Goal: Task Accomplishment & Management: Manage account settings

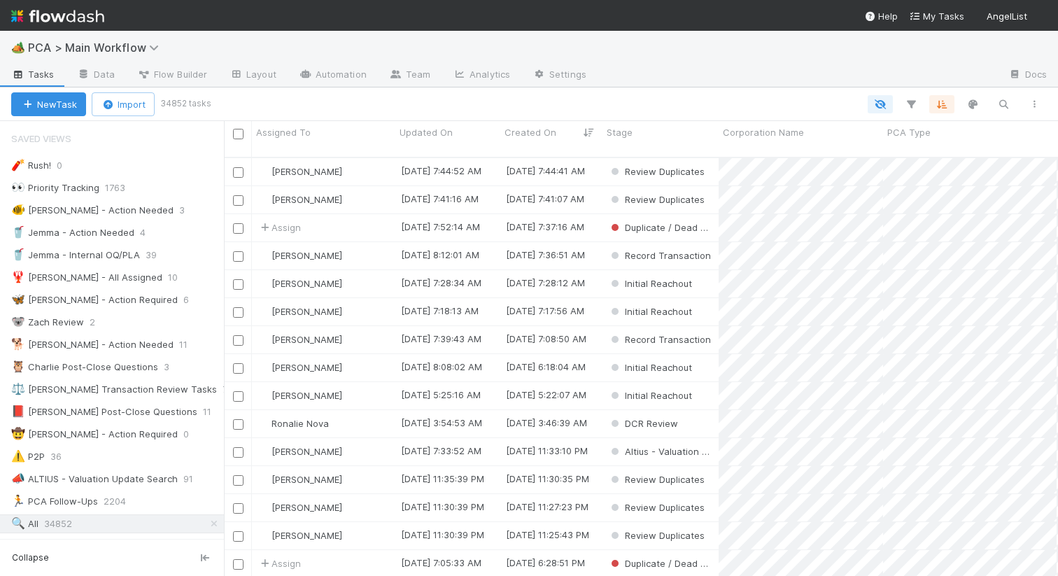
scroll to position [429, 834]
click at [76, 306] on div "🦋 Nathalie - Action Required" at bounding box center [94, 299] width 166 height 17
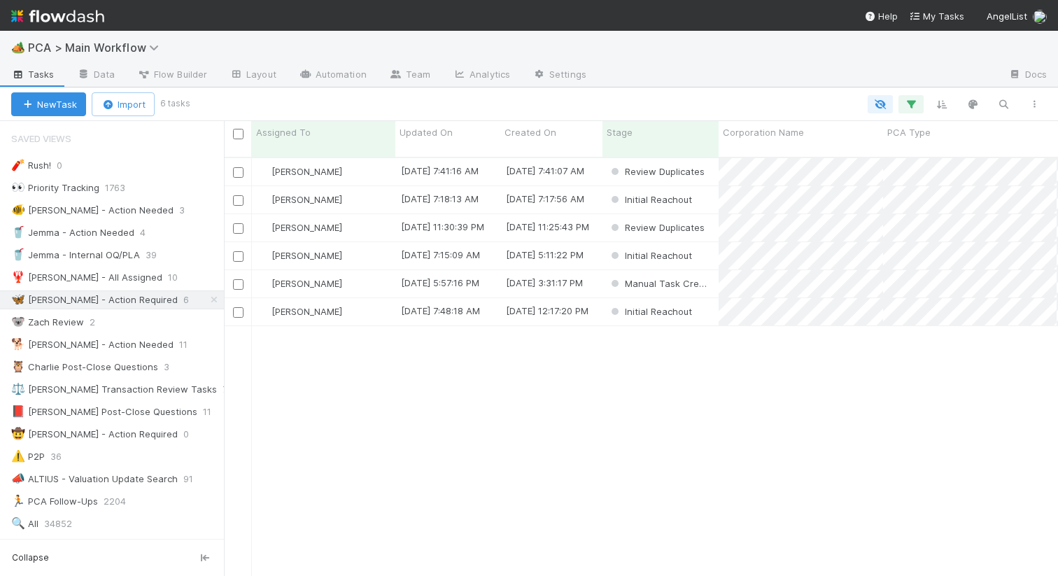
scroll to position [429, 834]
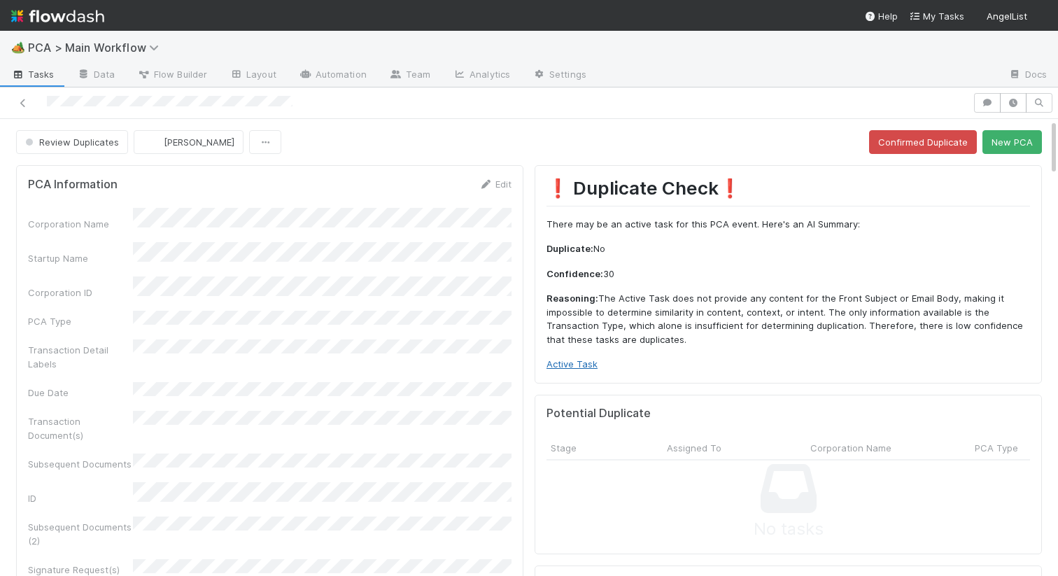
click at [574, 367] on link "Active Task" at bounding box center [571, 363] width 51 height 11
click at [999, 150] on button "New PCA" at bounding box center [1011, 142] width 59 height 24
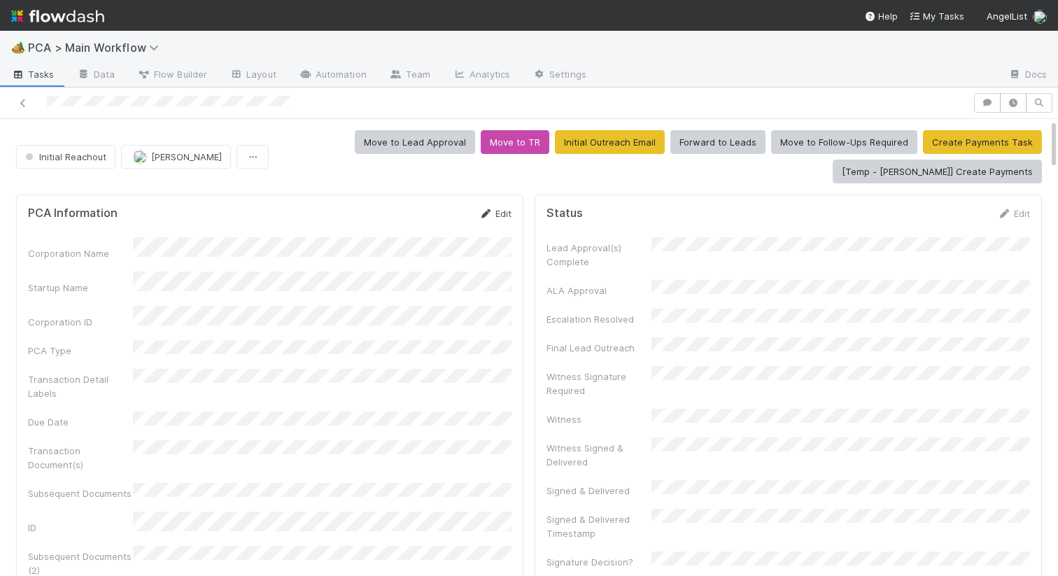
click at [493, 218] on link "Edit" at bounding box center [494, 213] width 33 height 11
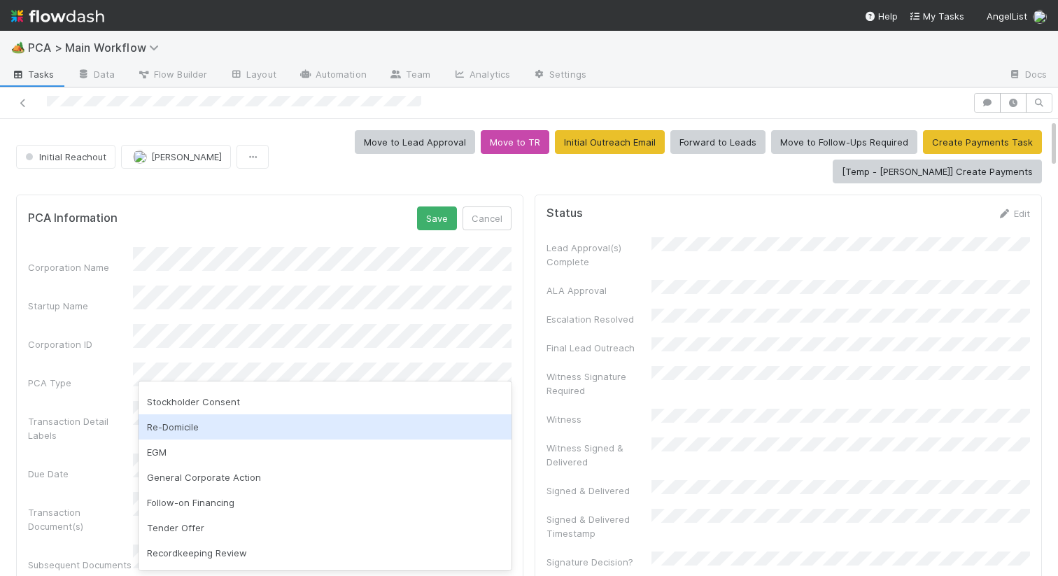
scroll to position [143, 0]
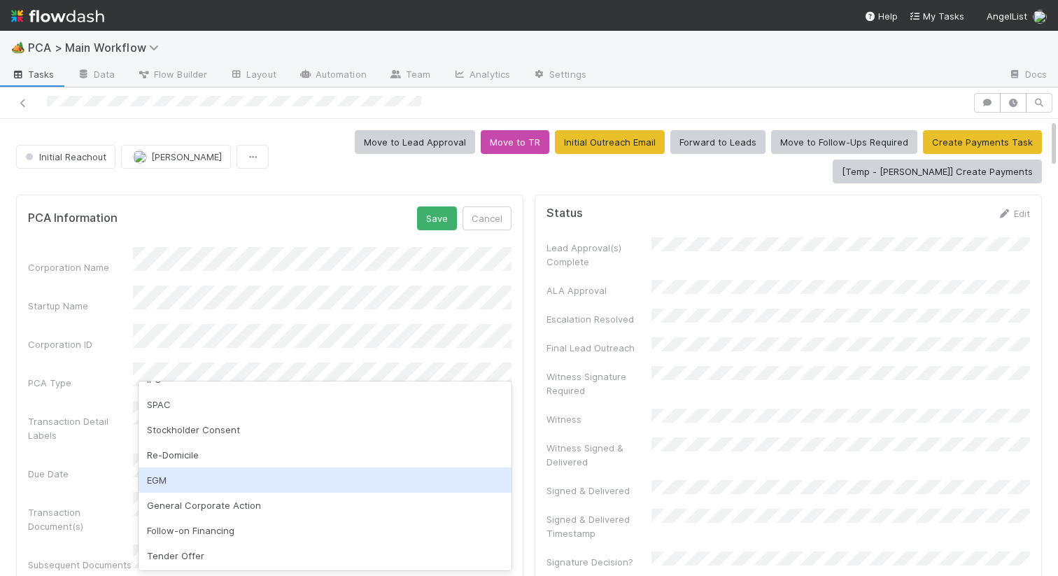
click at [175, 479] on div "EGM" at bounding box center [324, 479] width 373 height 25
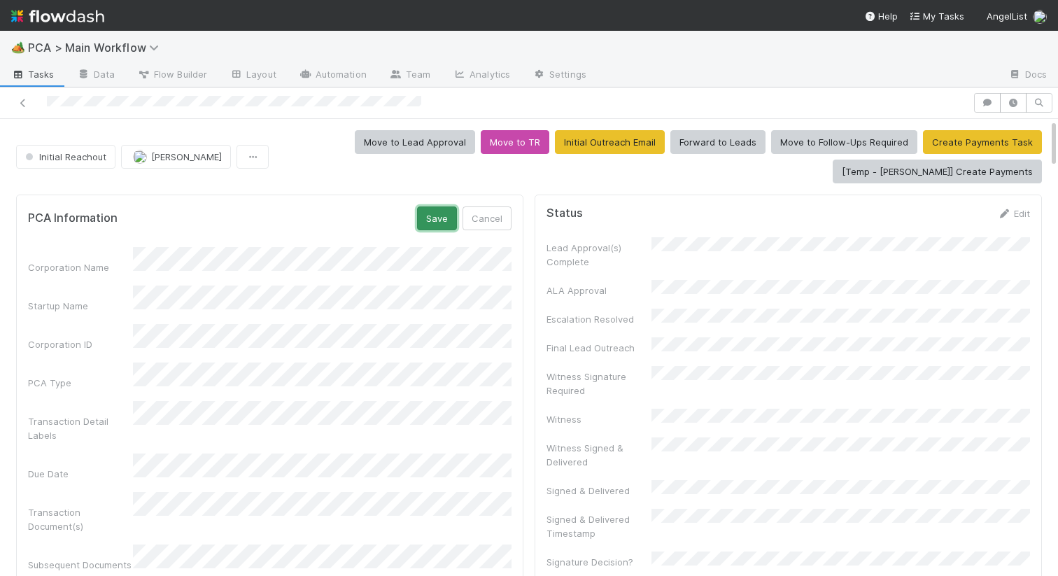
click at [444, 220] on button "Save" at bounding box center [437, 218] width 40 height 24
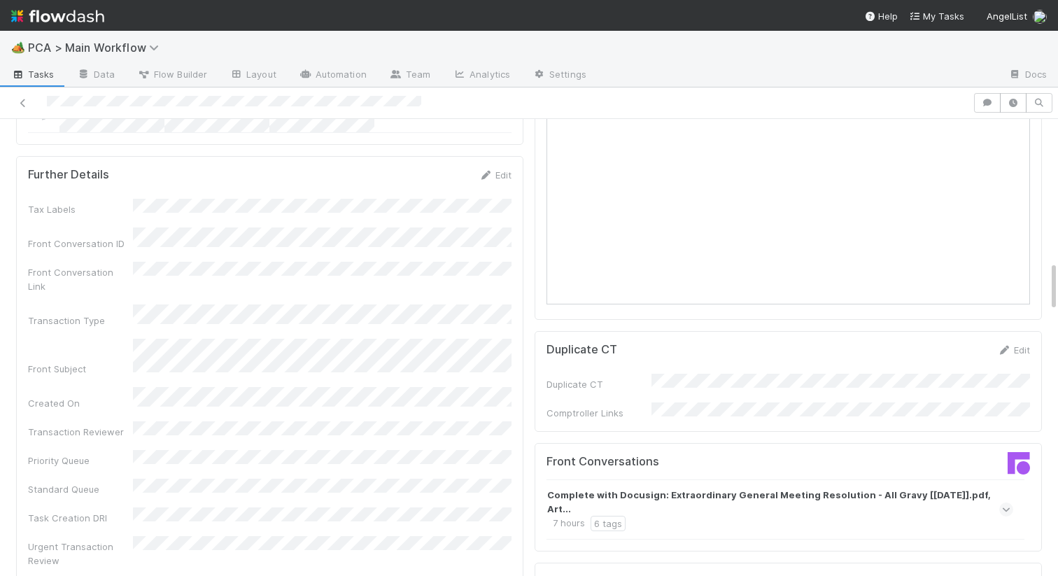
scroll to position [1423, 0]
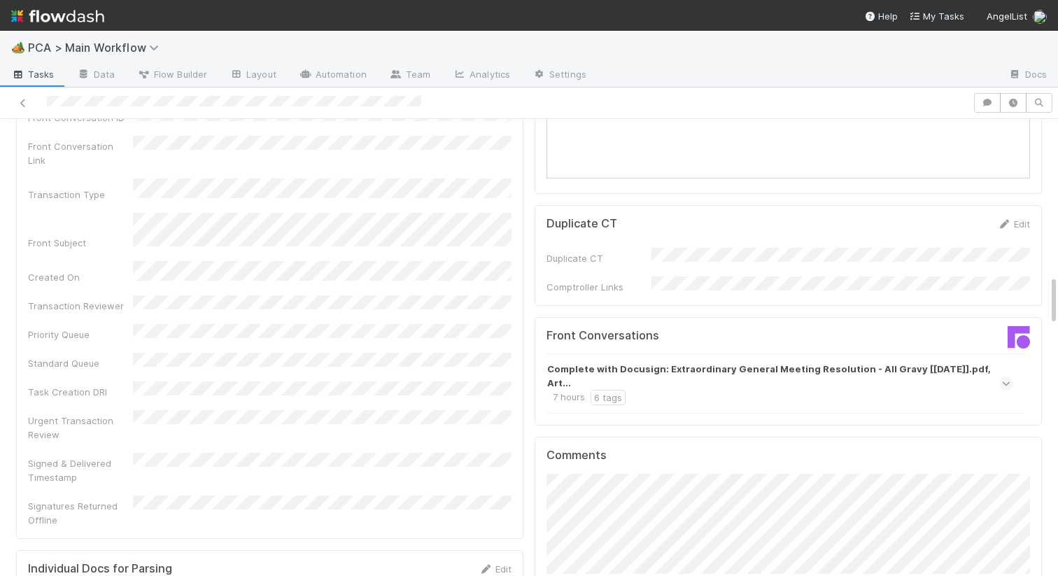
click at [818, 353] on div "Complete with Docusign: Extraordinary General Meeting Resolution - All Gravy [1…" at bounding box center [779, 383] width 467 height 60
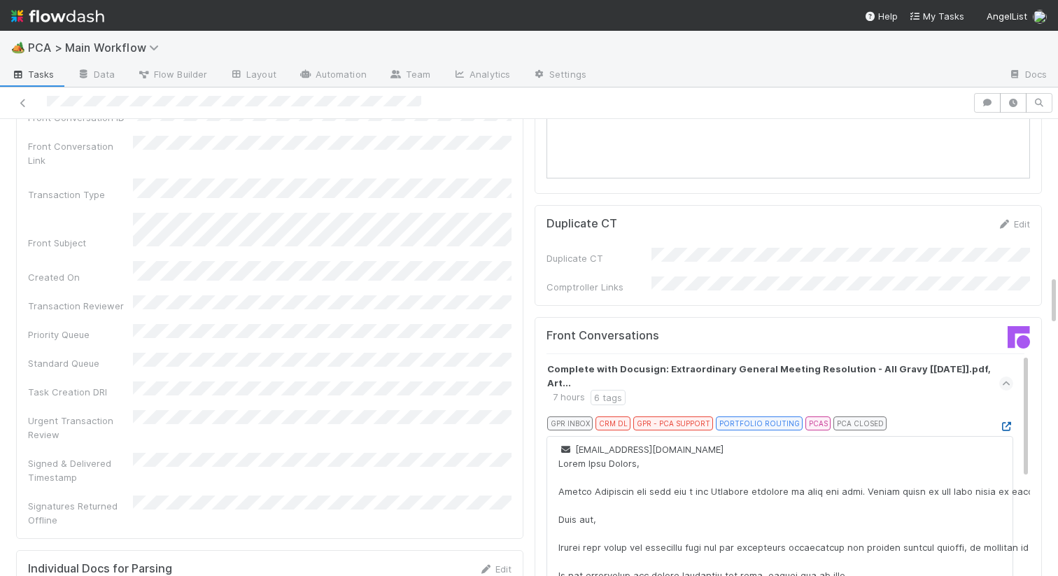
click at [1005, 422] on icon at bounding box center [1006, 426] width 14 height 9
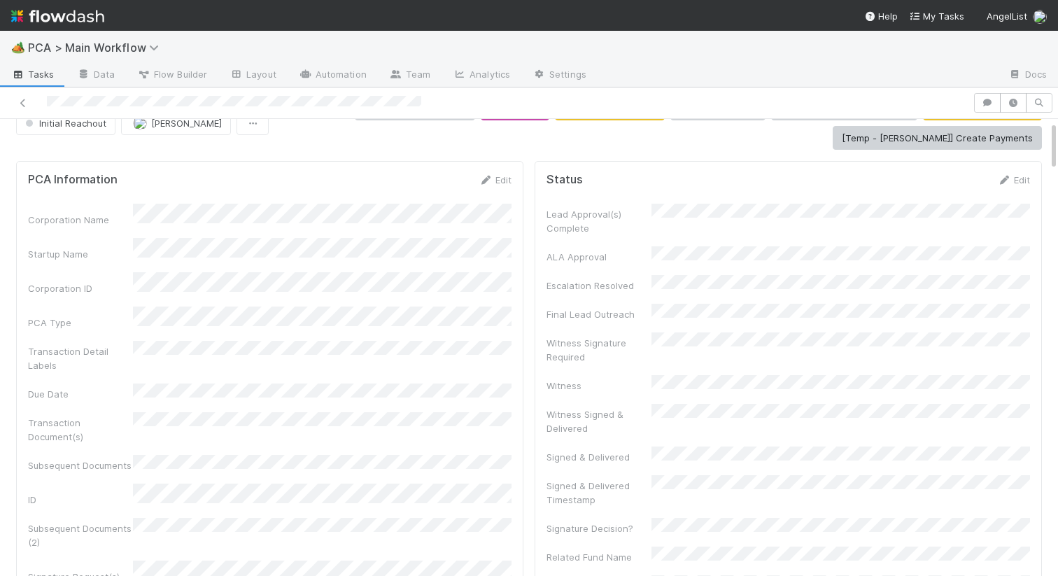
scroll to position [0, 0]
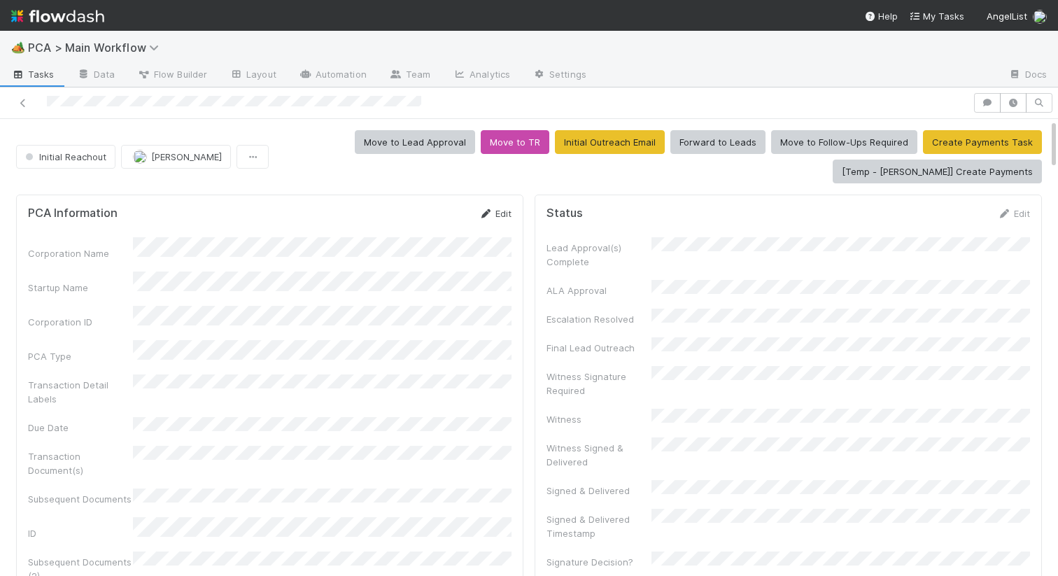
click at [497, 215] on link "Edit" at bounding box center [494, 213] width 33 height 11
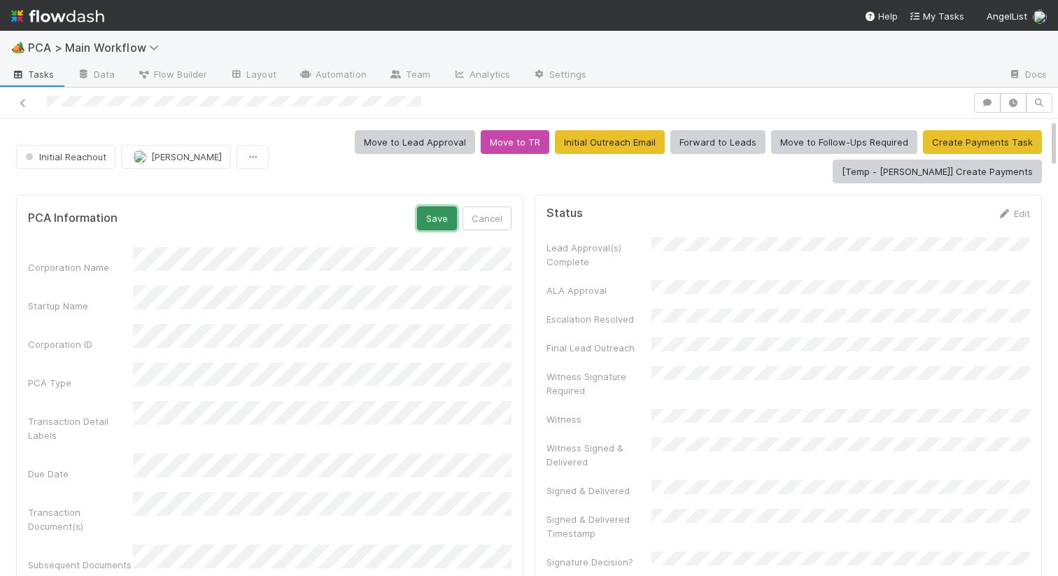
click at [446, 217] on button "Save" at bounding box center [437, 218] width 40 height 24
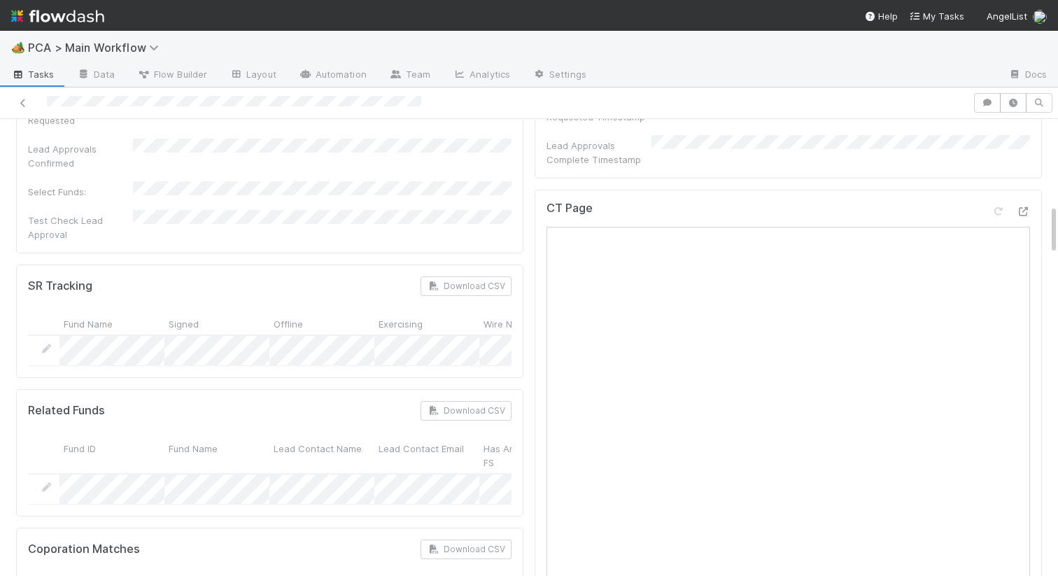
scroll to position [761, 0]
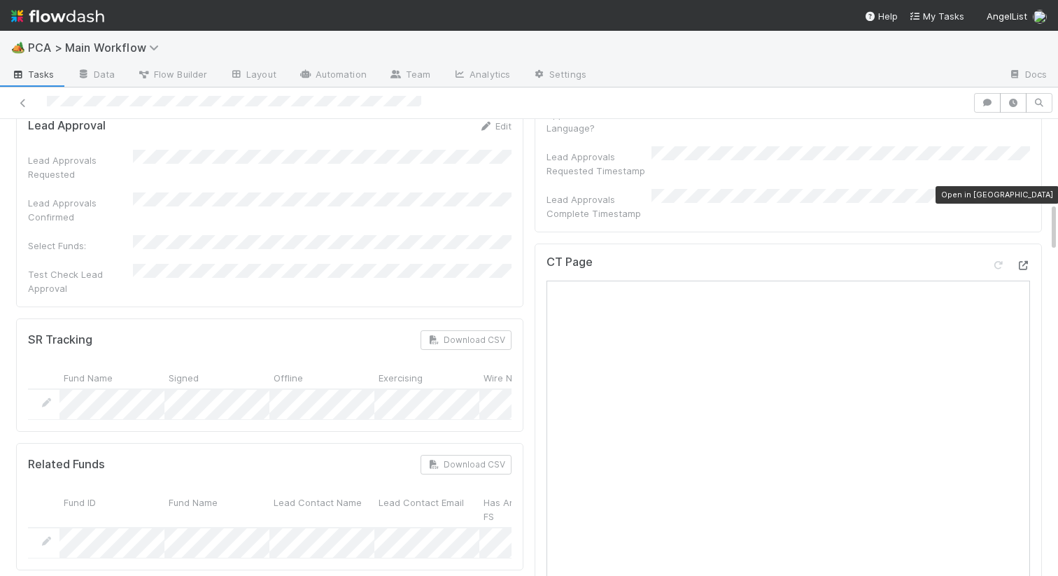
click at [1028, 261] on icon at bounding box center [1023, 265] width 14 height 9
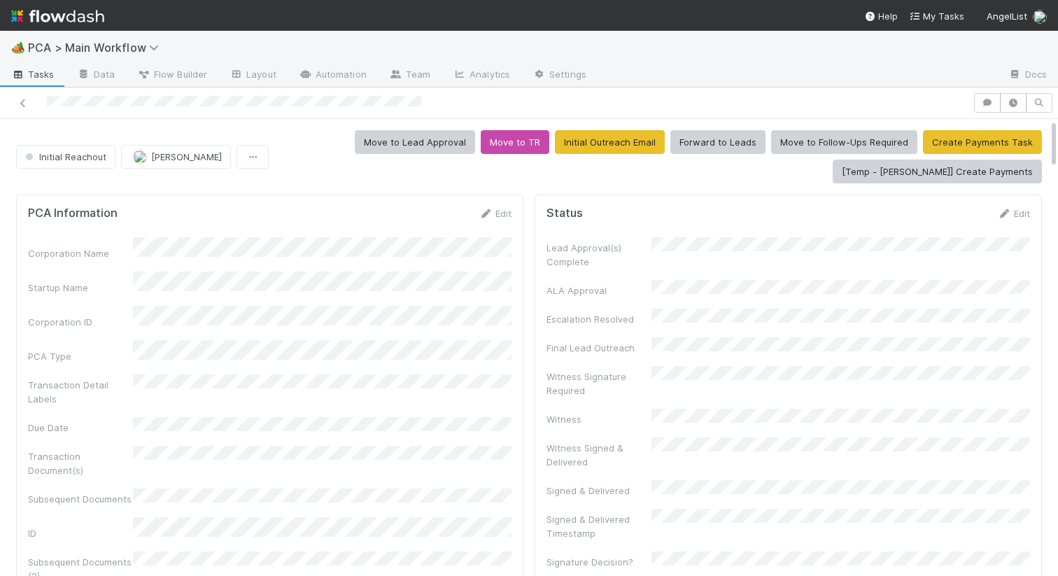
scroll to position [34, 0]
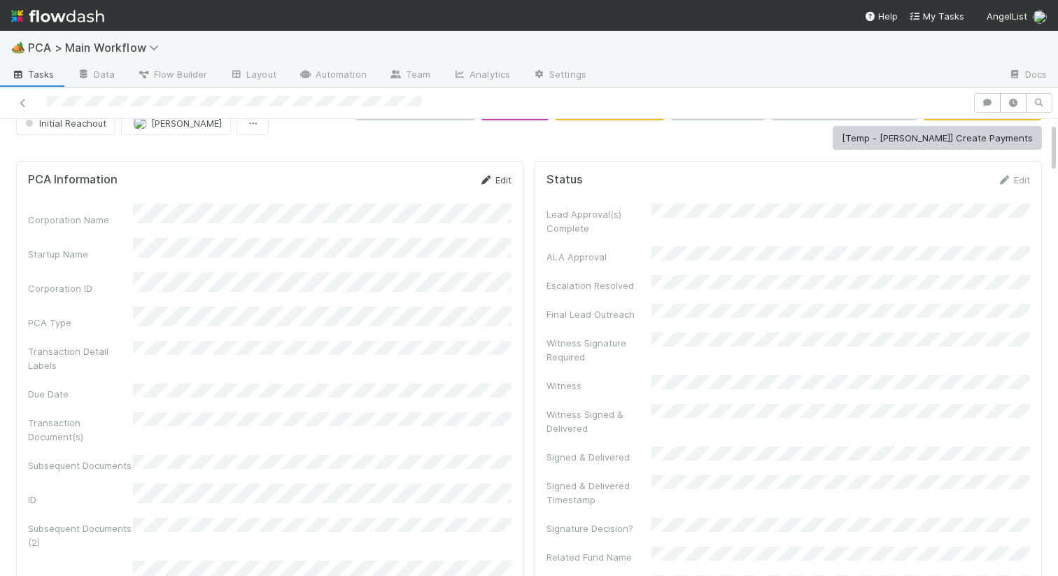
click at [493, 180] on link "Edit" at bounding box center [494, 179] width 33 height 11
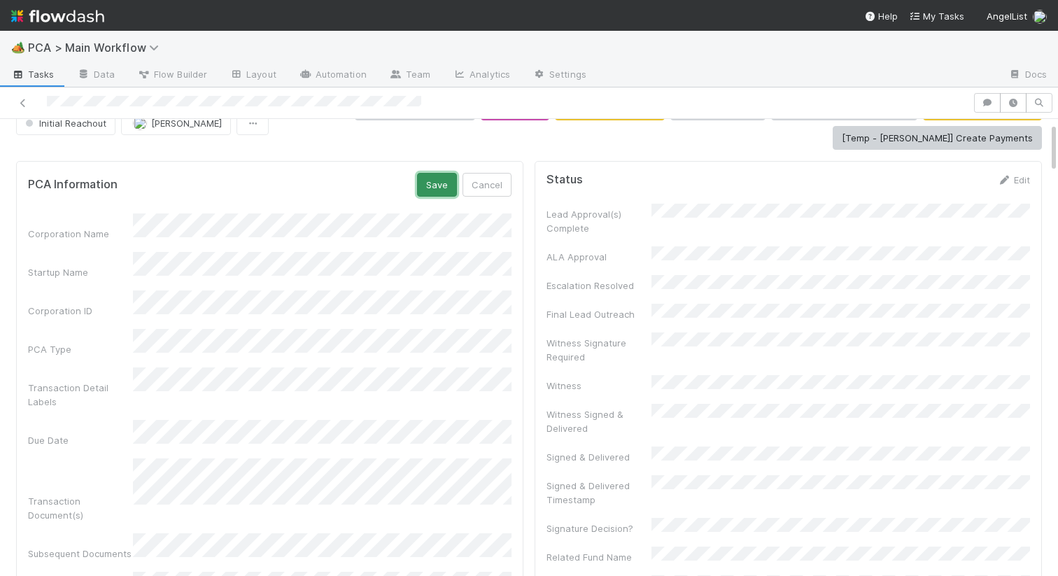
click at [429, 178] on button "Save" at bounding box center [437, 185] width 40 height 24
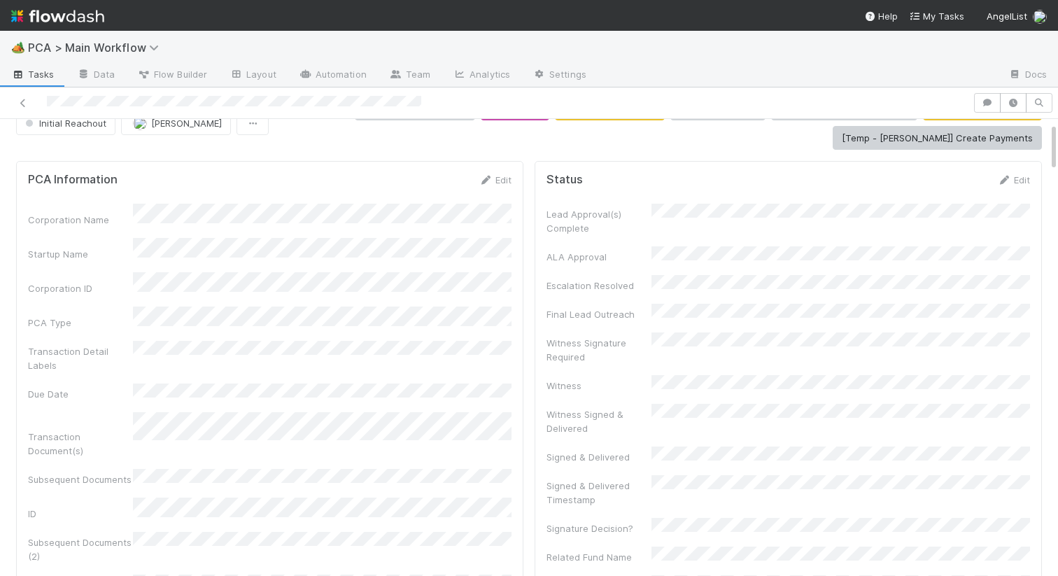
scroll to position [0, 0]
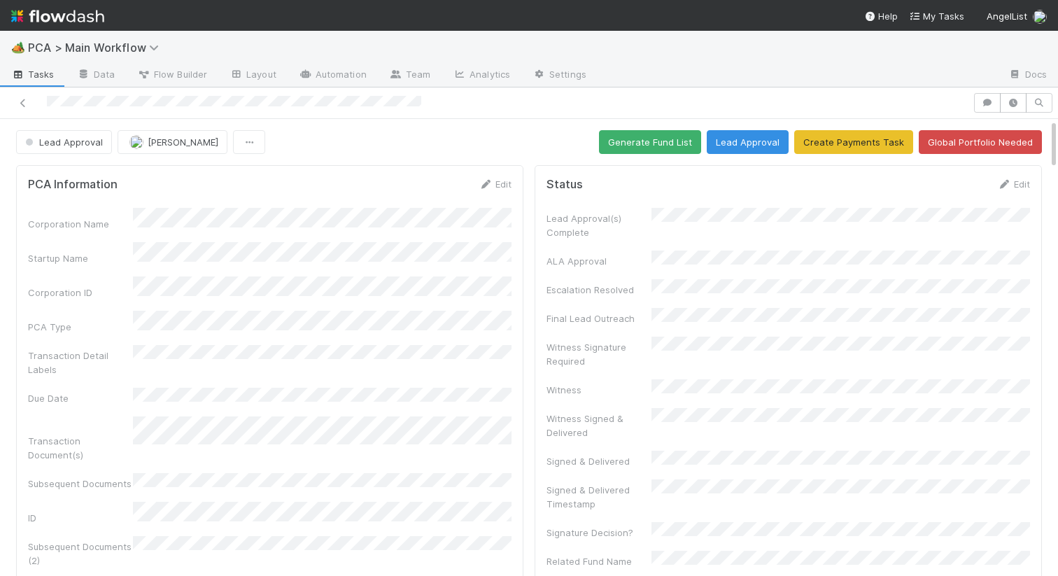
click at [631, 140] on button "Generate Fund List" at bounding box center [650, 142] width 102 height 24
click at [746, 141] on button "Lead Approval" at bounding box center [747, 142] width 82 height 24
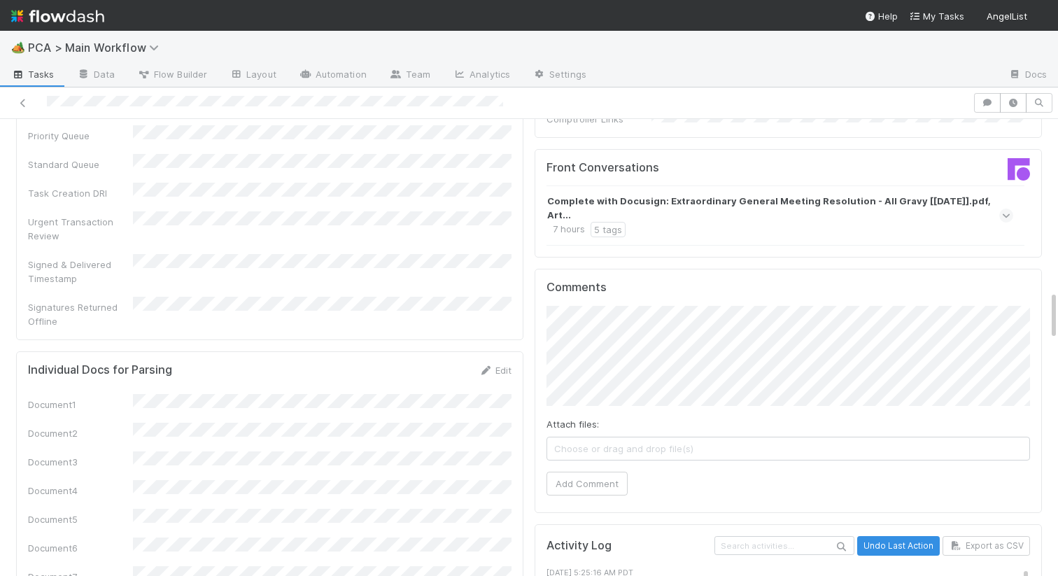
scroll to position [1495, 0]
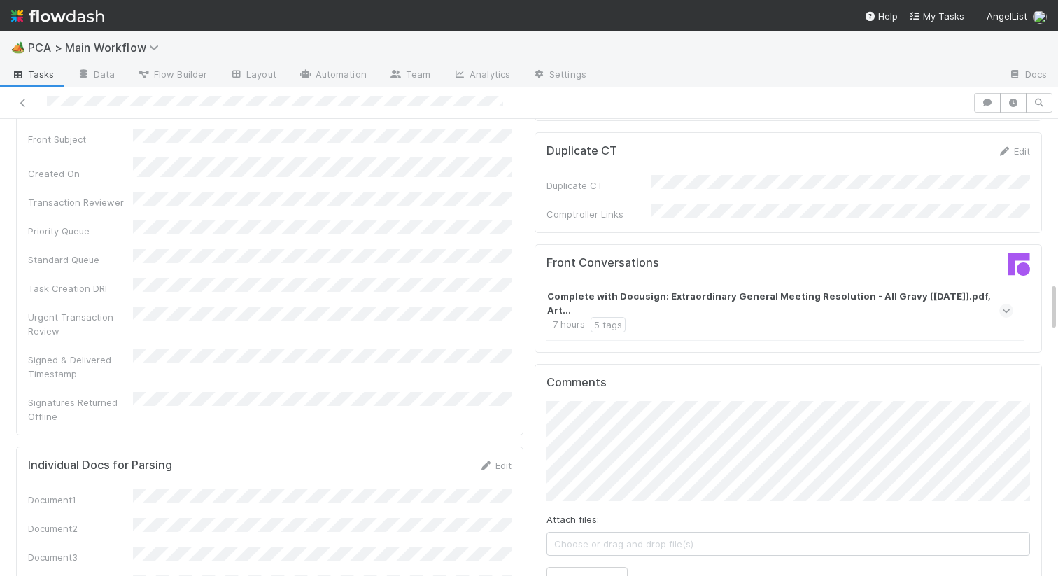
click at [711, 289] on strong "Complete with Docusign: Extraordinary General Meeting Resolution - All Gravy [[…" at bounding box center [778, 303] width 462 height 28
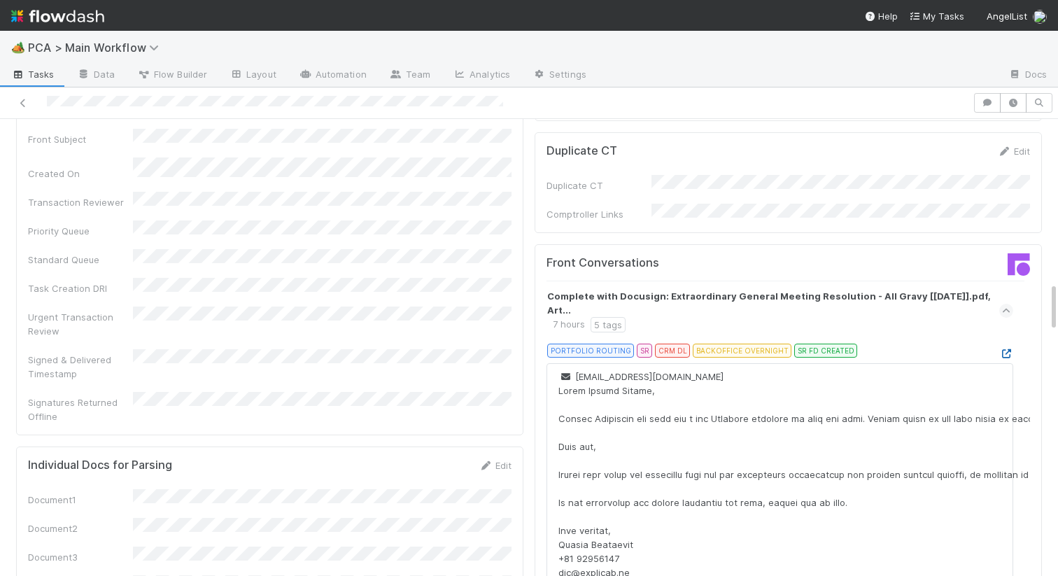
click at [1005, 349] on icon at bounding box center [1006, 353] width 14 height 9
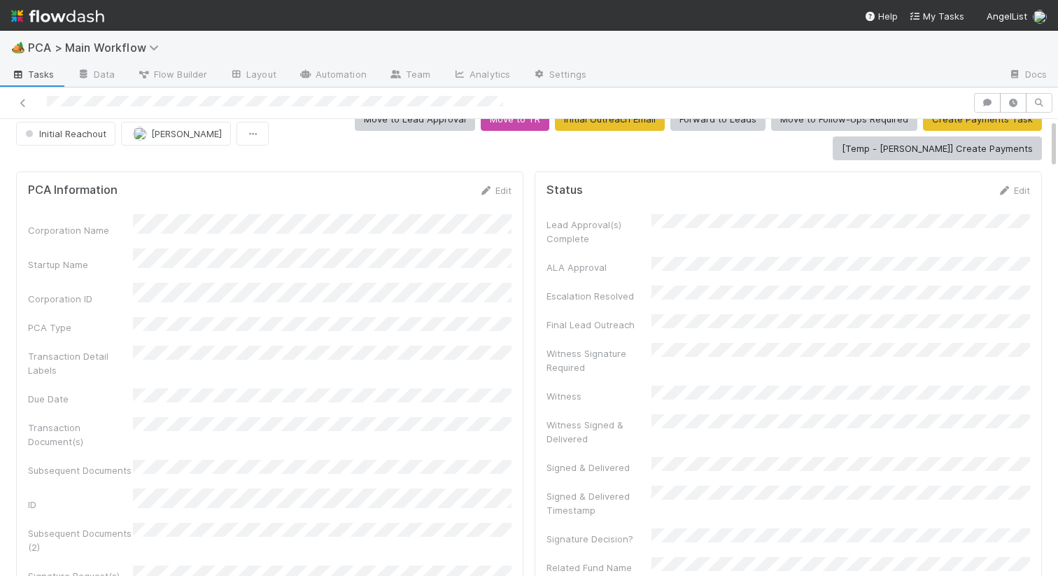
scroll to position [0, 0]
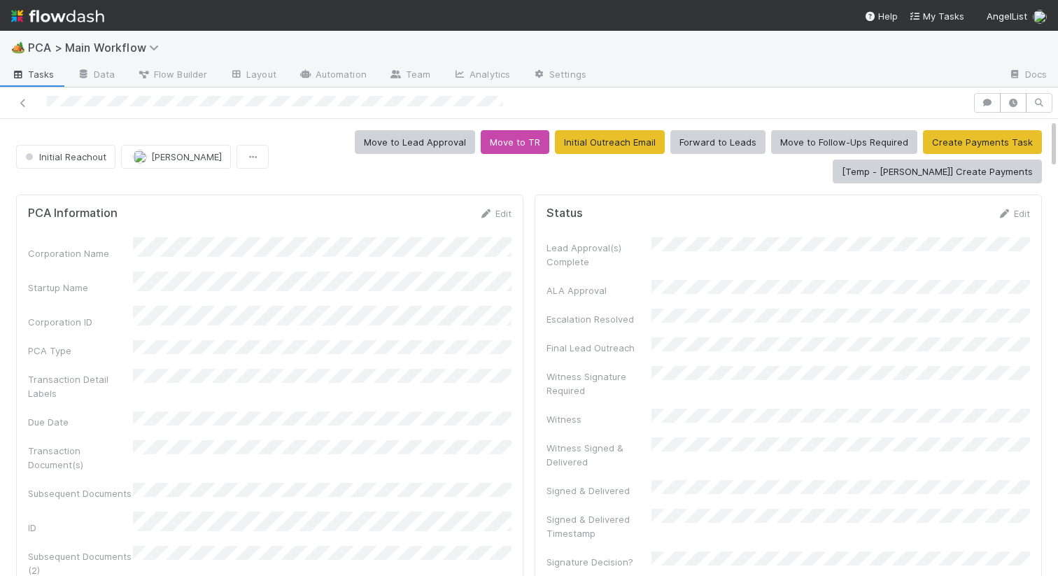
click at [71, 170] on div "Initial Reachout Charlie Bell Move to Lead Approval Move to TR Initial Outreach…" at bounding box center [528, 156] width 1025 height 53
click at [71, 164] on button "Initial Reachout" at bounding box center [65, 157] width 99 height 24
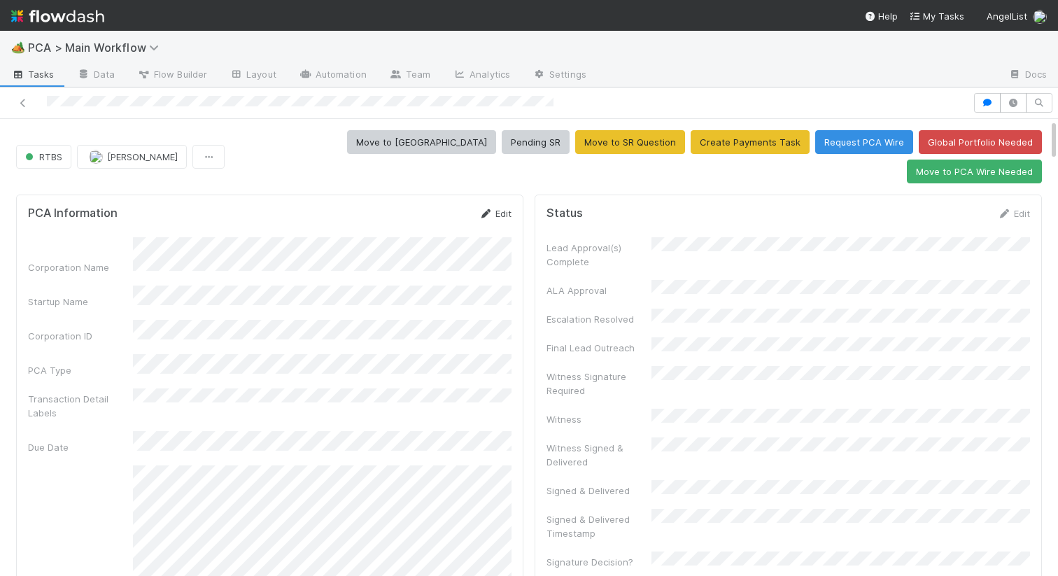
click at [507, 208] on link "Edit" at bounding box center [494, 213] width 33 height 11
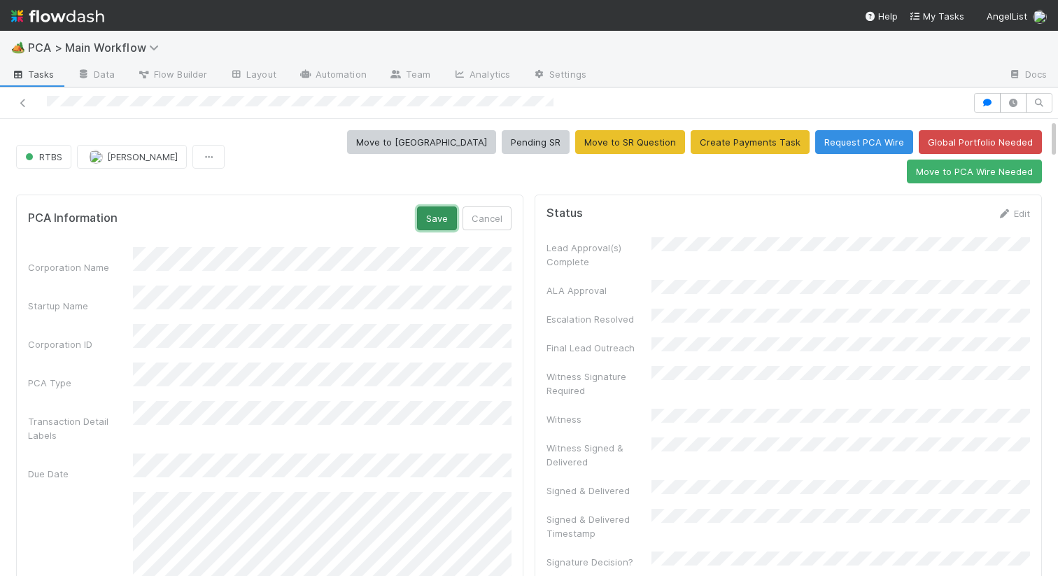
click at [436, 206] on button "Save" at bounding box center [437, 218] width 40 height 24
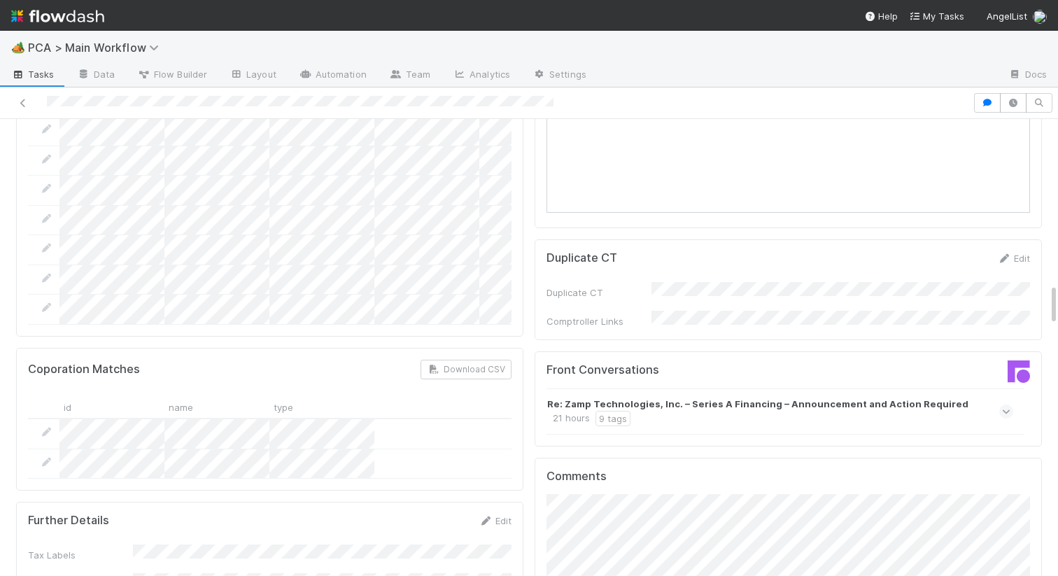
scroll to position [1969, 0]
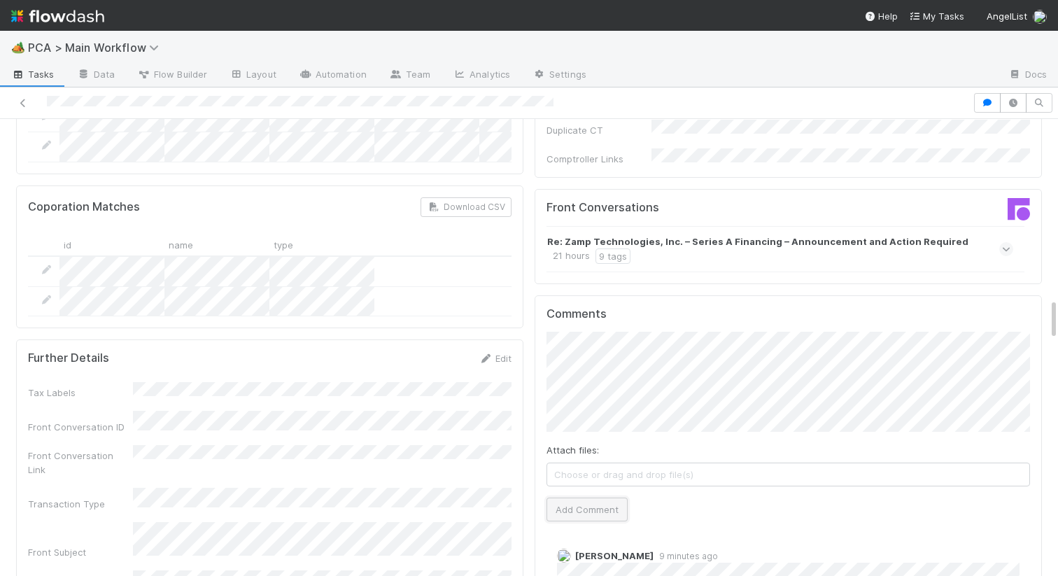
click at [556, 497] on button "Add Comment" at bounding box center [586, 509] width 81 height 24
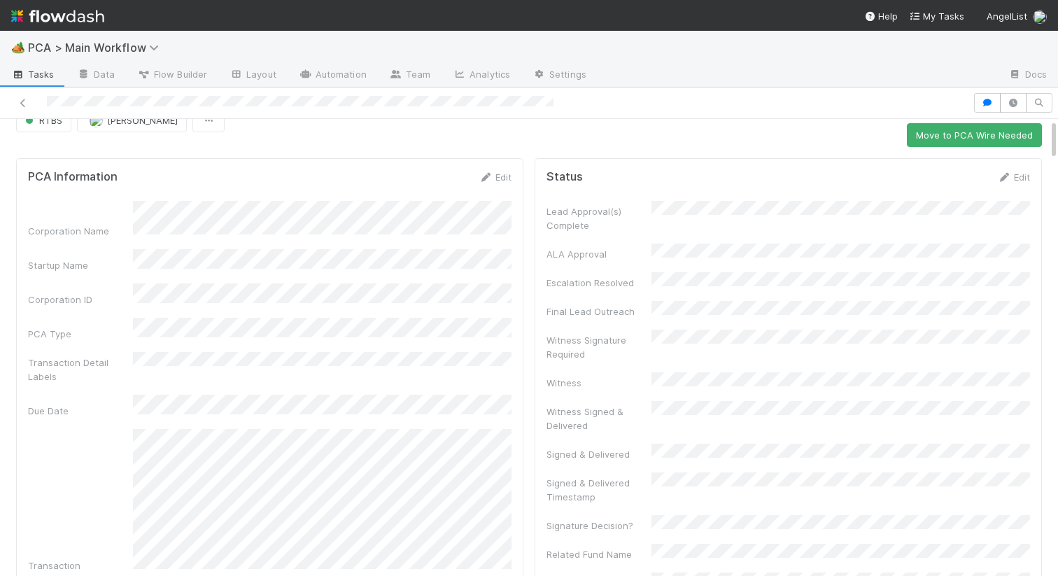
scroll to position [0, 0]
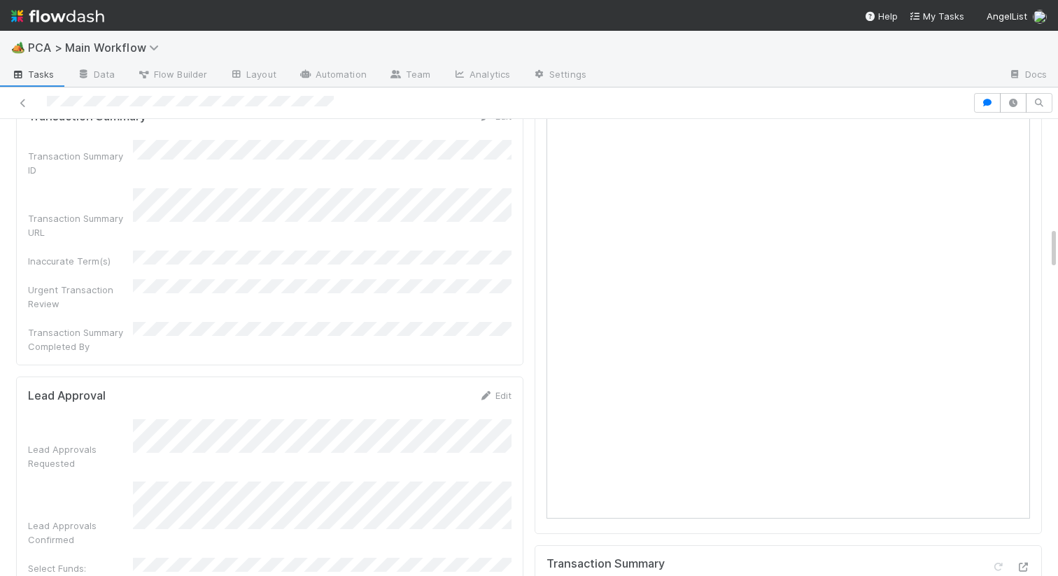
scroll to position [1032, 0]
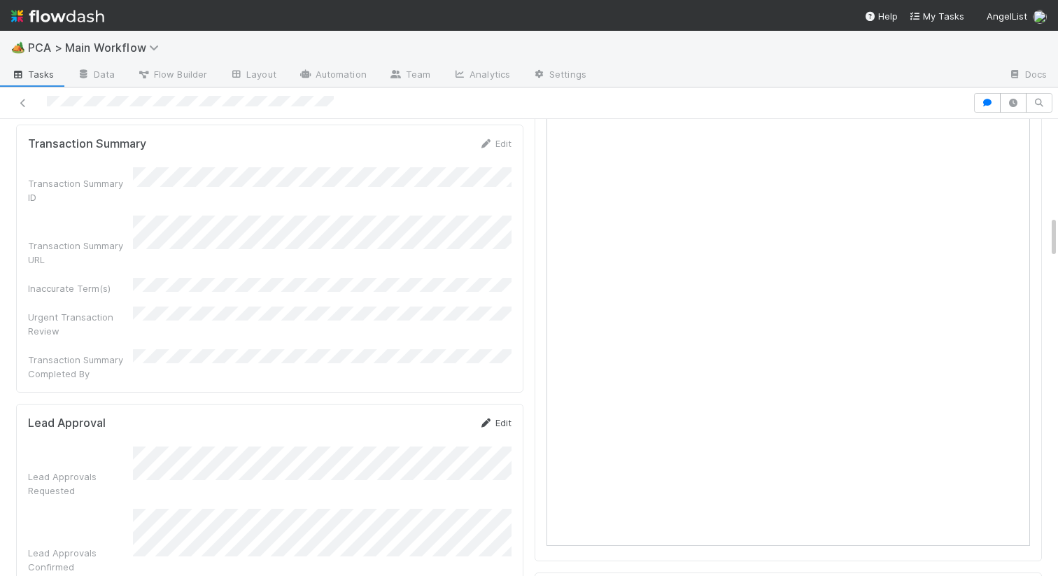
click at [493, 417] on link "Edit" at bounding box center [494, 422] width 33 height 11
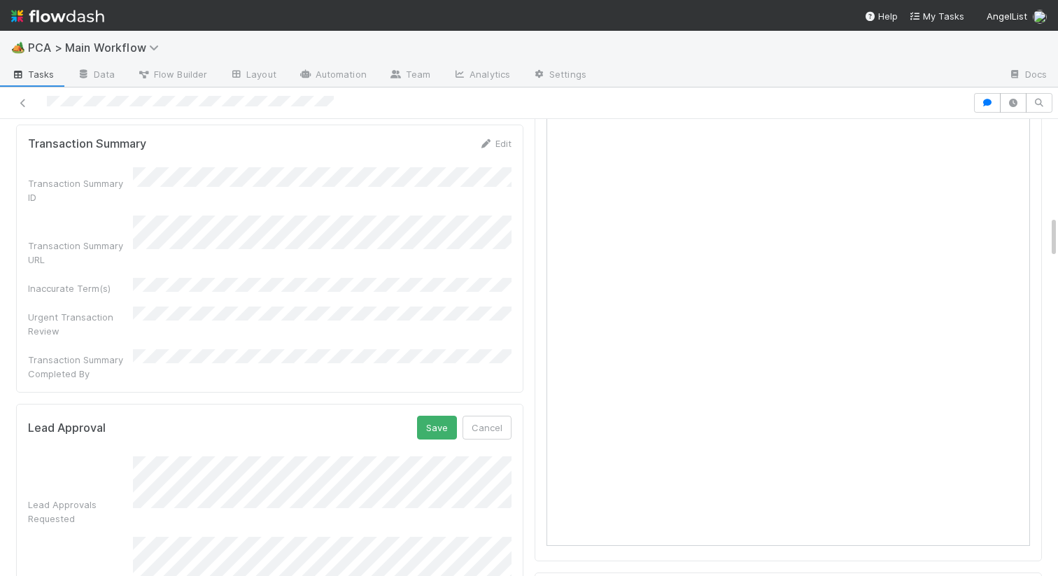
click at [55, 415] on form "Lead Approval Save Cancel Lead Approvals Requested Lead Approvals Confirmed Sel…" at bounding box center [269, 564] width 483 height 299
click at [448, 415] on button "Save" at bounding box center [437, 427] width 40 height 24
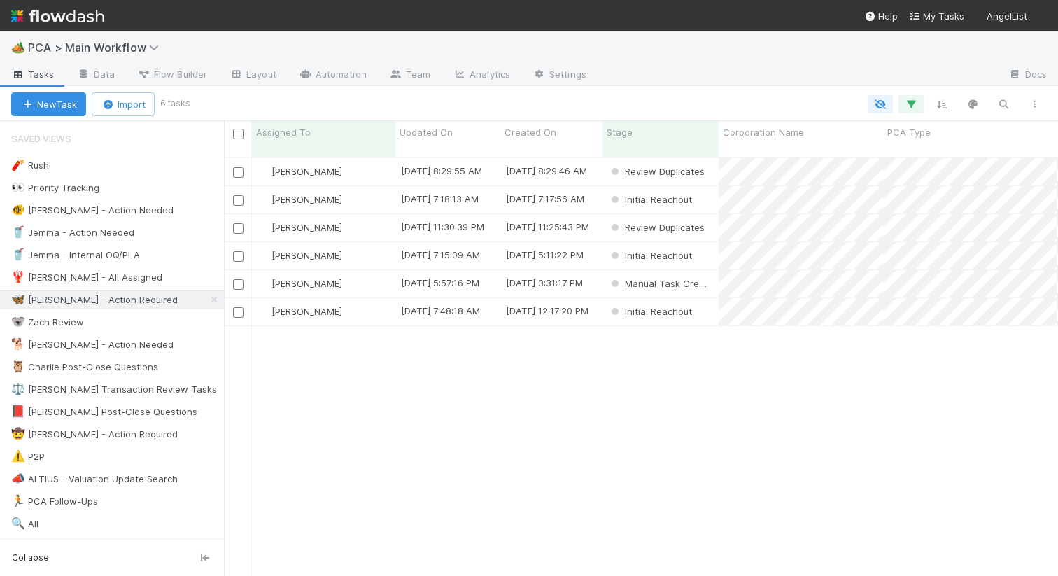
scroll to position [429, 834]
click at [375, 158] on div "[PERSON_NAME]" at bounding box center [323, 171] width 143 height 27
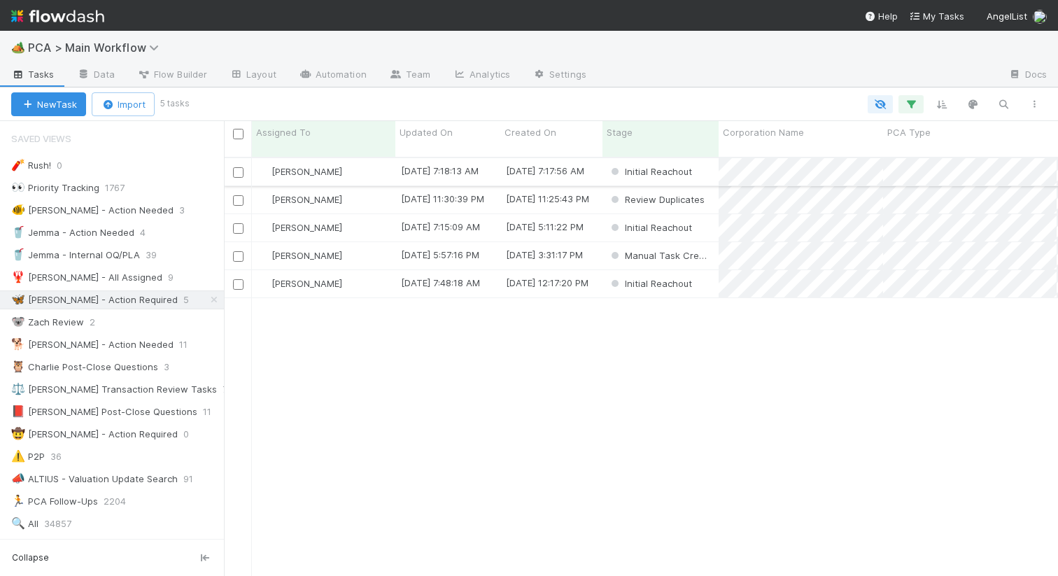
click at [360, 164] on div "[PERSON_NAME]" at bounding box center [323, 171] width 143 height 27
click at [713, 162] on div "Review Duplicates" at bounding box center [660, 171] width 116 height 27
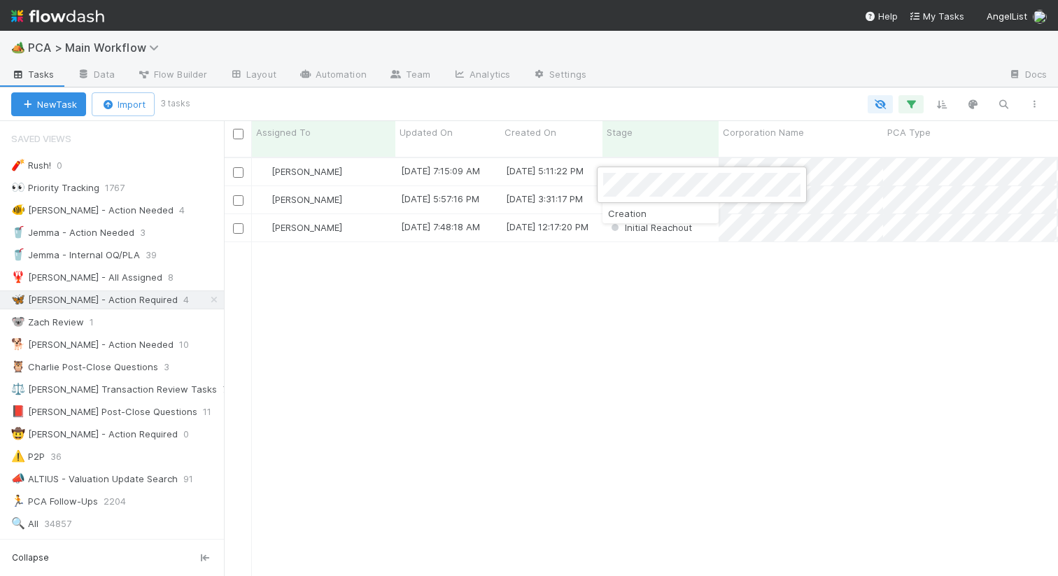
click at [507, 320] on div at bounding box center [529, 288] width 1058 height 576
click at [686, 166] on span "Initial Reachout" at bounding box center [650, 171] width 84 height 11
click at [587, 339] on div at bounding box center [529, 288] width 1058 height 576
click at [363, 192] on div "[PERSON_NAME]" at bounding box center [323, 199] width 143 height 27
click at [339, 225] on div "[PERSON_NAME]" at bounding box center [323, 227] width 143 height 27
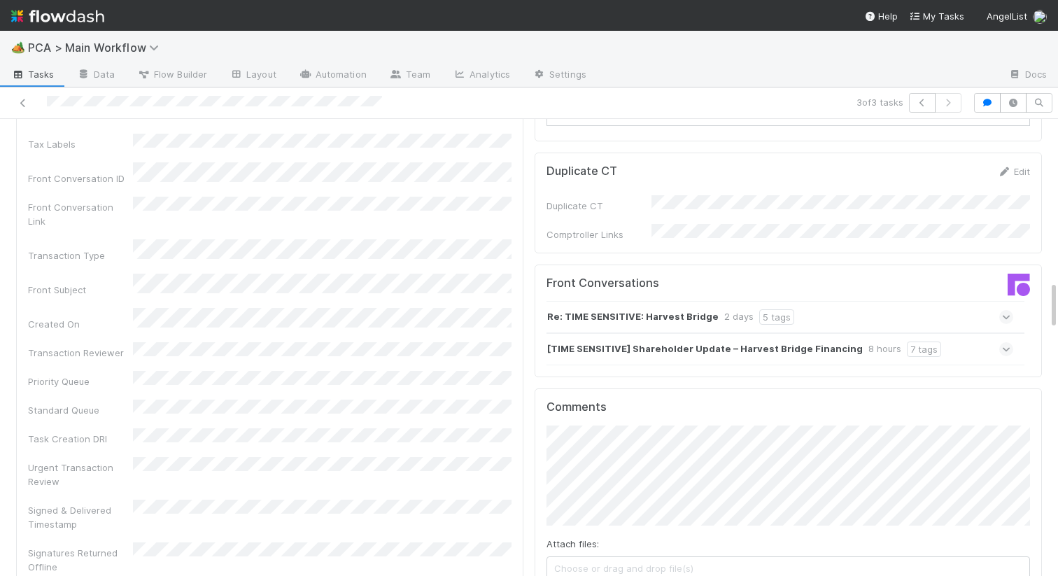
scroll to position [1350, 0]
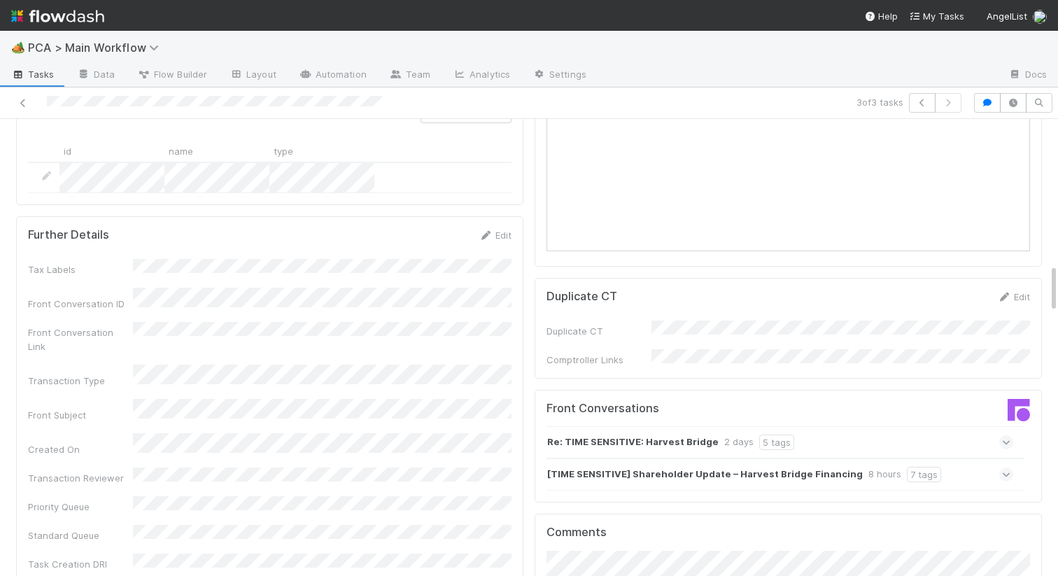
click at [653, 434] on strong "Re: TIME SENSITIVE: Harvest Bridge" at bounding box center [632, 441] width 171 height 15
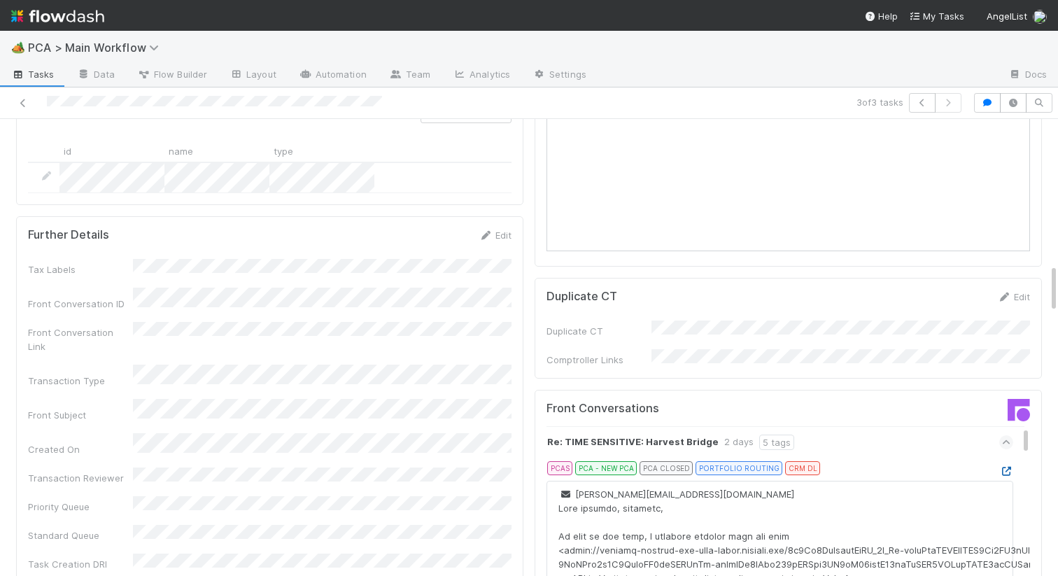
click at [1007, 467] on icon at bounding box center [1006, 471] width 14 height 9
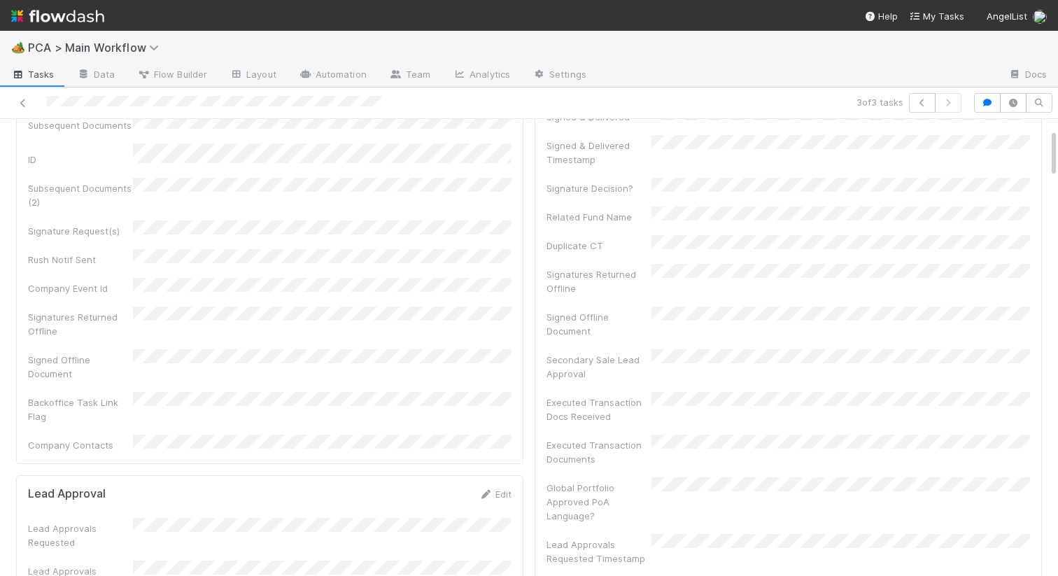
scroll to position [0, 0]
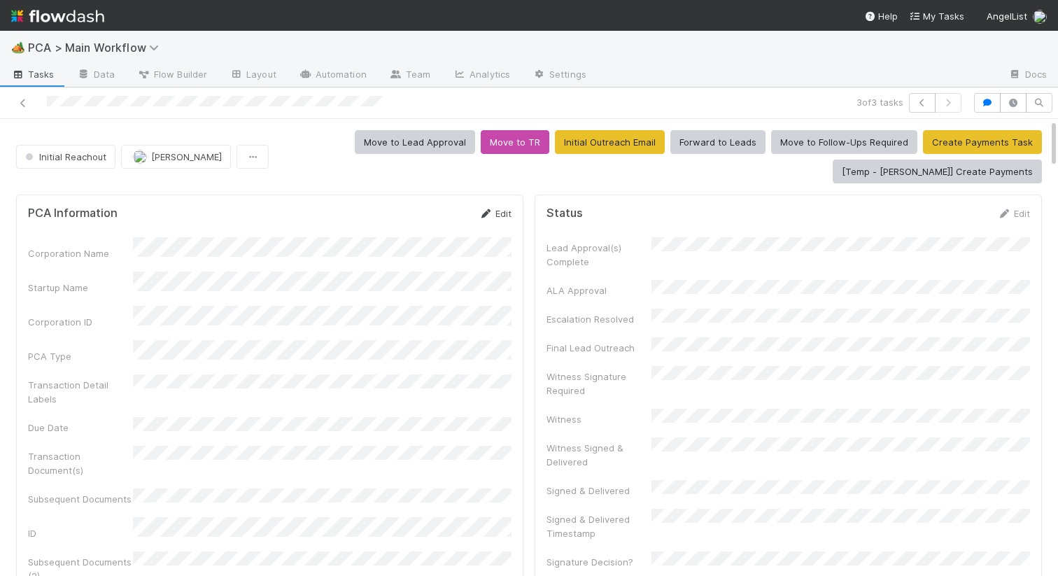
click at [503, 216] on link "Edit" at bounding box center [494, 213] width 33 height 11
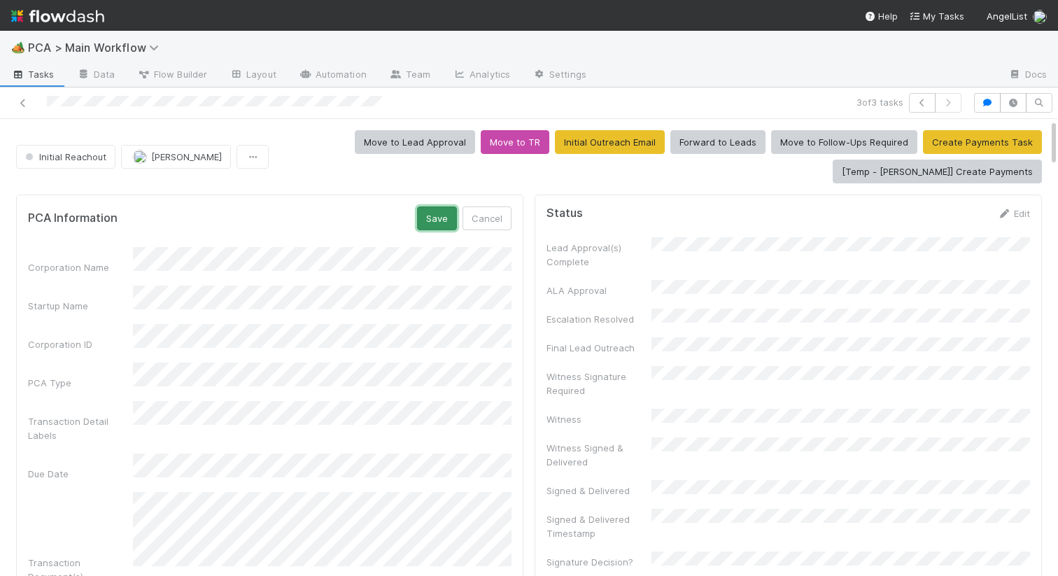
click at [434, 222] on button "Save" at bounding box center [437, 218] width 40 height 24
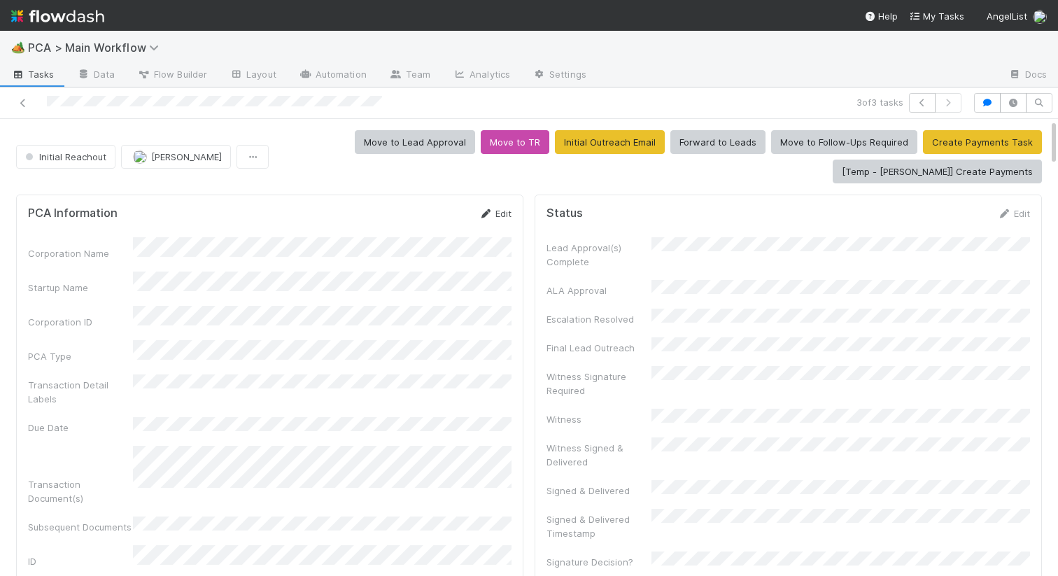
click at [504, 213] on link "Edit" at bounding box center [494, 213] width 33 height 11
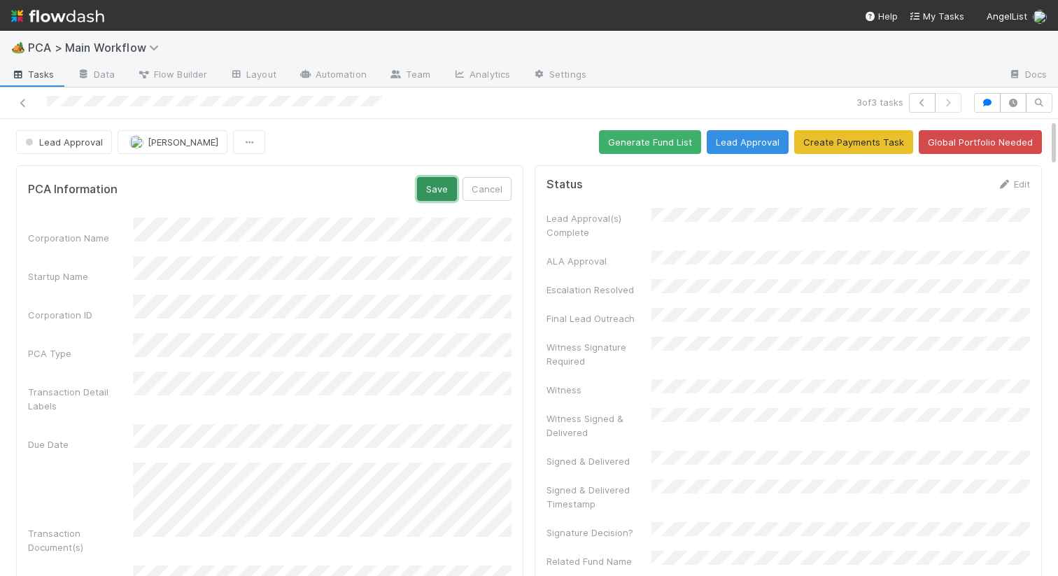
click at [434, 190] on button "Save" at bounding box center [437, 189] width 40 height 24
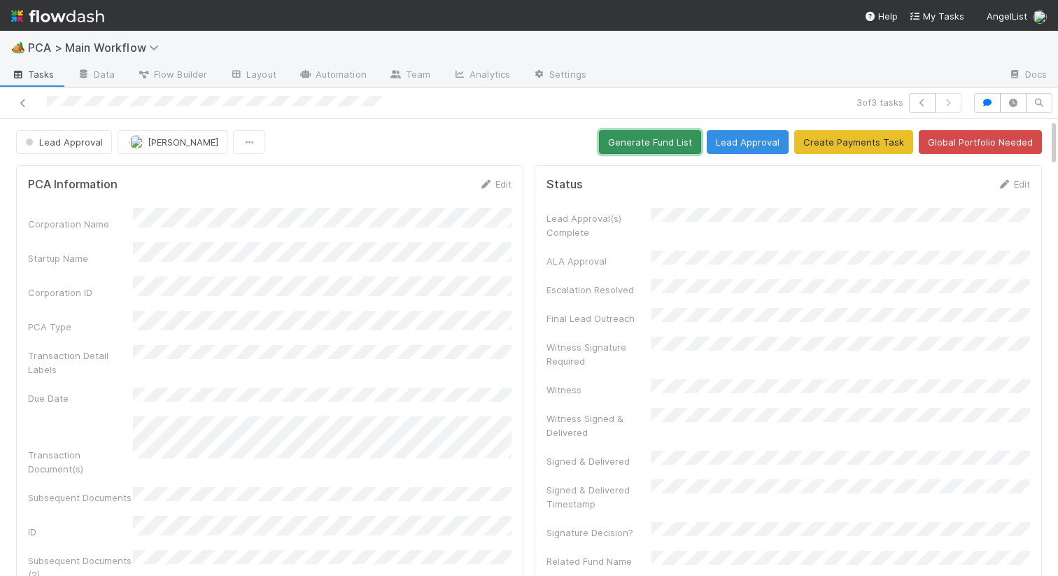
click at [640, 149] on button "Generate Fund List" at bounding box center [650, 142] width 102 height 24
click at [767, 141] on button "Lead Approval" at bounding box center [747, 142] width 82 height 24
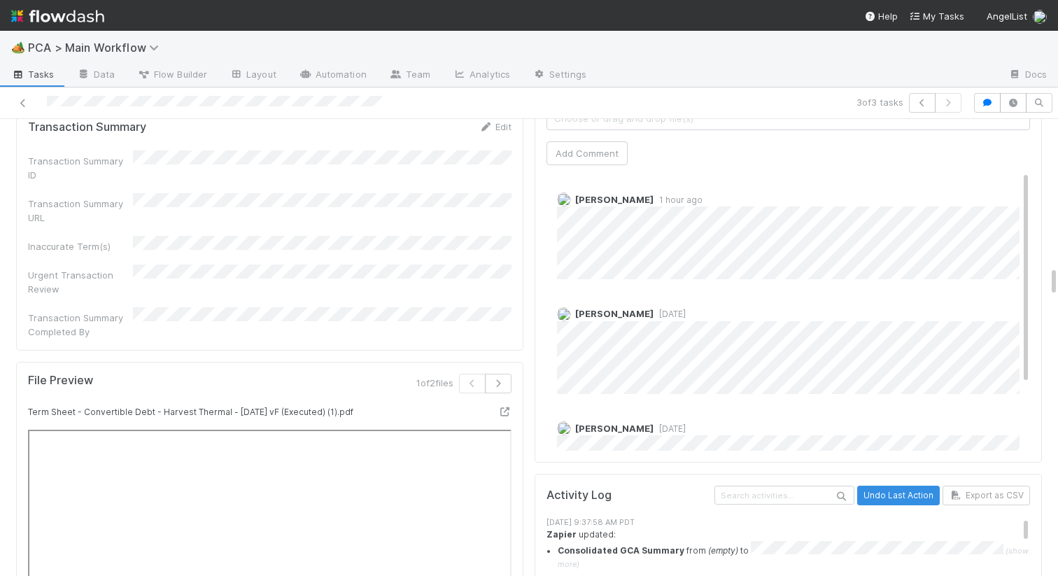
scroll to position [2109, 0]
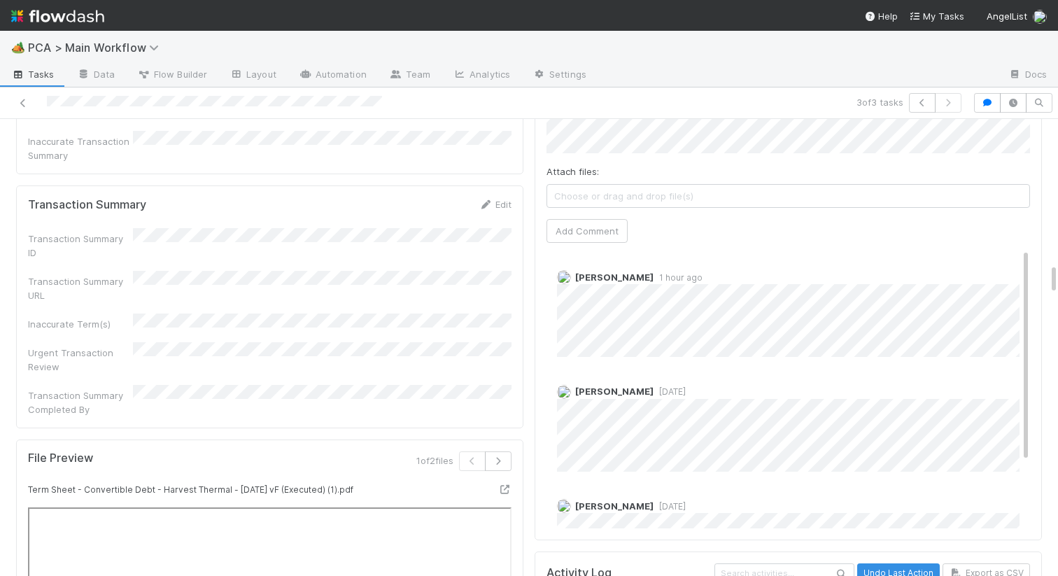
click at [567, 291] on div "Charlie Bell 1 hour ago Febbie Cervantes 1 day ago Jemma Cunningham 3 weeks ago" at bounding box center [787, 432] width 483 height 368
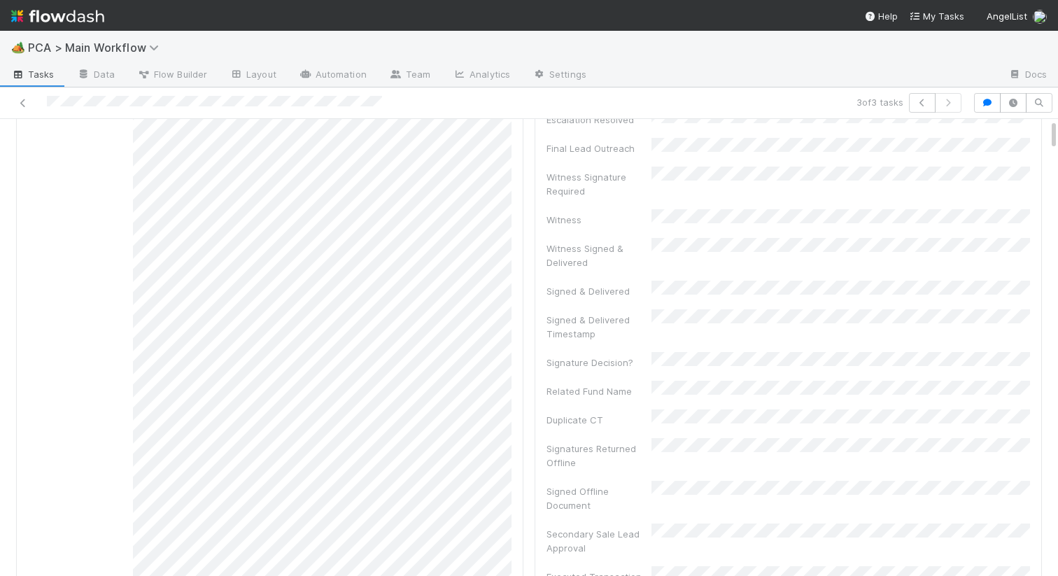
scroll to position [0, 0]
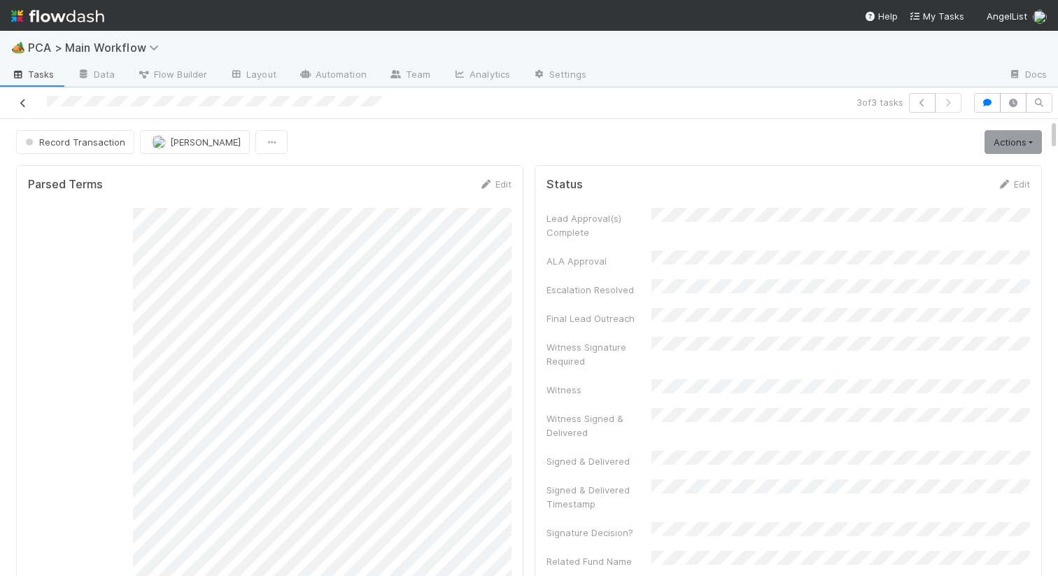
click at [24, 104] on icon at bounding box center [23, 103] width 14 height 9
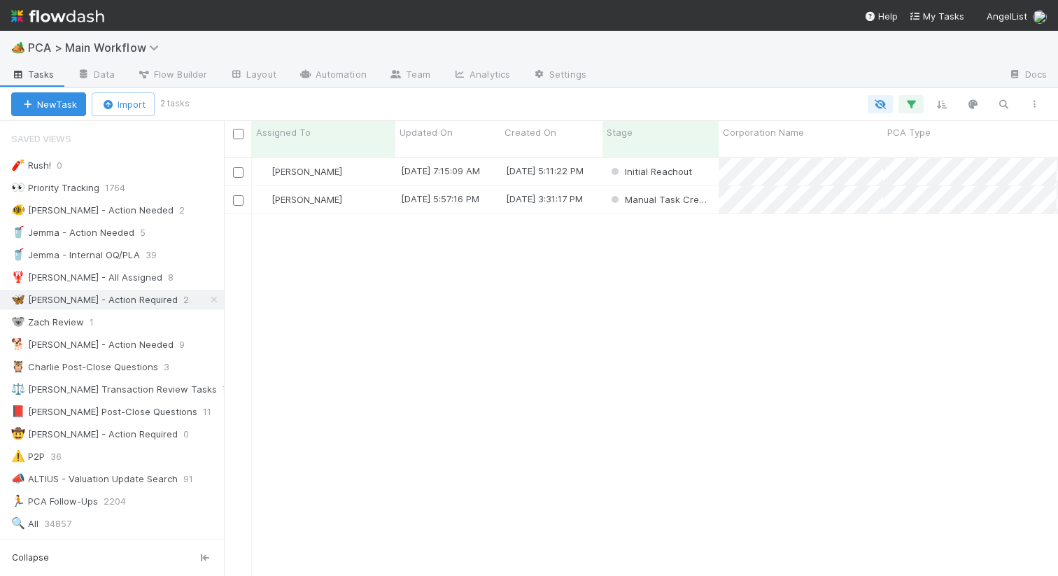
scroll to position [429, 834]
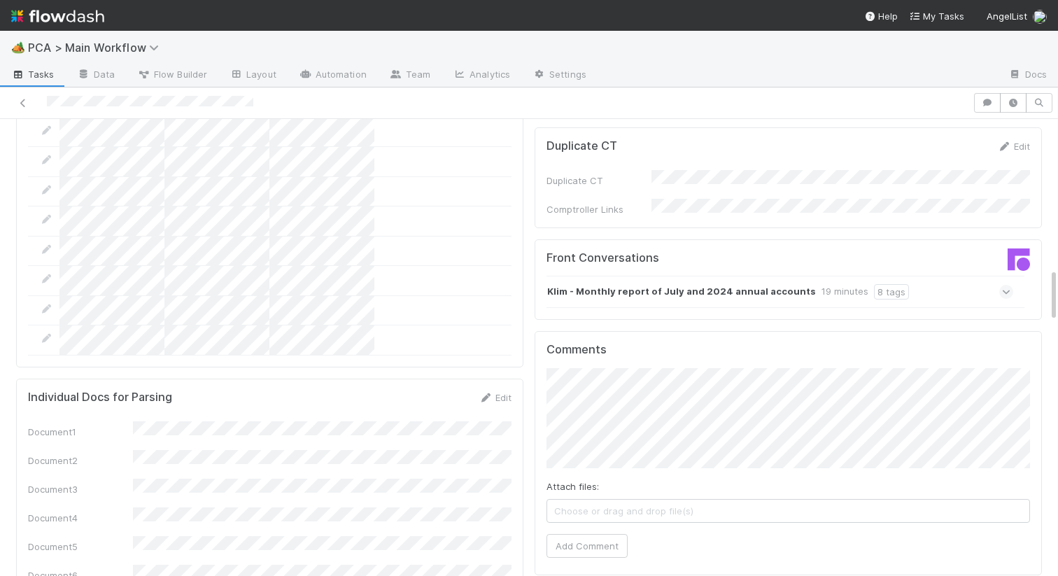
scroll to position [1236, 0]
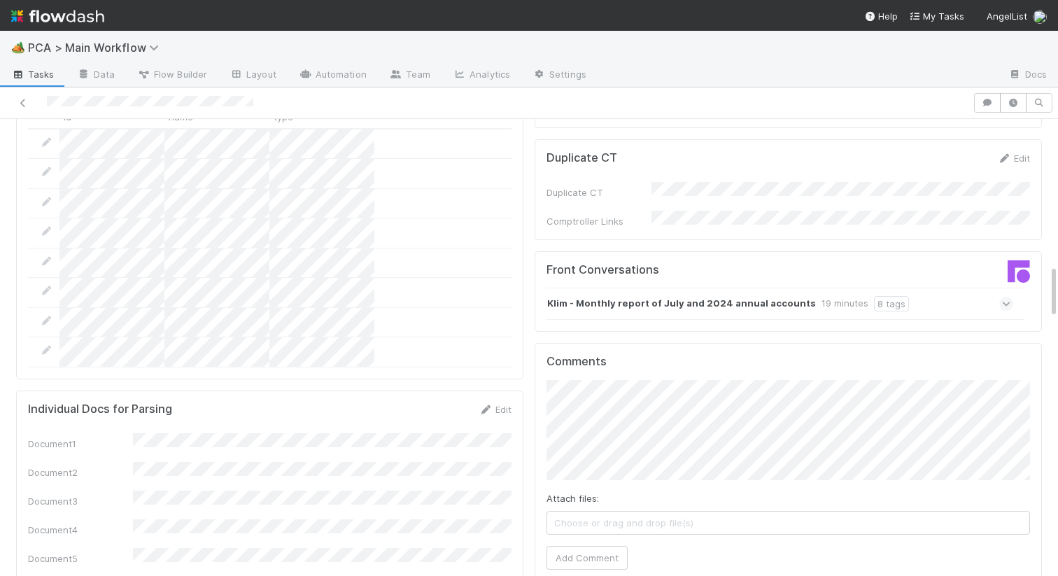
click at [637, 296] on strong "Klim - Monthly report of July and 2024 annual accounts" at bounding box center [681, 303] width 269 height 15
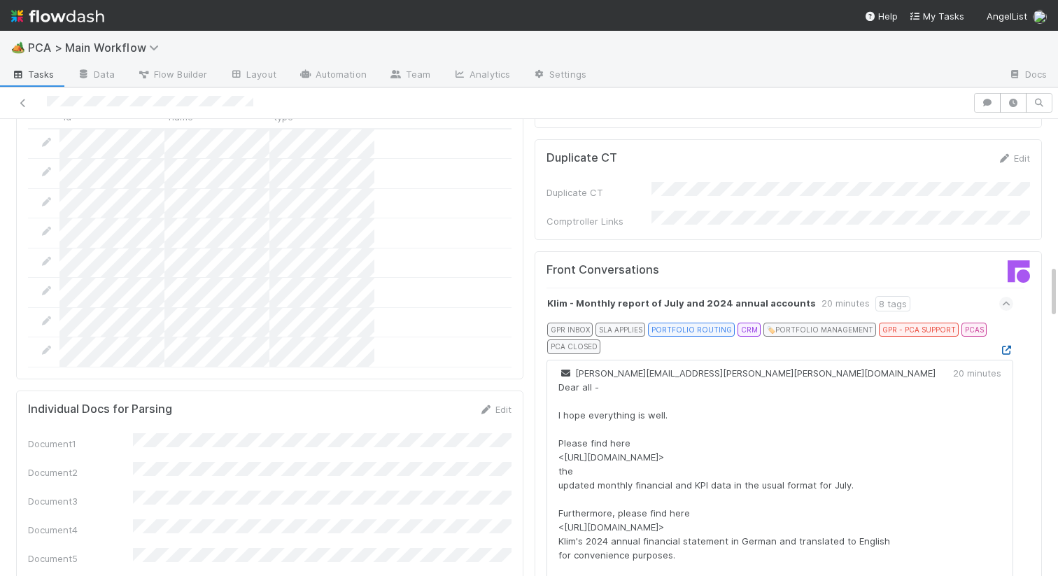
click at [1004, 346] on icon at bounding box center [1006, 350] width 14 height 9
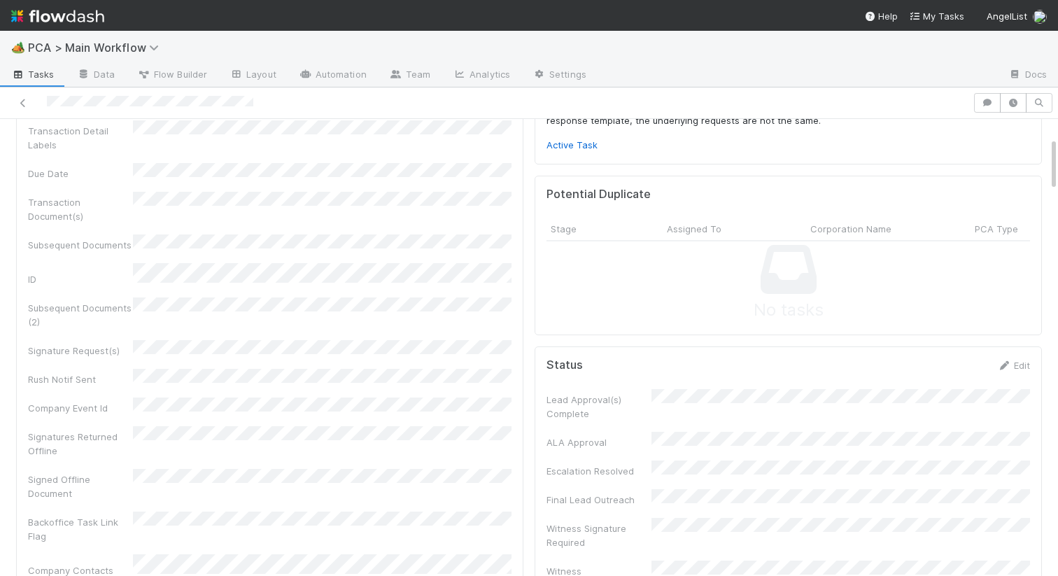
scroll to position [0, 0]
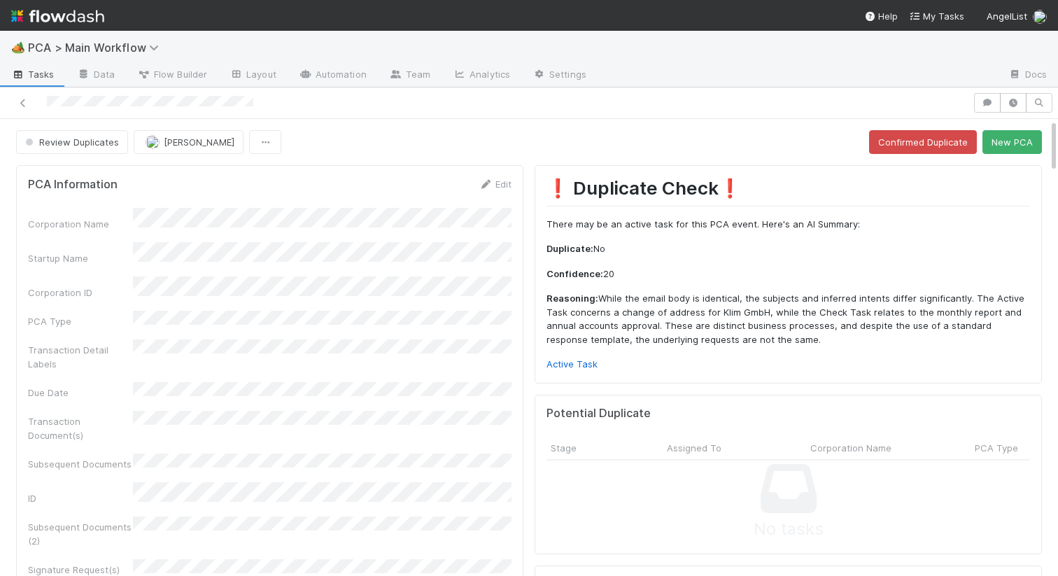
click at [493, 192] on form "PCA Information Edit Corporation Name Startup Name Corporation ID PCA Type Tran…" at bounding box center [269, 486] width 483 height 619
click at [495, 186] on link "Edit" at bounding box center [494, 183] width 33 height 11
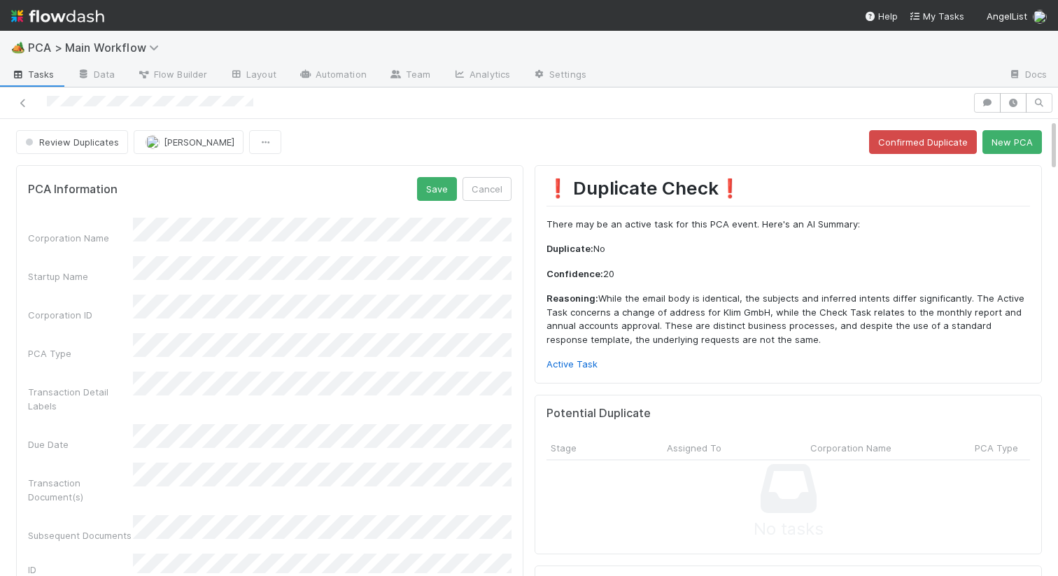
click at [125, 223] on div "Corporation Name" at bounding box center [269, 231] width 483 height 27
click at [97, 226] on div "Corporation Name" at bounding box center [269, 231] width 483 height 27
click at [239, 322] on div "Corporation Name Startup Name Corporation ID PCA Type Transaction Detail Labels…" at bounding box center [269, 578] width 483 height 721
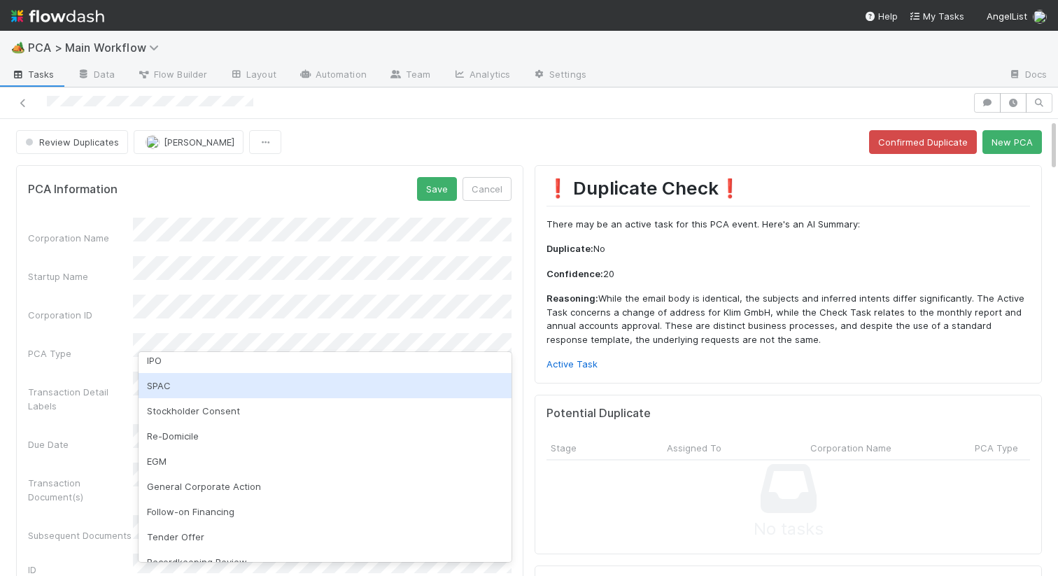
scroll to position [113, 0]
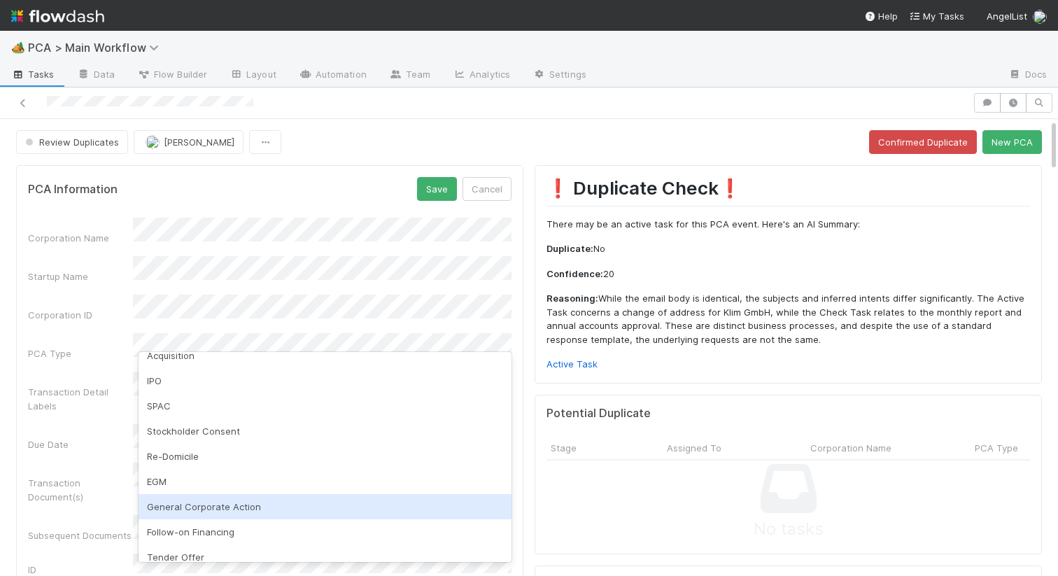
click at [185, 506] on div "General Corporate Action" at bounding box center [324, 506] width 373 height 25
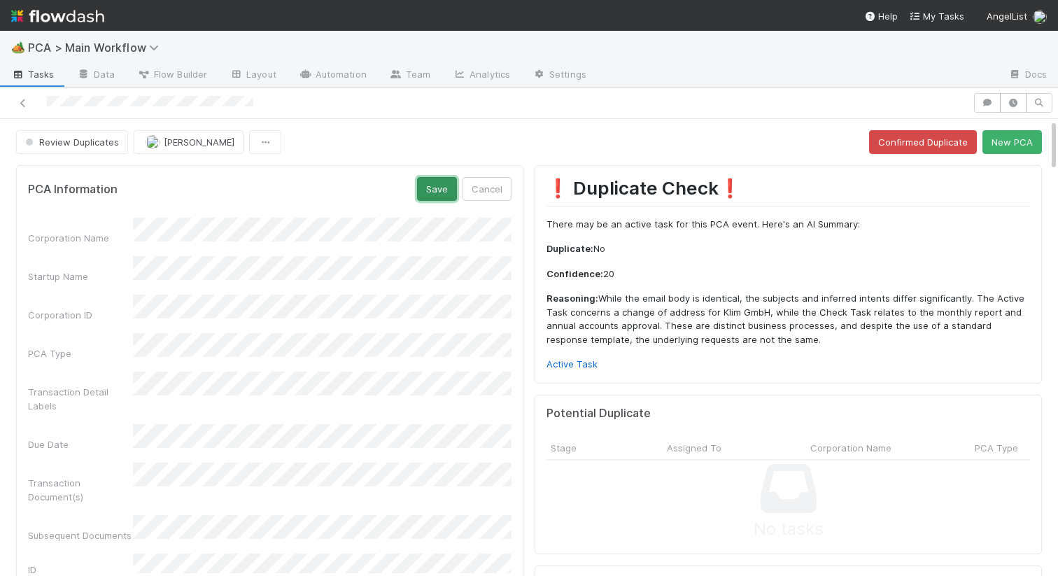
click at [437, 192] on button "Save" at bounding box center [437, 189] width 40 height 24
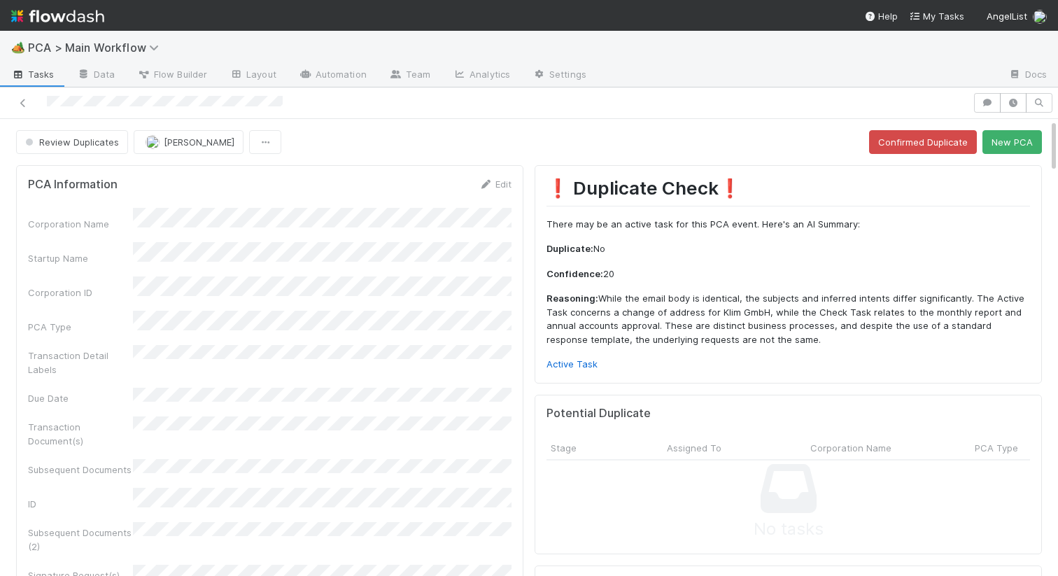
click at [97, 138] on span "Review Duplicates" at bounding box center [70, 141] width 97 height 11
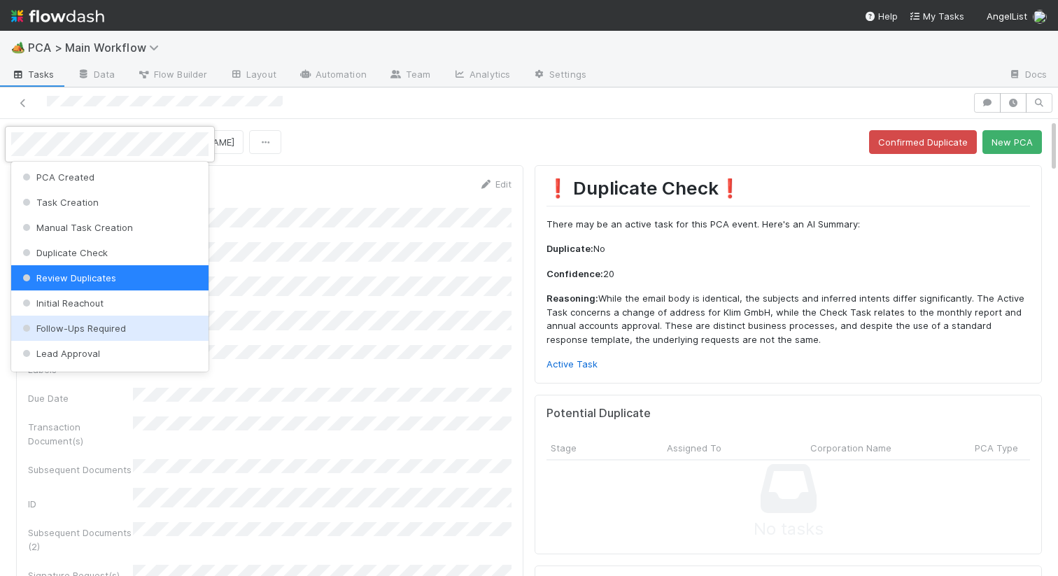
click at [67, 329] on span "Follow-Ups Required" at bounding box center [73, 327] width 106 height 11
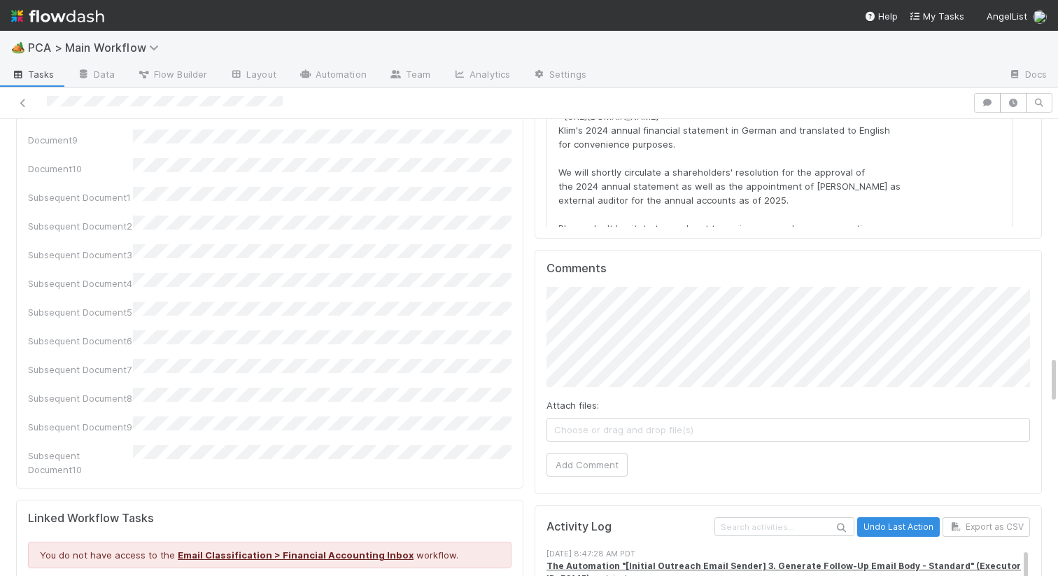
scroll to position [2207, 0]
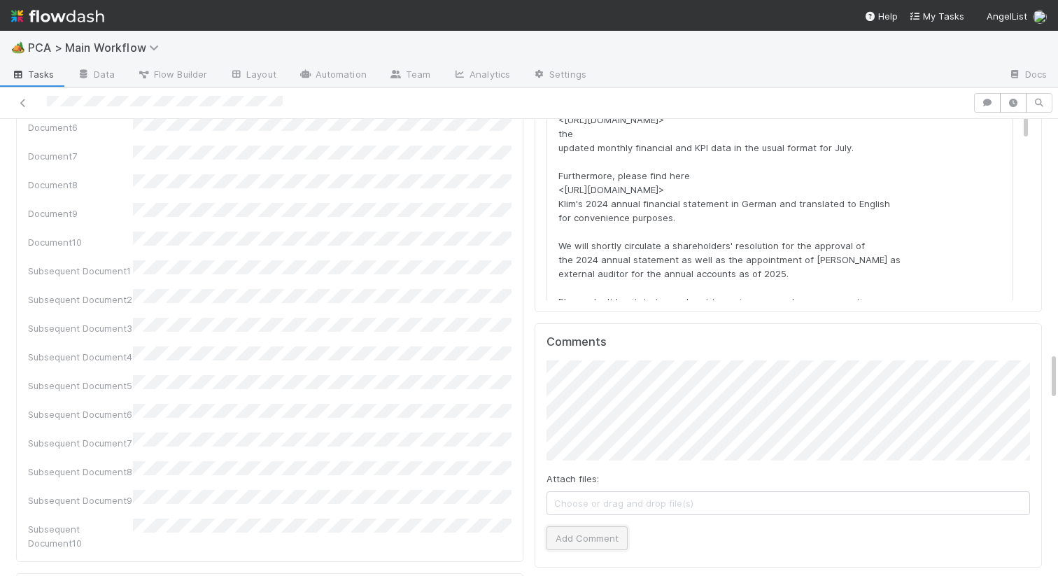
click at [577, 526] on button "Add Comment" at bounding box center [586, 538] width 81 height 24
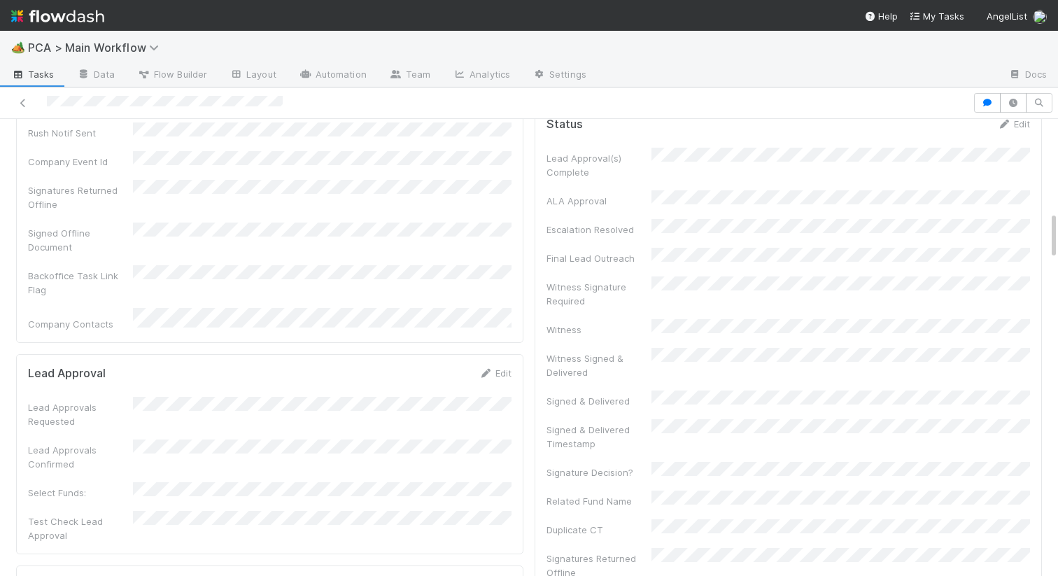
scroll to position [0, 0]
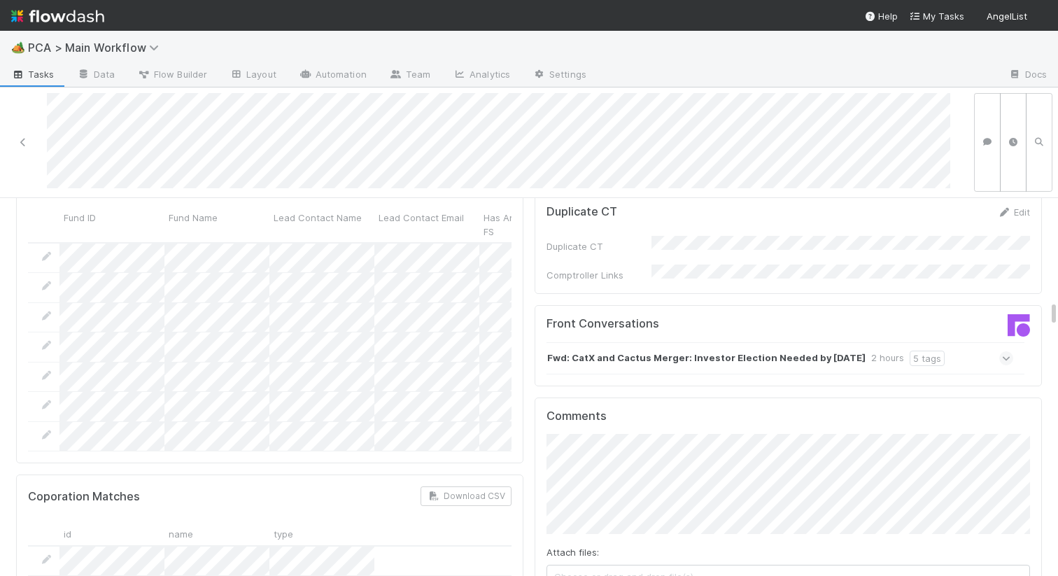
scroll to position [1499, 0]
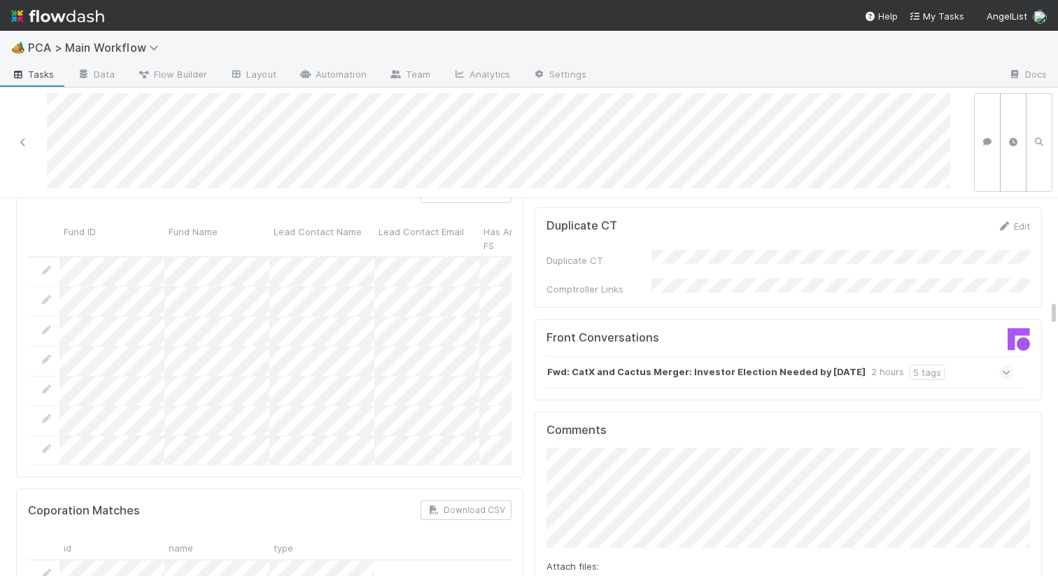
click at [616, 364] on strong "Fwd: CatX and Cactus Merger: Investor Election Needed by September 7,  2025" at bounding box center [706, 371] width 318 height 15
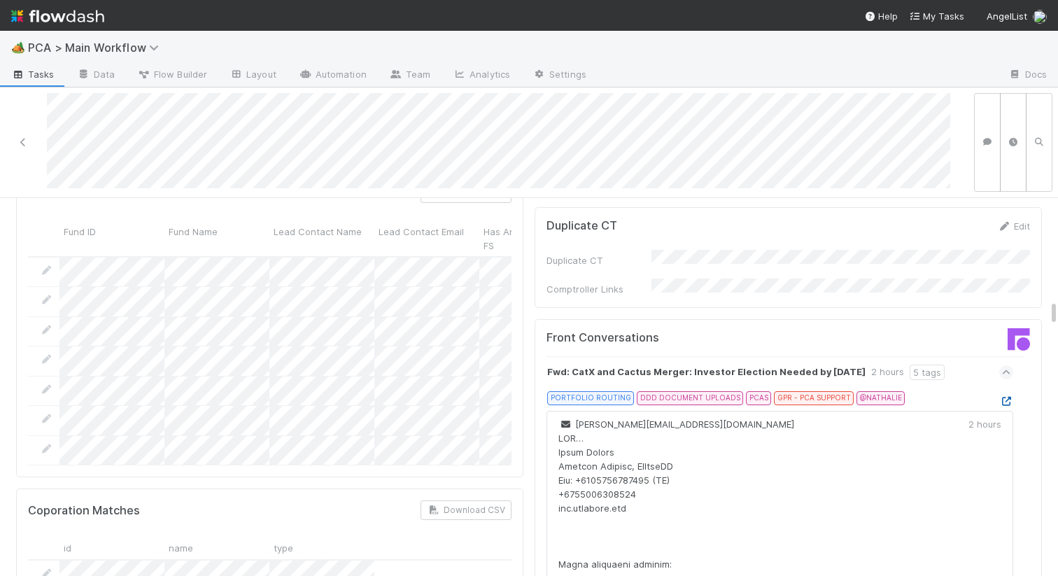
click at [1007, 397] on icon at bounding box center [1006, 401] width 14 height 9
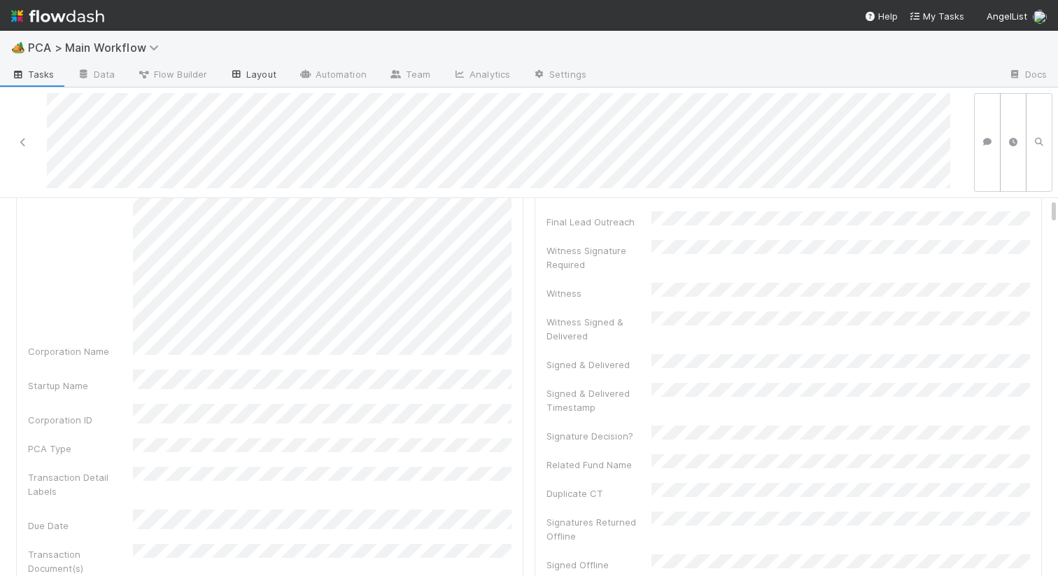
scroll to position [0, 0]
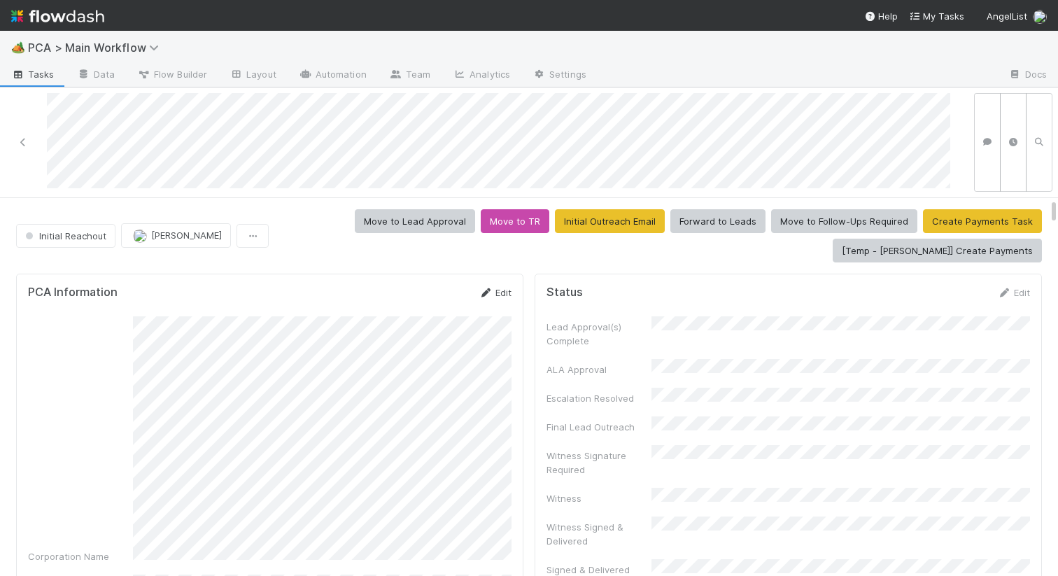
click at [497, 294] on link "Edit" at bounding box center [494, 292] width 33 height 11
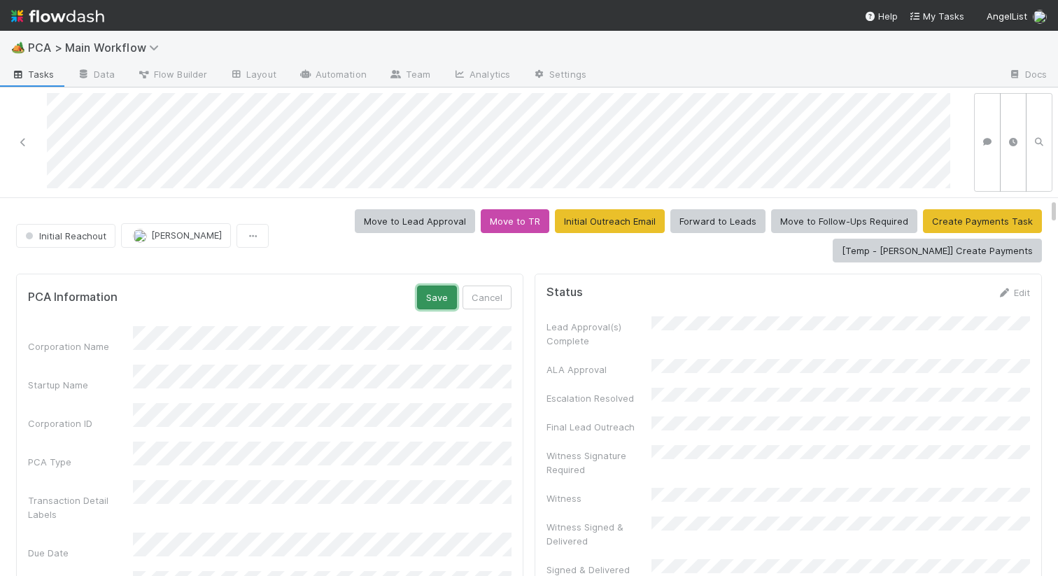
drag, startPoint x: 434, startPoint y: 292, endPoint x: 434, endPoint y: 280, distance: 12.6
click at [434, 292] on button "Save" at bounding box center [437, 297] width 40 height 24
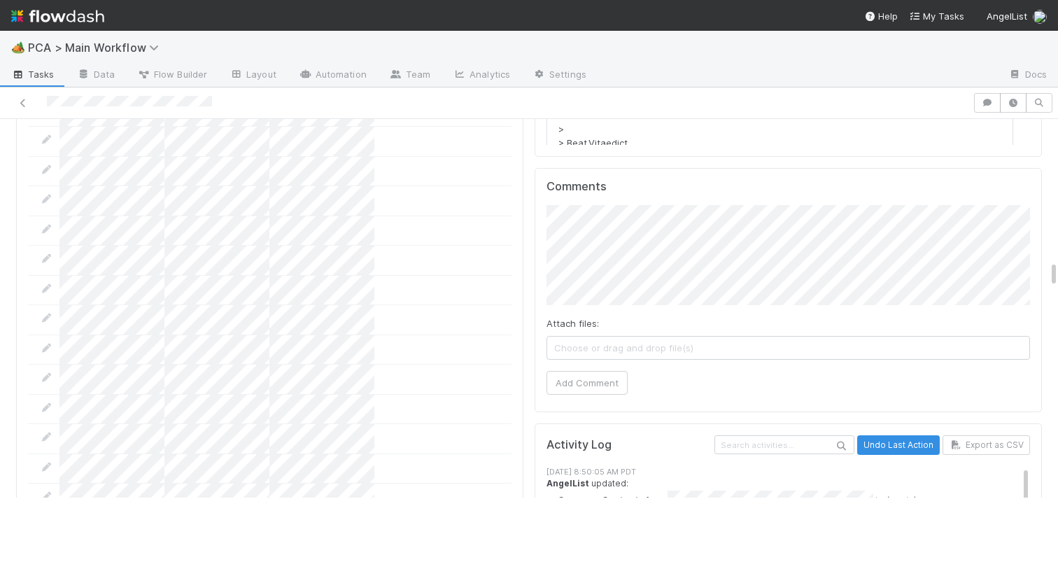
scroll to position [1989, 0]
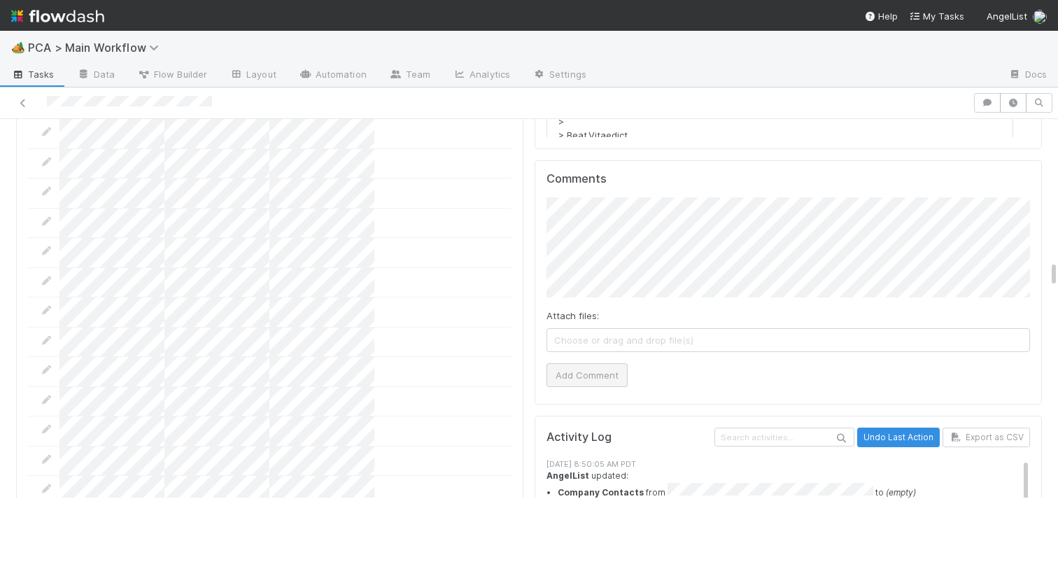
click at [585, 286] on div "Attach files: Choose or drag and drop file(s) Add Comment" at bounding box center [787, 292] width 483 height 190
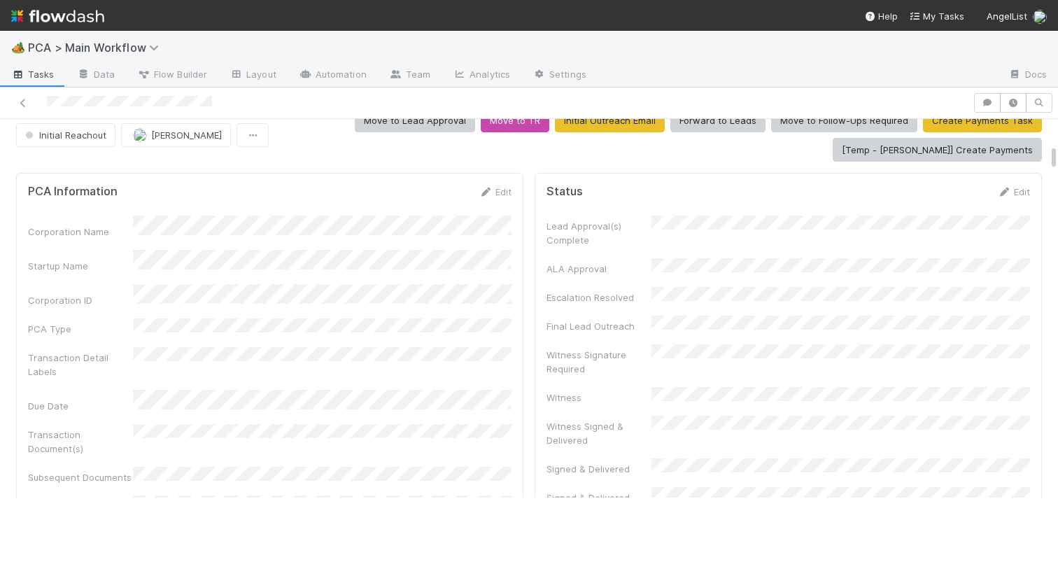
scroll to position [0, 0]
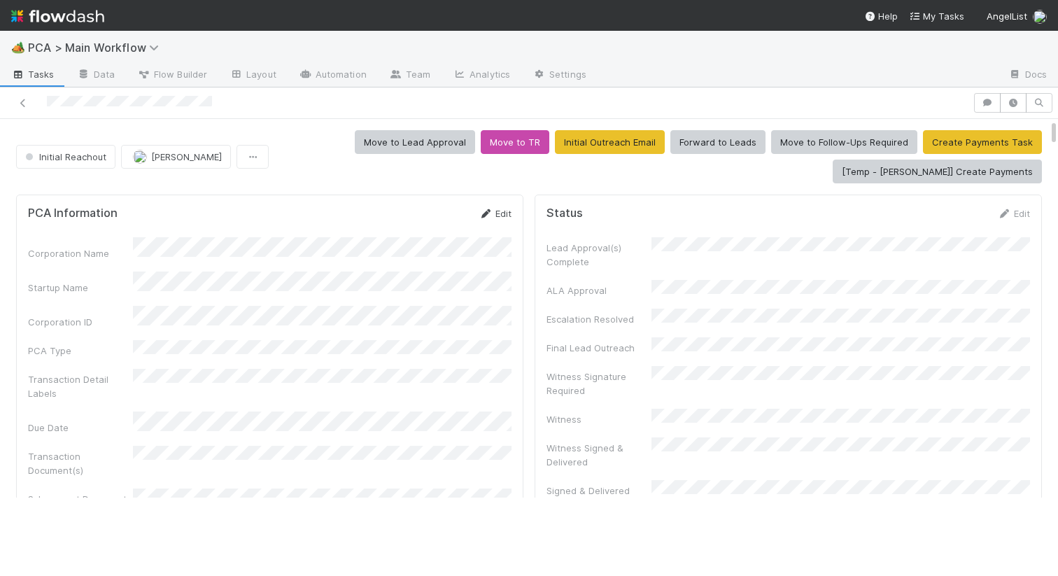
click at [488, 211] on icon at bounding box center [485, 213] width 14 height 9
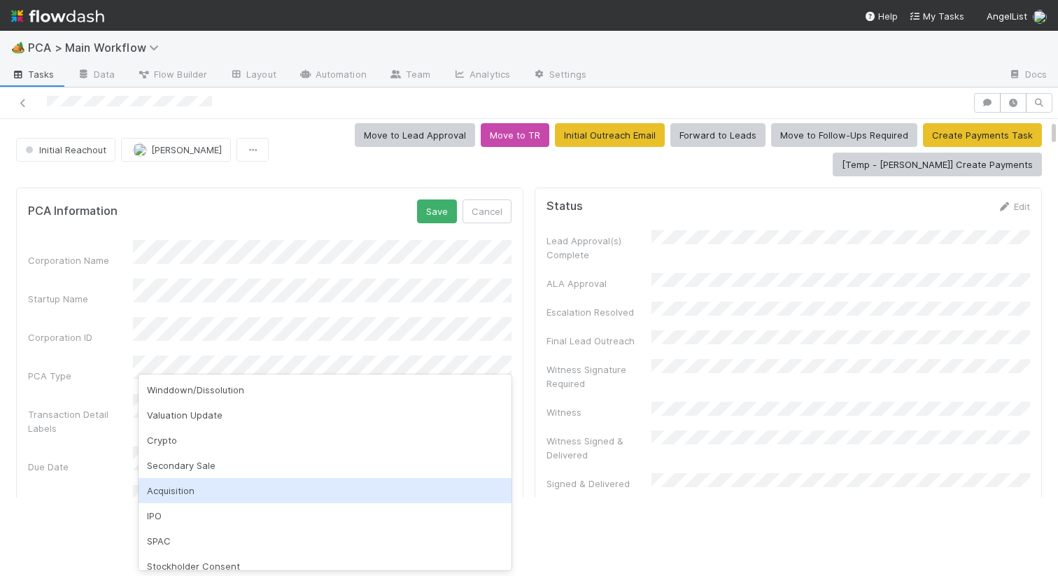
click at [185, 495] on div "Acquisition" at bounding box center [324, 490] width 373 height 25
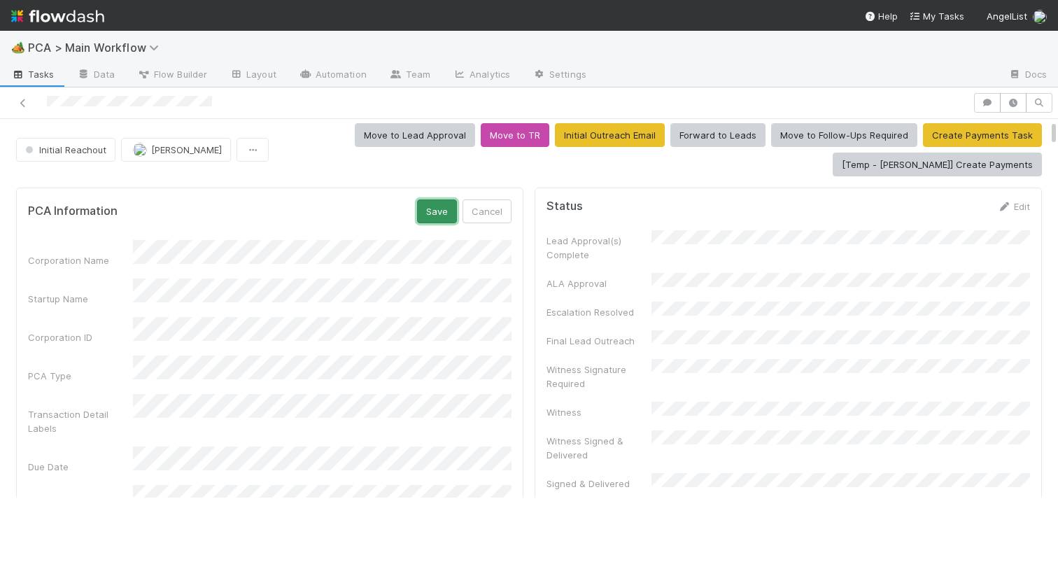
click at [443, 205] on button "Save" at bounding box center [437, 211] width 40 height 24
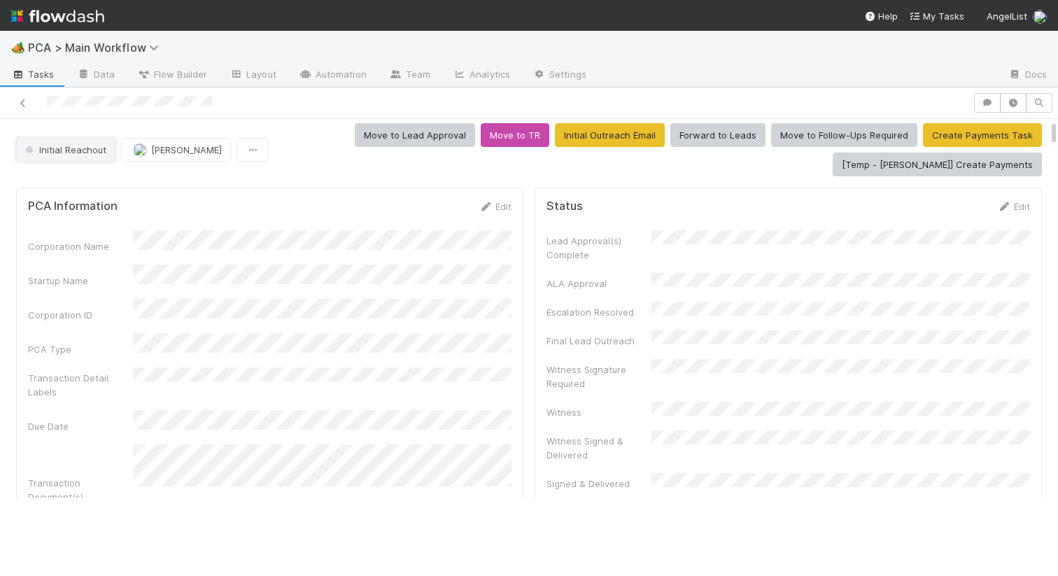
click at [88, 143] on button "Initial Reachout" at bounding box center [65, 150] width 99 height 24
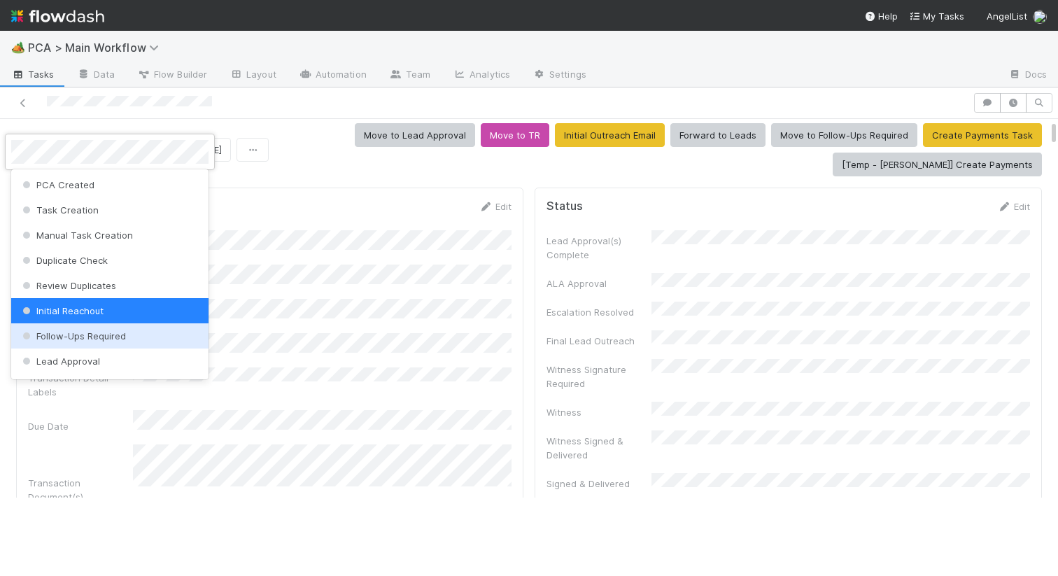
click at [85, 328] on div "Follow-Ups Required" at bounding box center [109, 335] width 197 height 25
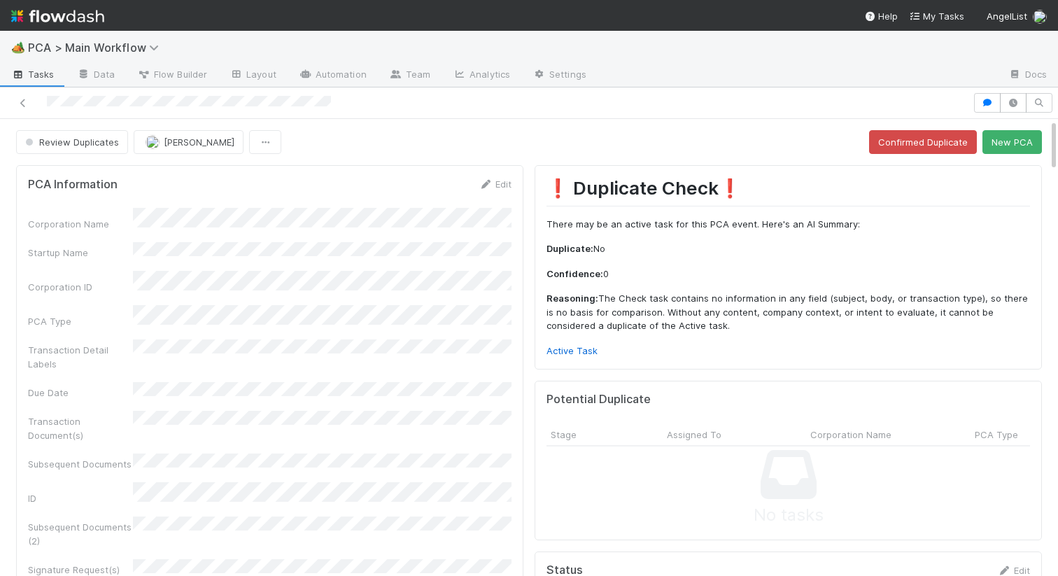
click at [455, 260] on div "Corporation Name Startup Name Corporation ID PCA Type Transaction Detail Labels…" at bounding box center [269, 502] width 483 height 588
click at [1030, 139] on button "New PCA" at bounding box center [1011, 142] width 59 height 24
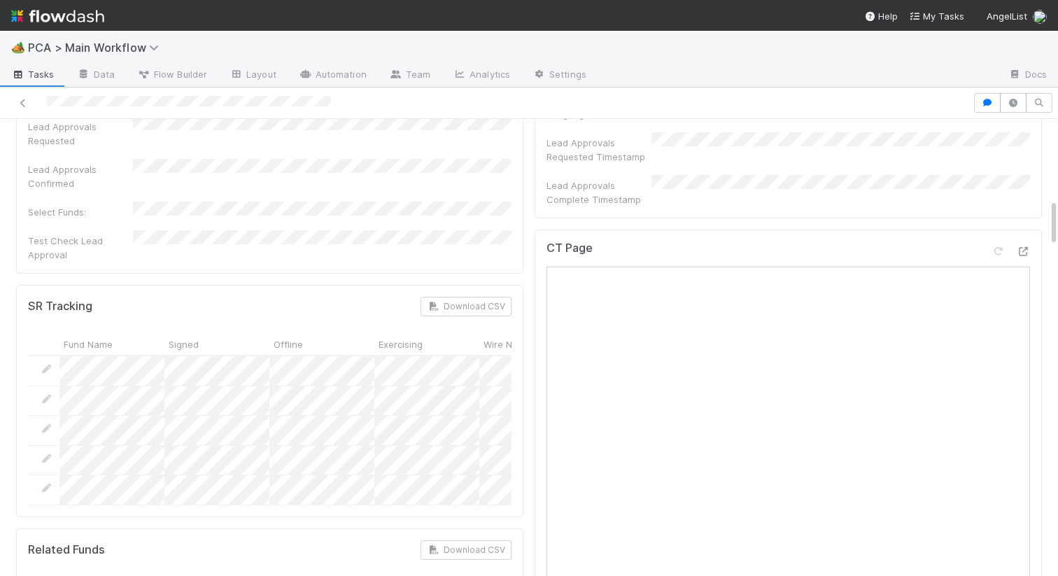
scroll to position [783, 0]
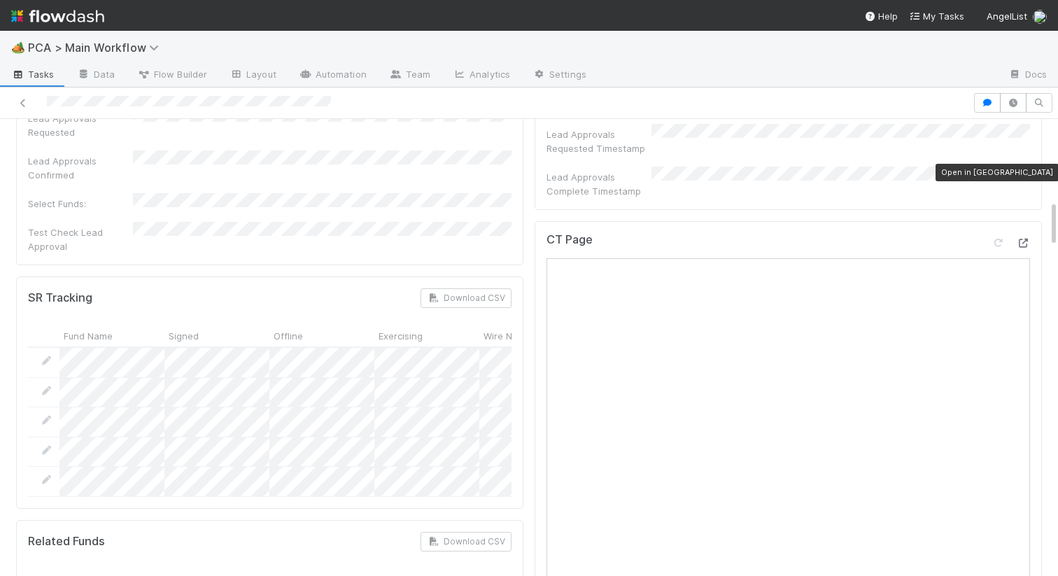
click at [1024, 239] on icon at bounding box center [1023, 243] width 14 height 9
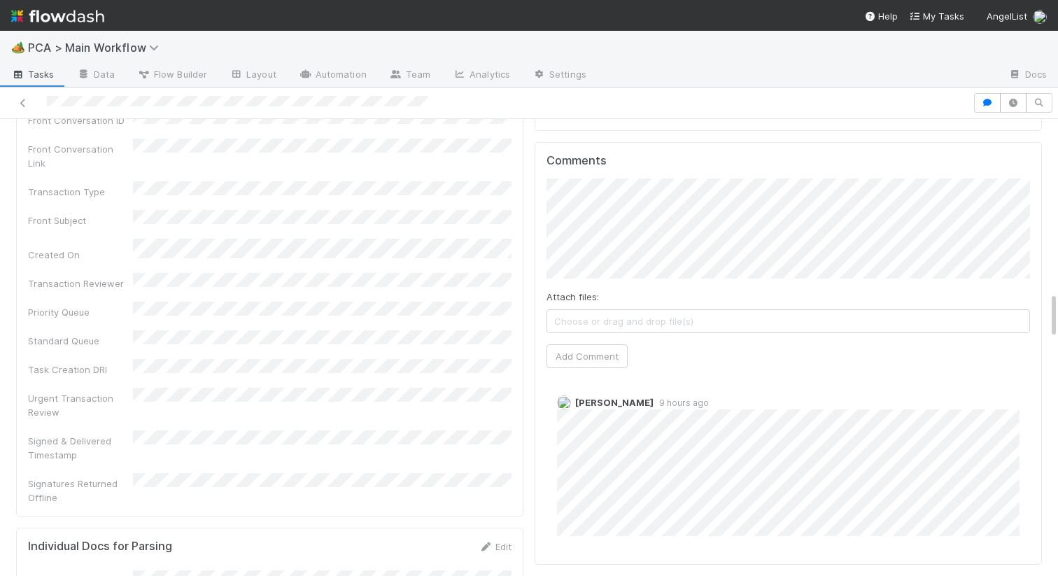
scroll to position [1426, 0]
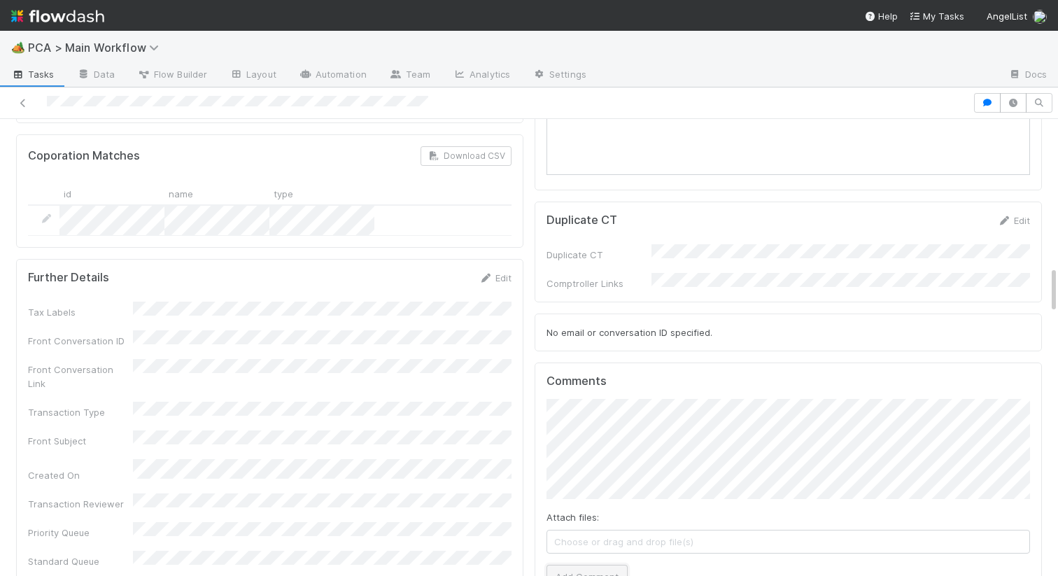
click at [578, 564] on button "Add Comment" at bounding box center [586, 576] width 81 height 24
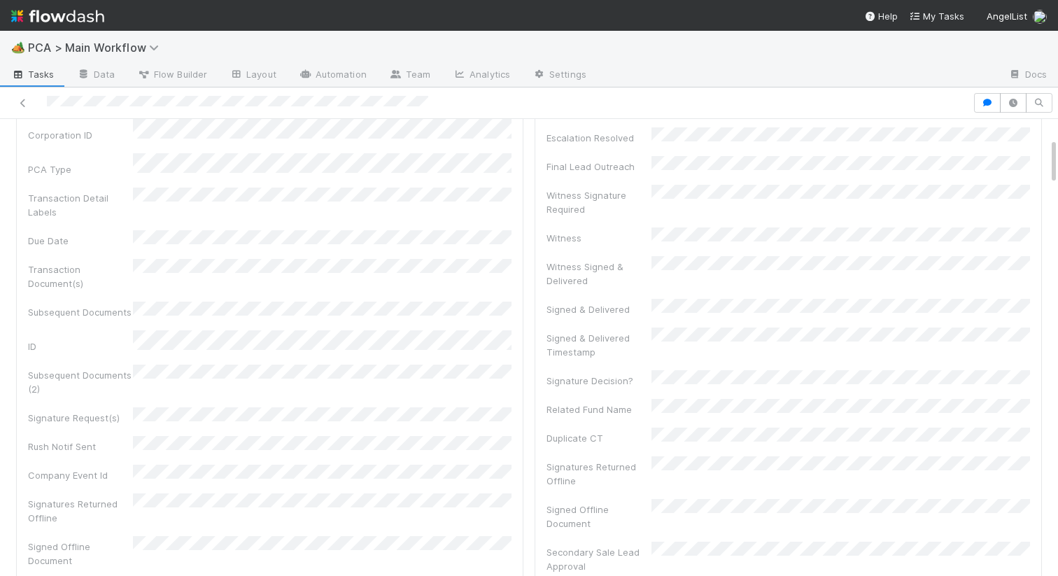
scroll to position [0, 0]
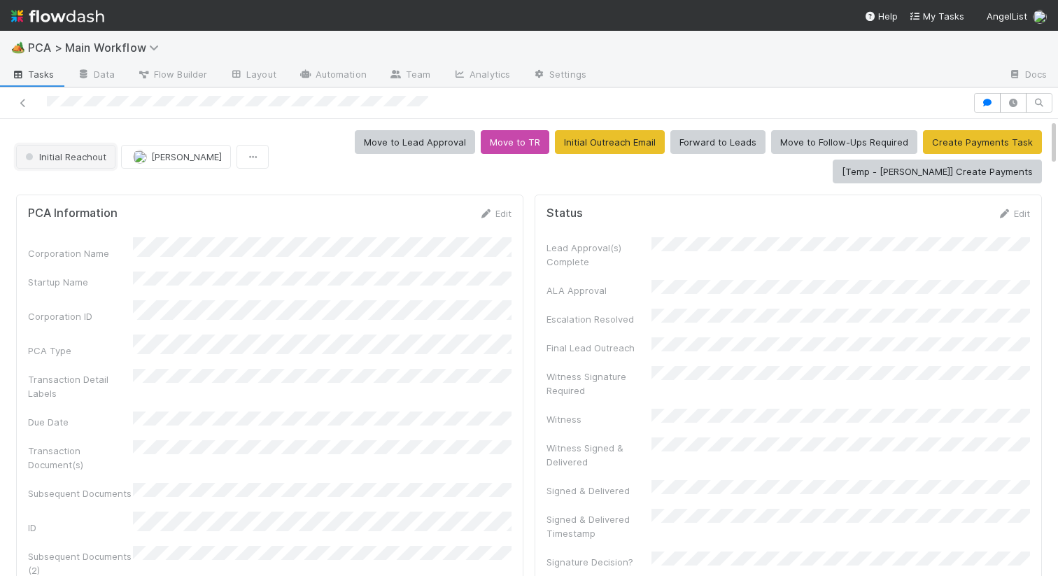
click at [54, 149] on button "Initial Reachout" at bounding box center [65, 157] width 99 height 24
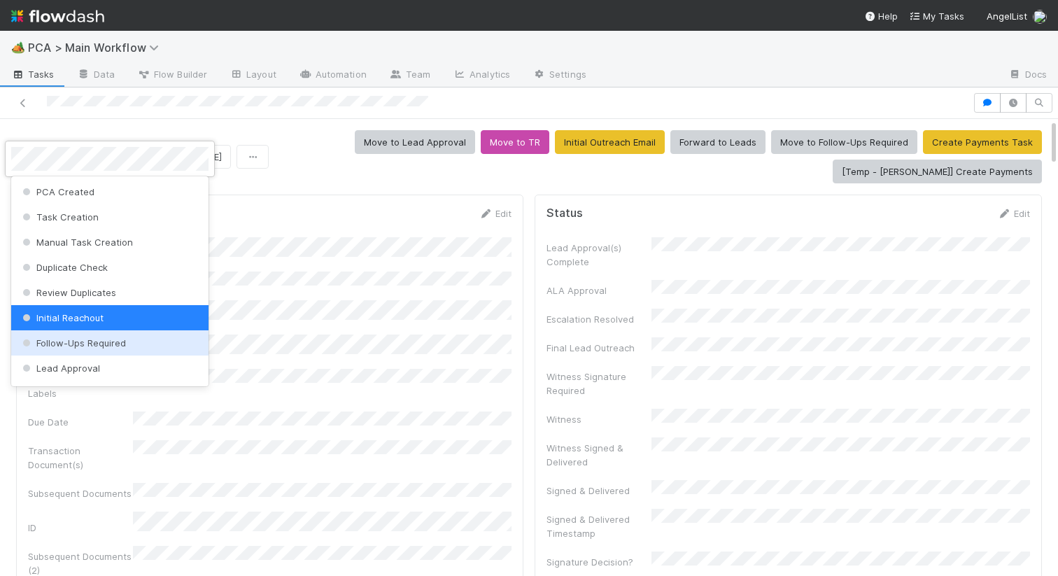
click at [65, 339] on span "Follow-Ups Required" at bounding box center [73, 342] width 106 height 11
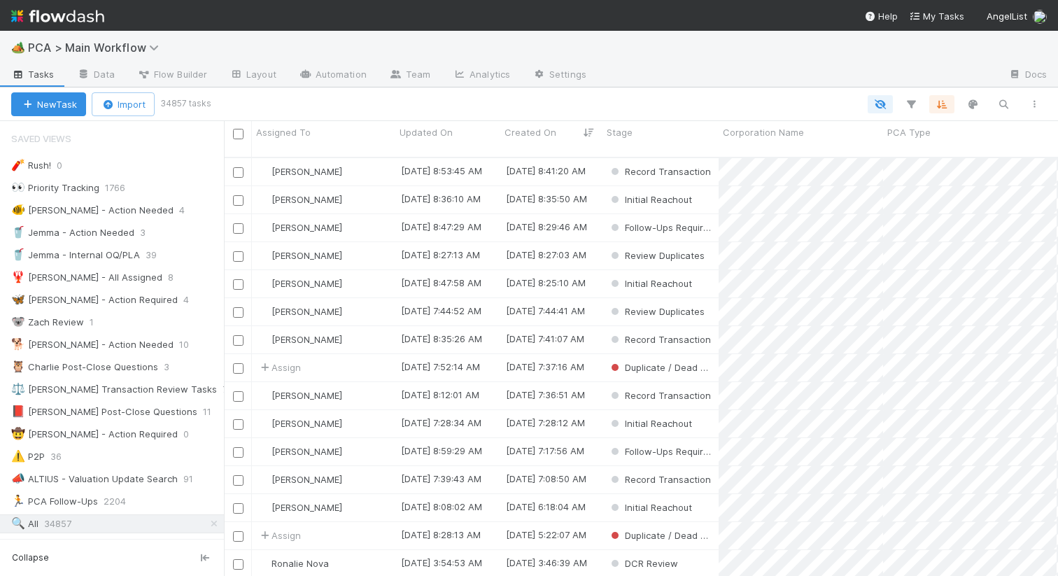
scroll to position [429, 834]
click at [1002, 106] on icon "button" at bounding box center [1003, 104] width 14 height 13
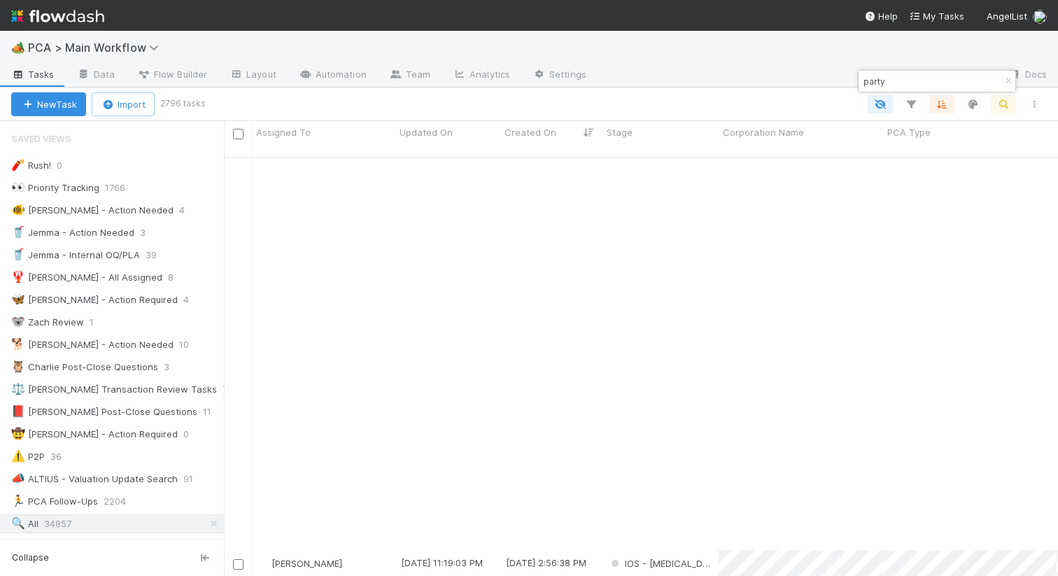
scroll to position [424, 0]
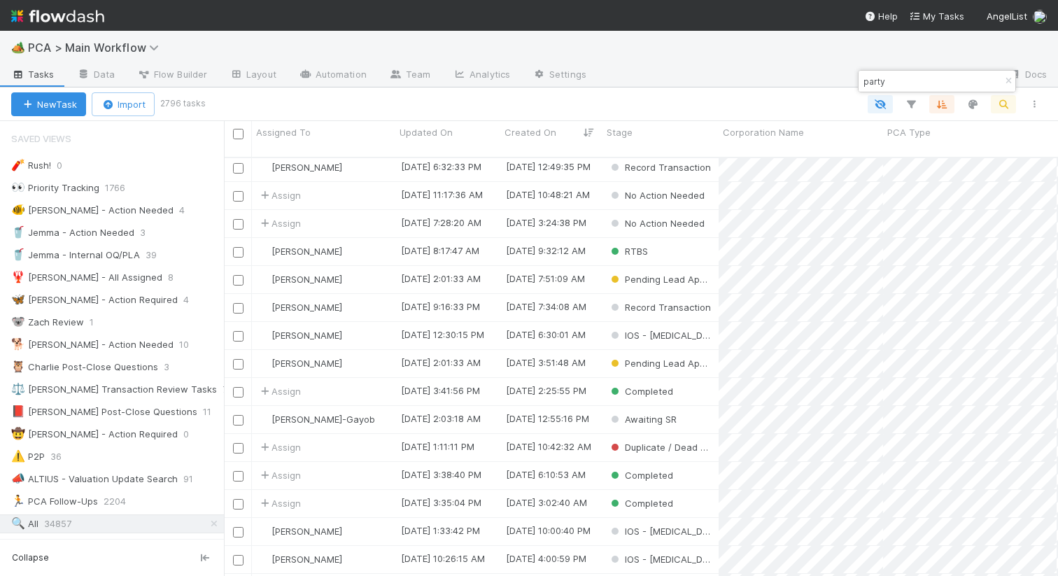
type input "party"
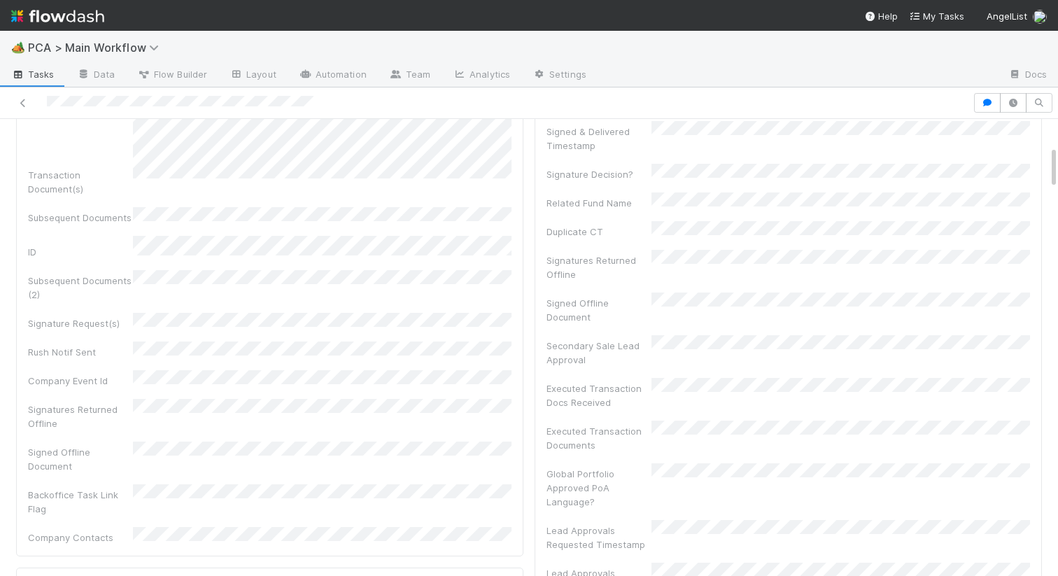
scroll to position [469, 0]
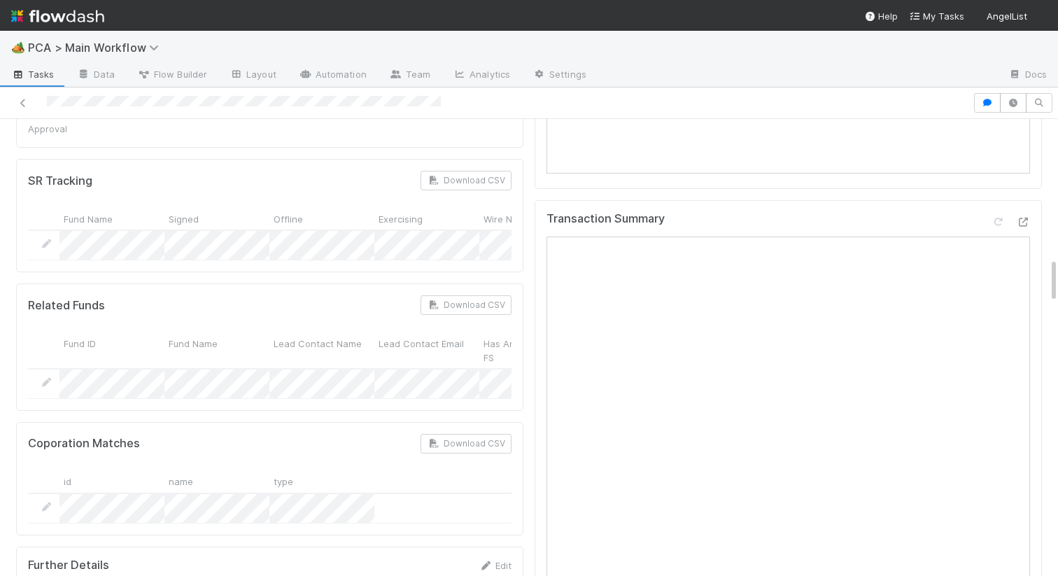
scroll to position [1730, 0]
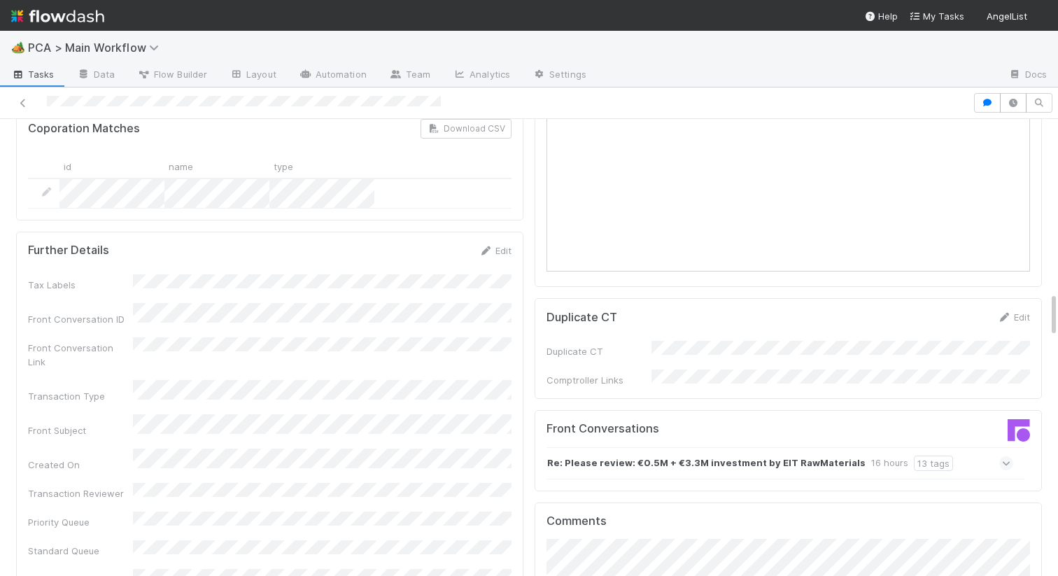
click at [703, 455] on strong "Re: Please review: €0.5M + €3.3M investment by EIT RawMaterials" at bounding box center [706, 462] width 318 height 15
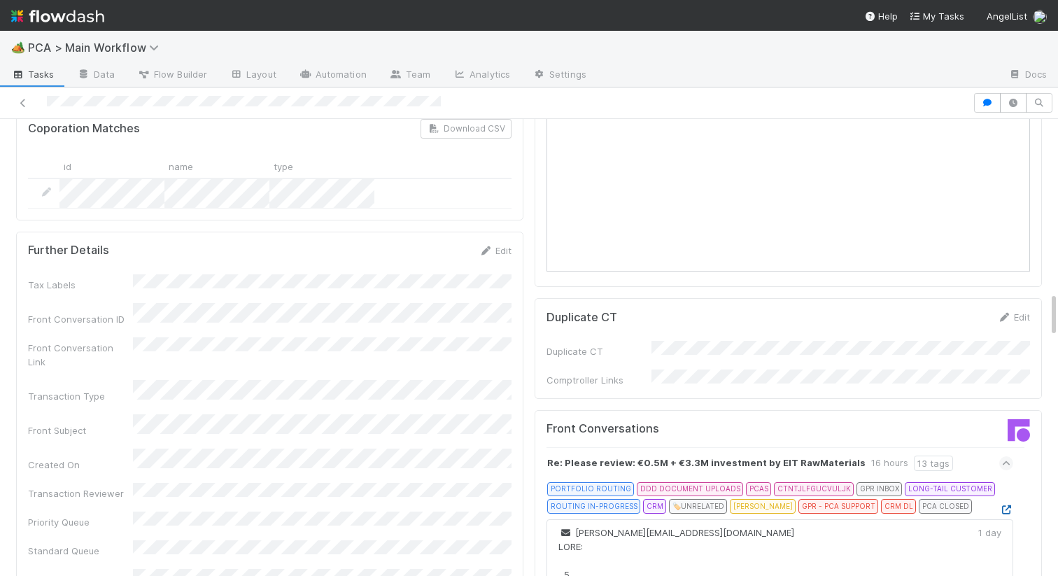
click at [1006, 505] on icon at bounding box center [1006, 509] width 14 height 9
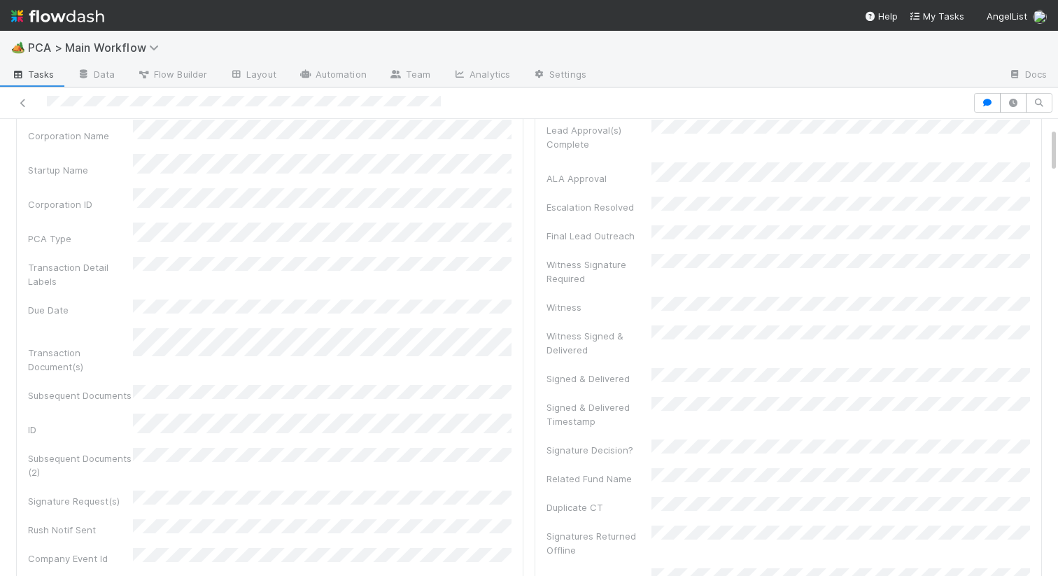
scroll to position [145, 0]
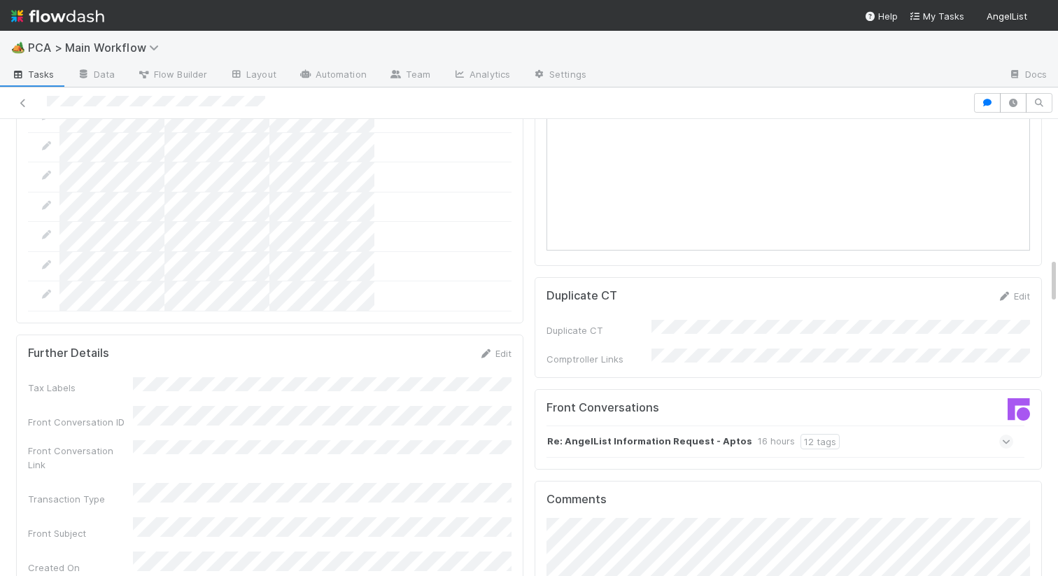
scroll to position [1725, 0]
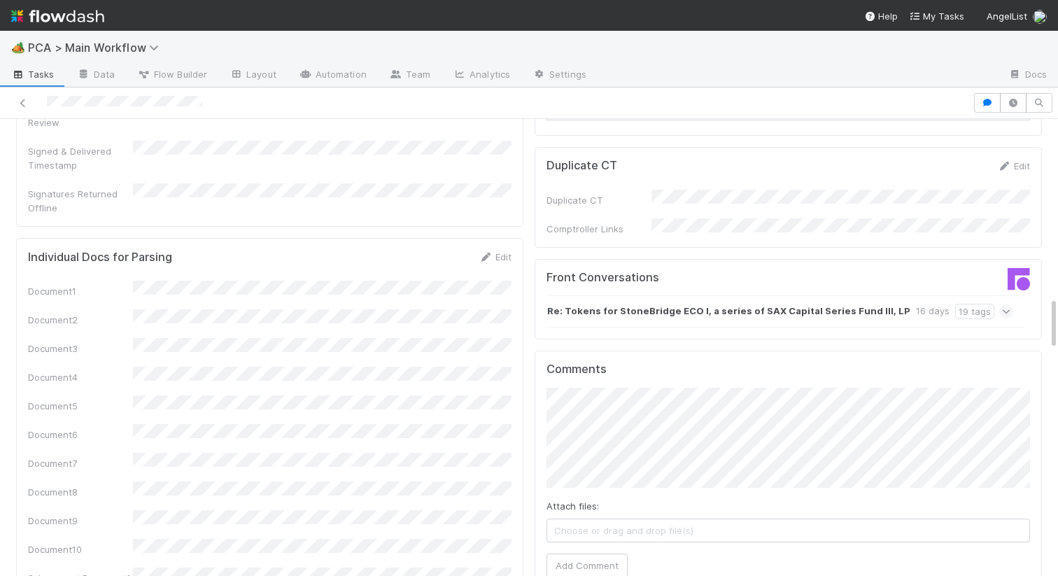
scroll to position [1544, 0]
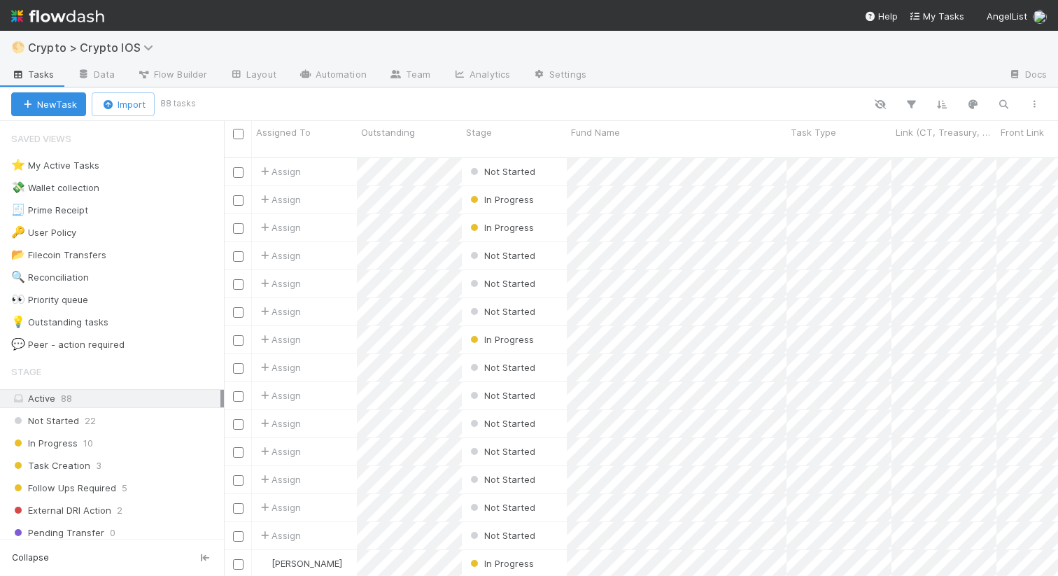
scroll to position [429, 834]
click at [362, 75] on link "Automation" at bounding box center [332, 75] width 90 height 22
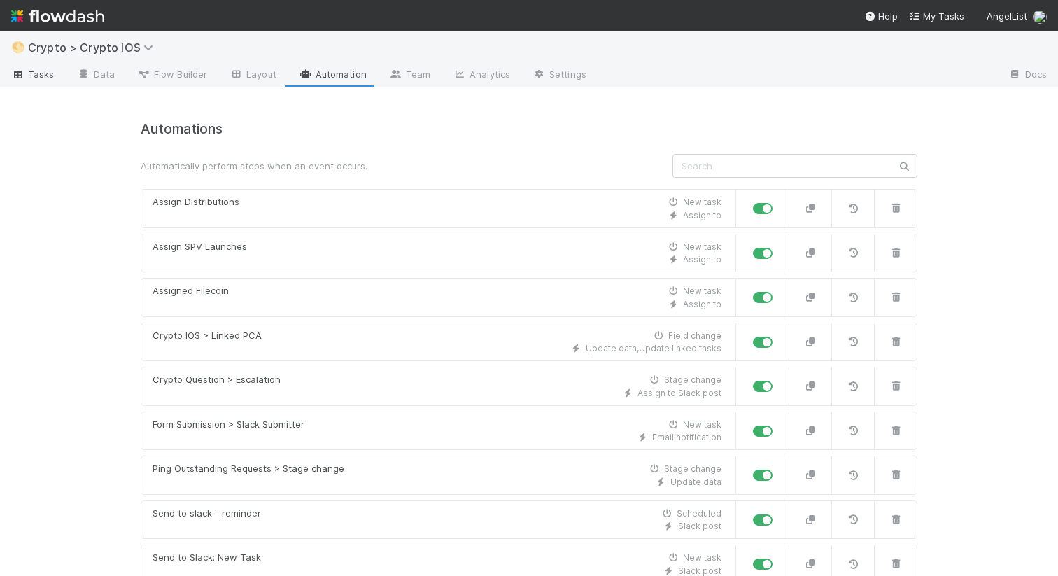
click at [22, 75] on icon at bounding box center [18, 75] width 14 height 8
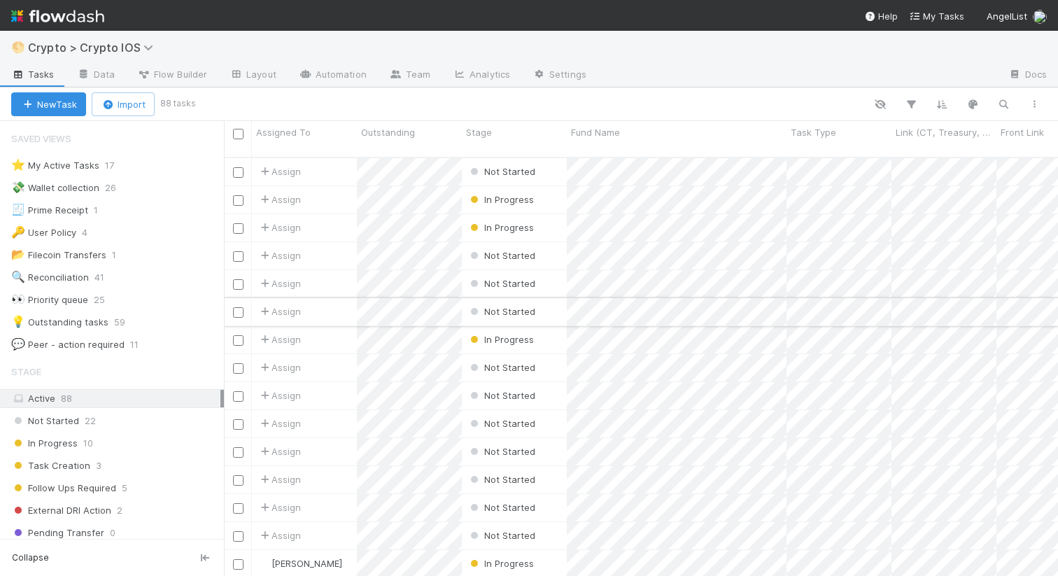
scroll to position [150, 0]
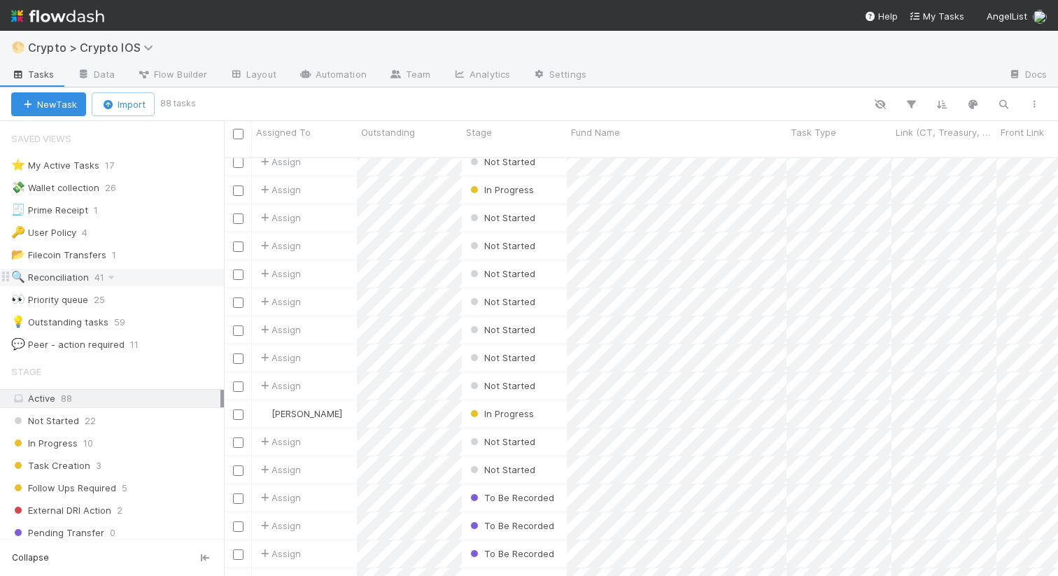
click at [87, 276] on div "🔍 Reconciliation" at bounding box center [50, 277] width 78 height 17
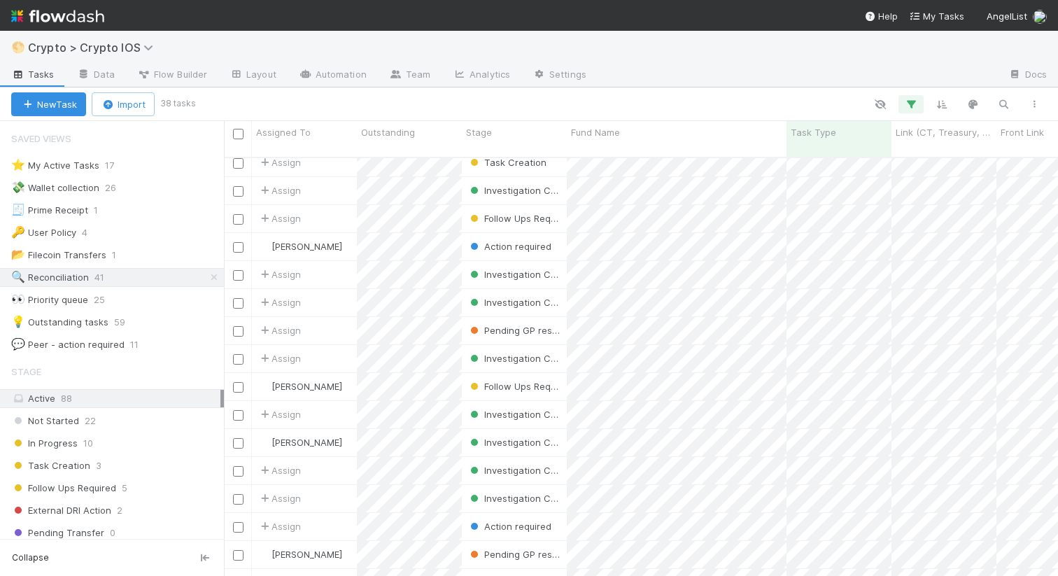
scroll to position [634, 0]
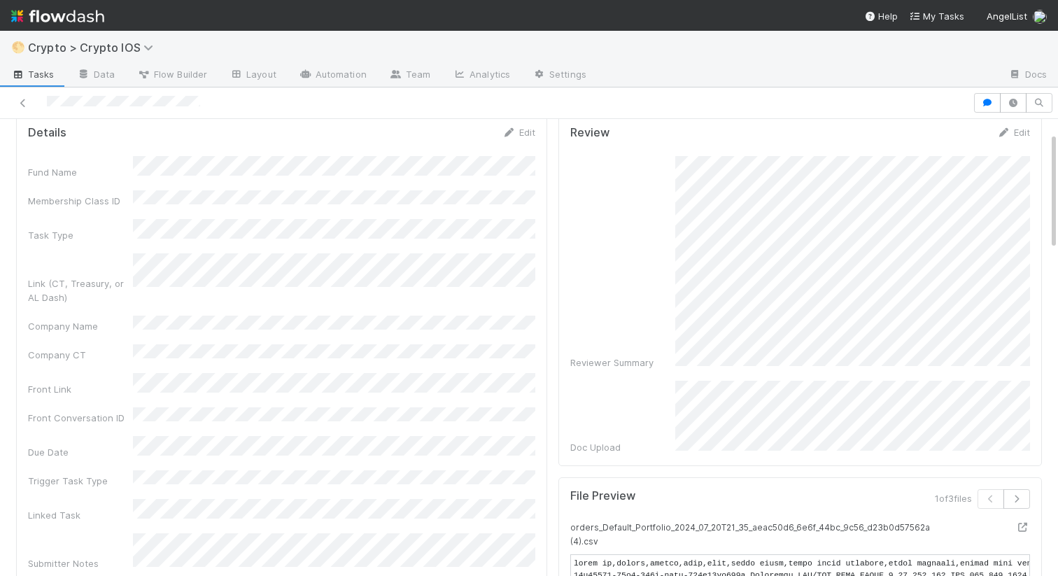
scroll to position [51, 0]
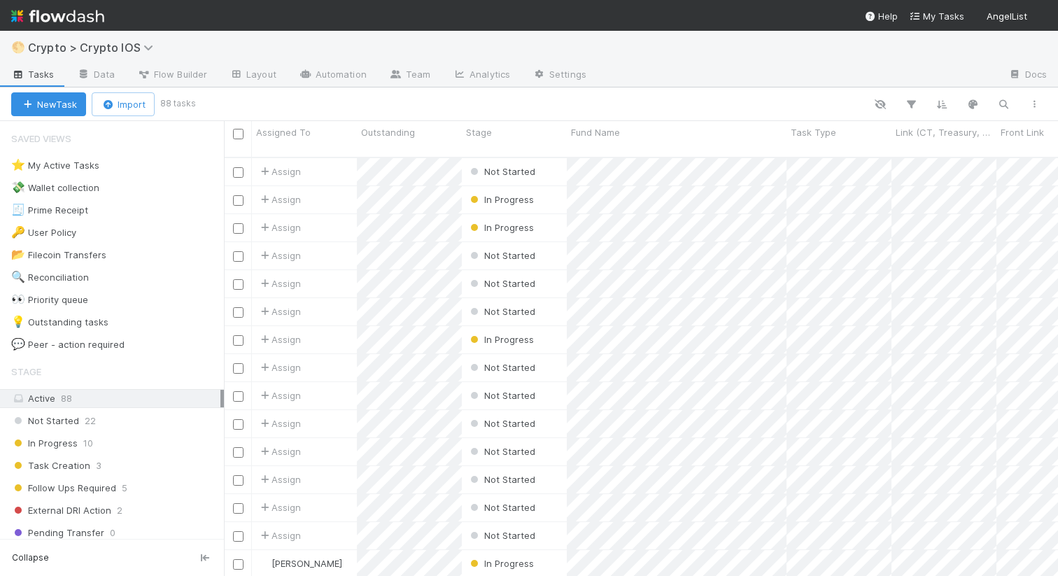
scroll to position [0, 1]
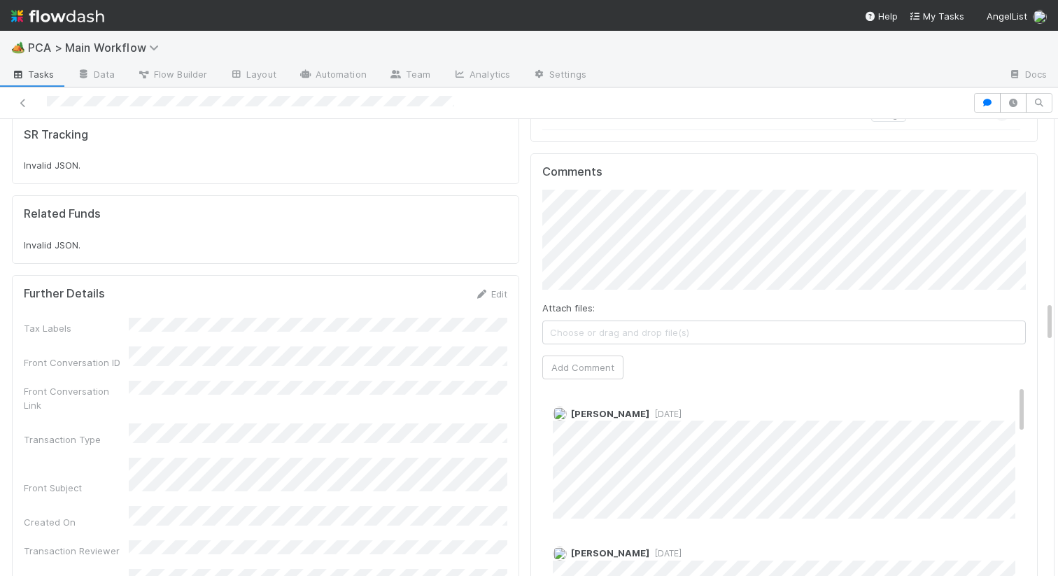
scroll to position [1999, 0]
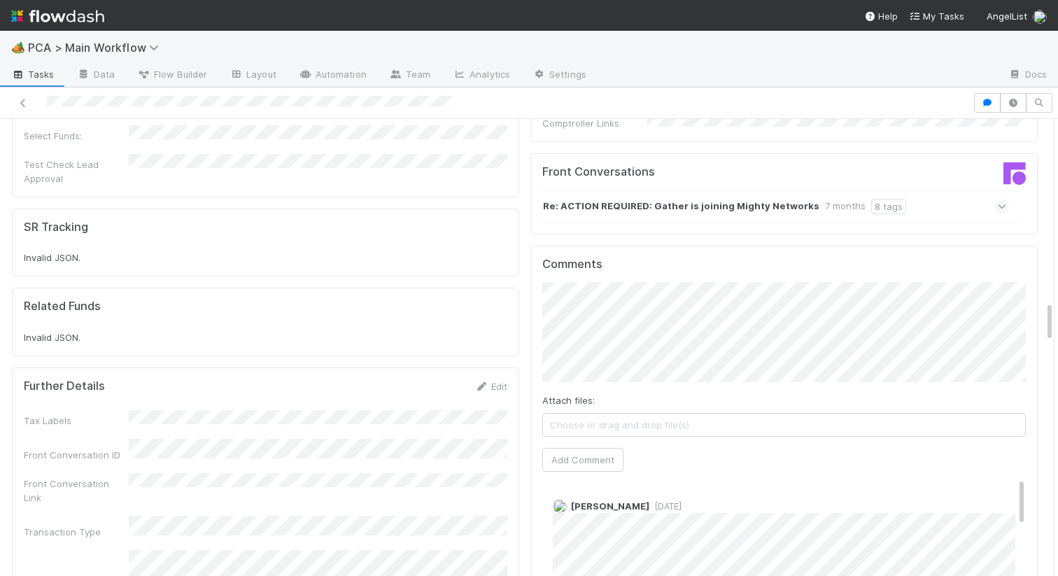
click at [602, 257] on div "Comments Attach files: Choose or drag and drop file(s) Add Comment Zachary Conl…" at bounding box center [783, 507] width 483 height 500
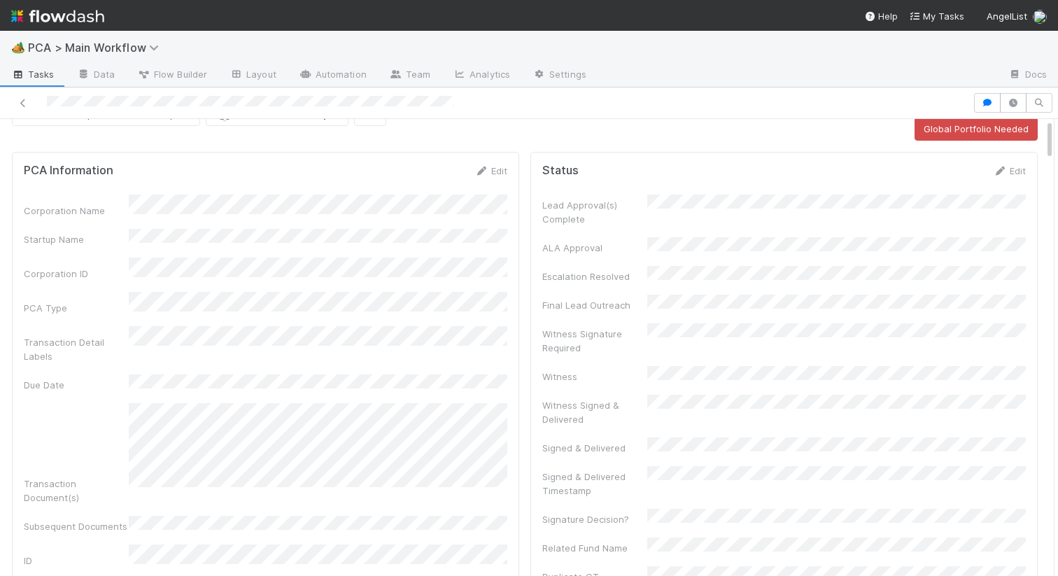
scroll to position [0, 0]
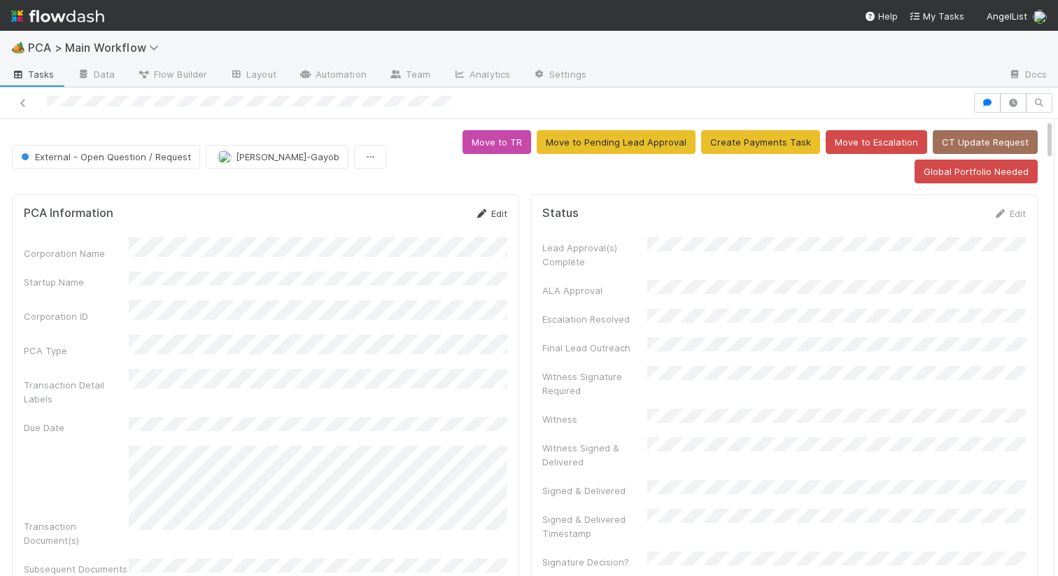
click at [492, 215] on link "Edit" at bounding box center [490, 213] width 33 height 11
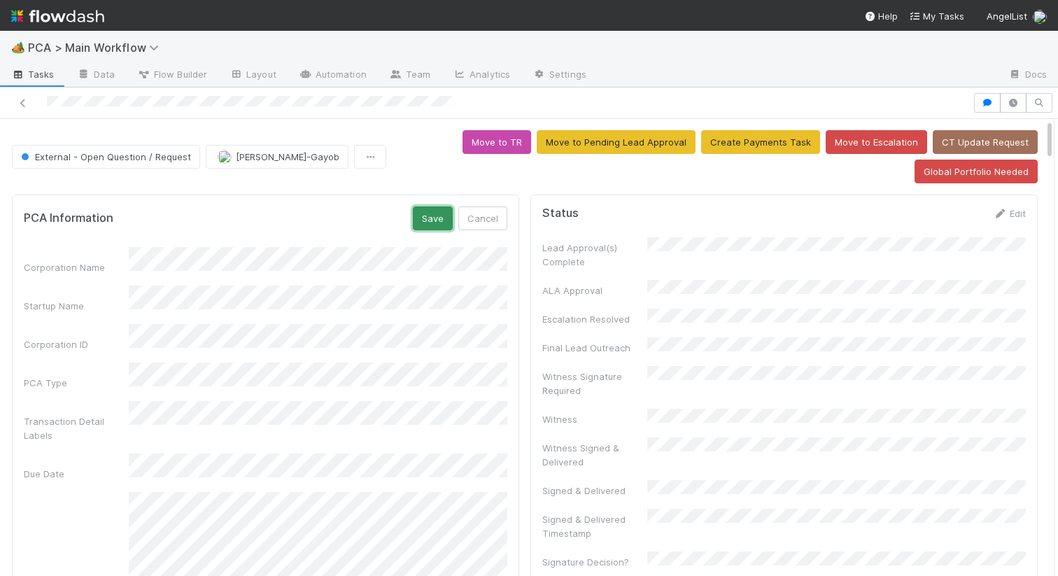
click at [441, 217] on button "Save" at bounding box center [433, 218] width 40 height 24
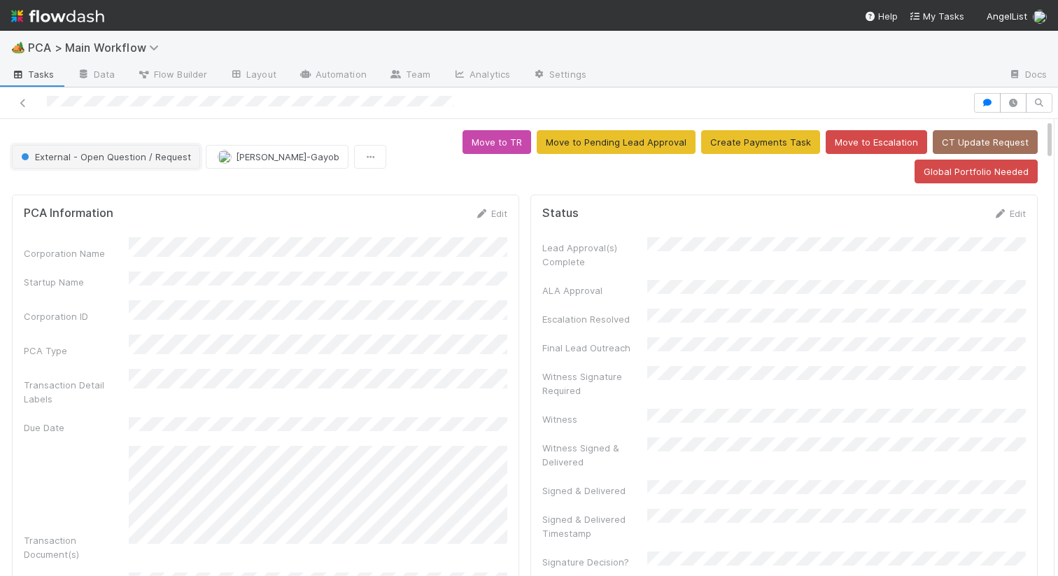
click at [138, 152] on span "External - Open Question / Request" at bounding box center [104, 156] width 173 height 11
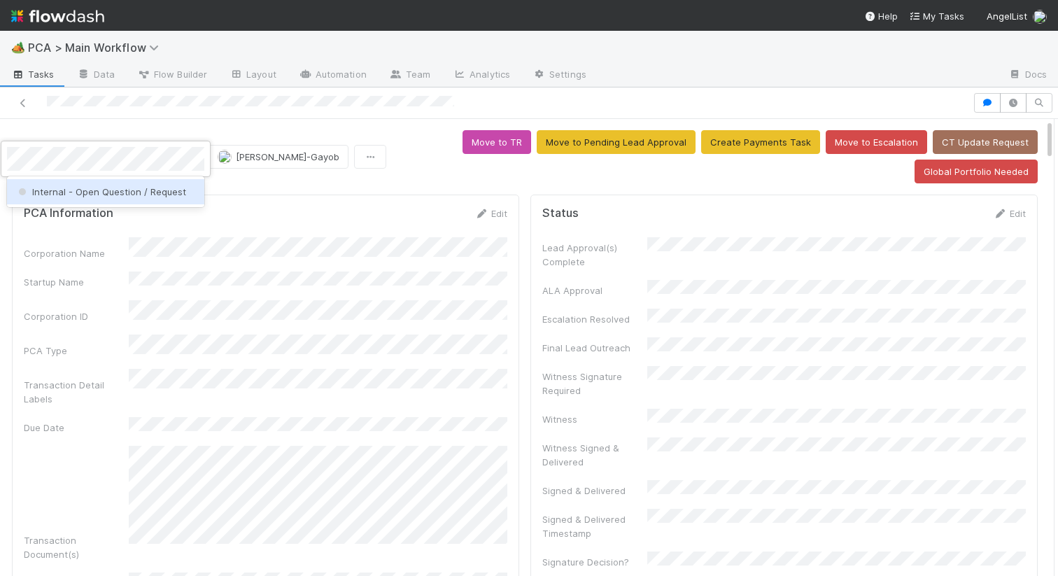
click at [143, 188] on span "Internal - Open Question / Request" at bounding box center [100, 191] width 171 height 11
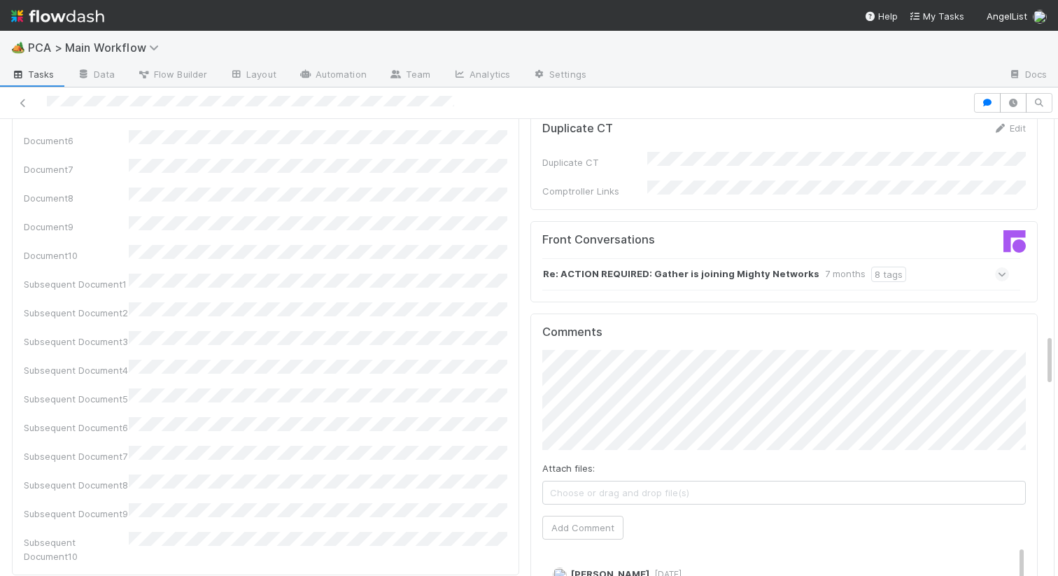
scroll to position [1913, 0]
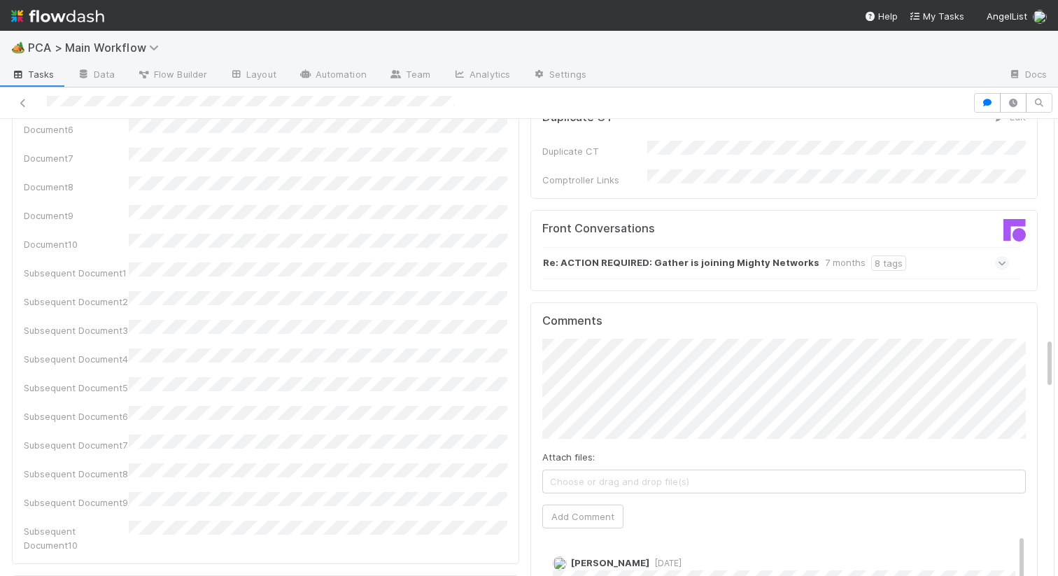
click at [583, 418] on div "Attach files: Choose or drag and drop file(s) Add Comment" at bounding box center [783, 434] width 483 height 190
click at [581, 504] on button "Add Comment" at bounding box center [582, 516] width 81 height 24
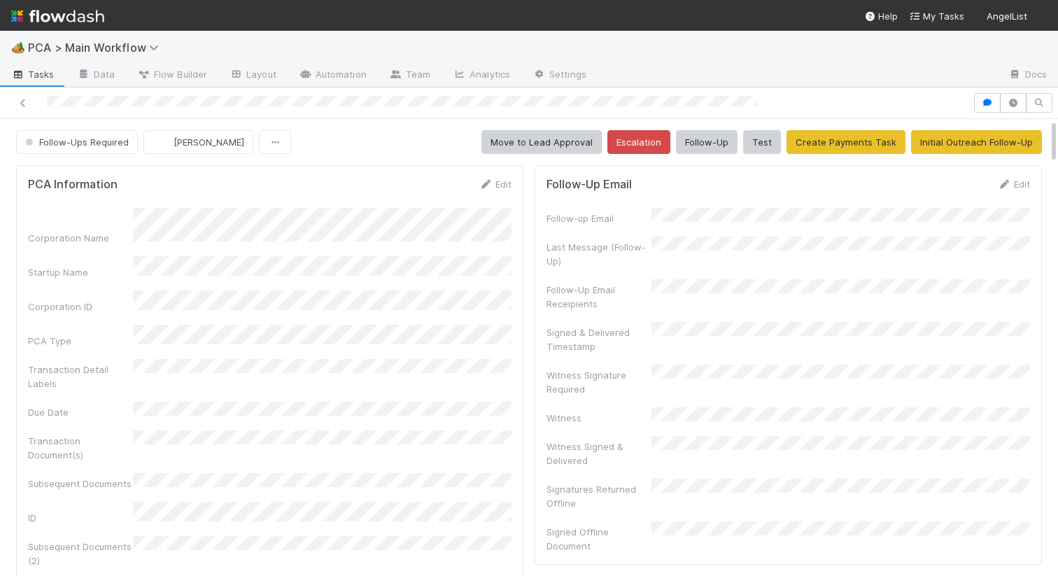
click at [503, 181] on link "Edit" at bounding box center [494, 183] width 33 height 11
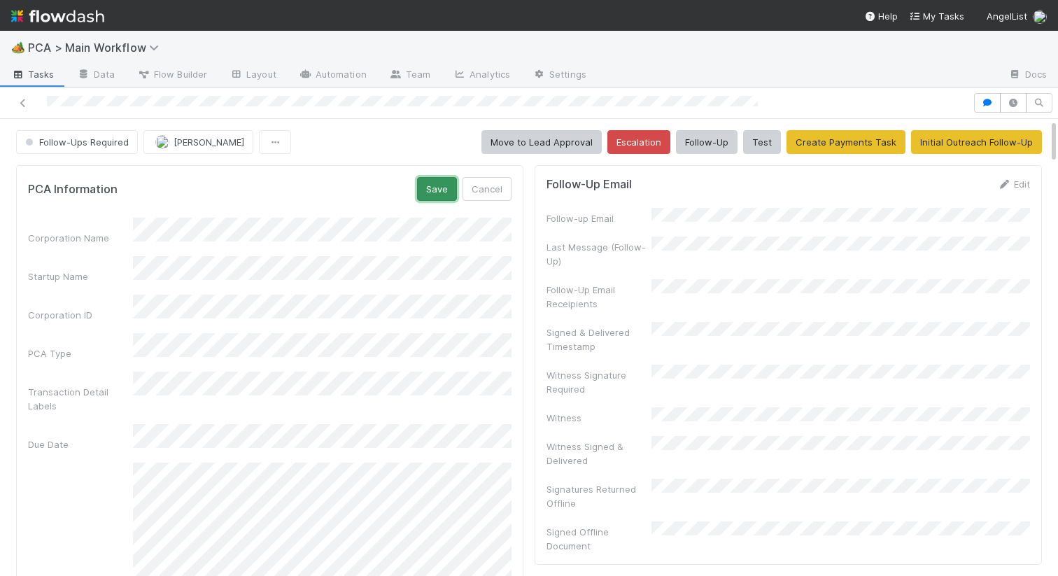
click at [457, 190] on button "Save" at bounding box center [437, 189] width 40 height 24
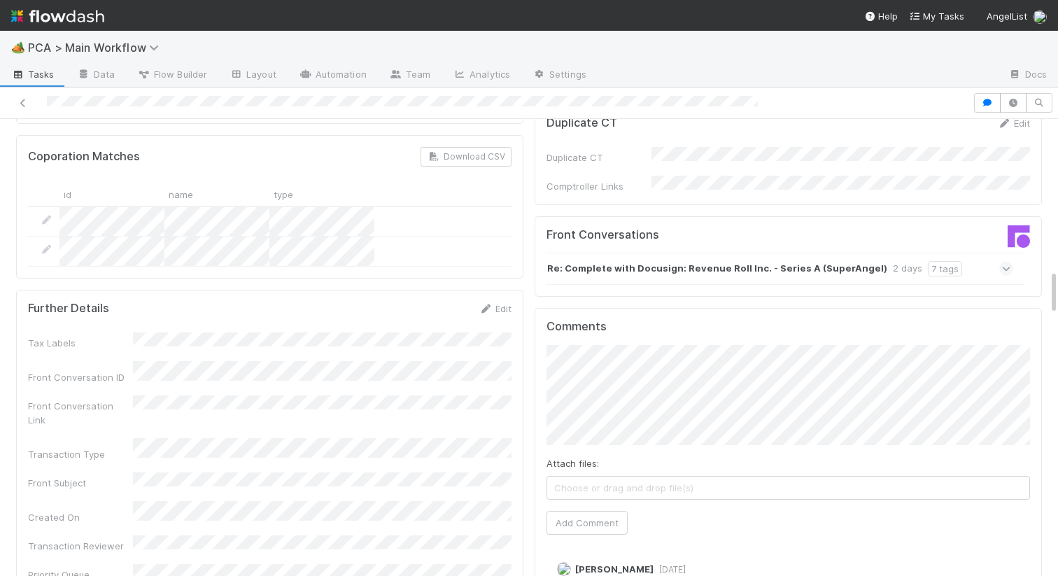
scroll to position [1521, 0]
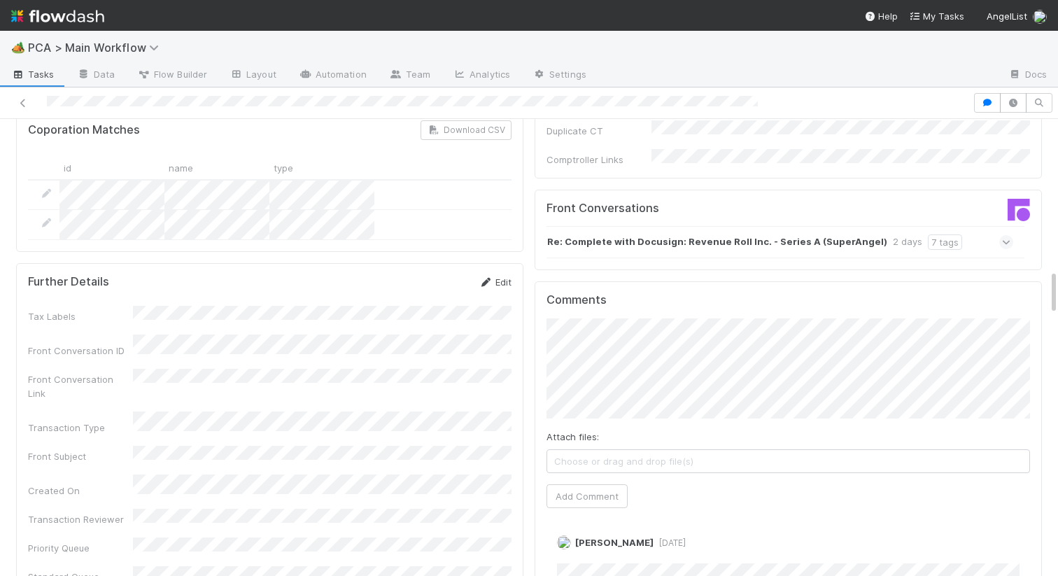
click at [488, 278] on icon at bounding box center [485, 282] width 14 height 9
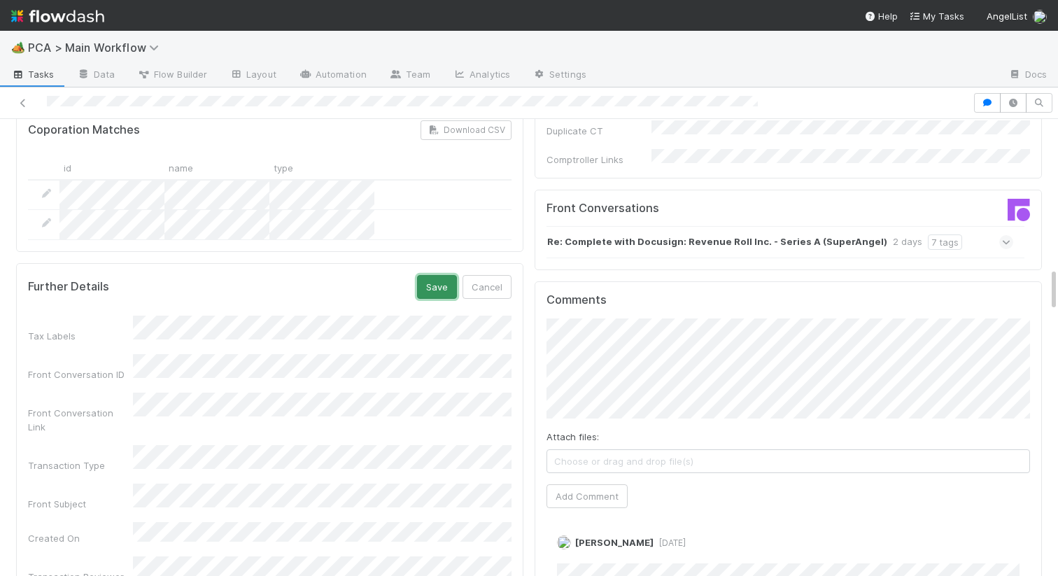
click at [441, 275] on button "Save" at bounding box center [437, 287] width 40 height 24
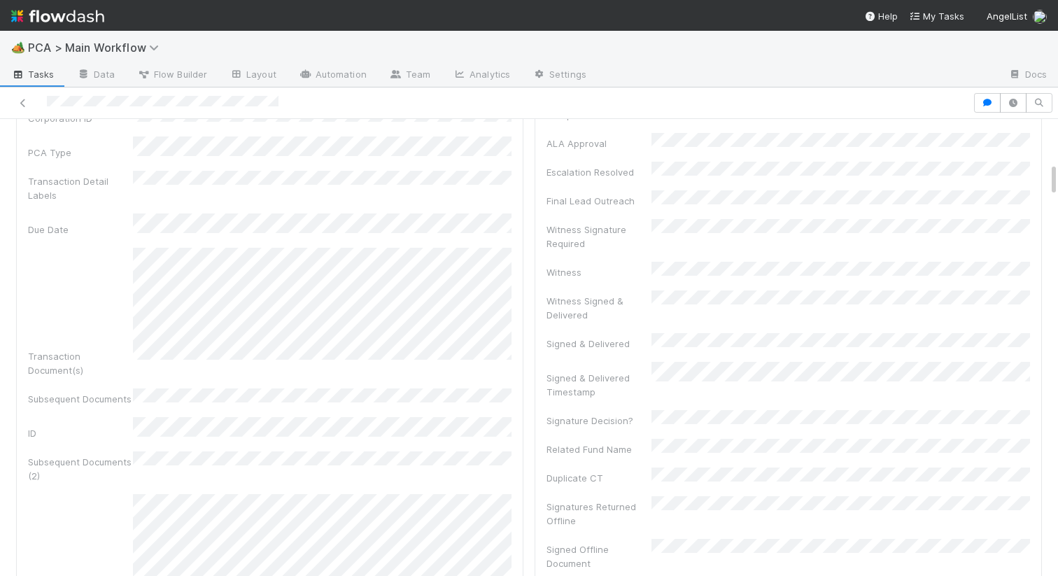
scroll to position [572, 0]
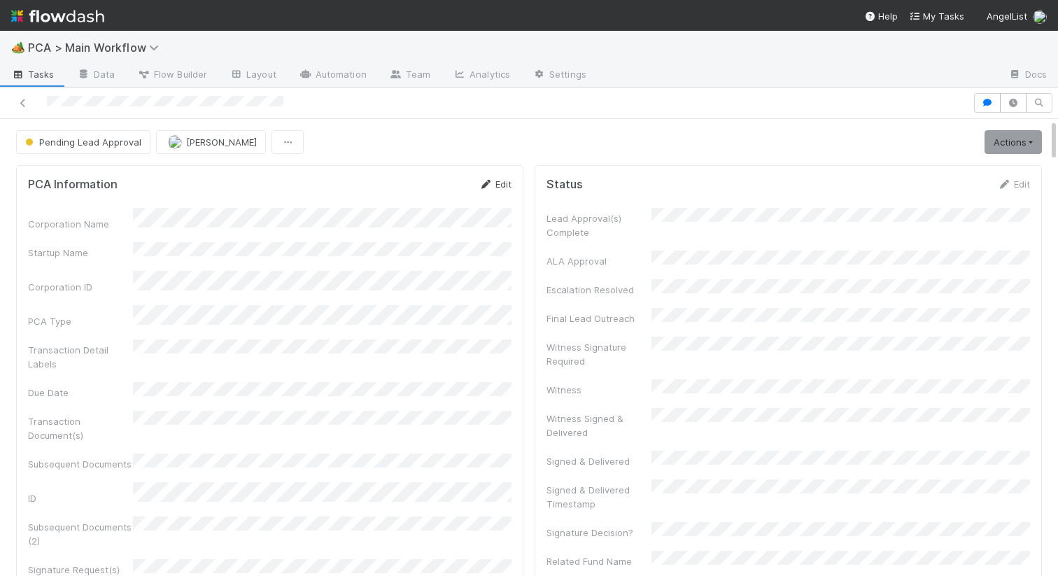
click at [496, 180] on link "Edit" at bounding box center [494, 183] width 33 height 11
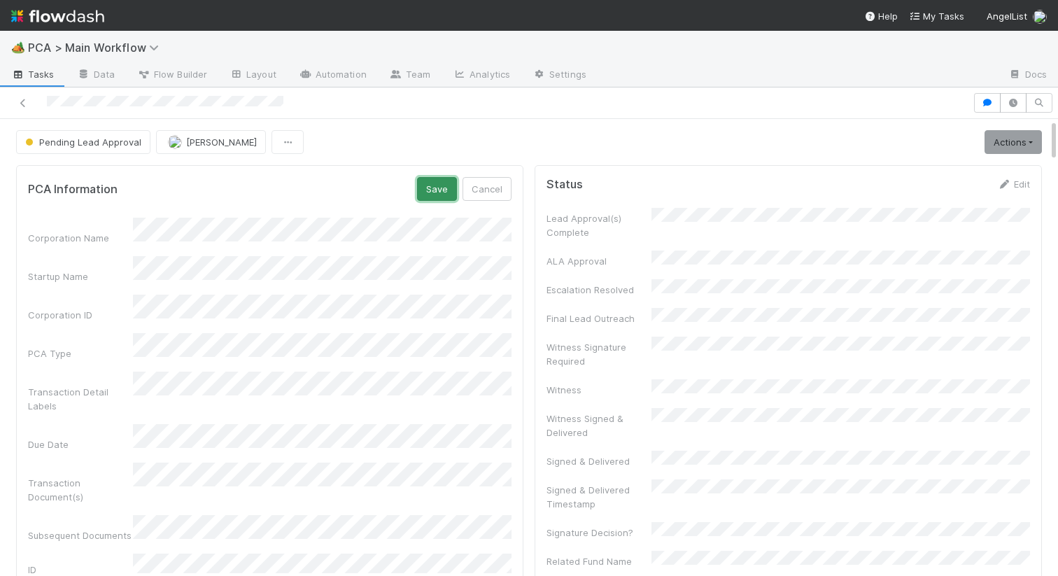
click at [434, 193] on button "Save" at bounding box center [437, 189] width 40 height 24
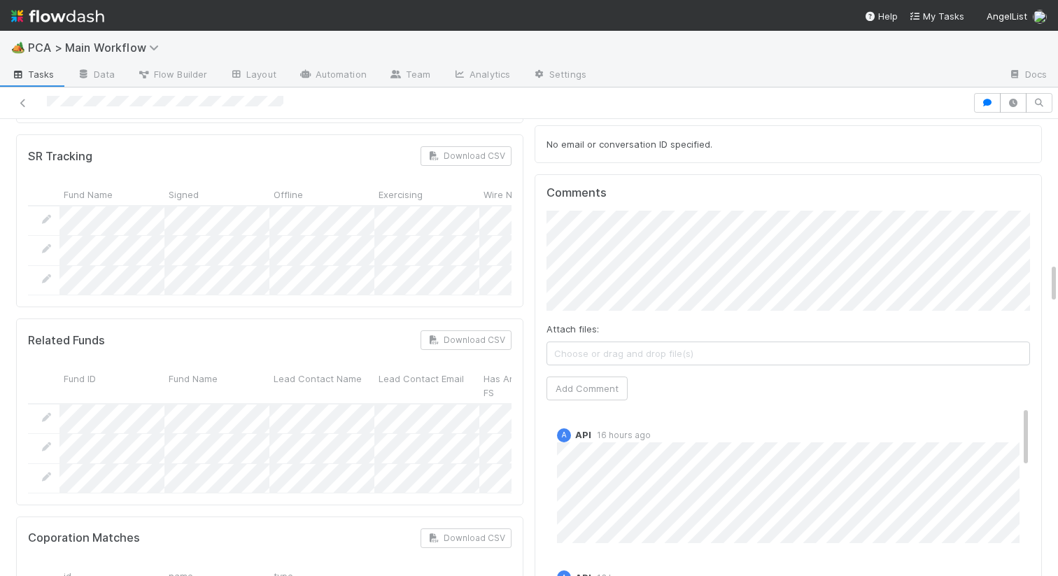
click at [627, 163] on div "No email or conversation ID specified." at bounding box center [787, 144] width 507 height 38
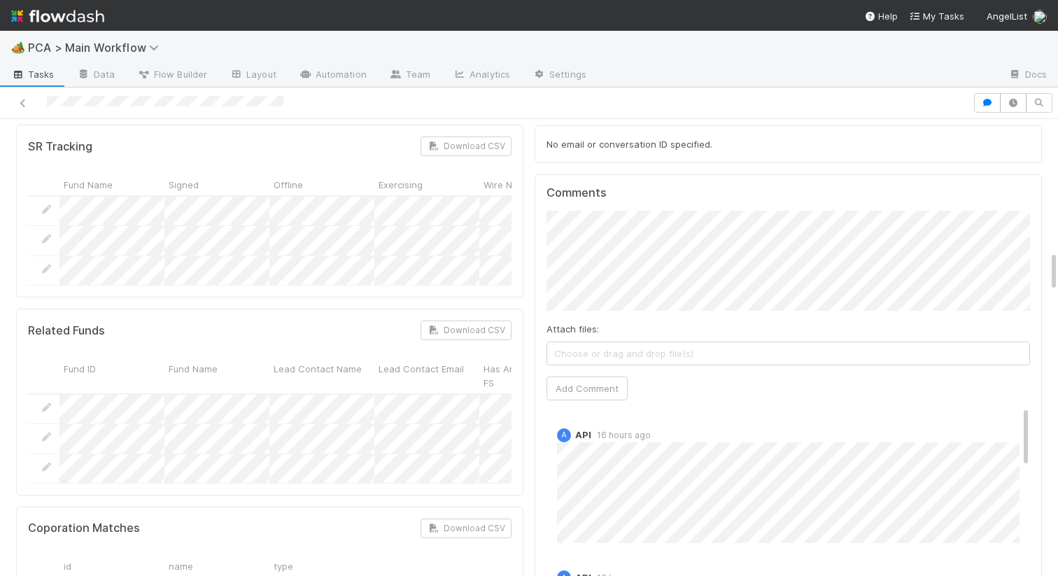
scroll to position [1456, 0]
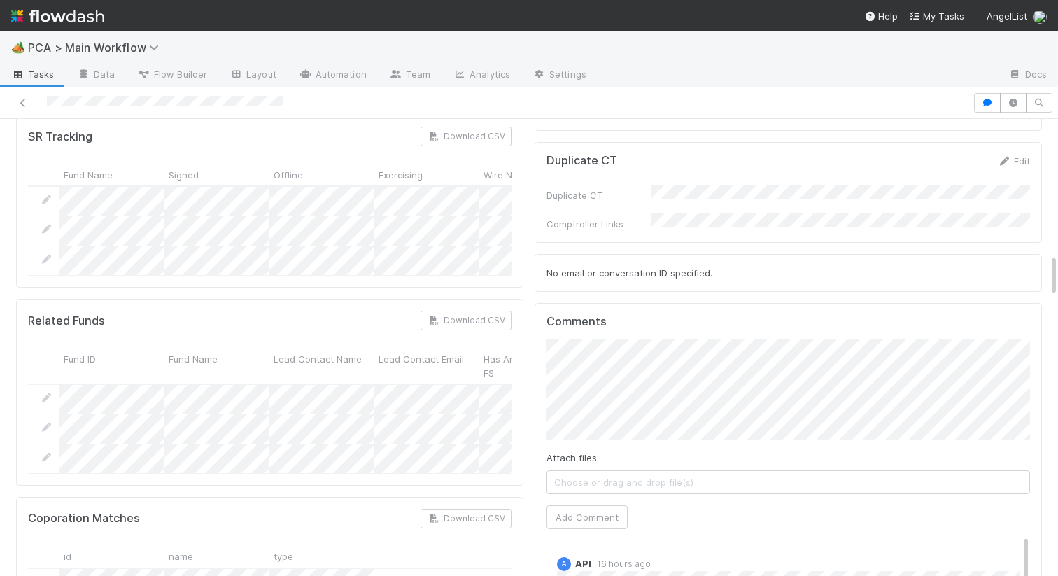
click at [626, 431] on div "Attach files: Choose or drag and drop file(s) Add Comment" at bounding box center [787, 434] width 483 height 190
click at [615, 422] on div "Attach files: Choose or drag and drop file(s) Add Comment" at bounding box center [787, 434] width 483 height 190
click at [592, 505] on button "Add Comment" at bounding box center [586, 517] width 81 height 24
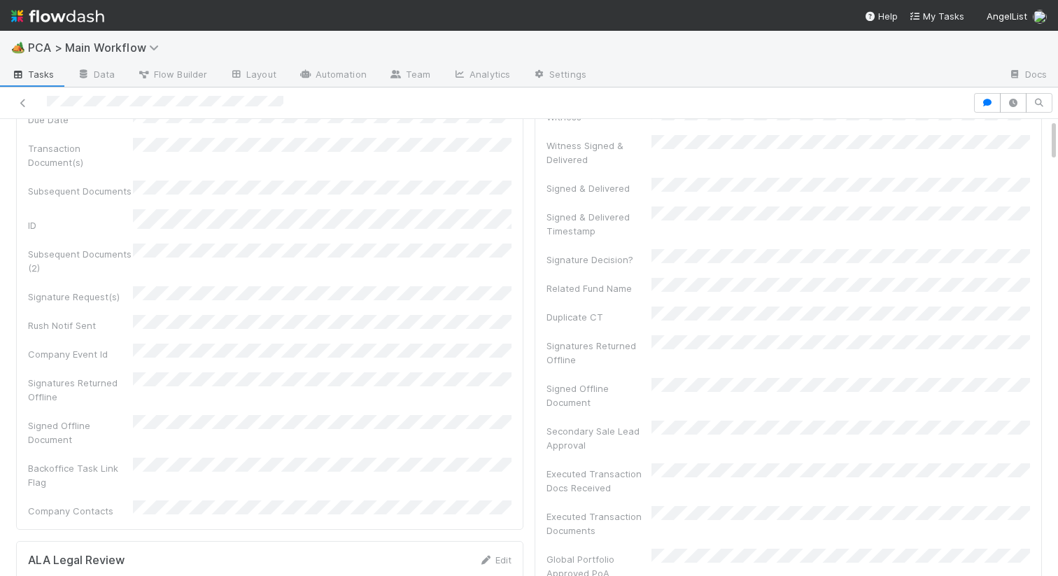
scroll to position [0, 0]
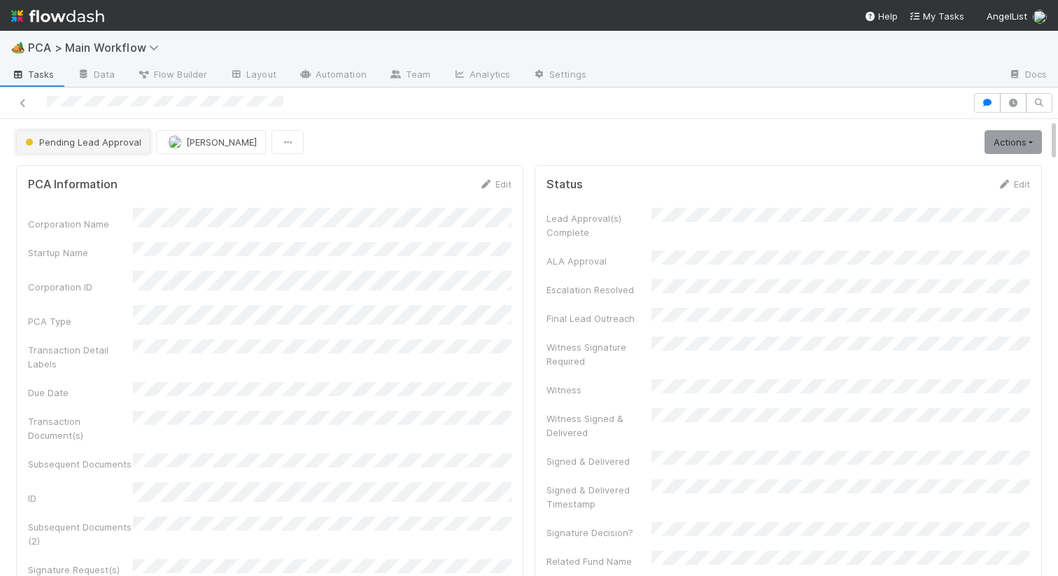
click at [103, 150] on button "Pending Lead Approval" at bounding box center [83, 142] width 134 height 24
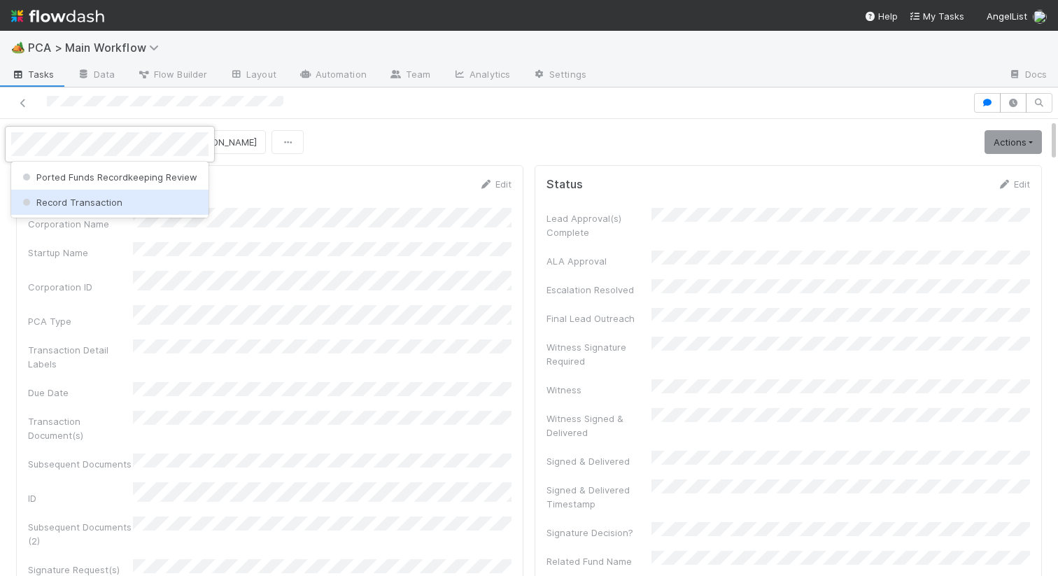
click at [100, 215] on div "Ported Funds Recordkeeping Review Record Transaction" at bounding box center [109, 190] width 197 height 56
click at [104, 209] on div "Record Transaction" at bounding box center [109, 202] width 197 height 25
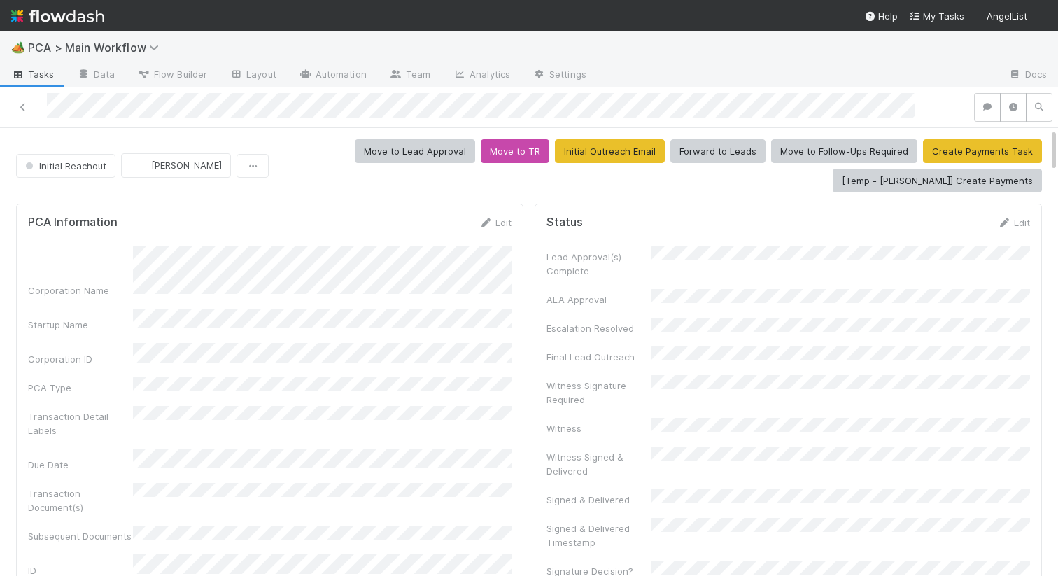
scroll to position [325, 0]
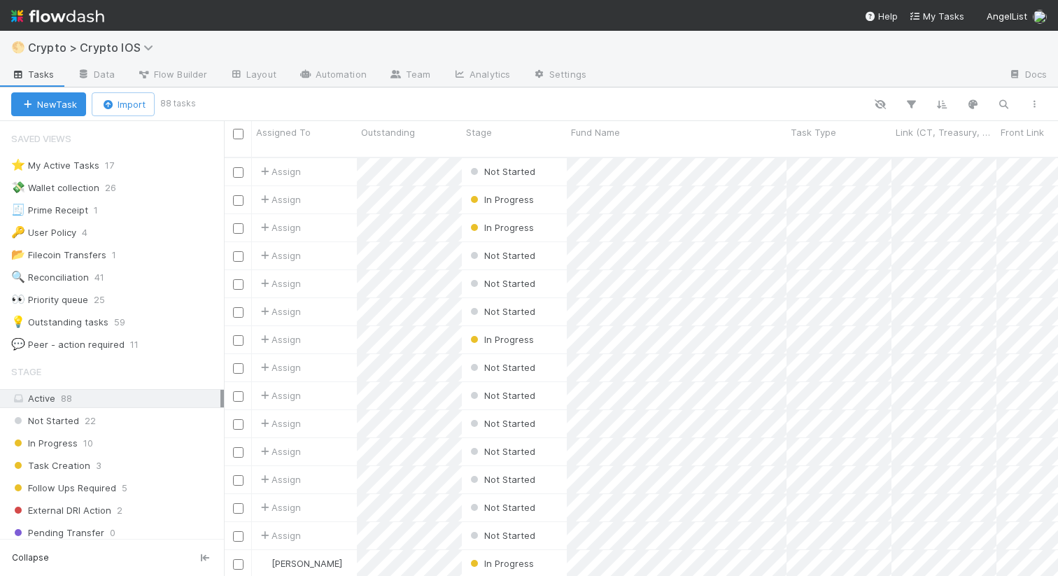
scroll to position [429, 834]
click at [77, 272] on div "🔍 Reconciliation" at bounding box center [50, 277] width 78 height 17
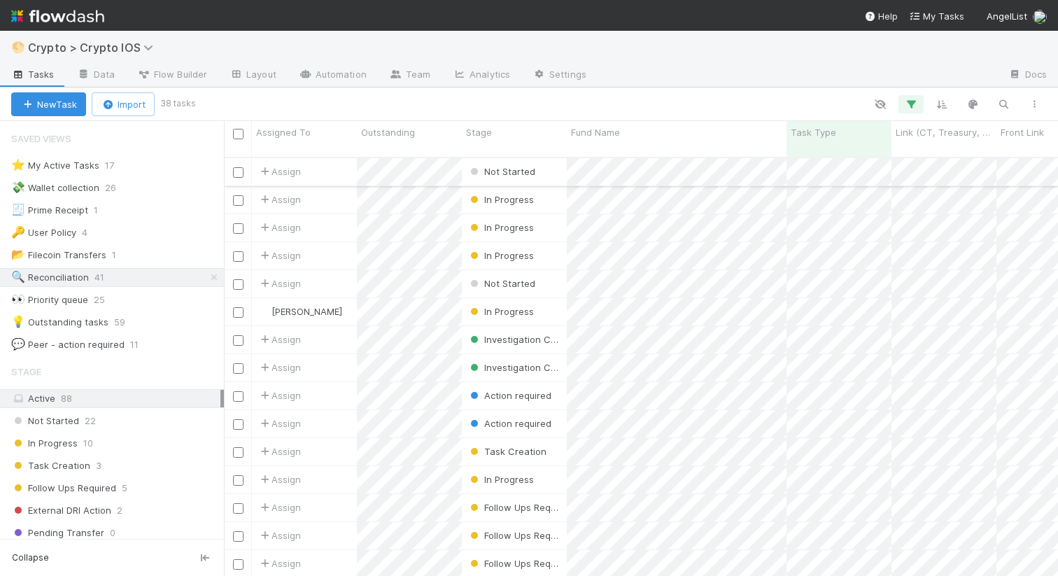
click at [559, 162] on div "Not Started" at bounding box center [514, 171] width 105 height 27
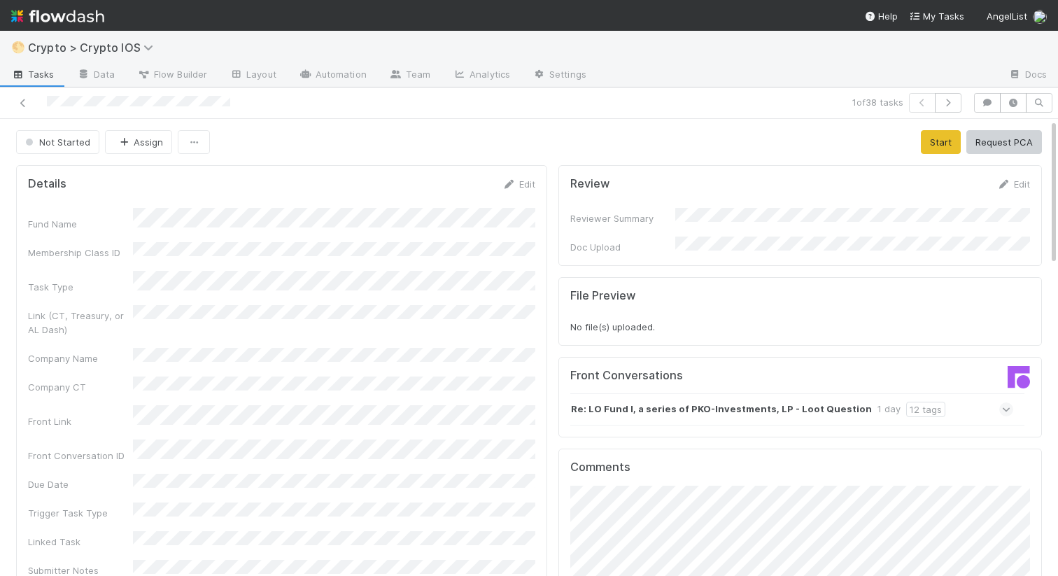
click at [756, 404] on strong "Re: LO Fund I, a series of PKO-Investments, LP - Loot Question" at bounding box center [721, 409] width 301 height 15
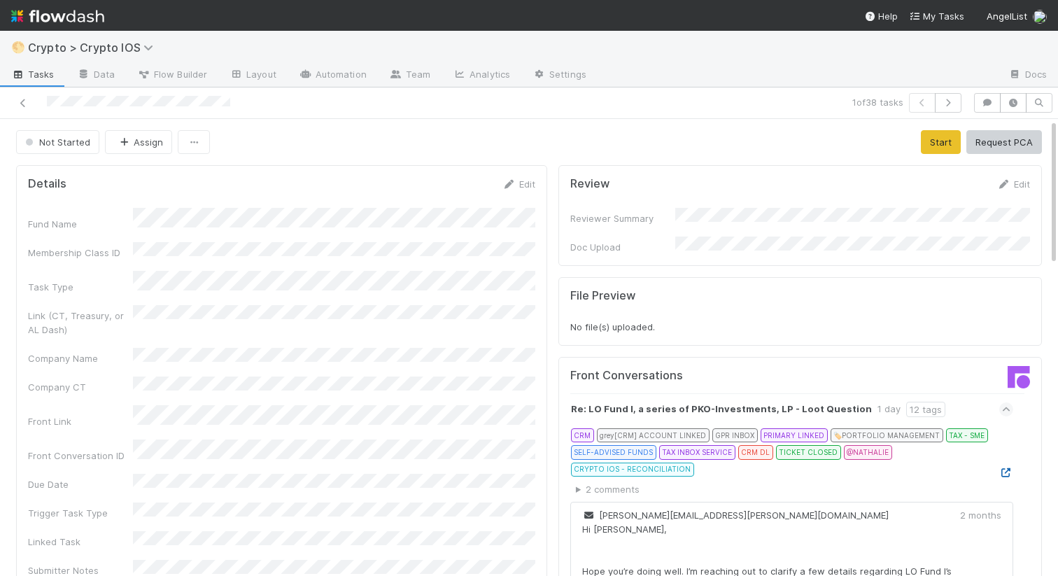
click at [1007, 468] on icon at bounding box center [1006, 472] width 14 height 9
click at [66, 136] on span "Not Started" at bounding box center [56, 141] width 68 height 11
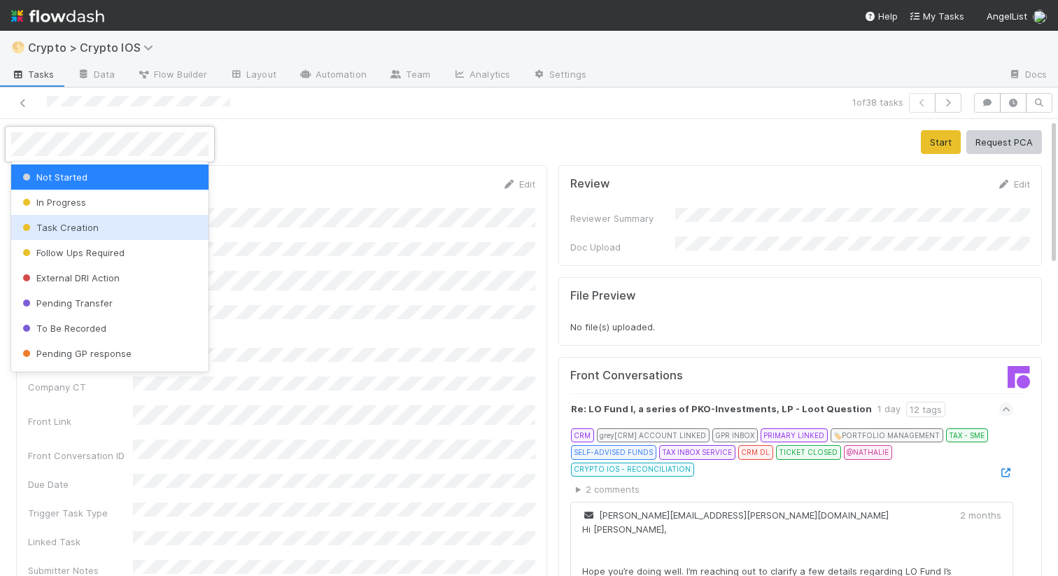
click at [68, 227] on span "Task Creation" at bounding box center [59, 227] width 79 height 11
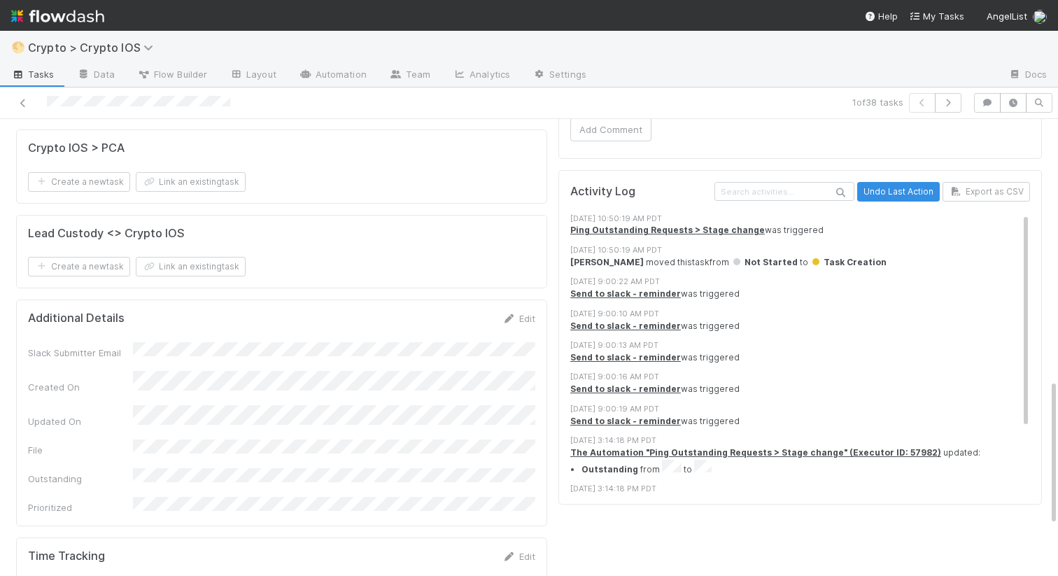
scroll to position [969, 0]
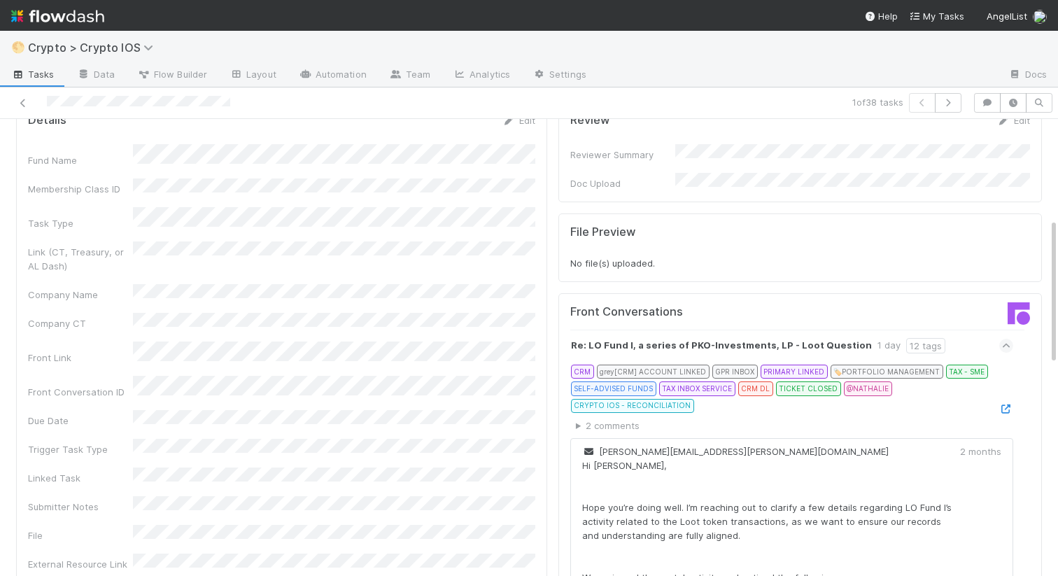
scroll to position [0, 0]
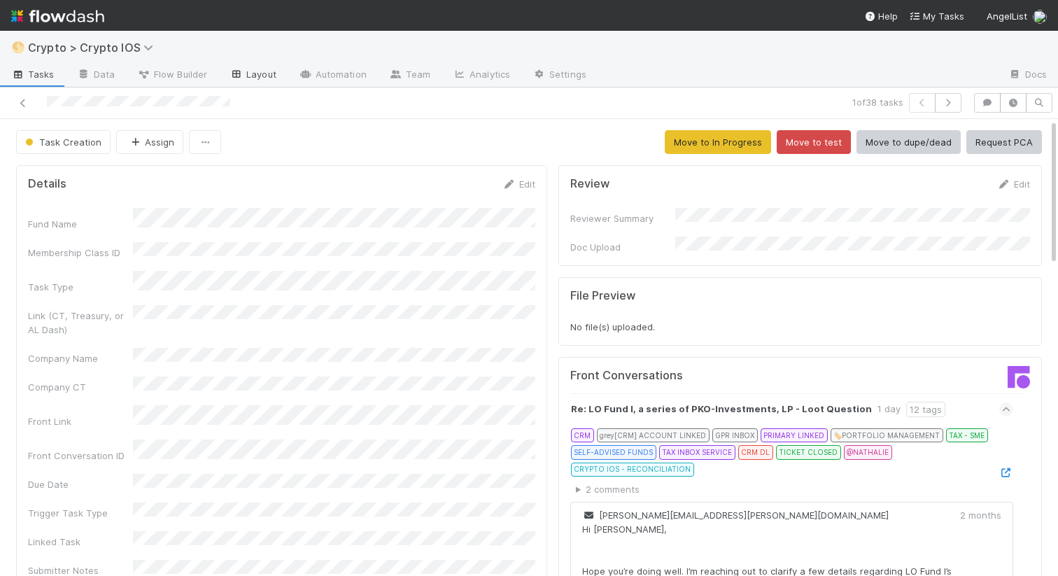
click at [252, 76] on link "Layout" at bounding box center [252, 75] width 69 height 22
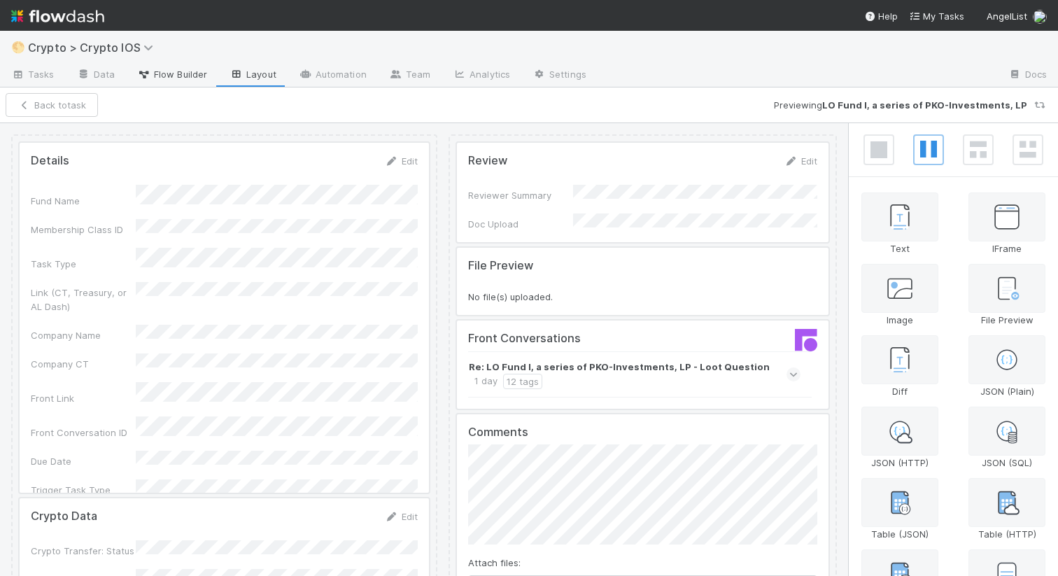
click at [166, 78] on span "Flow Builder" at bounding box center [172, 74] width 70 height 14
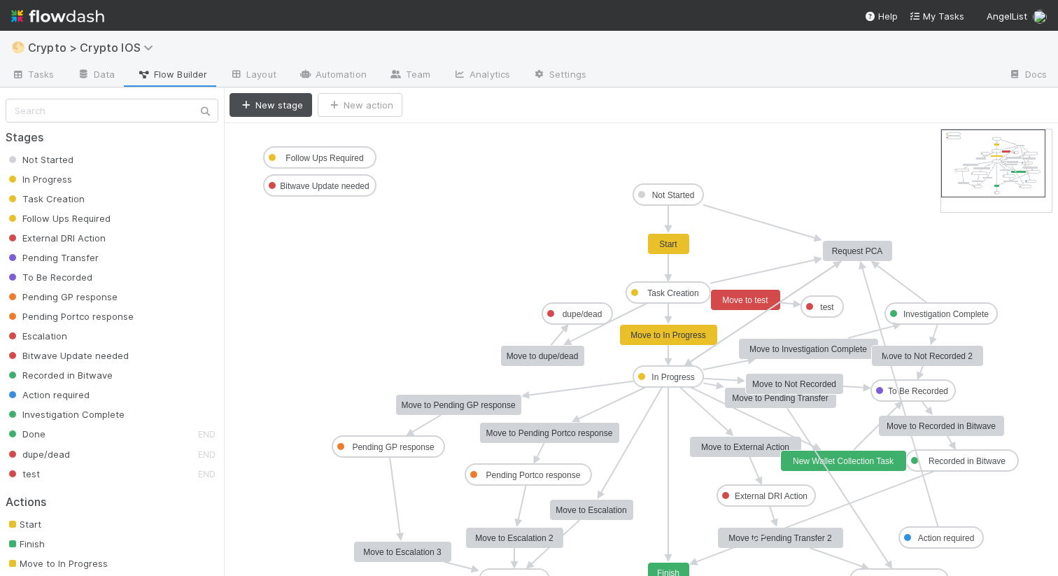
click at [71, 194] on span "Task Creation" at bounding box center [45, 198] width 79 height 11
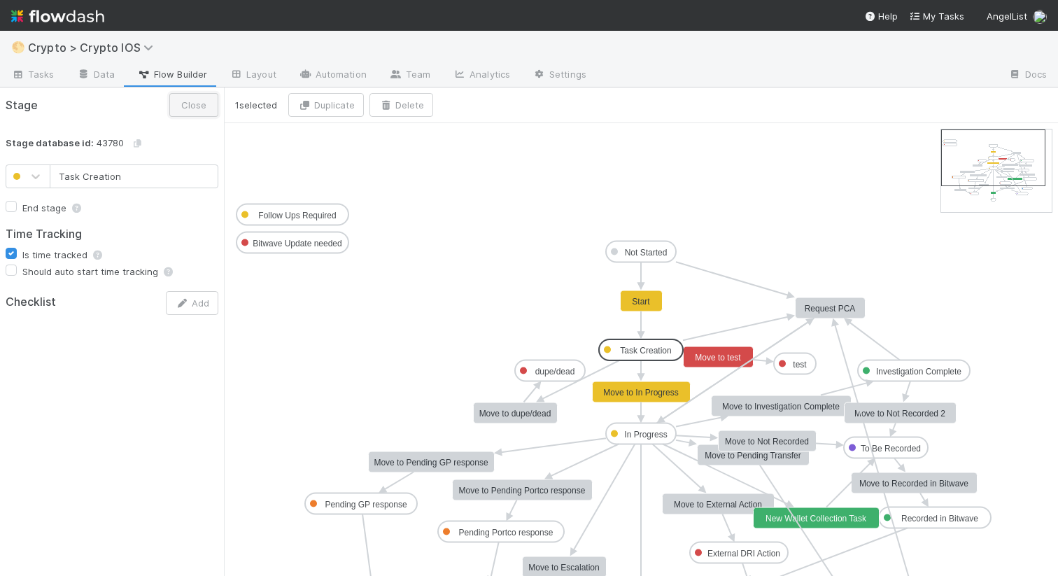
click at [189, 108] on button "Close" at bounding box center [193, 105] width 49 height 24
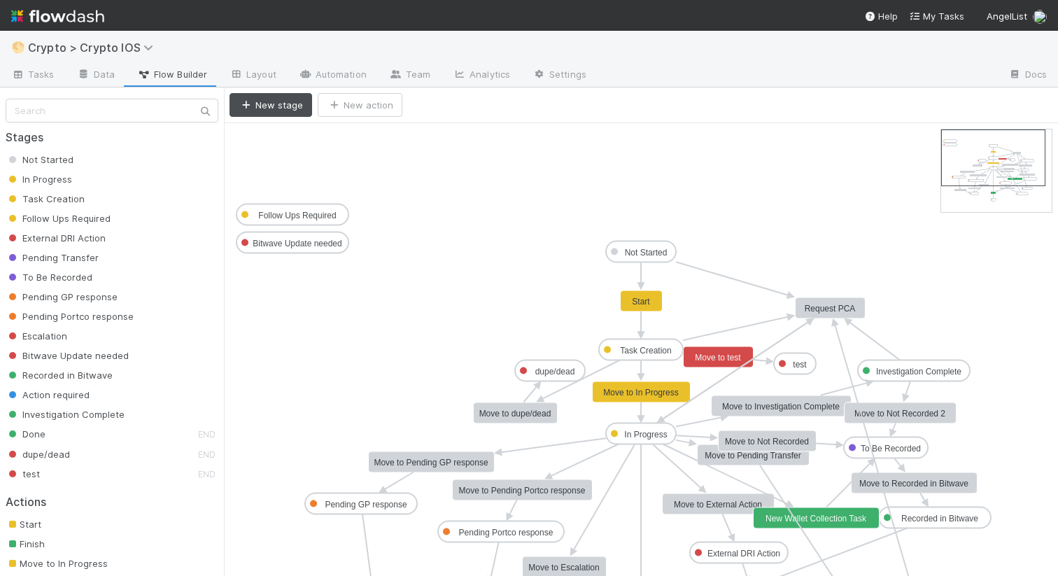
click at [67, 185] on div "In Progress" at bounding box center [105, 179] width 199 height 14
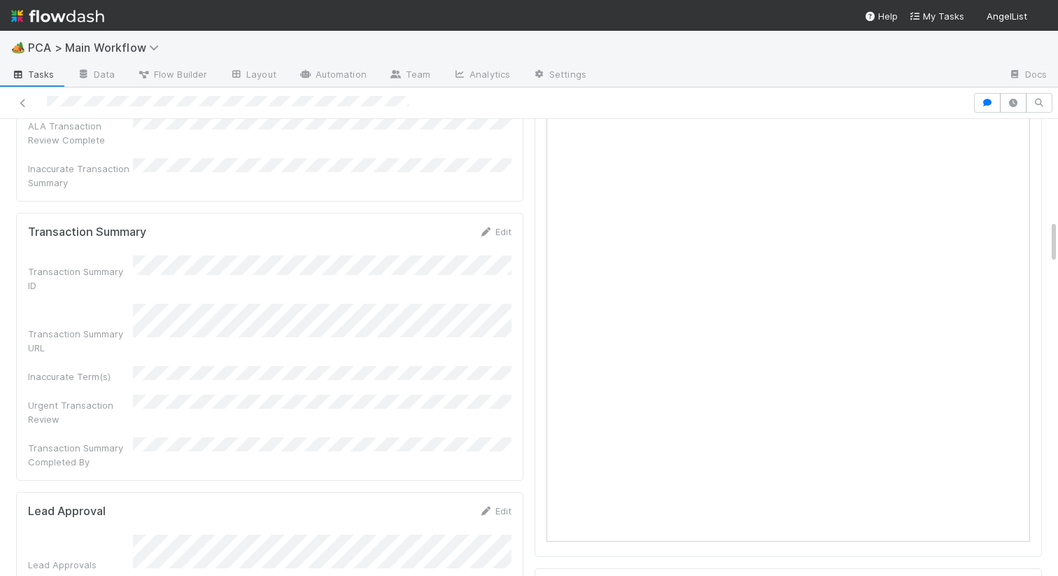
scroll to position [1211, 0]
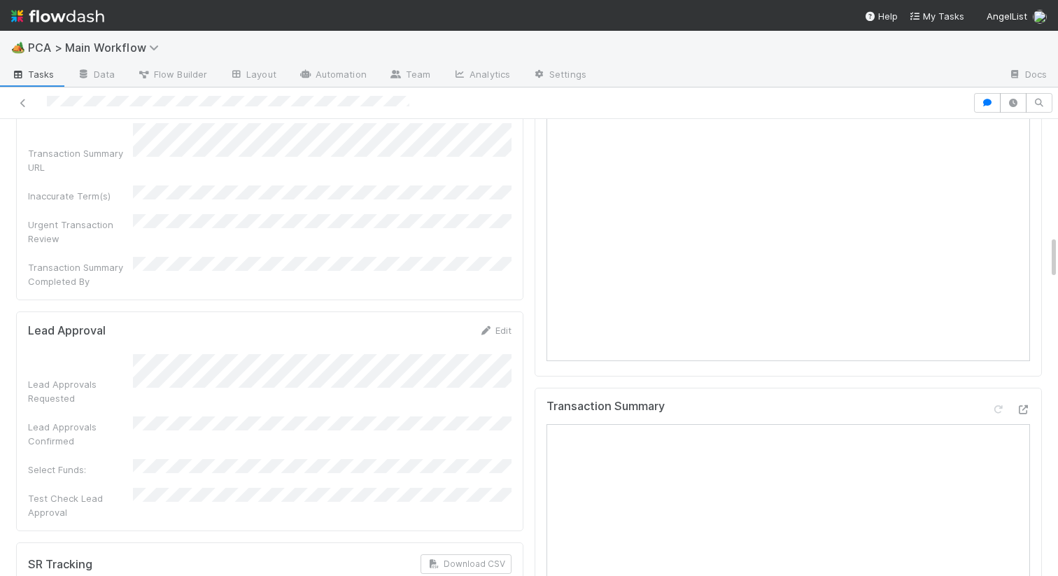
click at [504, 311] on div "Lead Approval Edit Lead Approvals Requested Lead Approvals Confirmed Select Fun…" at bounding box center [269, 421] width 507 height 220
click at [502, 325] on link "Edit" at bounding box center [494, 330] width 33 height 11
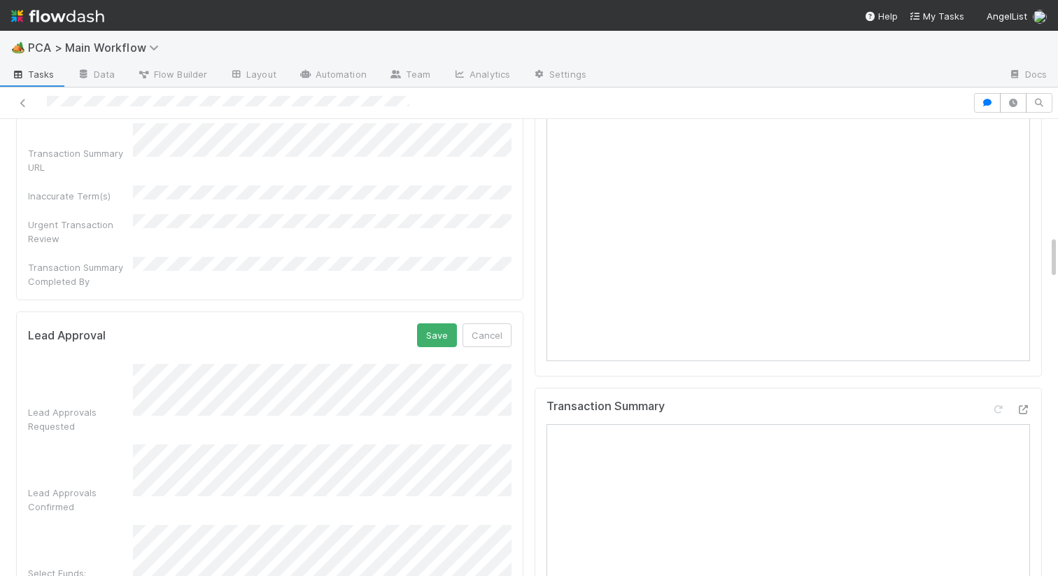
click at [158, 323] on form "Lead Approval Save Cancel Lead Approvals Requested Lead Approvals Confirmed Sel…" at bounding box center [269, 472] width 483 height 299
click at [435, 323] on button "Save" at bounding box center [437, 335] width 40 height 24
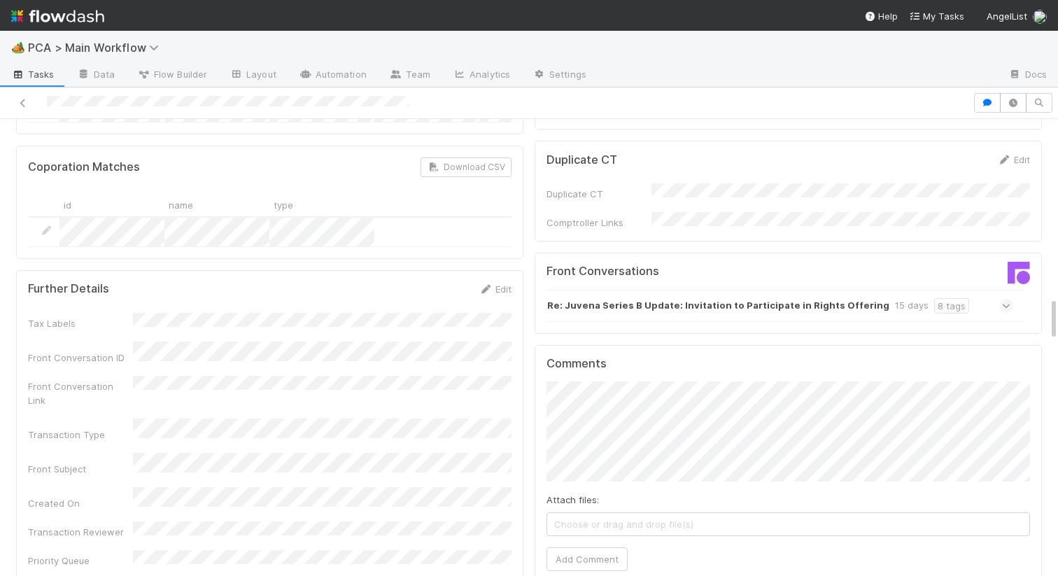
scroll to position [1881, 0]
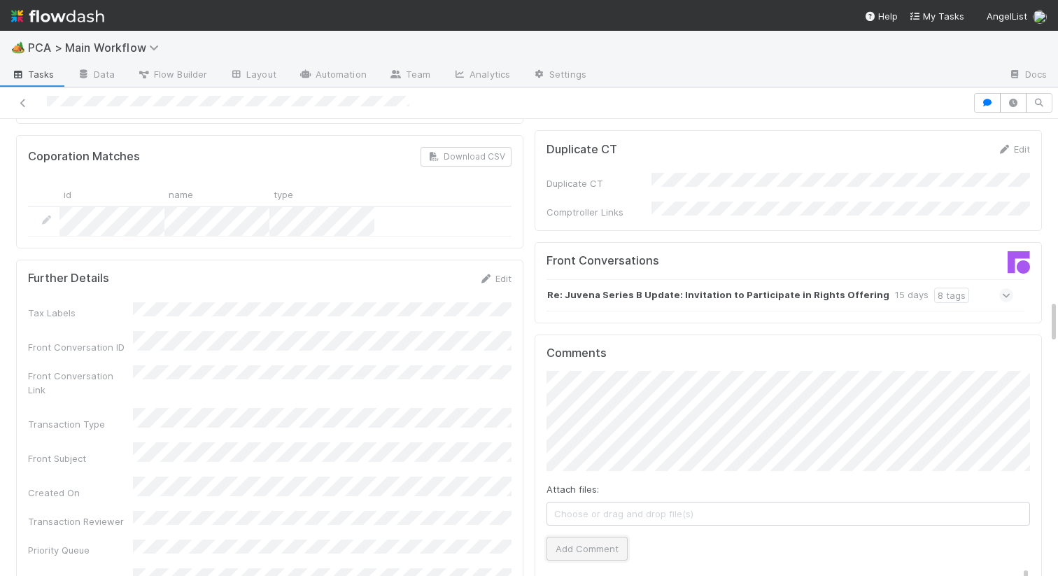
click at [578, 536] on button "Add Comment" at bounding box center [586, 548] width 81 height 24
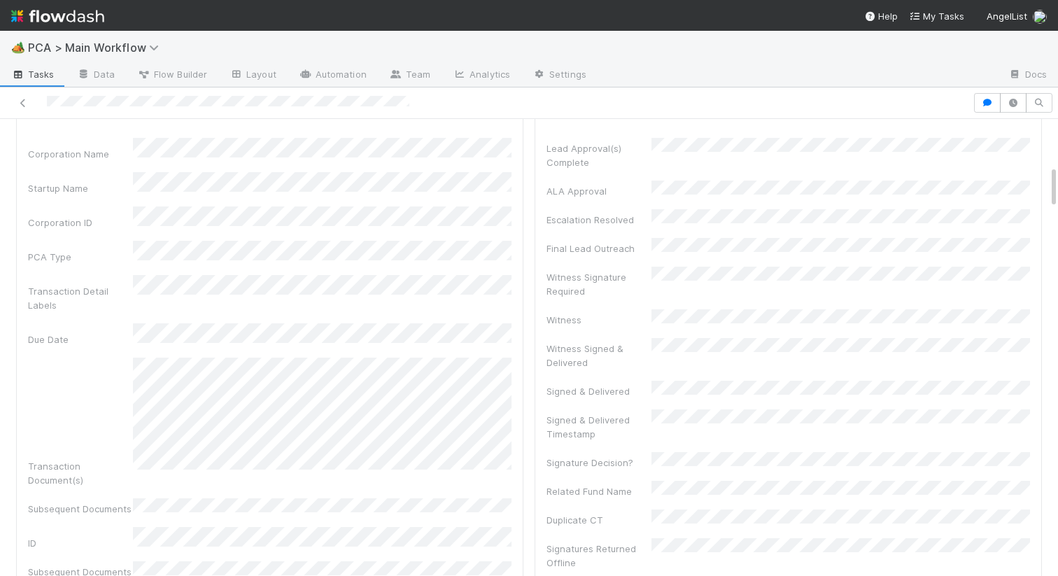
scroll to position [0, 0]
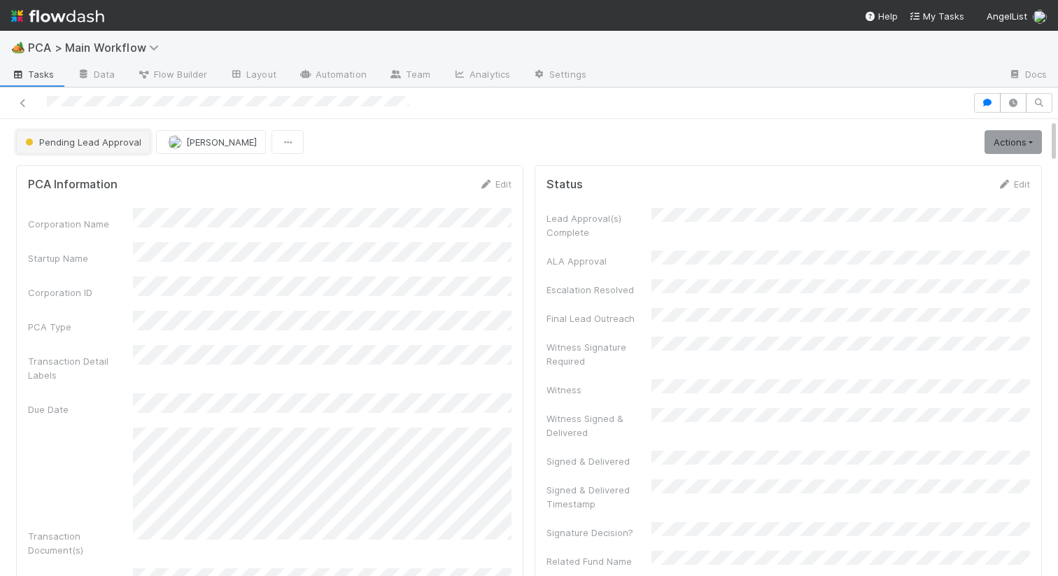
click at [65, 148] on button "Pending Lead Approval" at bounding box center [83, 142] width 134 height 24
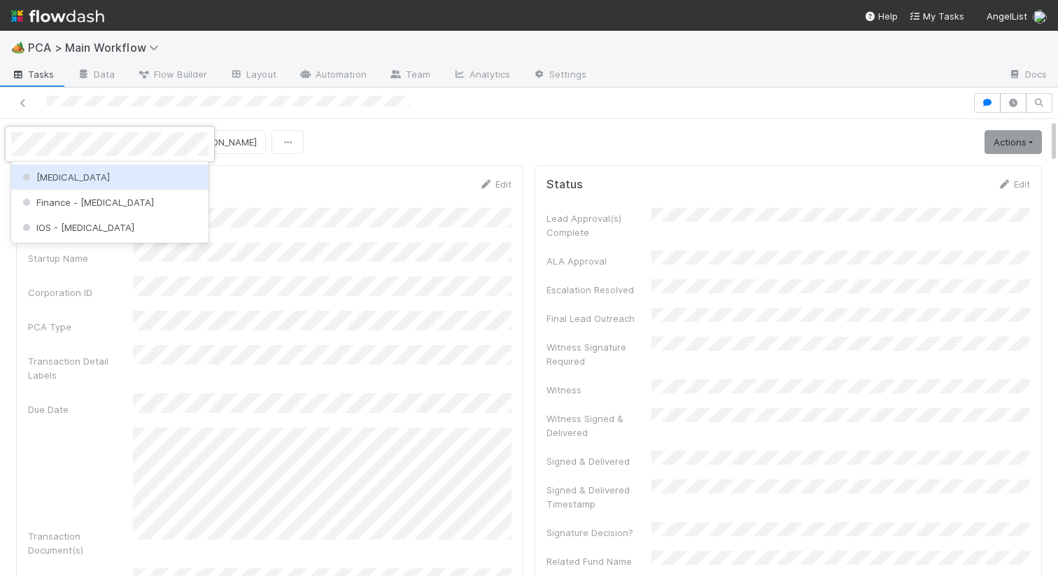
click at [59, 177] on div "[MEDICAL_DATA]" at bounding box center [109, 176] width 197 height 25
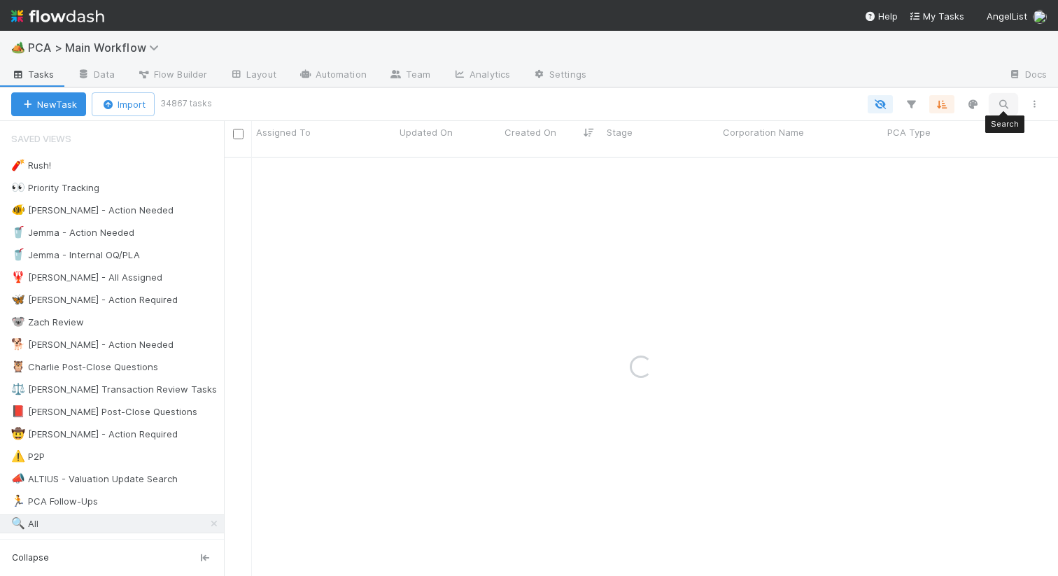
click at [1002, 105] on icon "button" at bounding box center [1003, 104] width 14 height 13
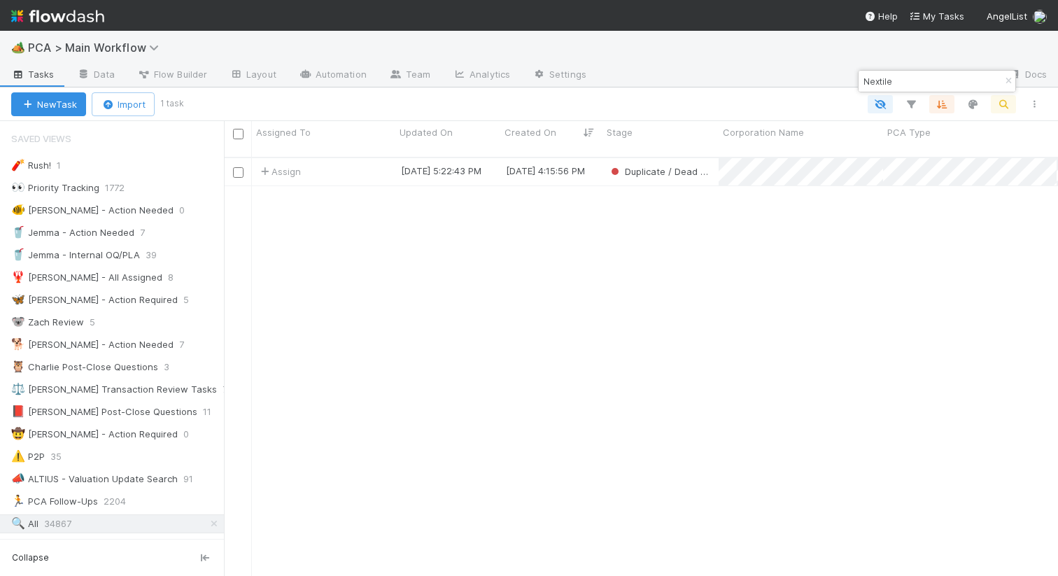
scroll to position [0, 1]
drag, startPoint x: 900, startPoint y: 82, endPoint x: 865, endPoint y: 82, distance: 35.0
click at [865, 82] on input "Nextile" at bounding box center [930, 81] width 140 height 17
type input "Mandrel"
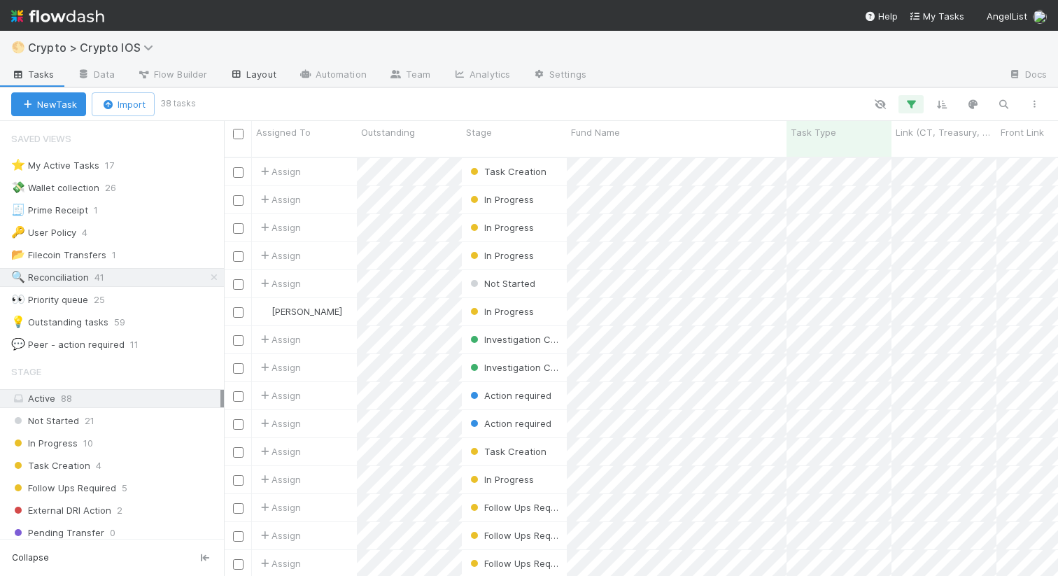
click at [266, 78] on link "Layout" at bounding box center [252, 75] width 69 height 22
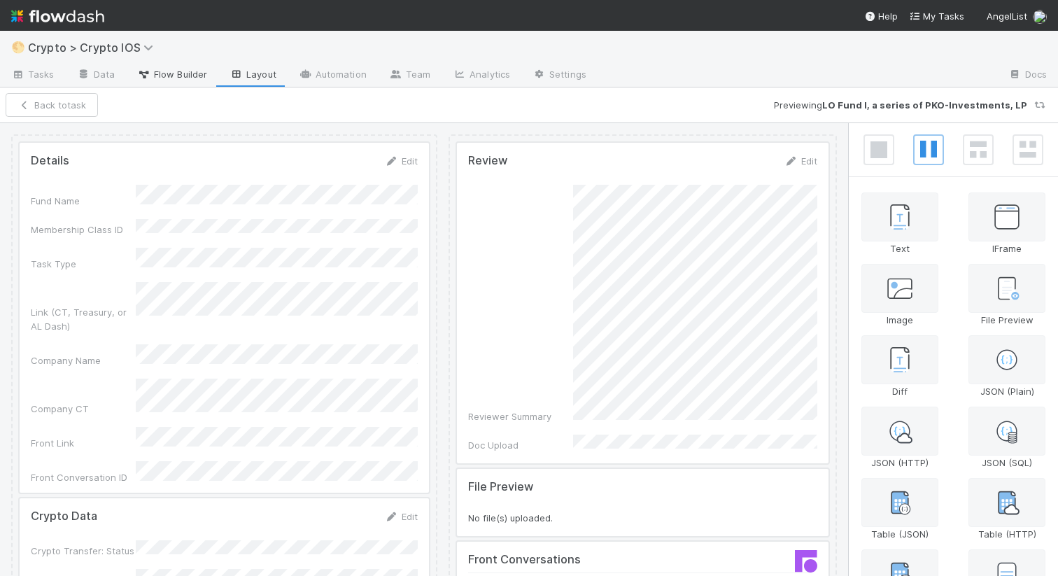
click at [152, 77] on span "Flow Builder" at bounding box center [172, 74] width 70 height 14
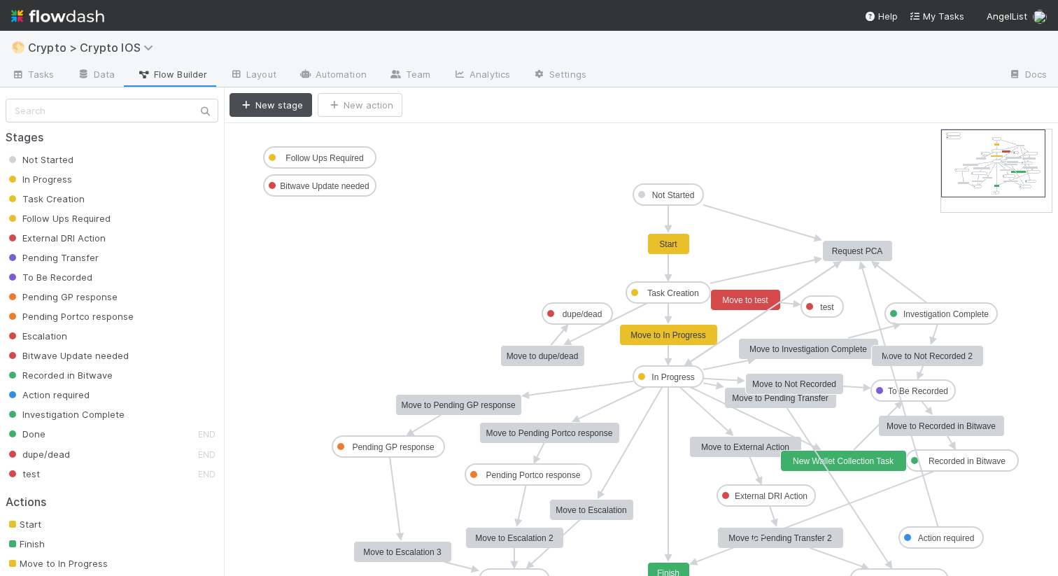
click at [59, 201] on span "Task Creation" at bounding box center [45, 198] width 79 height 11
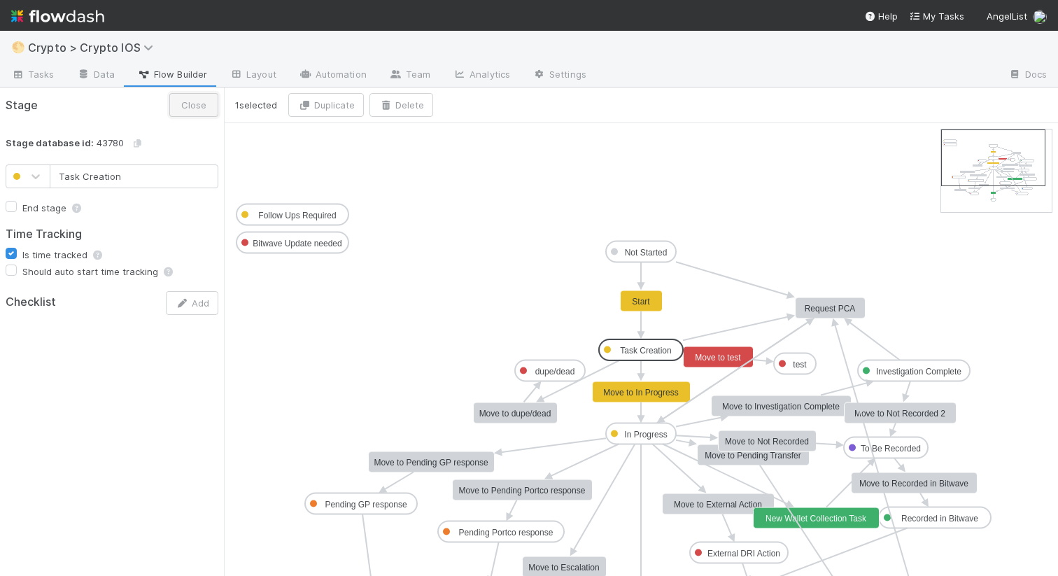
click at [204, 108] on button "Close" at bounding box center [193, 105] width 49 height 24
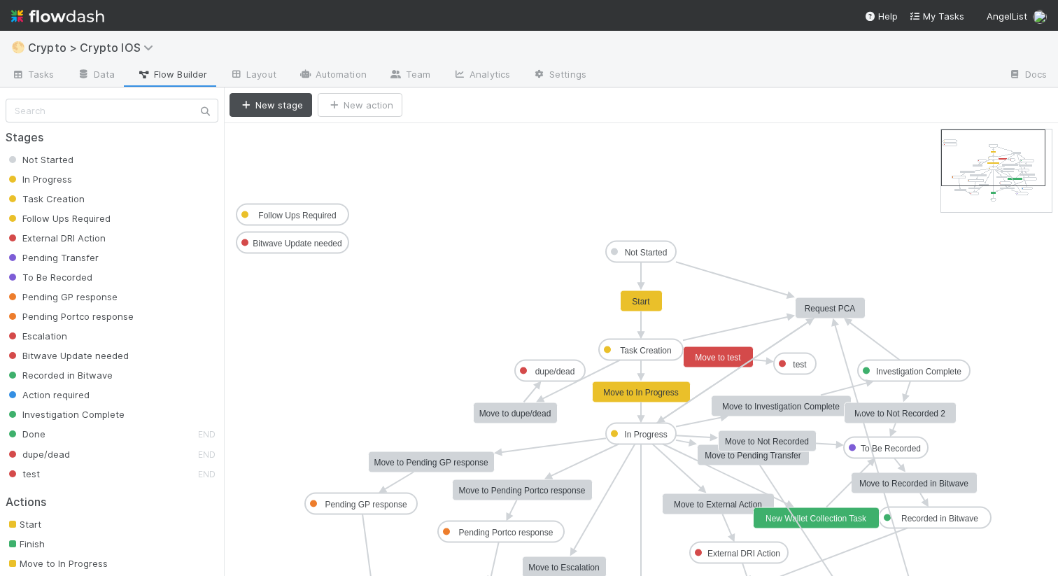
click at [67, 183] on span "In Progress" at bounding box center [39, 178] width 66 height 11
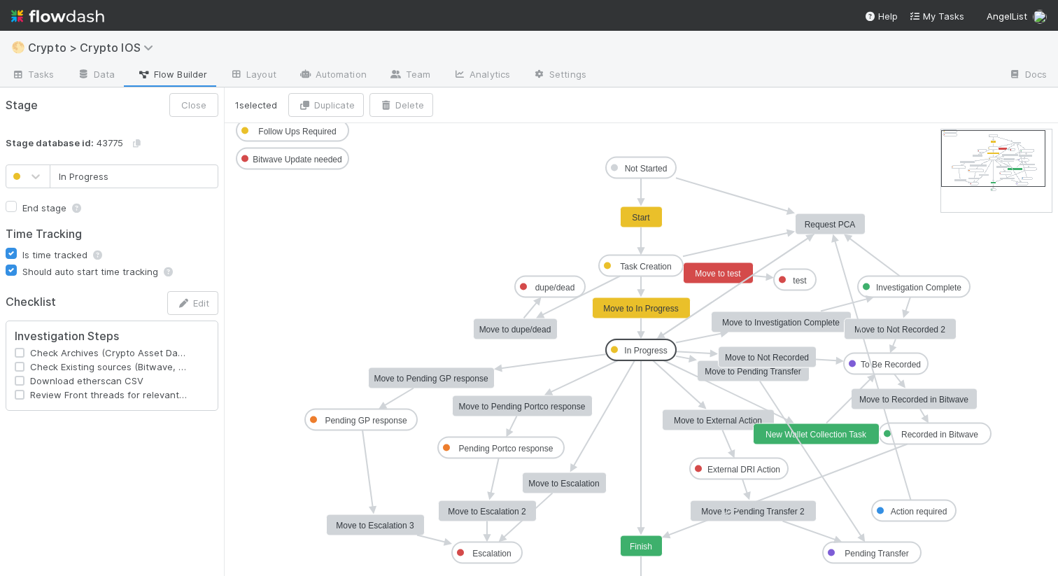
click at [187, 355] on span "Check Archives (Crypto Asset Data, Lead Custody, Digital Asset Tracking and Wal…" at bounding box center [108, 353] width 169 height 14
click at [187, 303] on icon "button" at bounding box center [183, 303] width 14 height 9
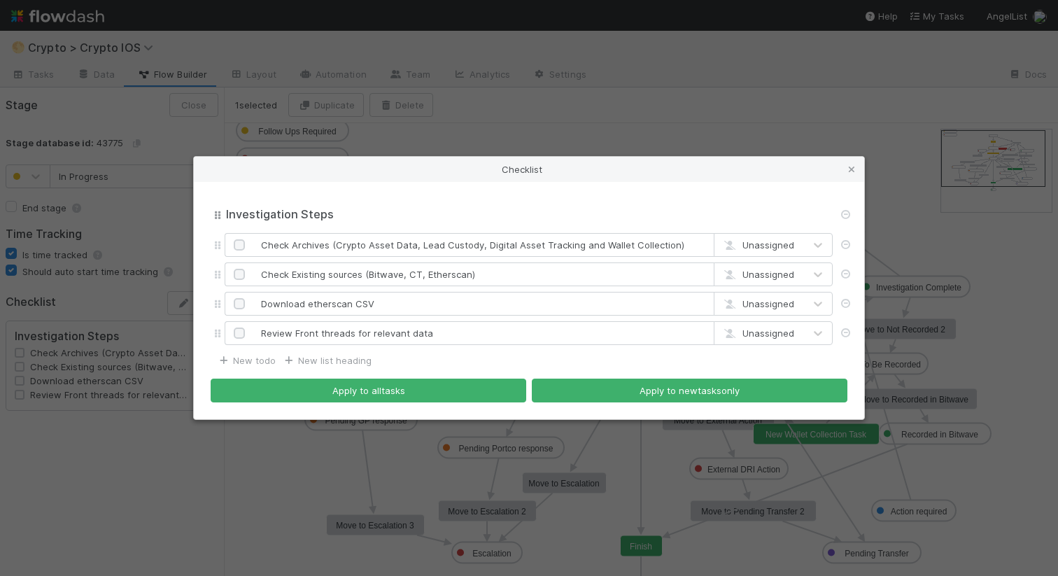
click at [532, 204] on div "Investigation Steps Investigation Steps" at bounding box center [529, 214] width 608 height 27
click at [536, 109] on div "Checklist Investigation Steps Investigation Steps Check Archives (Crypto Asset …" at bounding box center [529, 288] width 1058 height 576
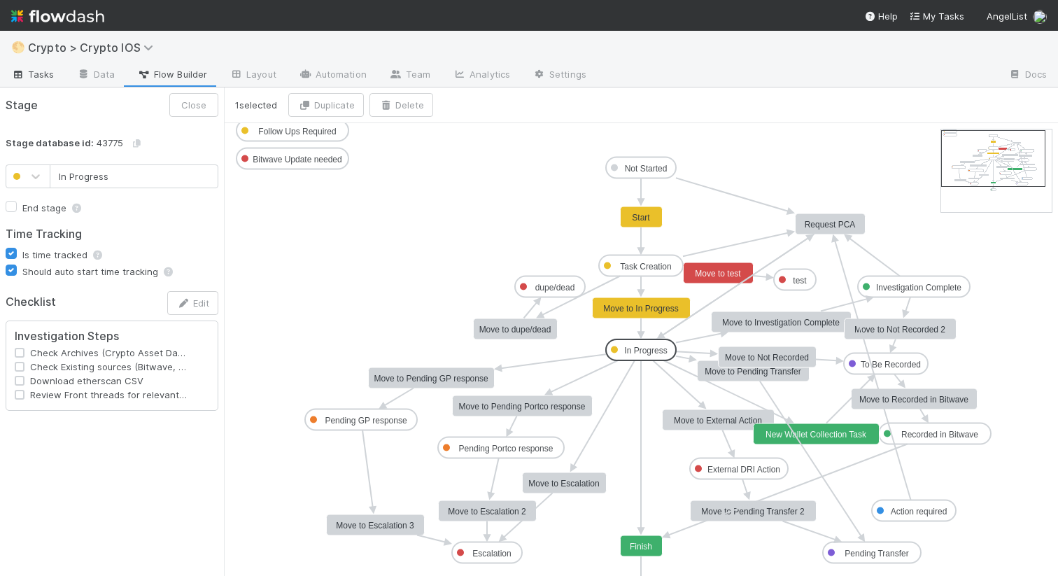
click at [48, 78] on span "Tasks" at bounding box center [32, 74] width 43 height 14
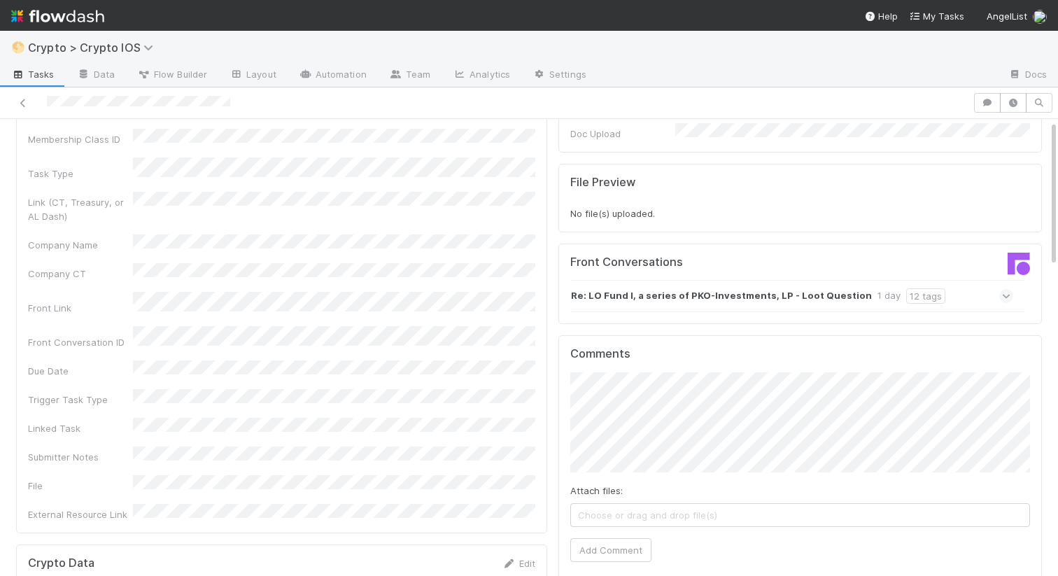
scroll to position [148, 0]
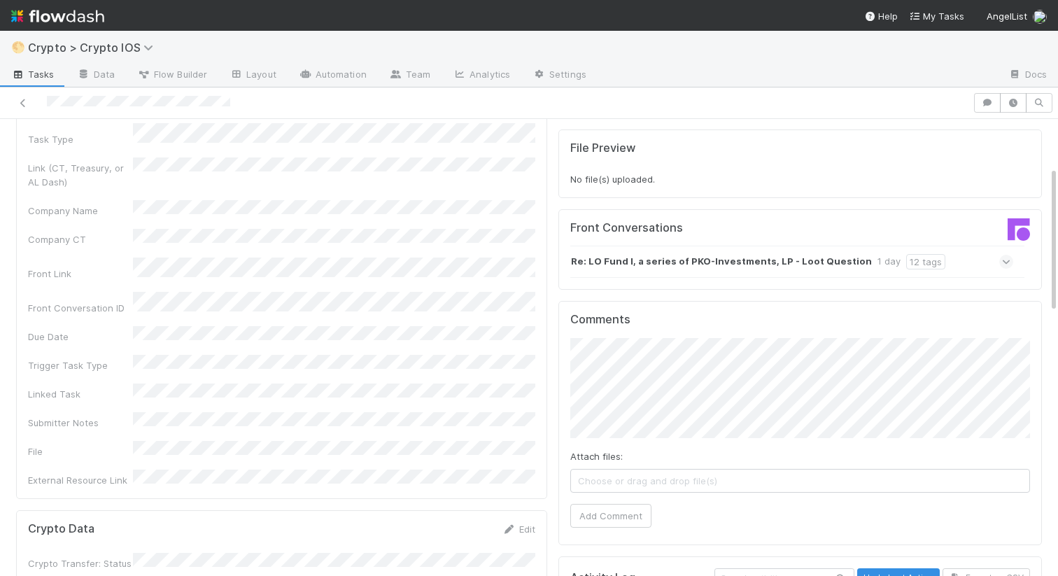
click at [1001, 257] on icon at bounding box center [1005, 262] width 9 height 14
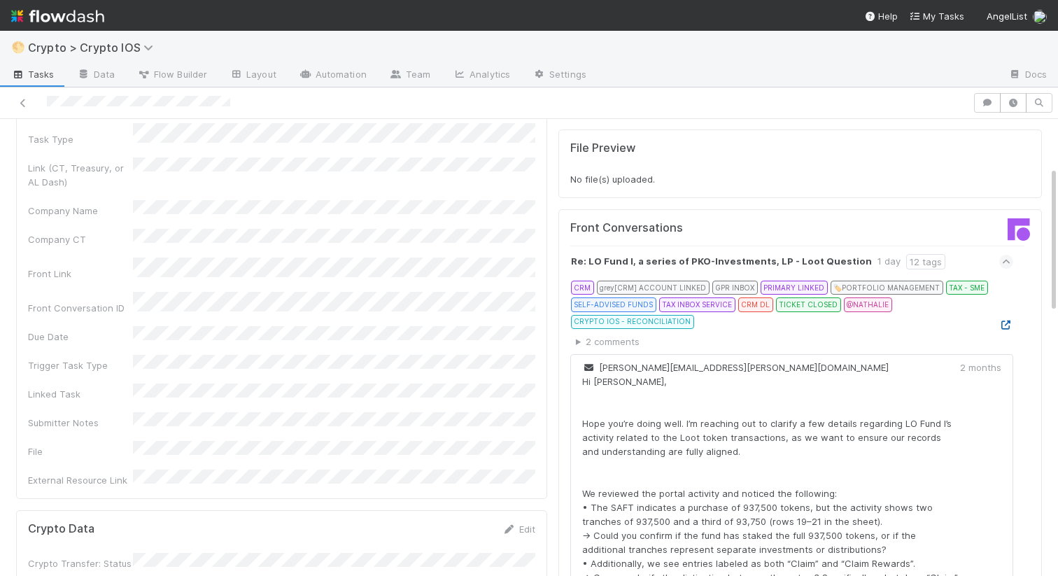
click at [1003, 320] on icon at bounding box center [1006, 324] width 14 height 9
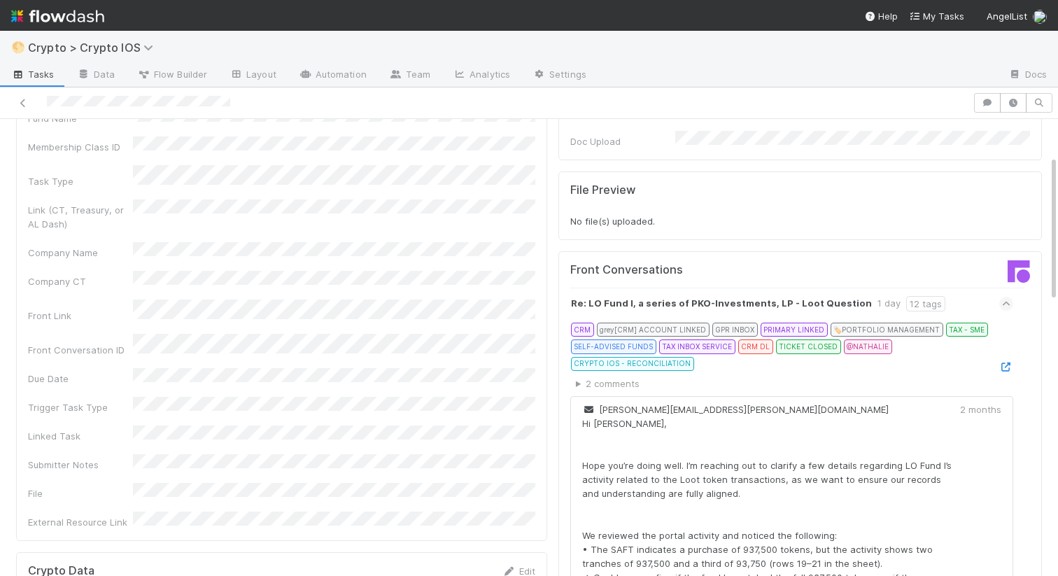
scroll to position [0, 0]
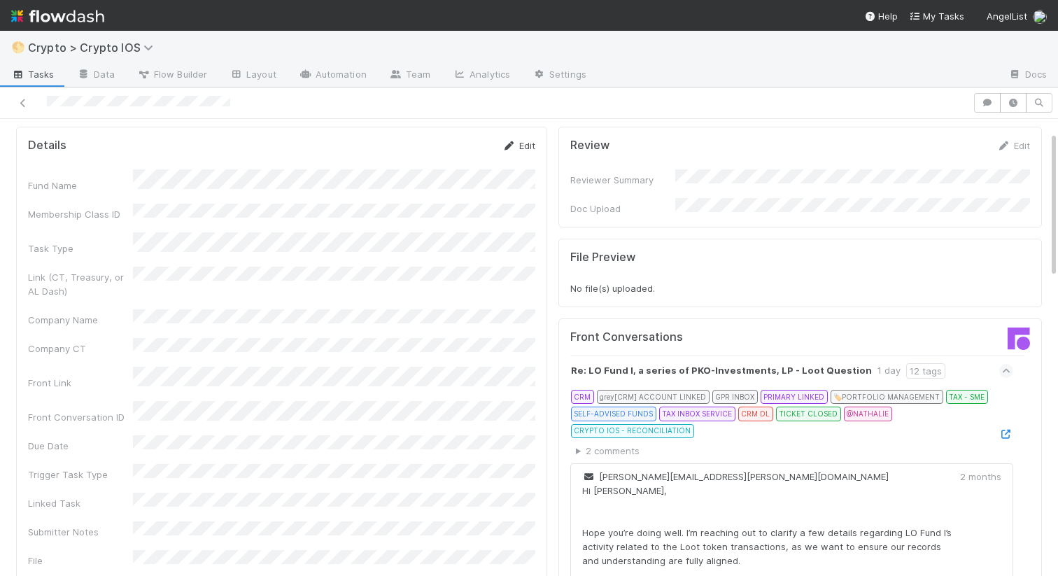
click at [526, 145] on link "Edit" at bounding box center [518, 145] width 33 height 11
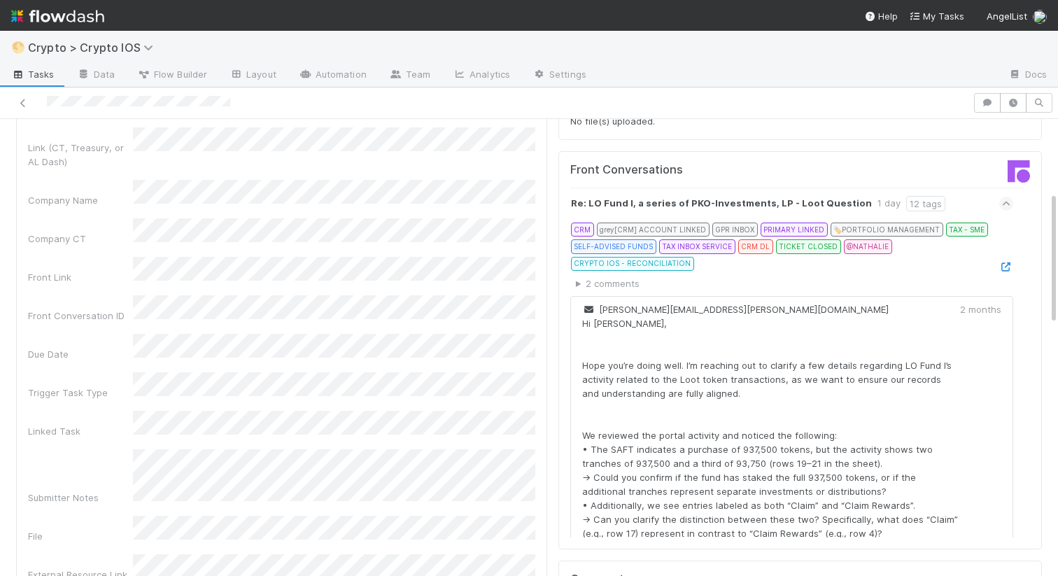
scroll to position [348, 0]
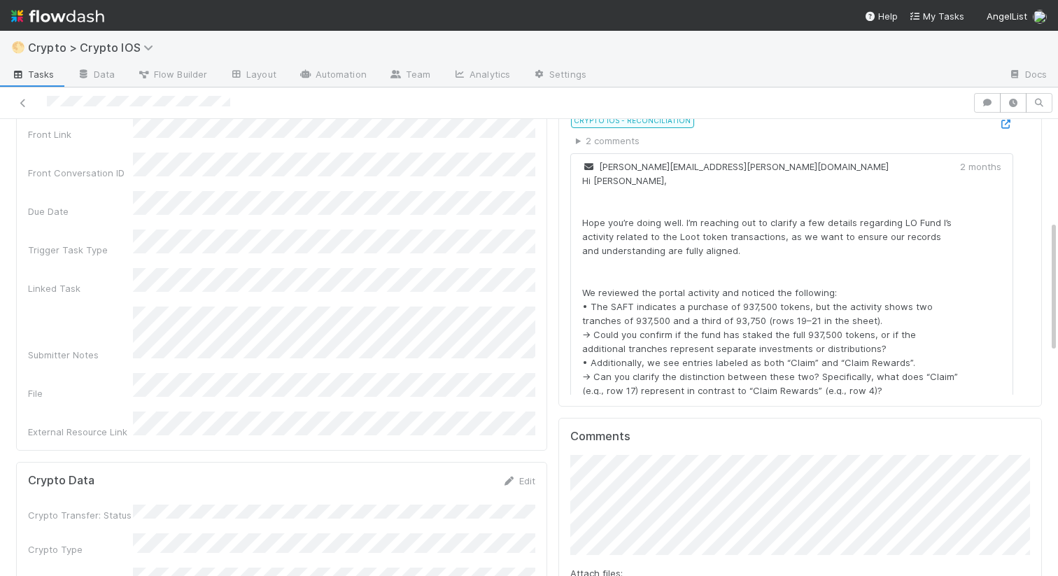
click at [132, 306] on div "Submitter Notes" at bounding box center [281, 333] width 507 height 55
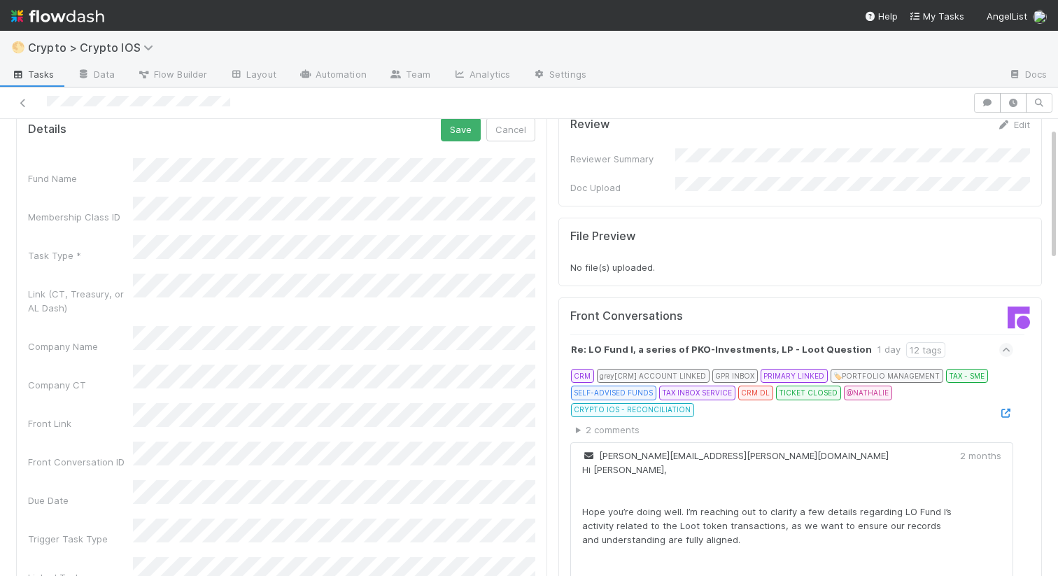
scroll to position [0, 0]
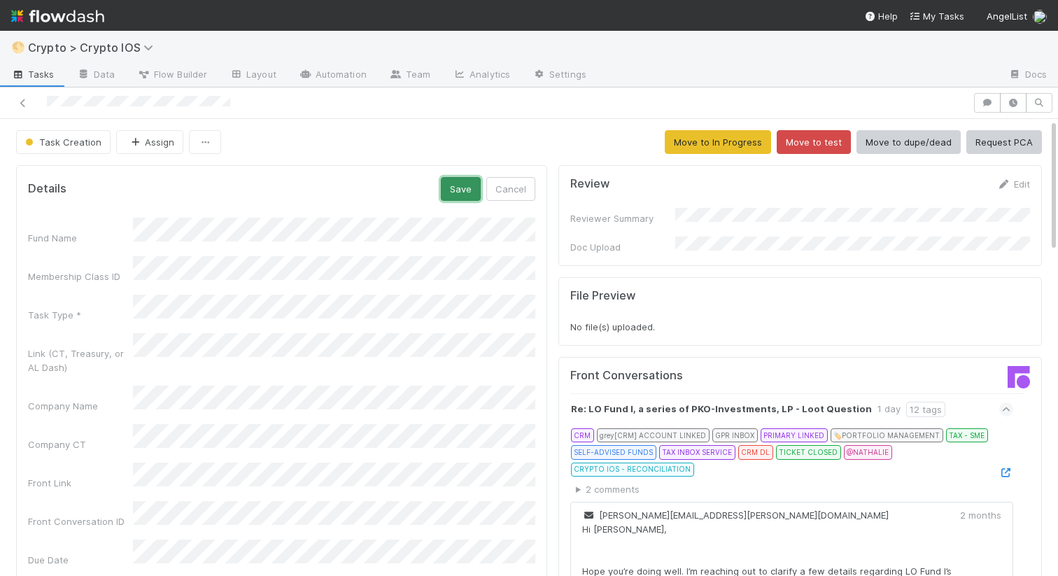
click at [463, 190] on button "Save" at bounding box center [461, 189] width 40 height 24
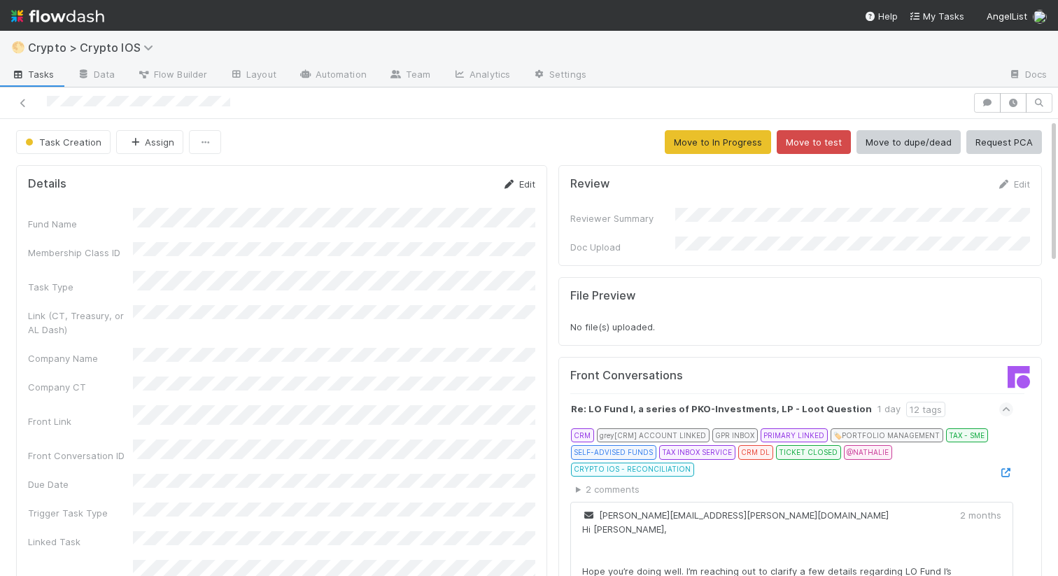
click at [520, 187] on link "Edit" at bounding box center [518, 183] width 33 height 11
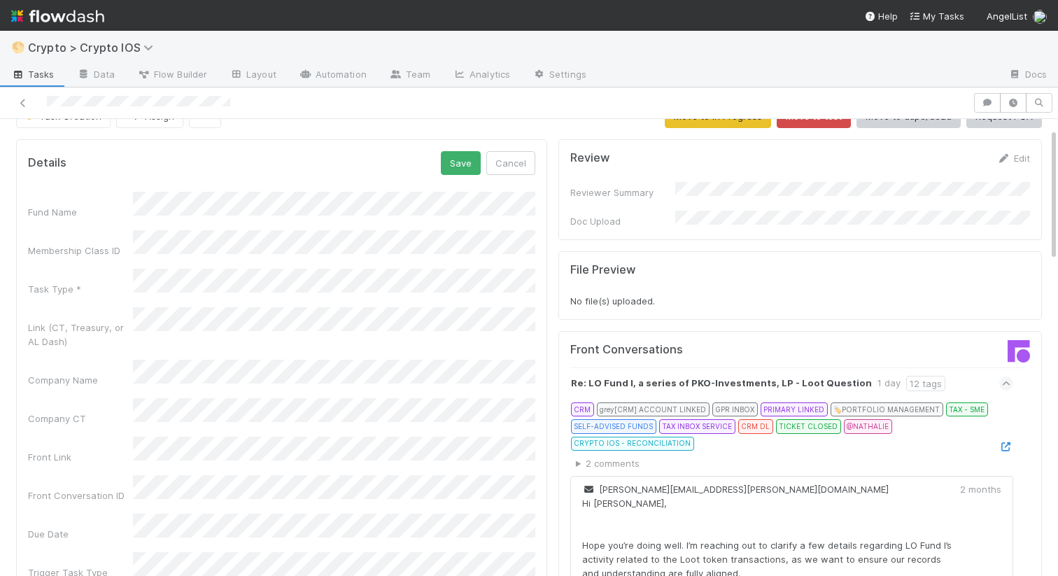
scroll to position [79, 0]
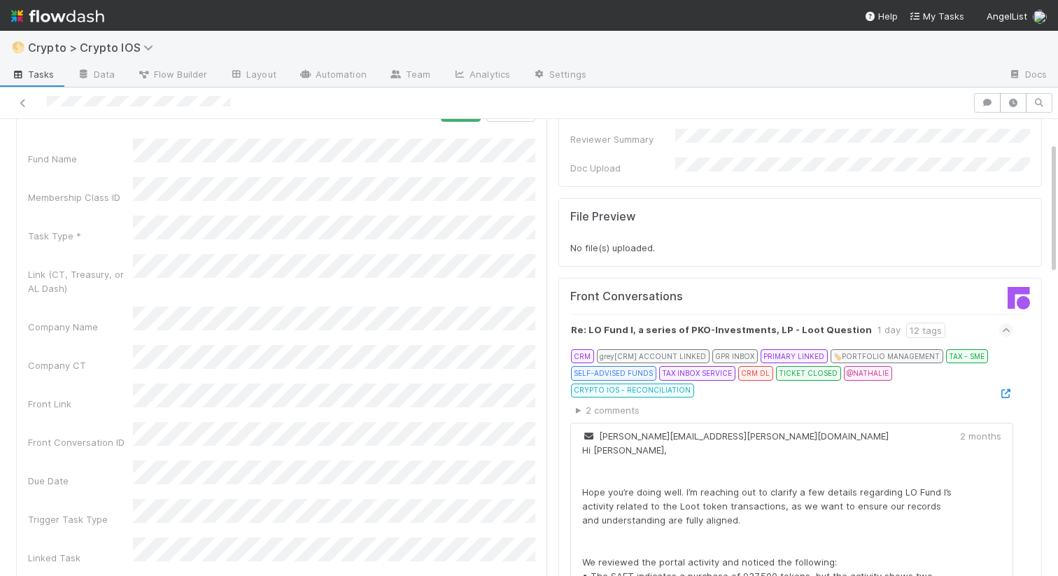
click at [109, 385] on div "Fund Name Membership Class ID Task Type * Link (CT, Treasury, or AL Dash) Compa…" at bounding box center [281, 422] width 507 height 569
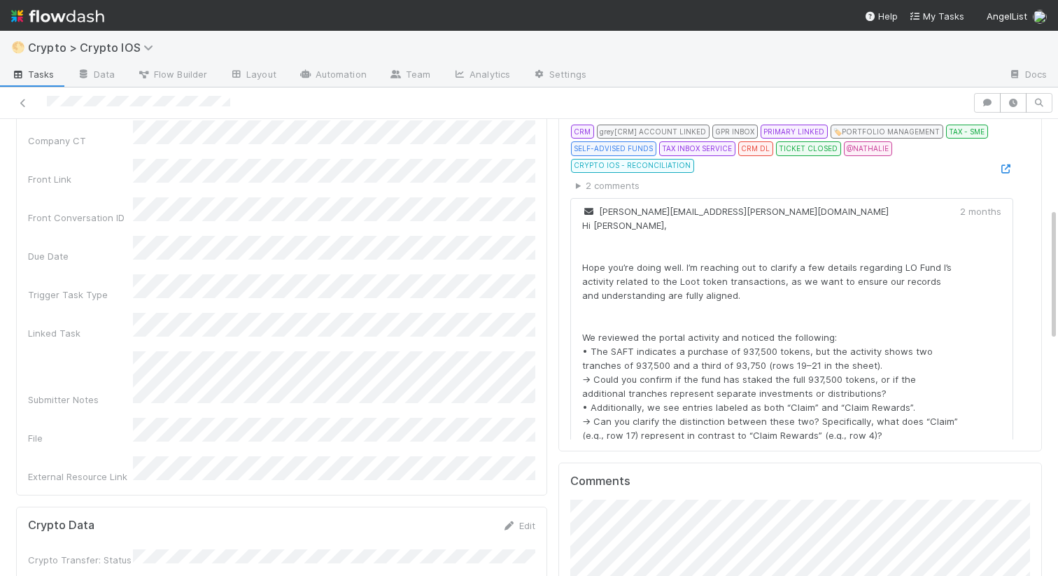
scroll to position [307, 0]
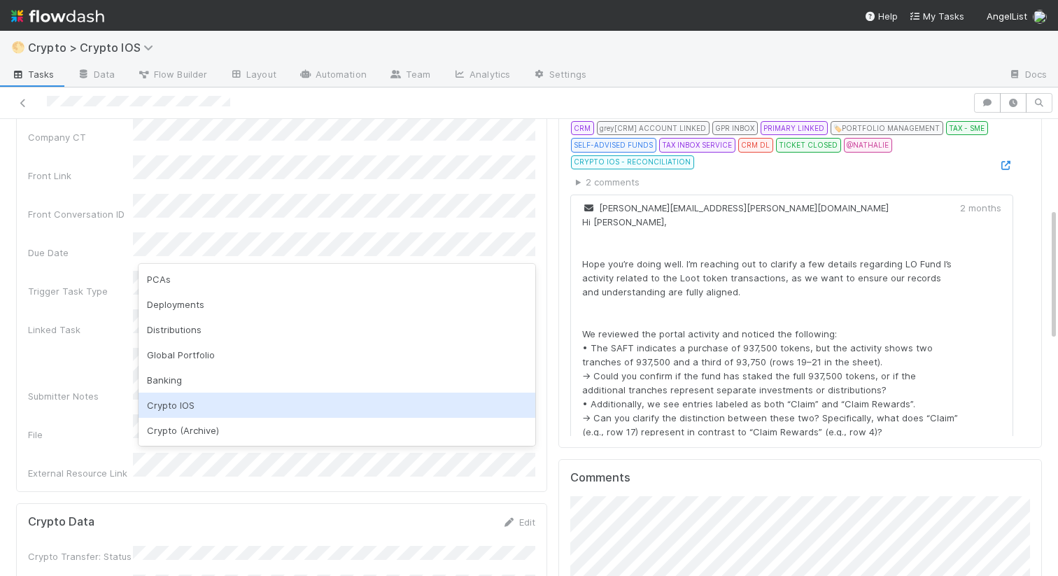
click at [109, 298] on div "Fund Name Membership Class ID Task Type * Link (CT, Treasury, or AL Dash) Compa…" at bounding box center [281, 194] width 507 height 569
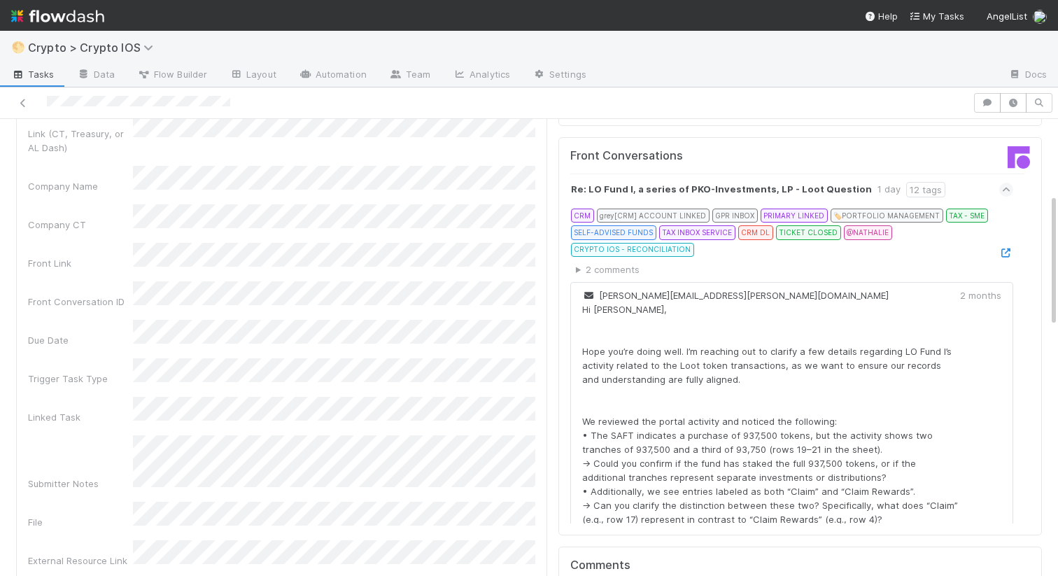
scroll to position [0, 0]
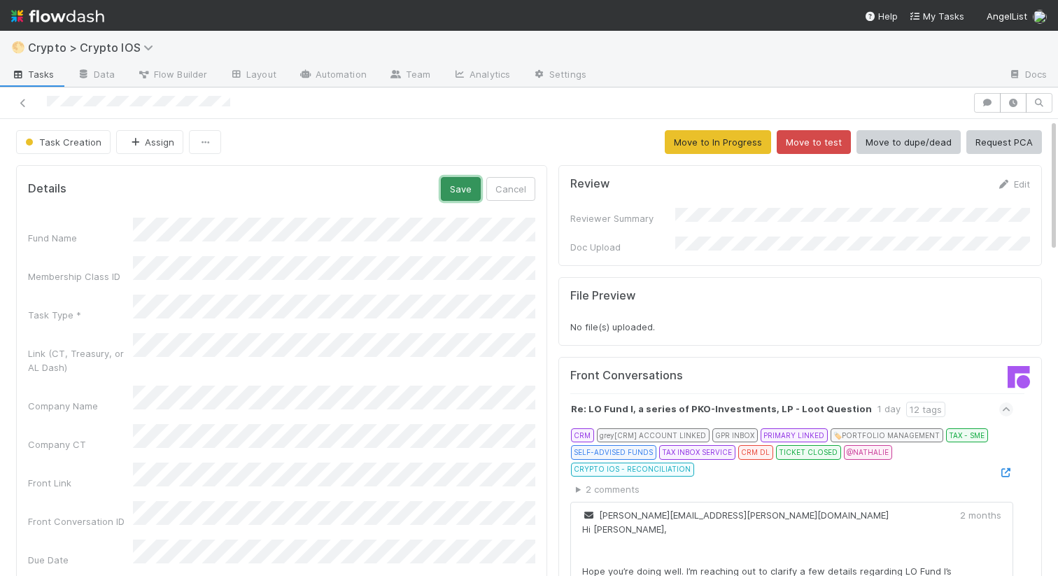
click at [467, 197] on button "Save" at bounding box center [461, 189] width 40 height 24
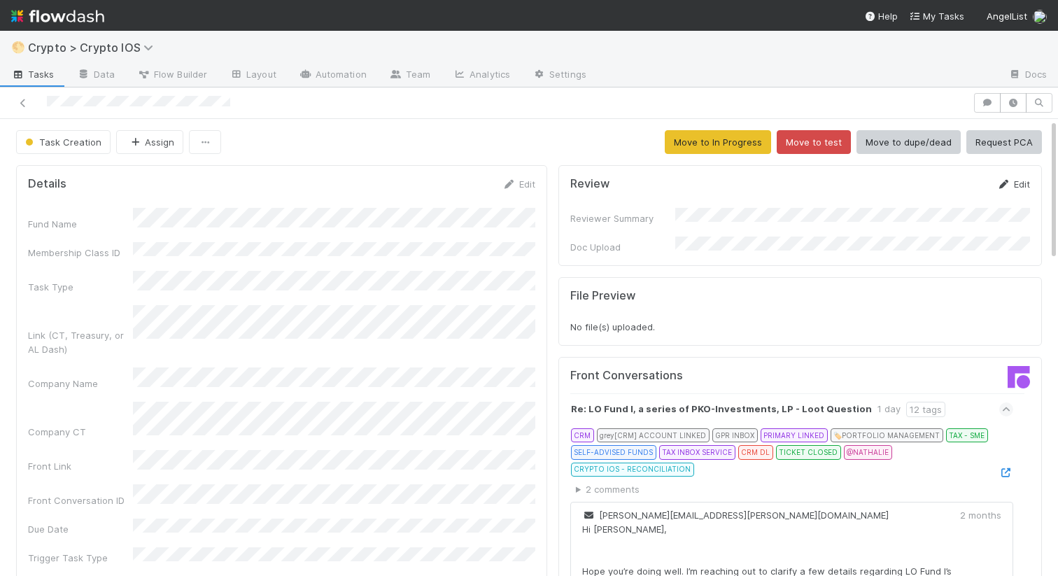
click at [1011, 181] on link "Edit" at bounding box center [1013, 183] width 33 height 11
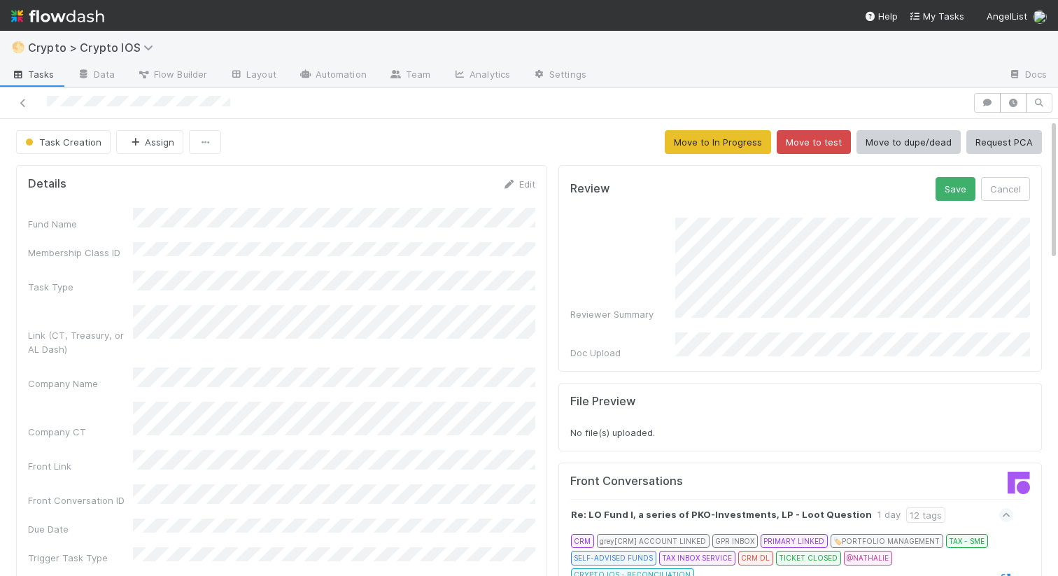
click at [886, 204] on form "Review Save Cancel Reviewer Summary Doc Upload" at bounding box center [800, 268] width 460 height 183
click at [949, 188] on button "Save" at bounding box center [955, 189] width 40 height 24
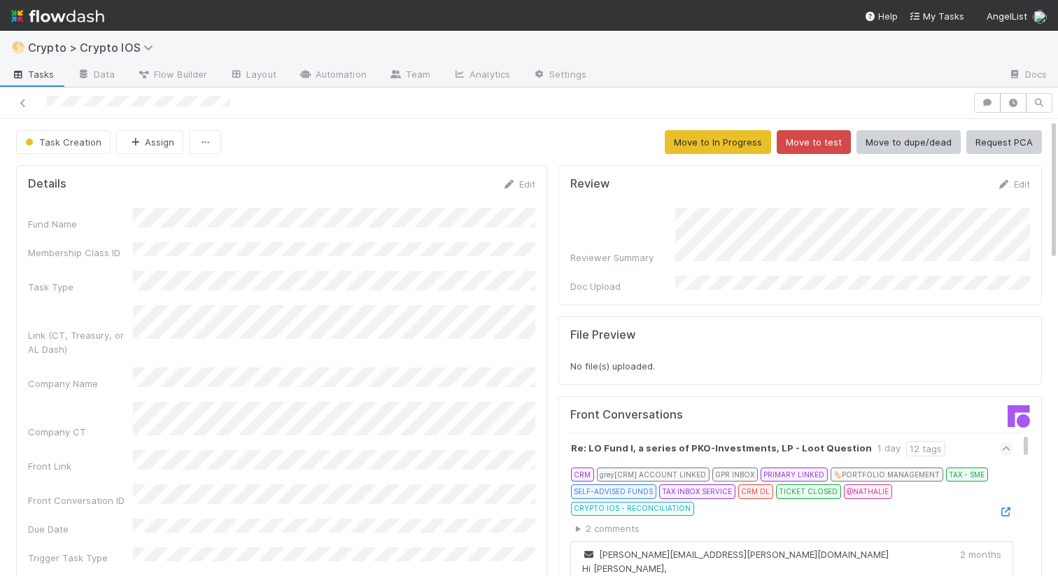
click at [764, 194] on form "Review Edit Reviewer Summary Doc Upload" at bounding box center [800, 235] width 460 height 116
click at [1016, 185] on link "Edit" at bounding box center [1013, 183] width 33 height 11
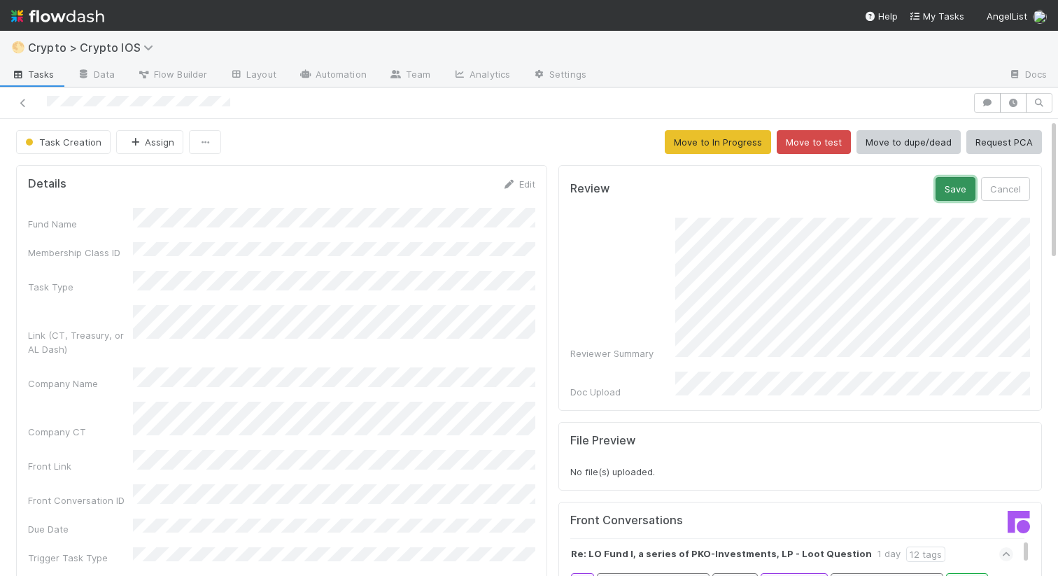
click at [946, 199] on button "Save" at bounding box center [955, 189] width 40 height 24
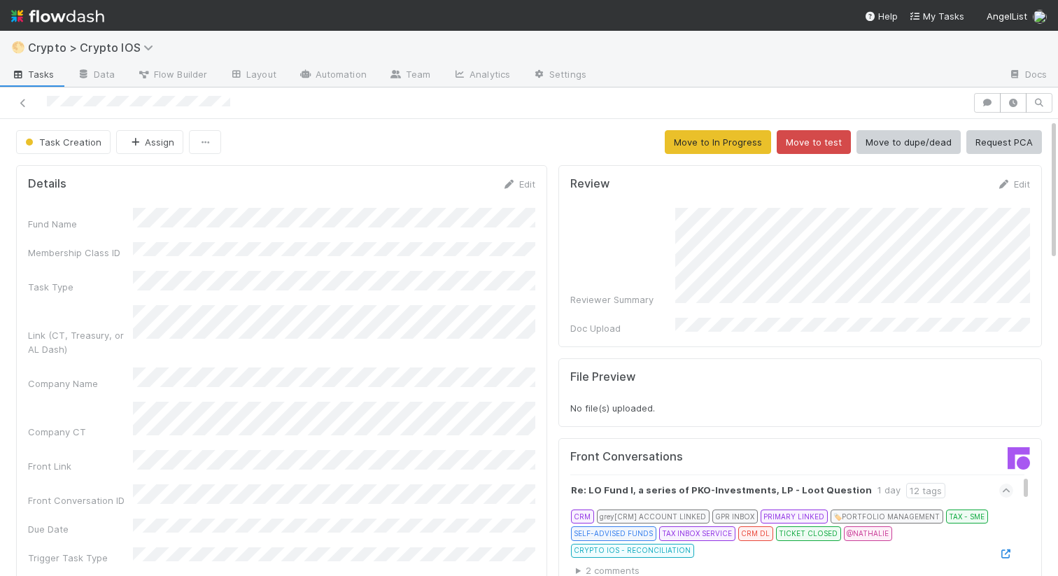
click at [1030, 294] on div "Review Edit Reviewer Summary Doc Upload" at bounding box center [799, 256] width 483 height 182
click at [1015, 173] on div "Review Edit Reviewer Summary Doc Upload" at bounding box center [799, 256] width 483 height 182
click at [1014, 182] on link "Edit" at bounding box center [1013, 183] width 33 height 11
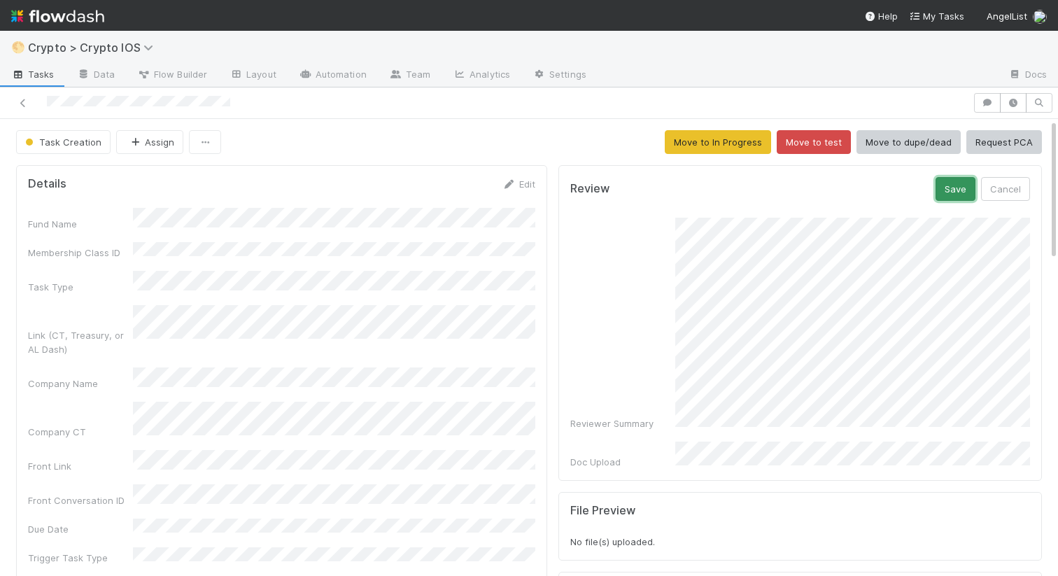
click at [951, 197] on button "Save" at bounding box center [955, 189] width 40 height 24
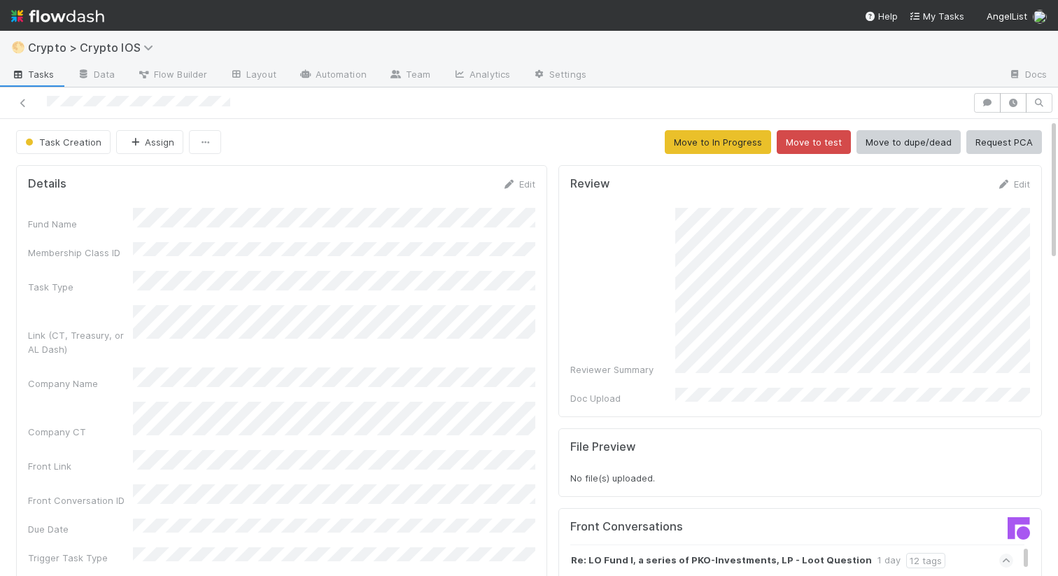
click at [1021, 175] on div "Review Edit Reviewer Summary Doc Upload" at bounding box center [799, 291] width 483 height 252
click at [1011, 185] on link "Edit" at bounding box center [1013, 183] width 33 height 11
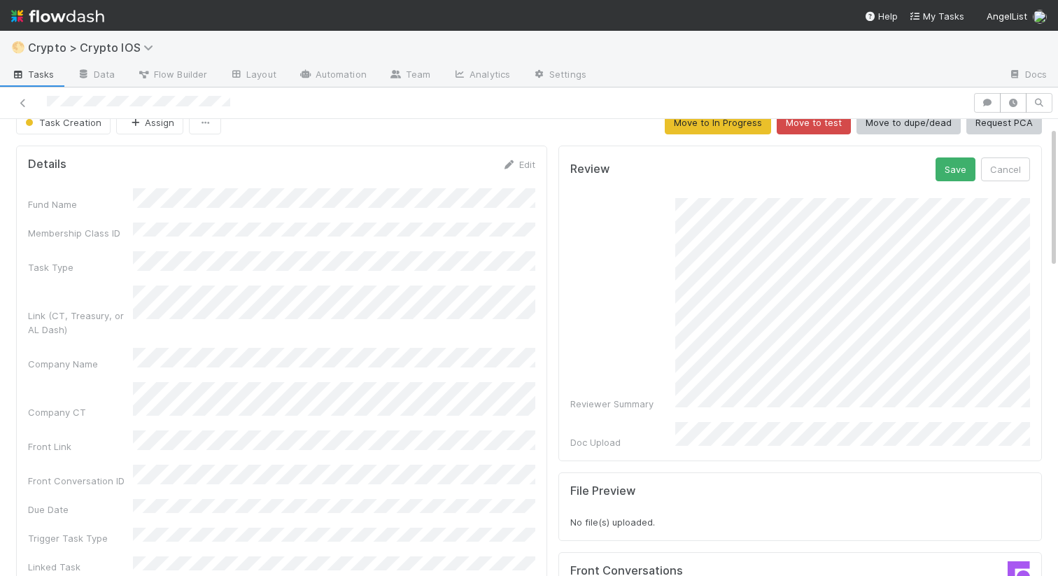
scroll to position [50, 0]
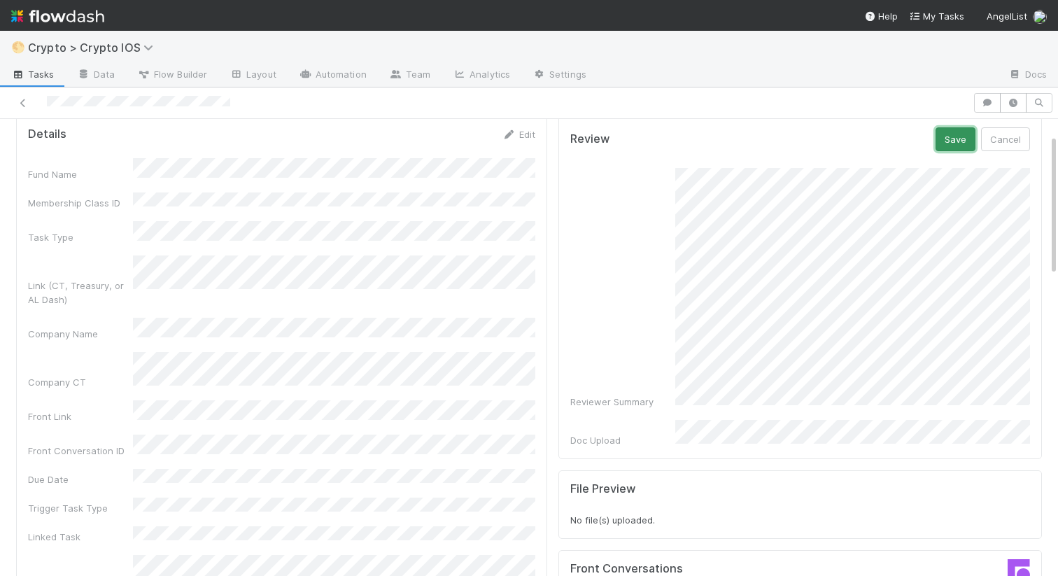
click at [956, 138] on button "Save" at bounding box center [955, 139] width 40 height 24
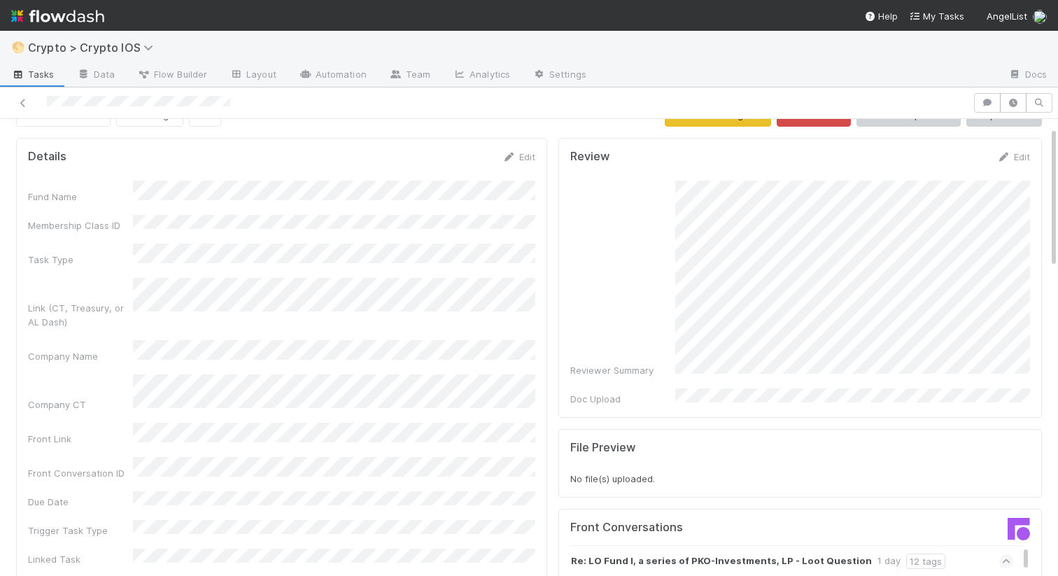
scroll to position [6, 0]
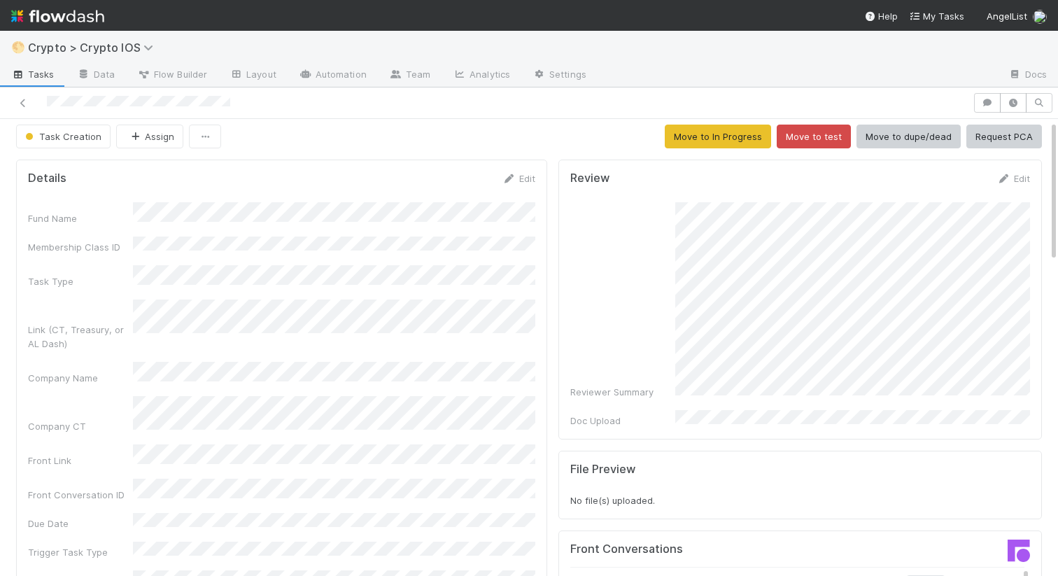
click at [31, 105] on div at bounding box center [486, 103] width 961 height 20
click at [64, 132] on span "Task Creation" at bounding box center [61, 136] width 79 height 11
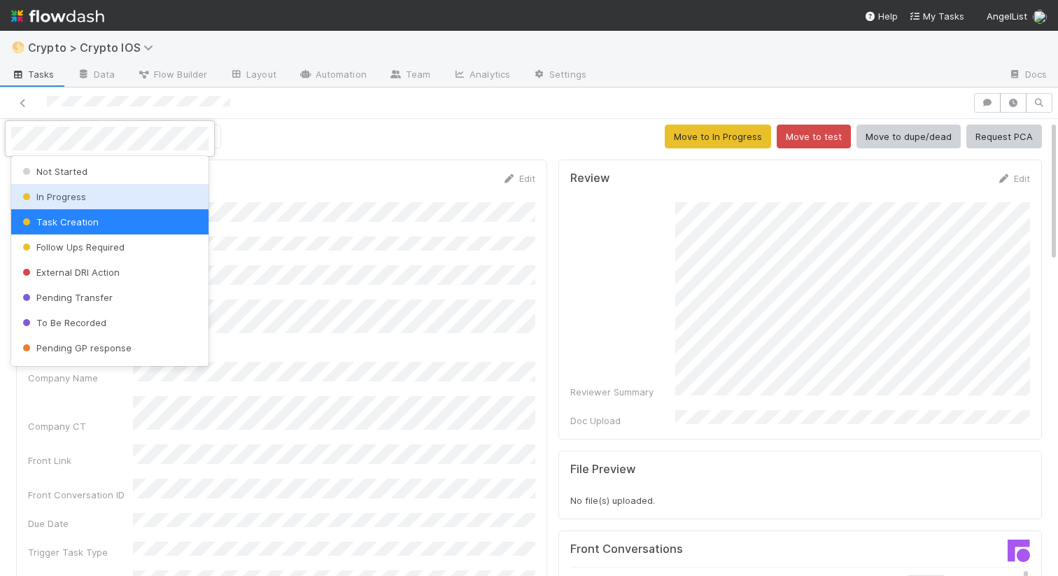
click at [90, 193] on div "In Progress" at bounding box center [109, 196] width 197 height 25
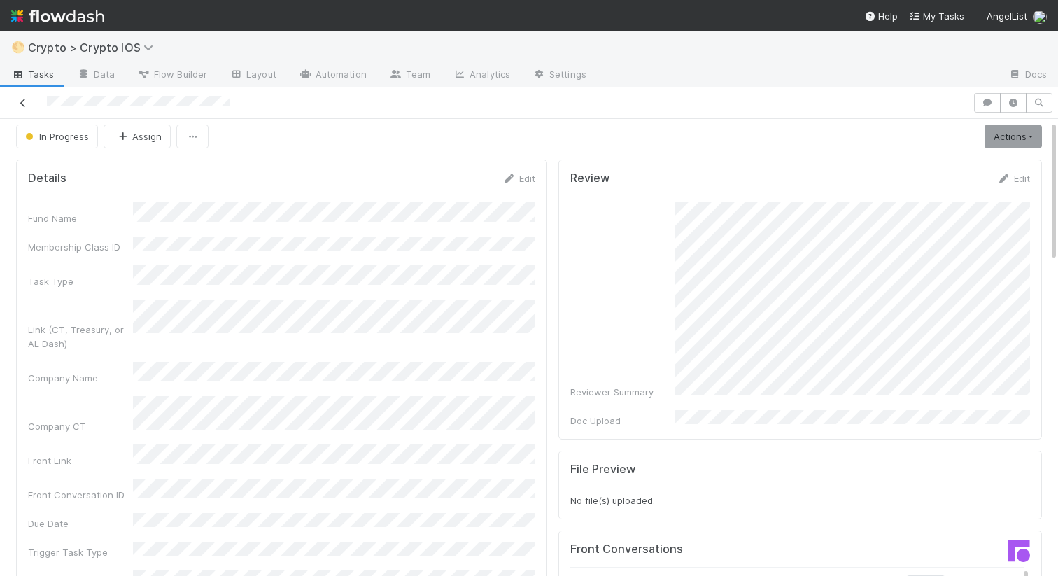
click at [25, 101] on icon at bounding box center [23, 103] width 14 height 9
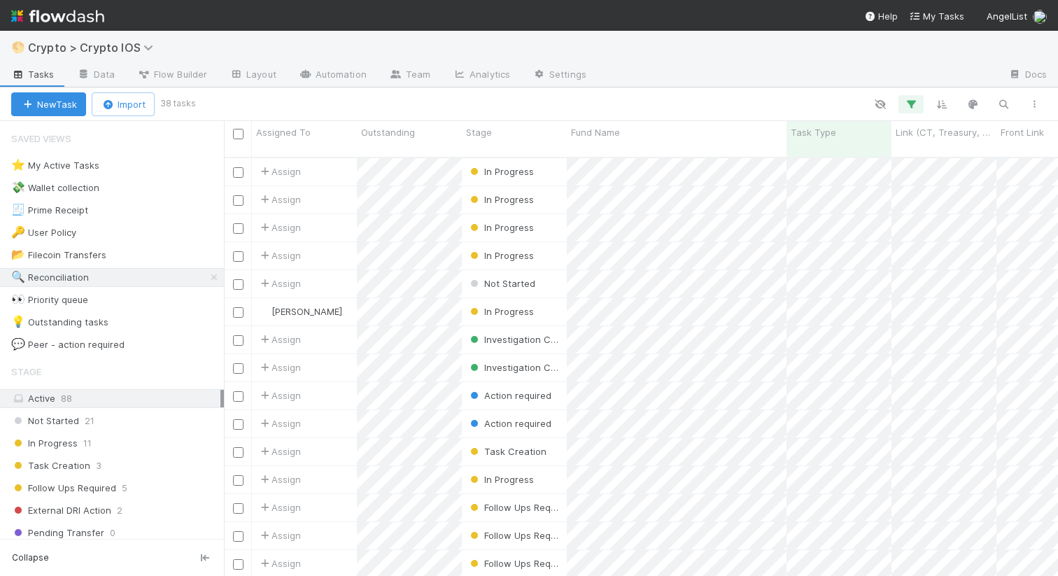
scroll to position [429, 834]
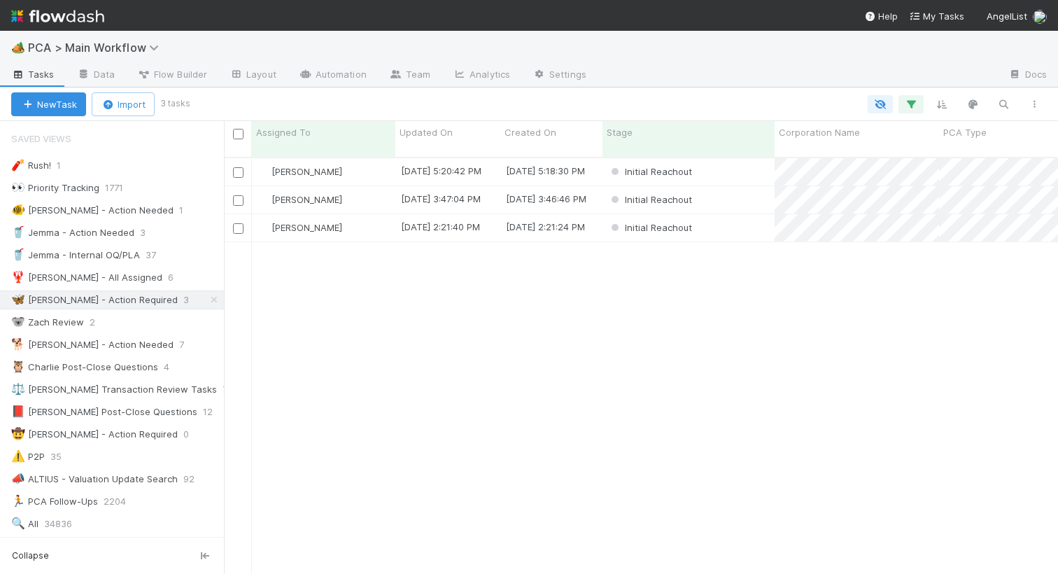
scroll to position [427, 834]
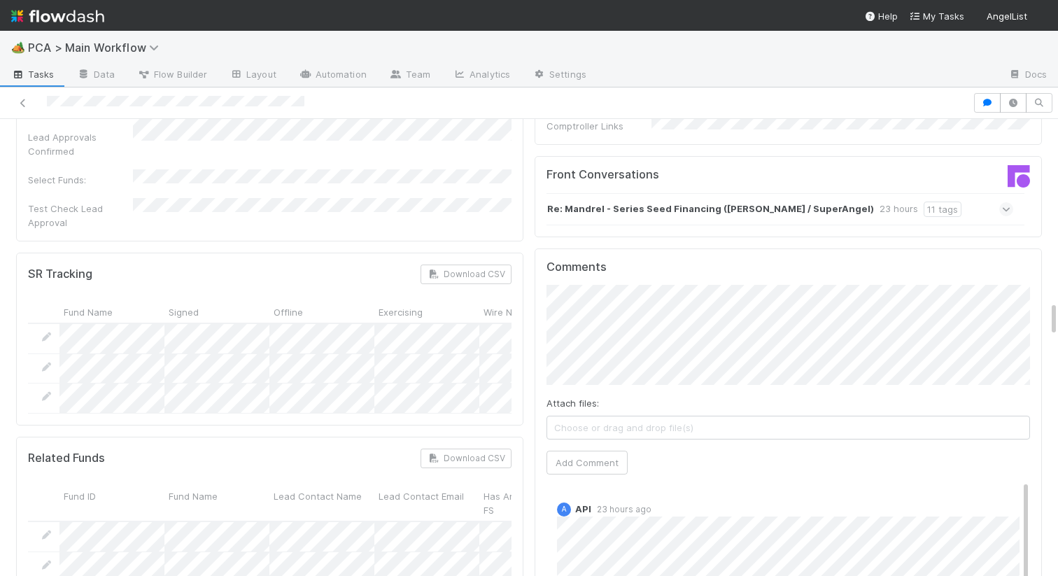
scroll to position [2388, 0]
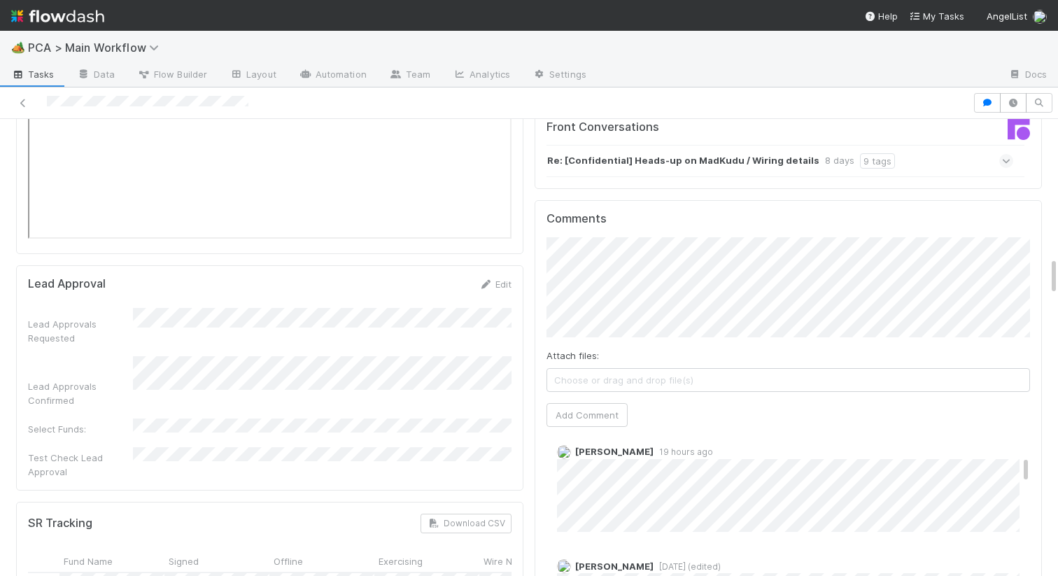
scroll to position [376, 0]
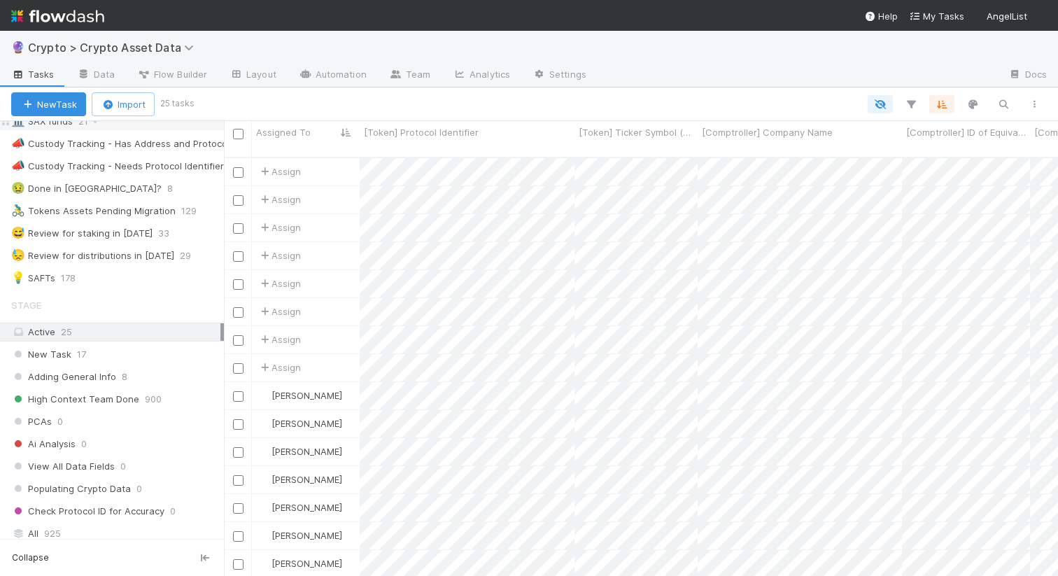
scroll to position [329, 0]
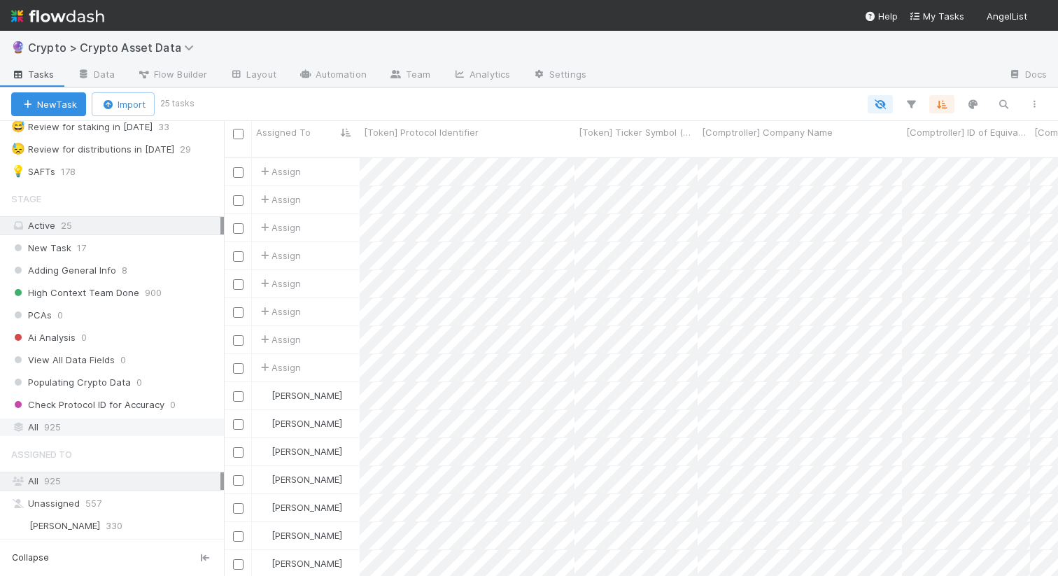
click at [41, 423] on div "All 925" at bounding box center [115, 426] width 209 height 17
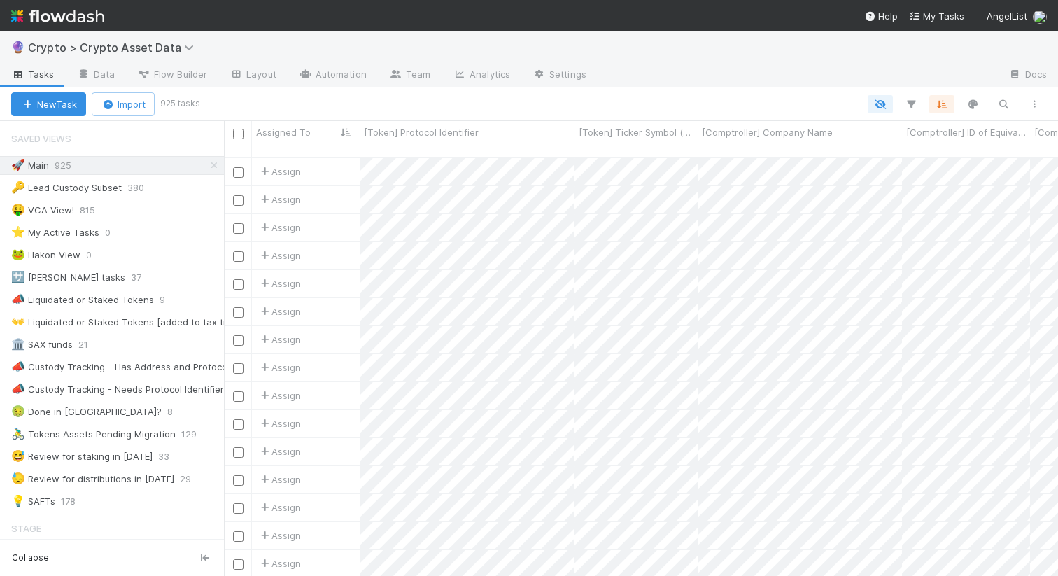
scroll to position [429, 834]
click at [1002, 105] on icon "button" at bounding box center [1003, 104] width 14 height 13
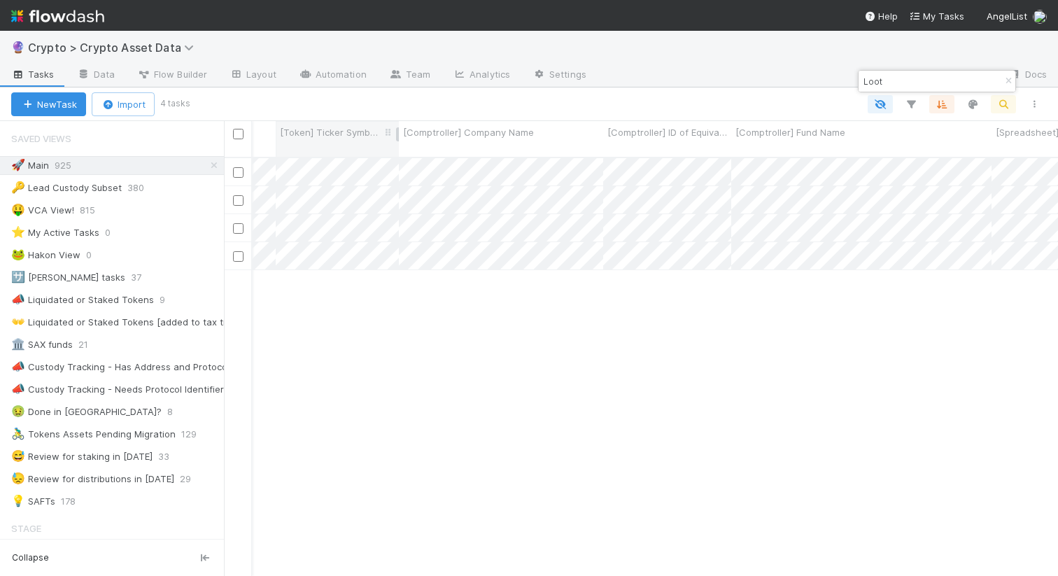
scroll to position [0, 0]
type input "Loot"
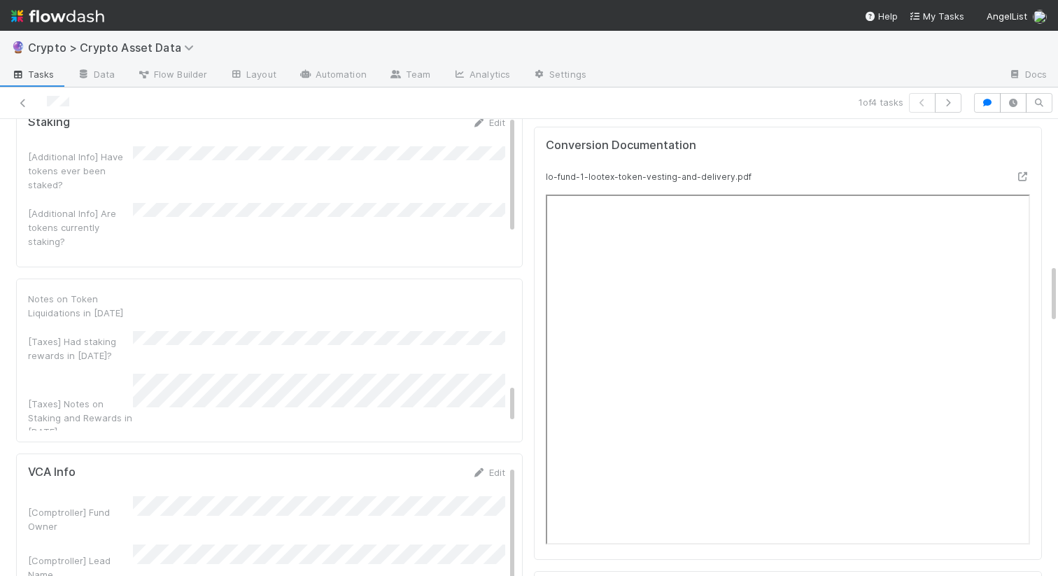
scroll to position [355, 0]
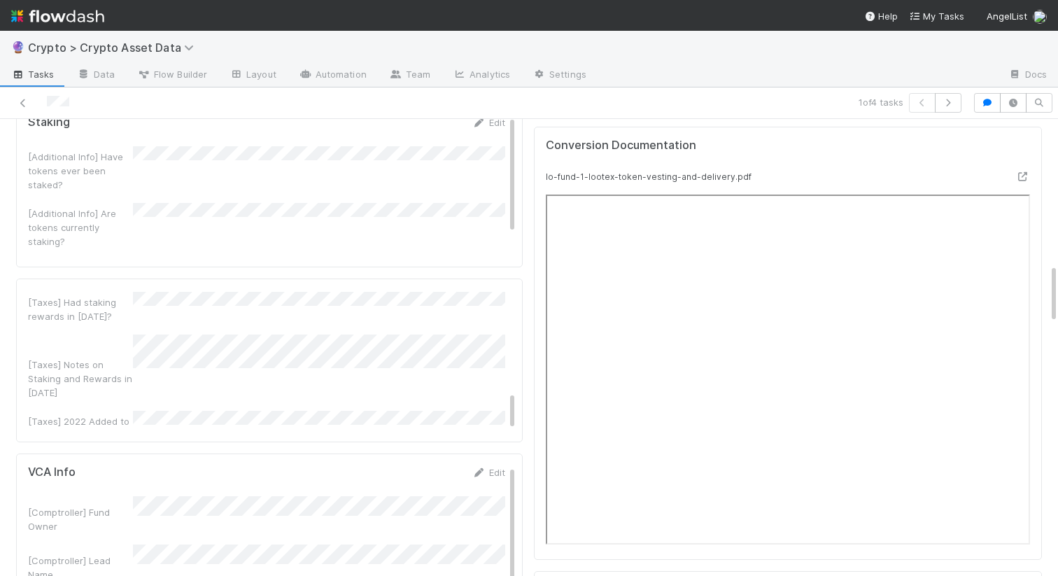
click at [534, 258] on div "Conversion Documentation lo-fund-1-lootex-token-vesting-and-delivery.pdf" at bounding box center [788, 343] width 508 height 433
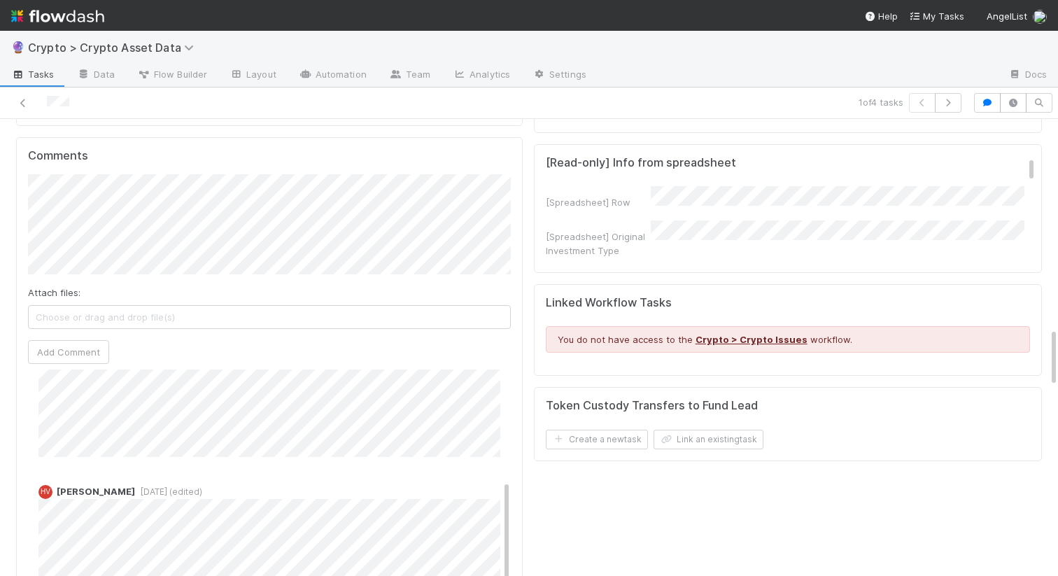
scroll to position [213, 0]
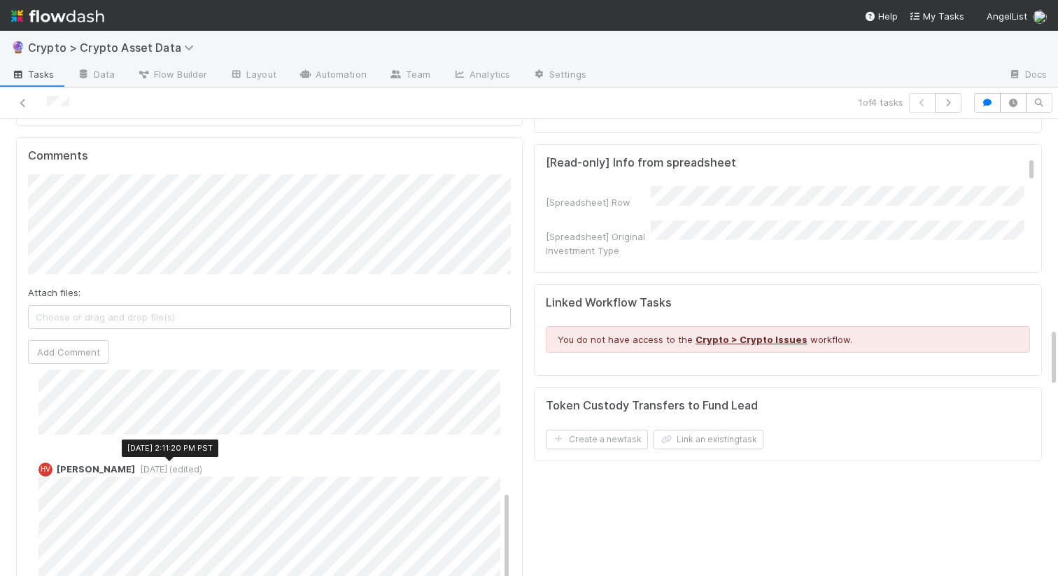
click at [148, 470] on span "[DATE] (edited)" at bounding box center [168, 469] width 67 height 10
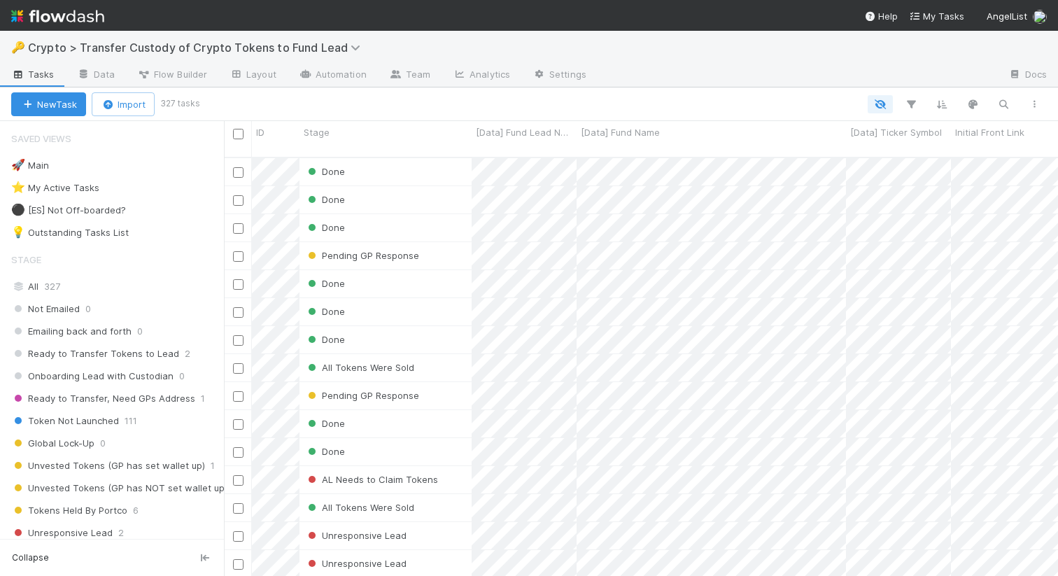
scroll to position [429, 834]
click at [64, 285] on div "All 327" at bounding box center [115, 286] width 209 height 17
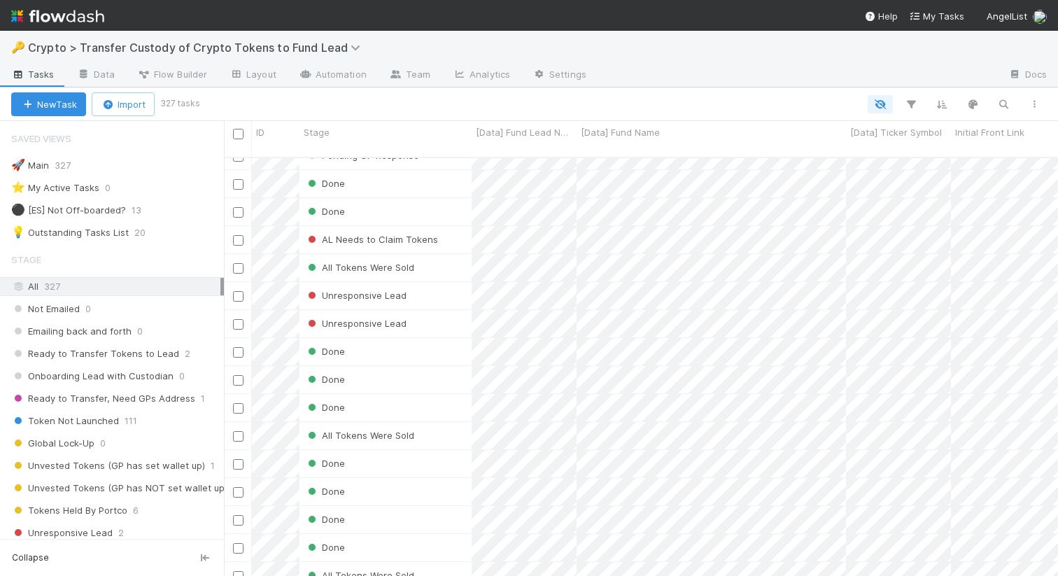
scroll to position [269, 0]
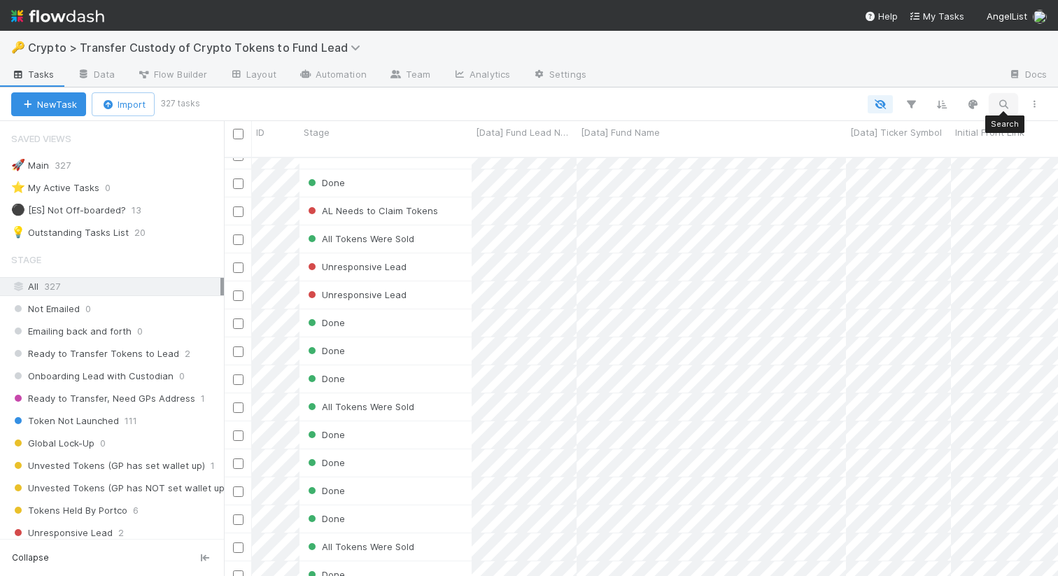
click at [1002, 103] on icon "button" at bounding box center [1003, 104] width 14 height 13
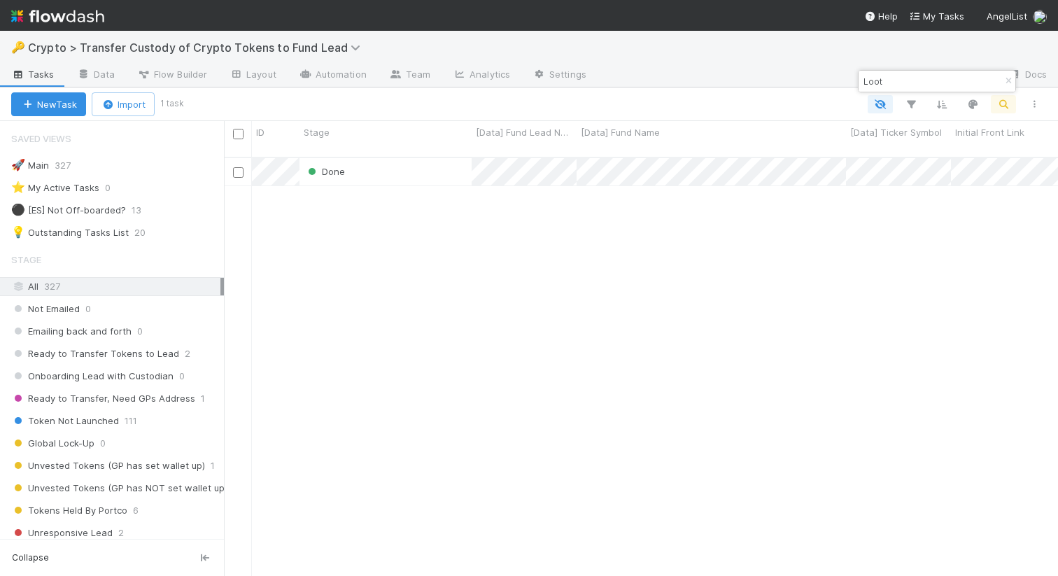
scroll to position [429, 834]
type input "Loot"
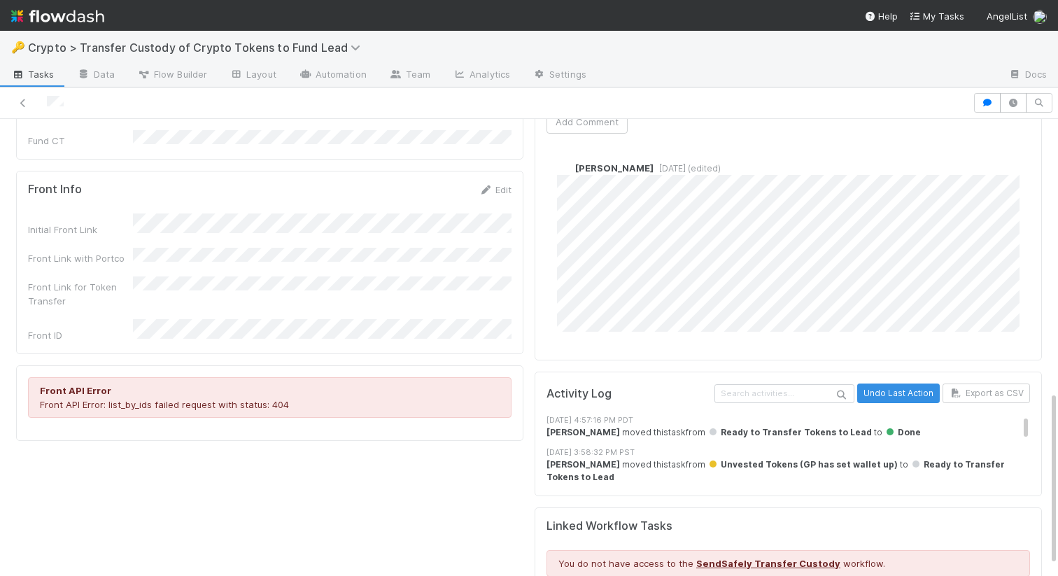
scroll to position [739, 0]
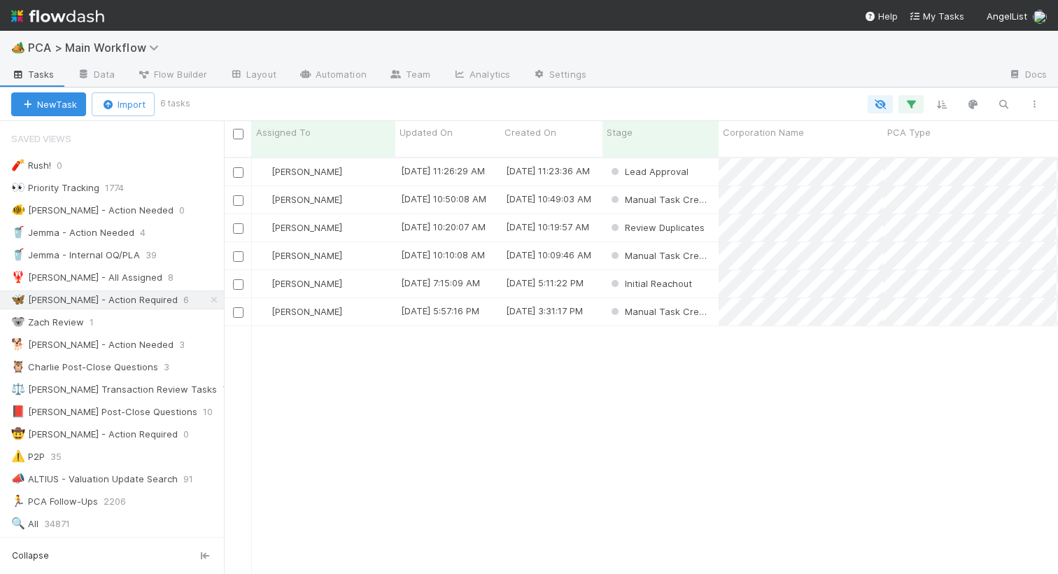
scroll to position [427, 834]
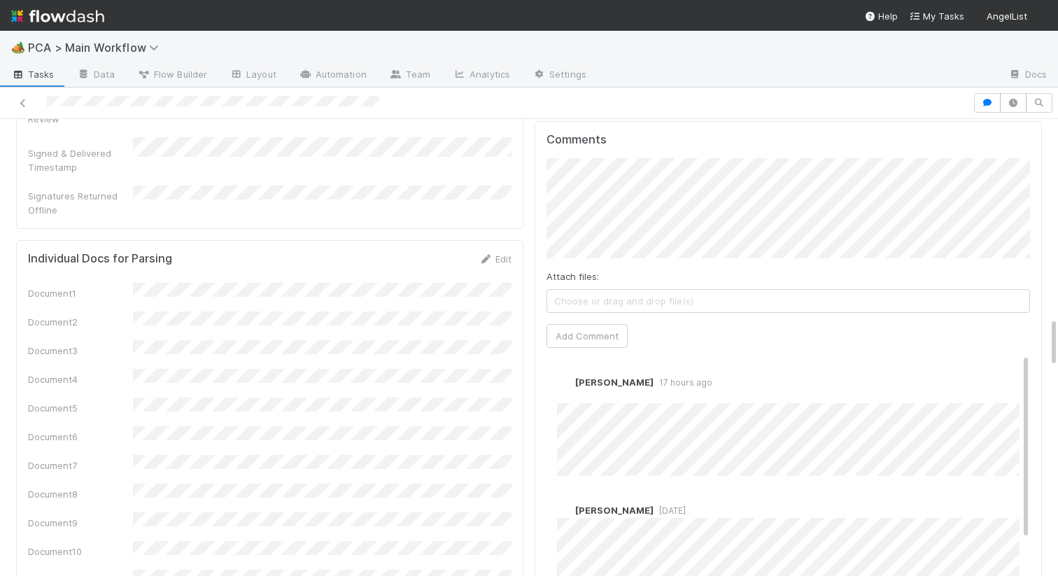
scroll to position [1656, 0]
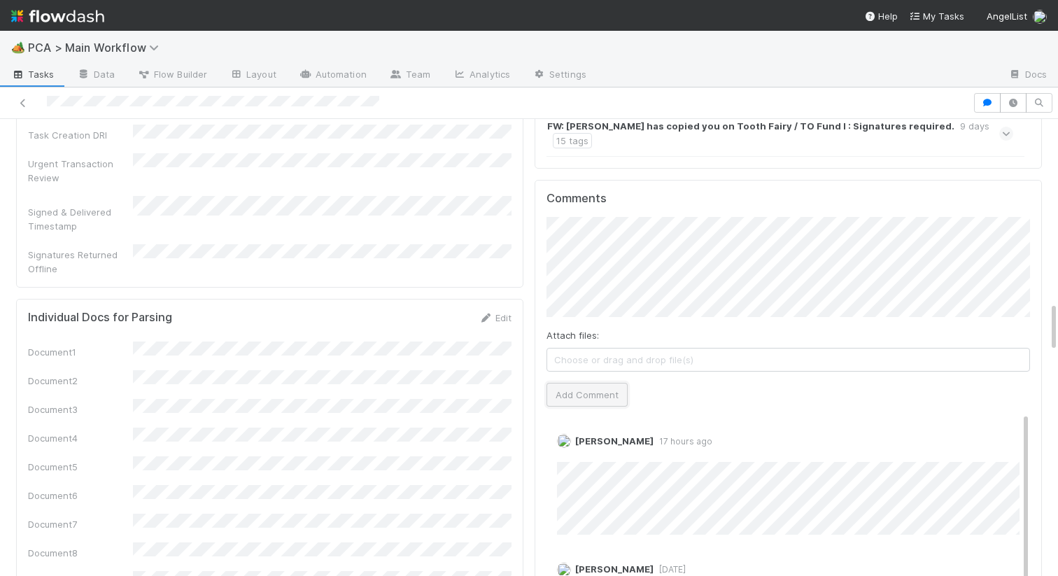
click at [600, 383] on button "Add Comment" at bounding box center [586, 395] width 81 height 24
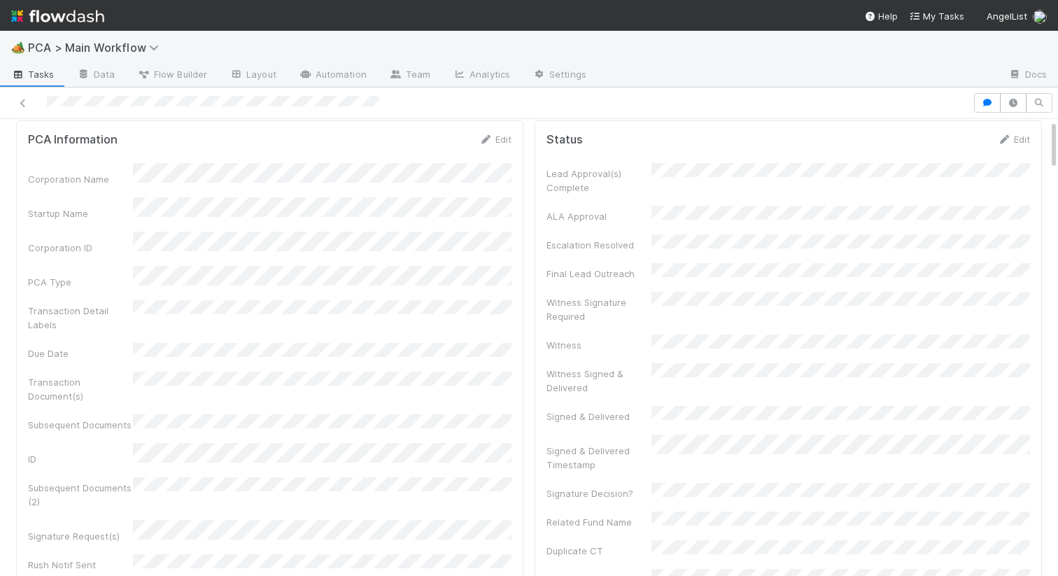
scroll to position [0, 0]
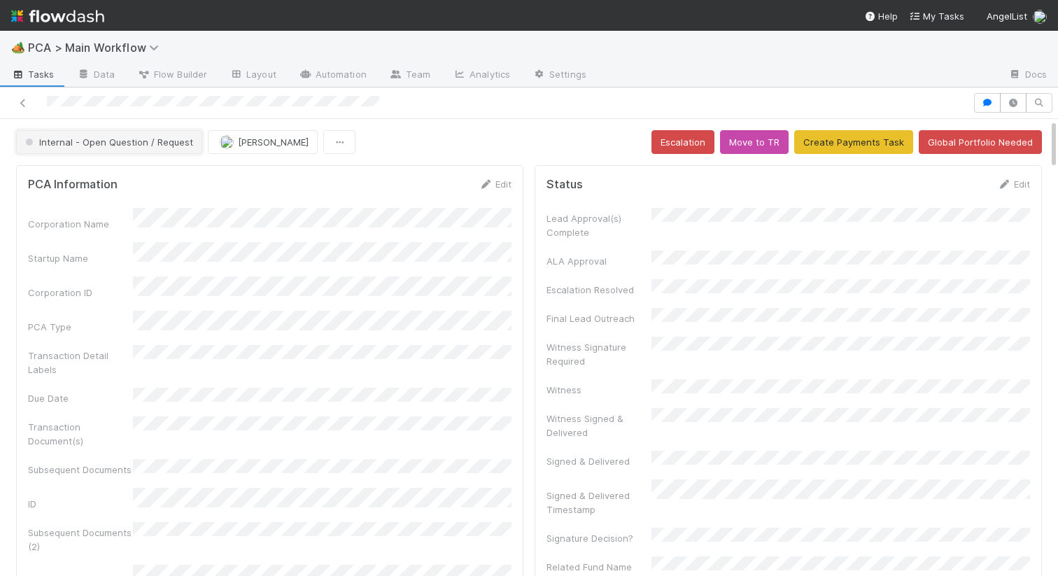
click at [138, 144] on span "Internal - Open Question / Request" at bounding box center [107, 141] width 171 height 11
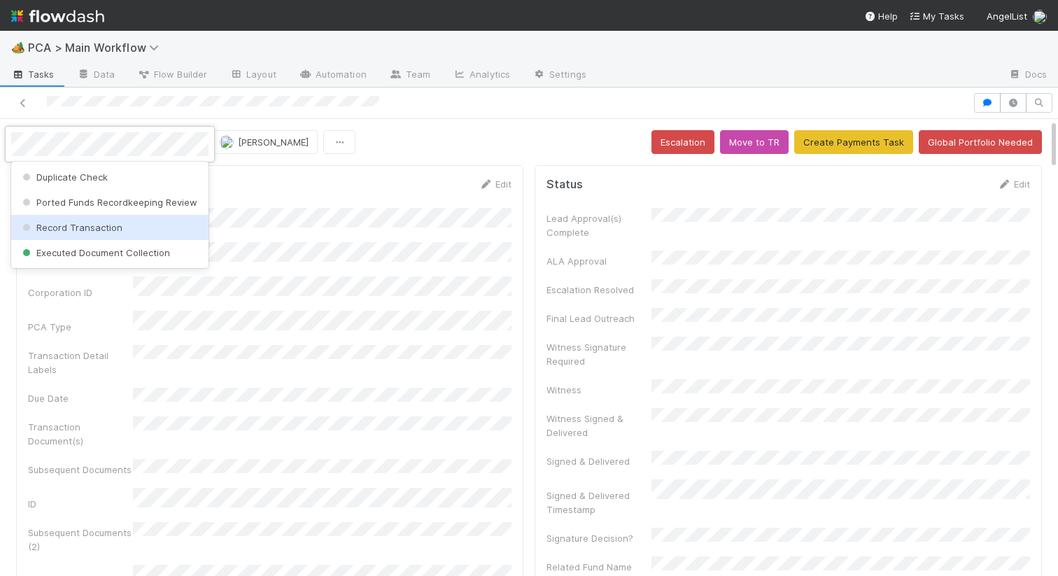
click at [92, 227] on span "Record Transaction" at bounding box center [71, 227] width 103 height 11
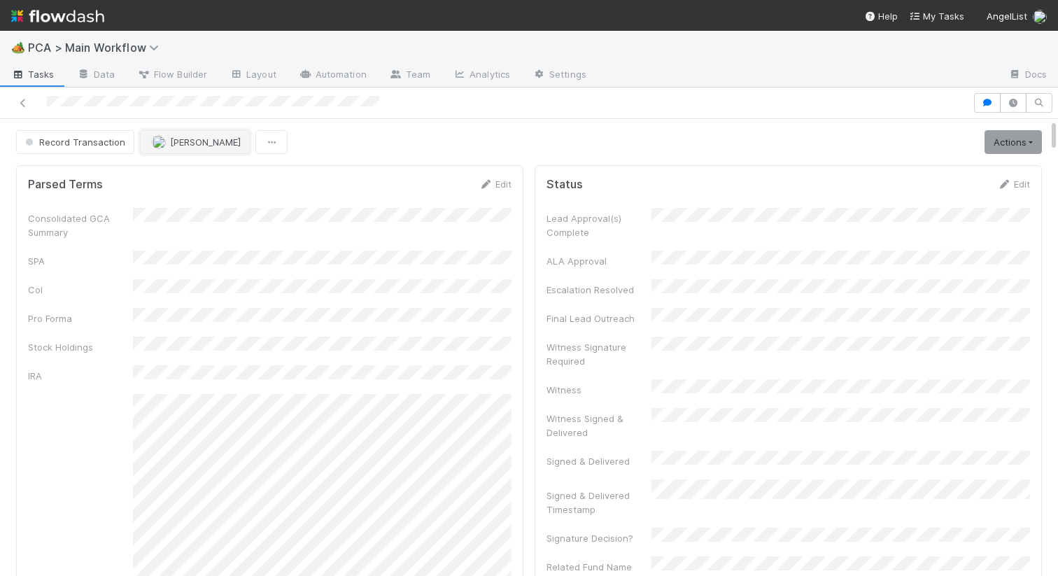
click at [198, 145] on span "[PERSON_NAME]" at bounding box center [205, 141] width 71 height 11
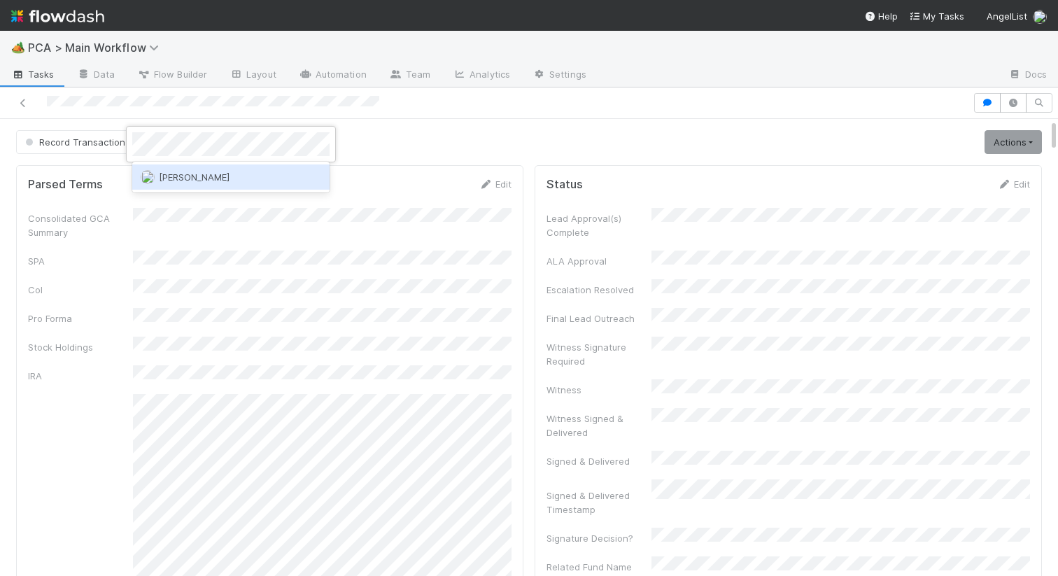
click at [187, 178] on span "Raven Jacinto" at bounding box center [194, 176] width 71 height 11
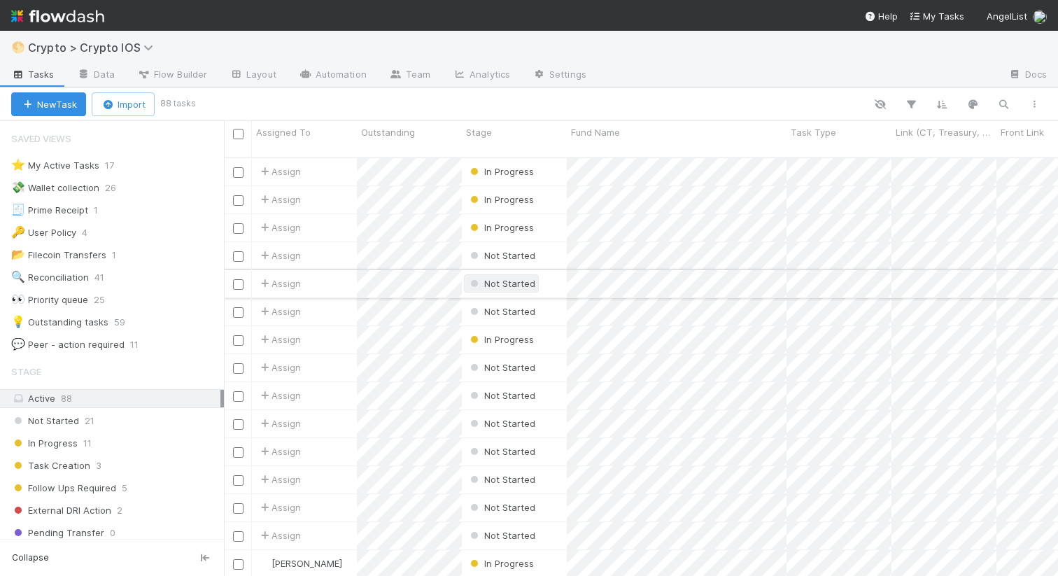
scroll to position [12, 0]
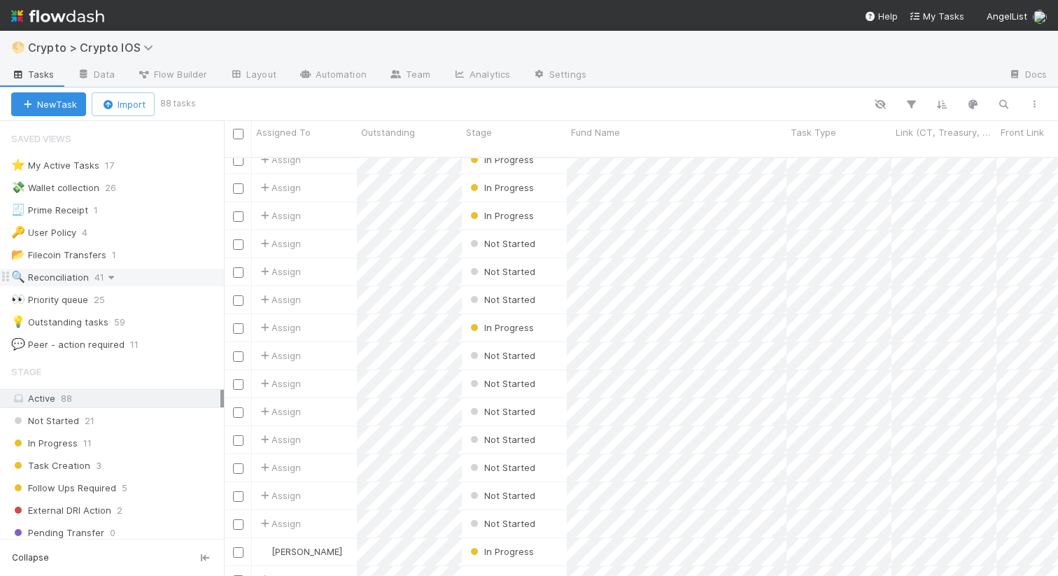
click at [116, 278] on icon at bounding box center [111, 277] width 14 height 9
click at [122, 276] on div "View Settings Default for everyone Rename this view Delete this view" at bounding box center [529, 288] width 1058 height 576
click at [135, 296] on div "👀 Priority queue 25" at bounding box center [117, 299] width 213 height 17
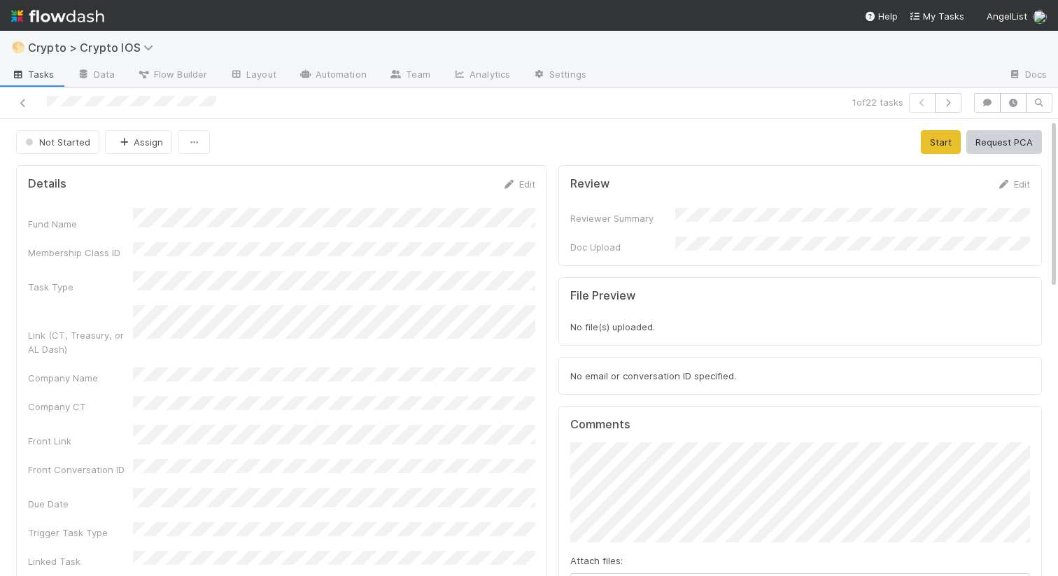
click at [157, 152] on button "Assign" at bounding box center [138, 142] width 67 height 24
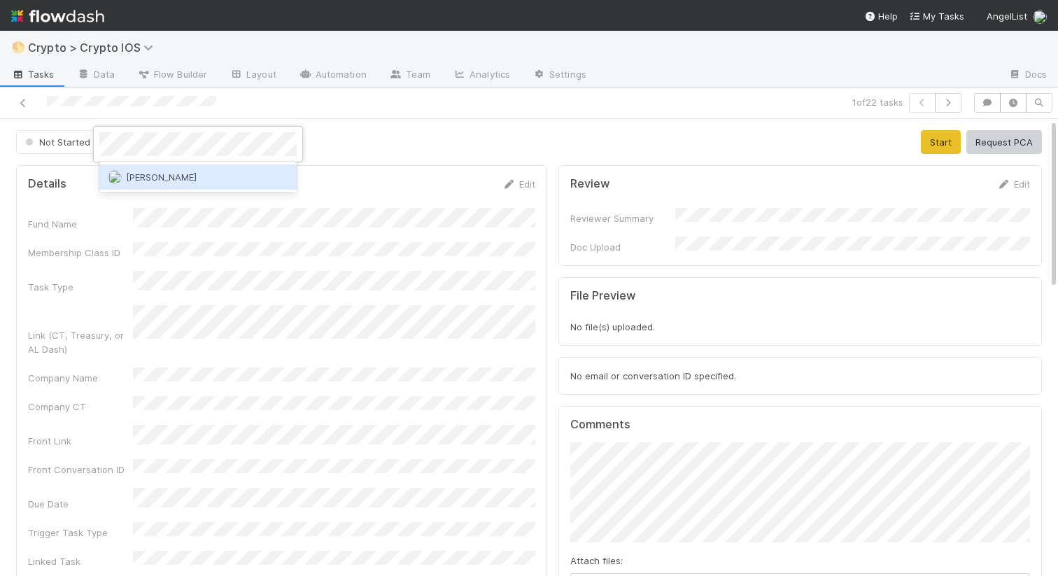
click at [169, 178] on span "[PERSON_NAME]" at bounding box center [161, 176] width 71 height 11
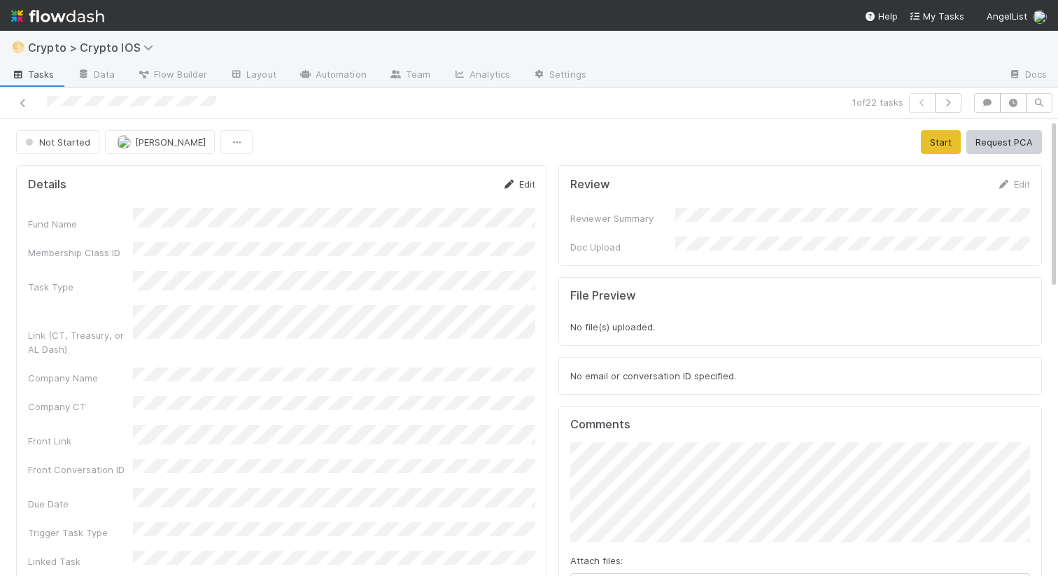
click at [509, 188] on icon at bounding box center [509, 184] width 14 height 9
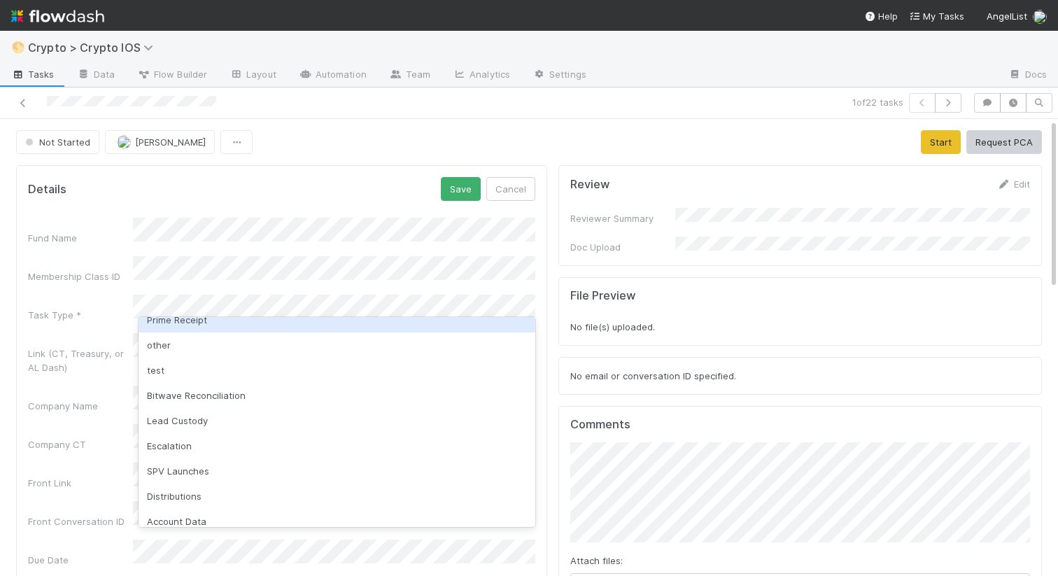
scroll to position [98, 0]
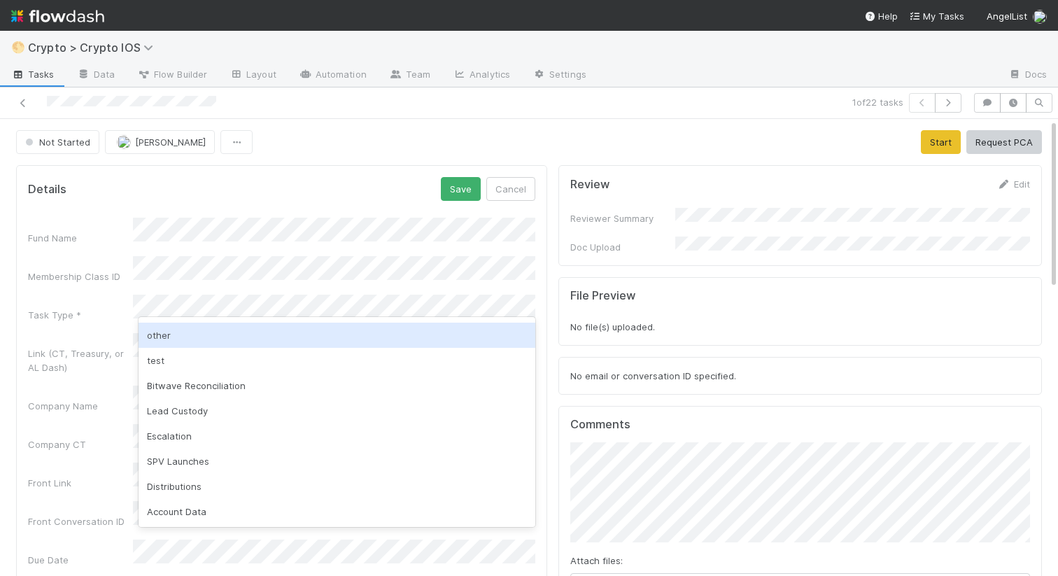
click at [194, 339] on div "other" at bounding box center [336, 334] width 397 height 25
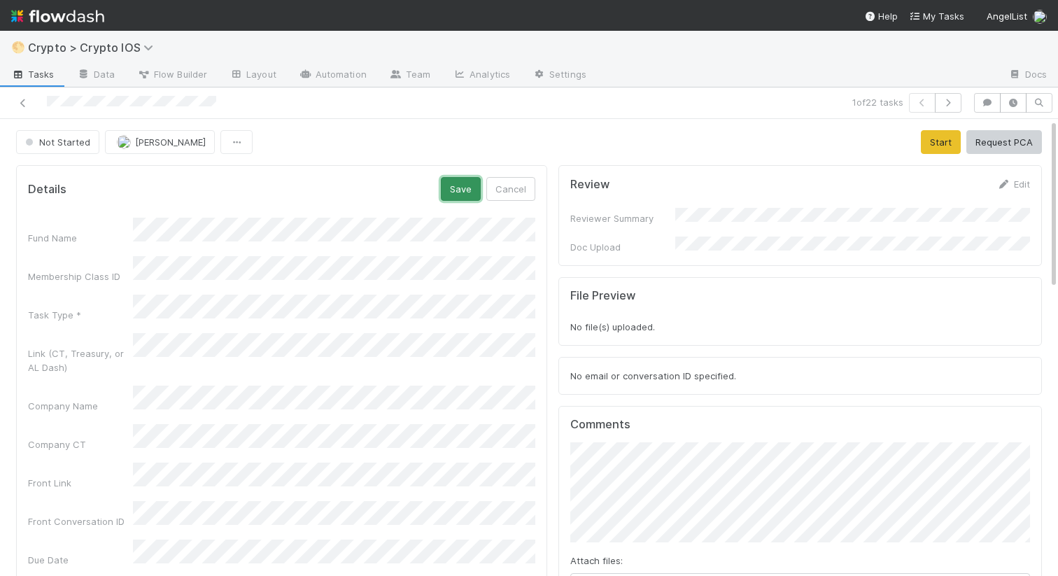
click at [473, 183] on button "Save" at bounding box center [461, 189] width 40 height 24
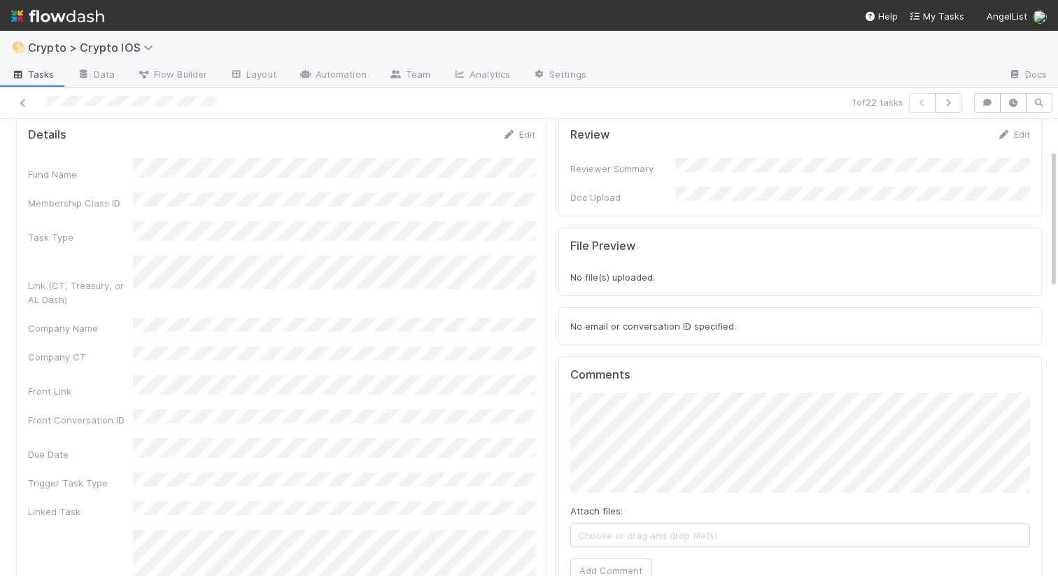
scroll to position [0, 0]
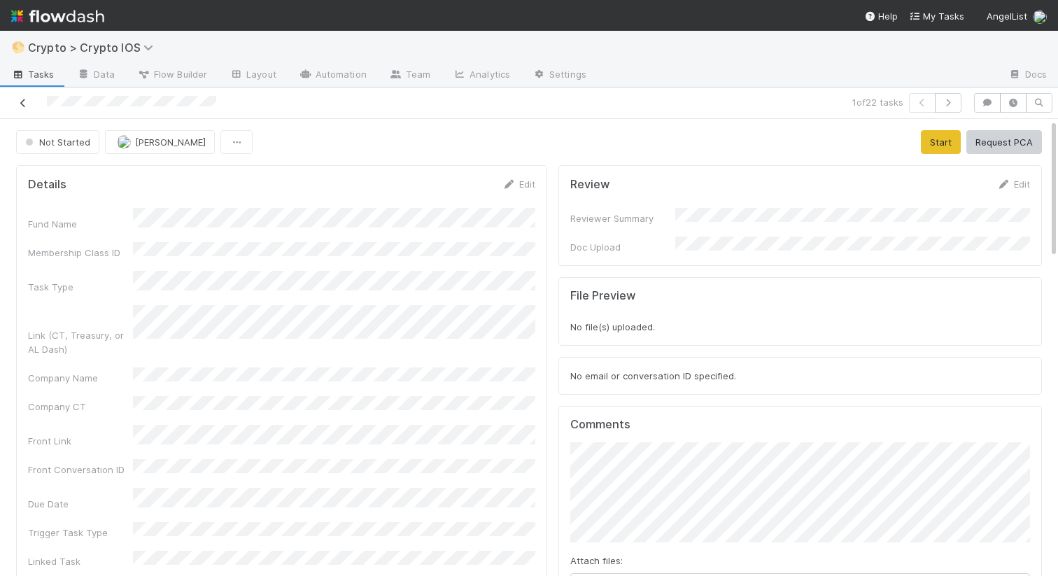
click at [22, 104] on icon at bounding box center [23, 103] width 14 height 9
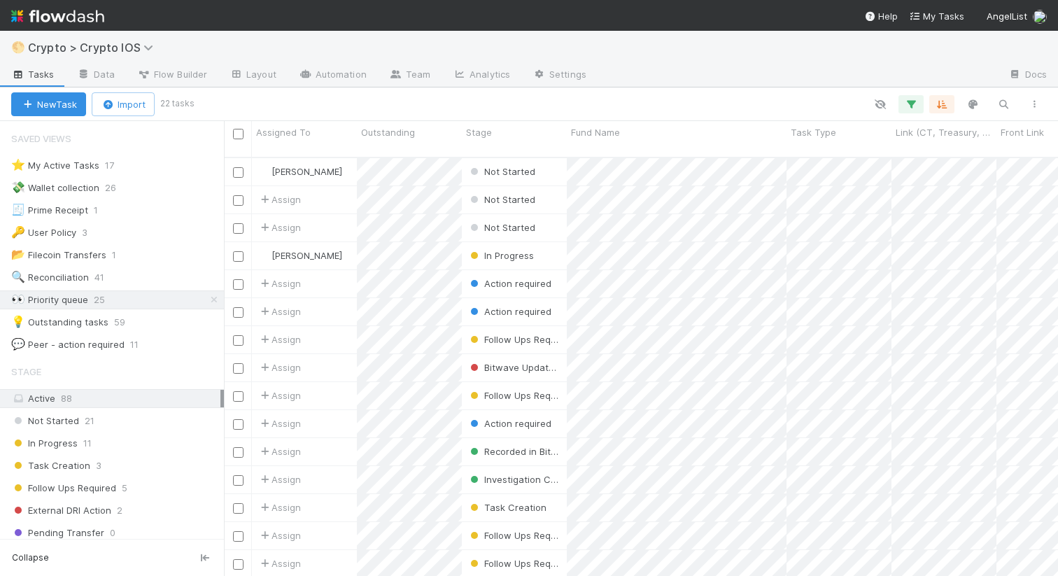
scroll to position [429, 834]
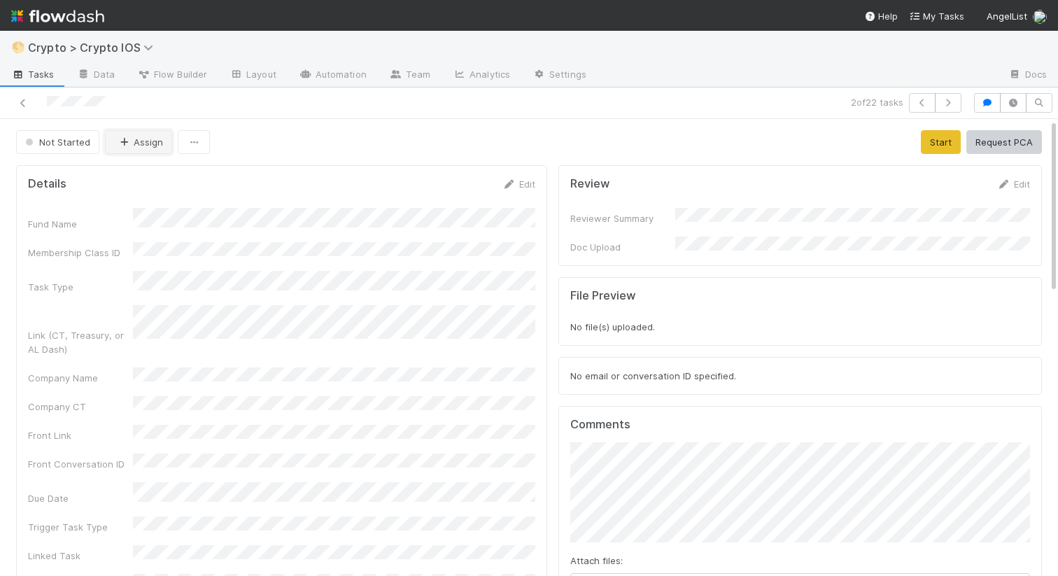
click at [134, 151] on button "Assign" at bounding box center [138, 142] width 67 height 24
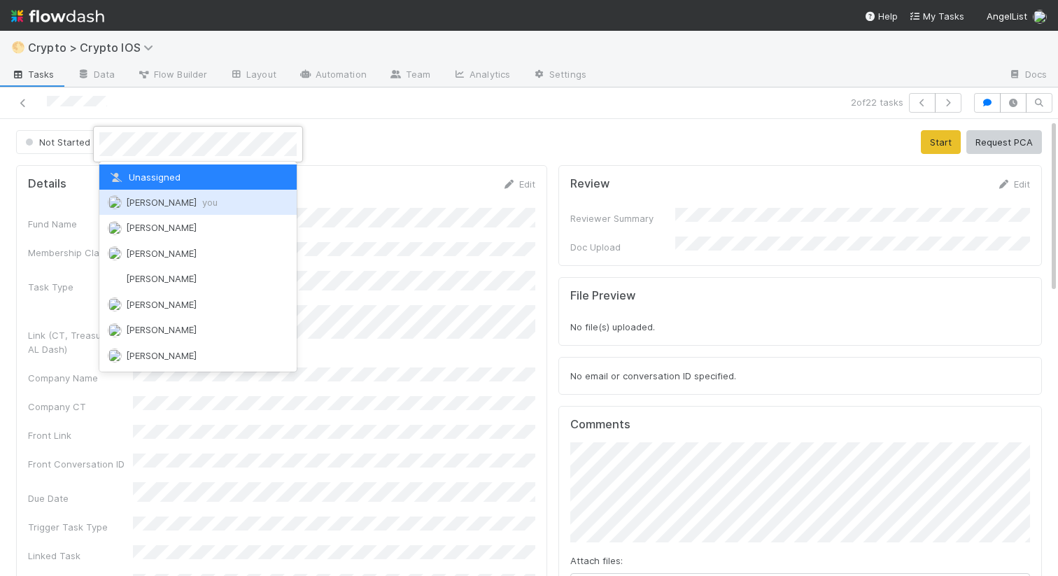
click at [144, 206] on span "[PERSON_NAME] you" at bounding box center [172, 202] width 92 height 11
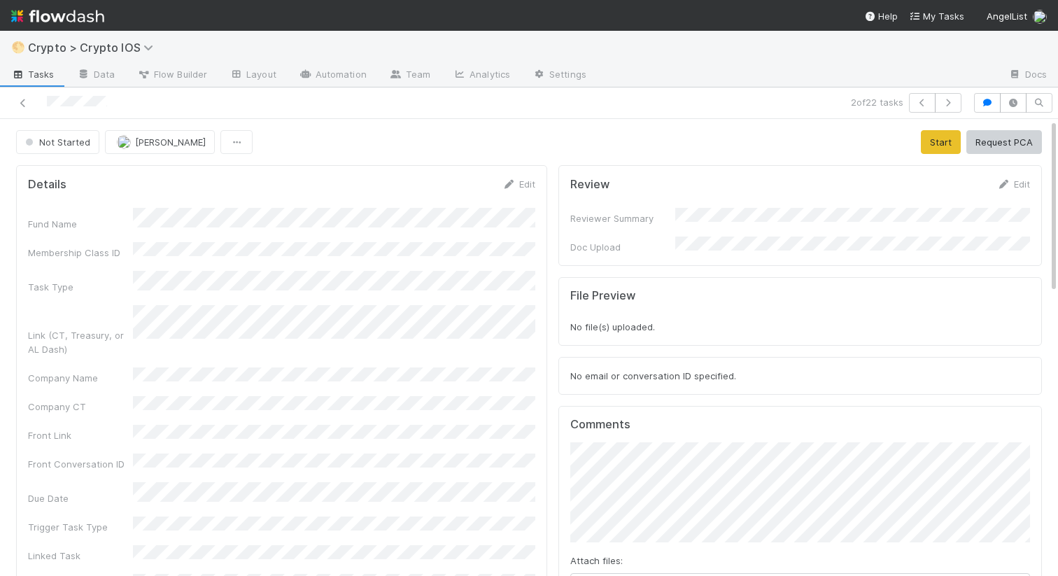
click at [16, 94] on div at bounding box center [247, 103] width 483 height 20
click at [24, 104] on icon at bounding box center [23, 103] width 14 height 9
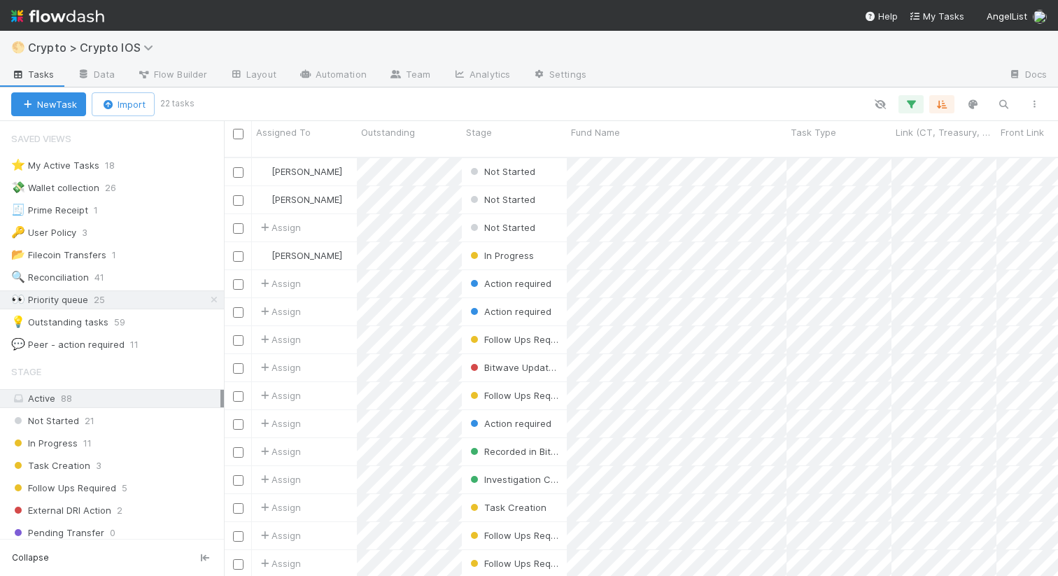
scroll to position [429, 834]
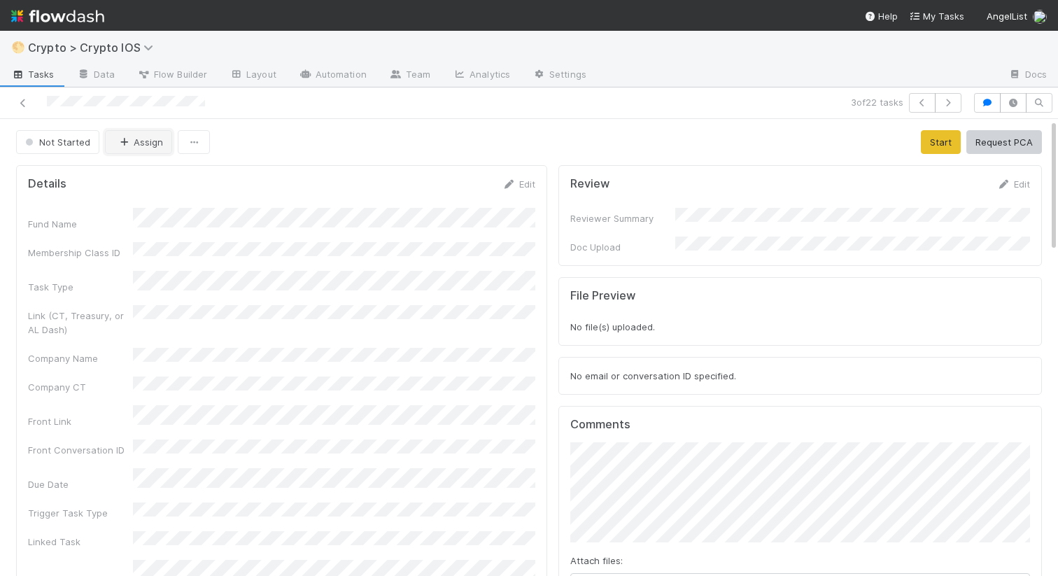
click at [145, 148] on button "Assign" at bounding box center [138, 142] width 67 height 24
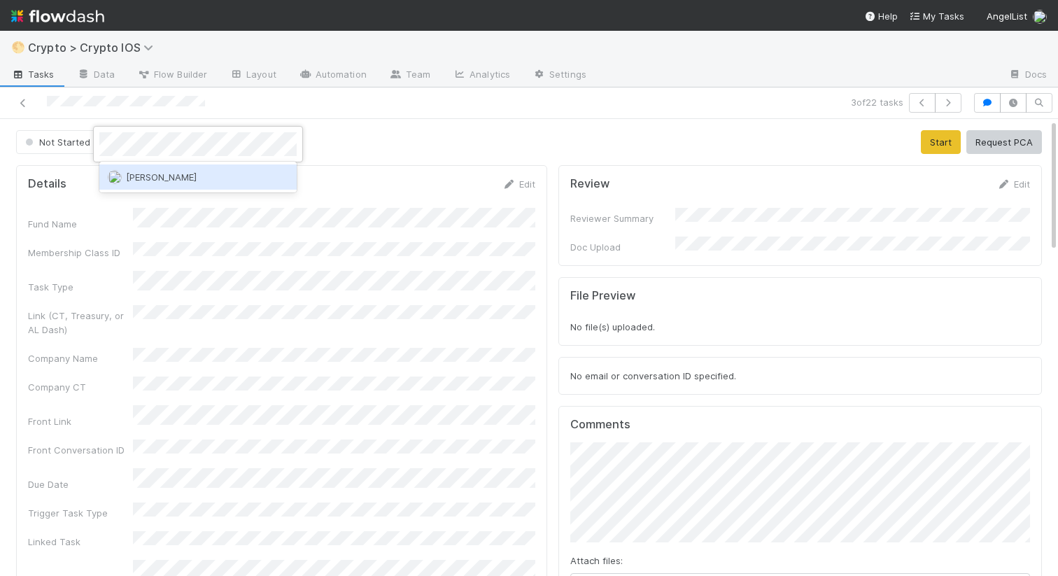
click at [141, 184] on div "[PERSON_NAME]" at bounding box center [197, 176] width 197 height 25
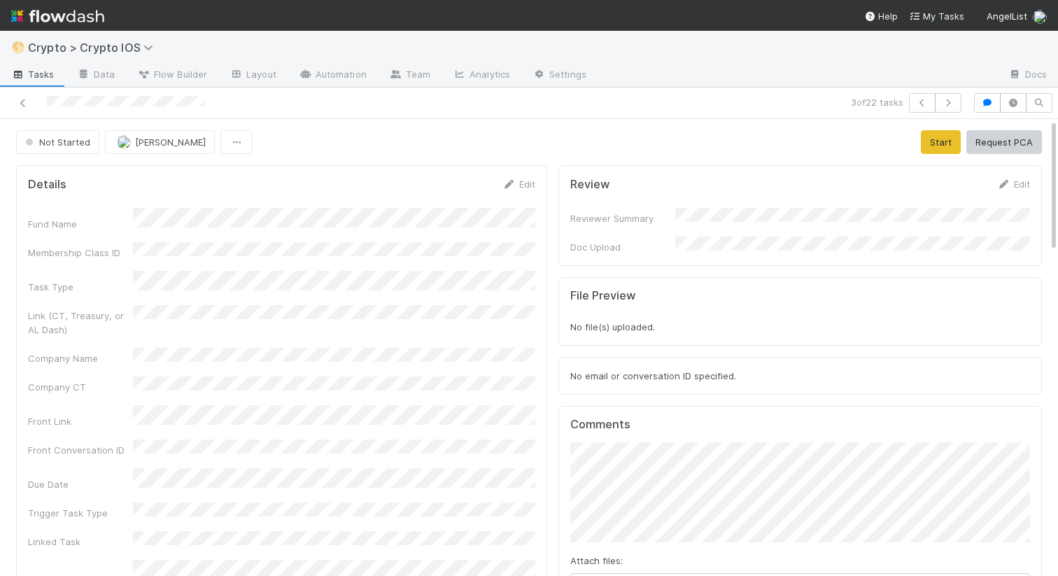
click at [50, 152] on button "Not Started" at bounding box center [57, 142] width 83 height 24
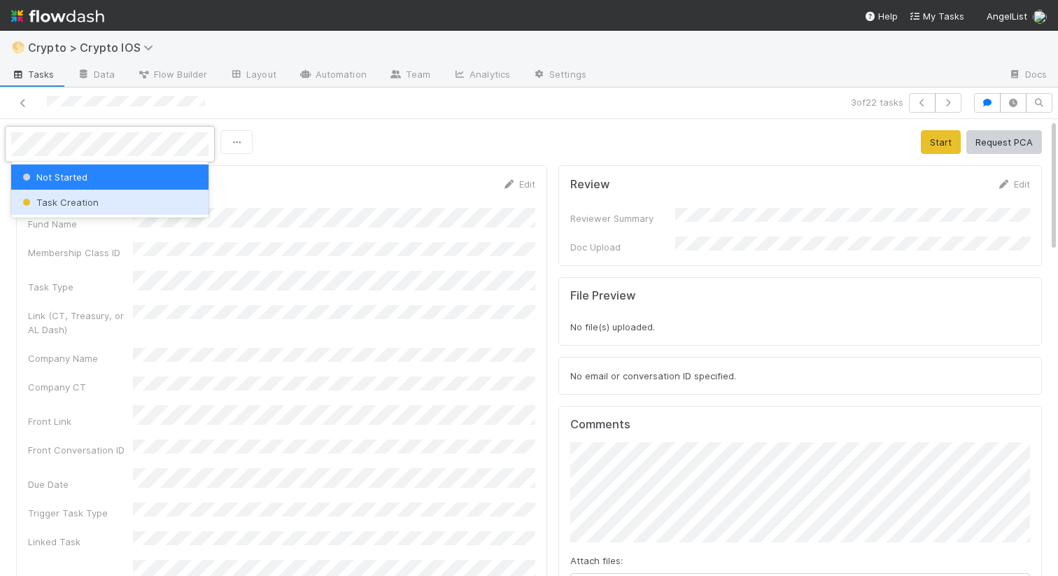
click at [51, 199] on span "Task Creation" at bounding box center [59, 202] width 79 height 11
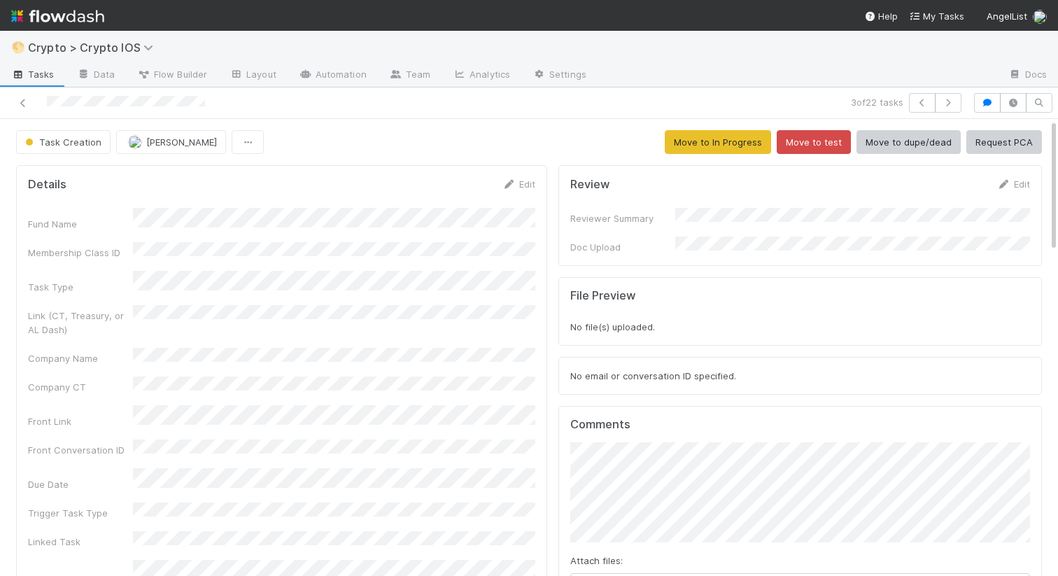
click at [14, 106] on div at bounding box center [247, 103] width 483 height 20
click at [19, 106] on icon at bounding box center [23, 103] width 14 height 9
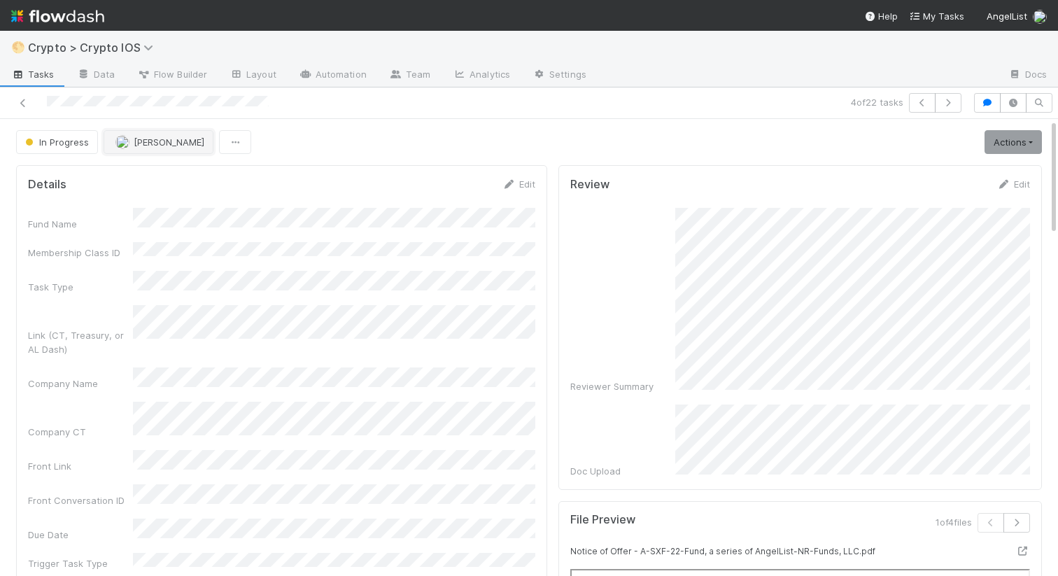
click at [163, 150] on button "[PERSON_NAME]" at bounding box center [159, 142] width 110 height 24
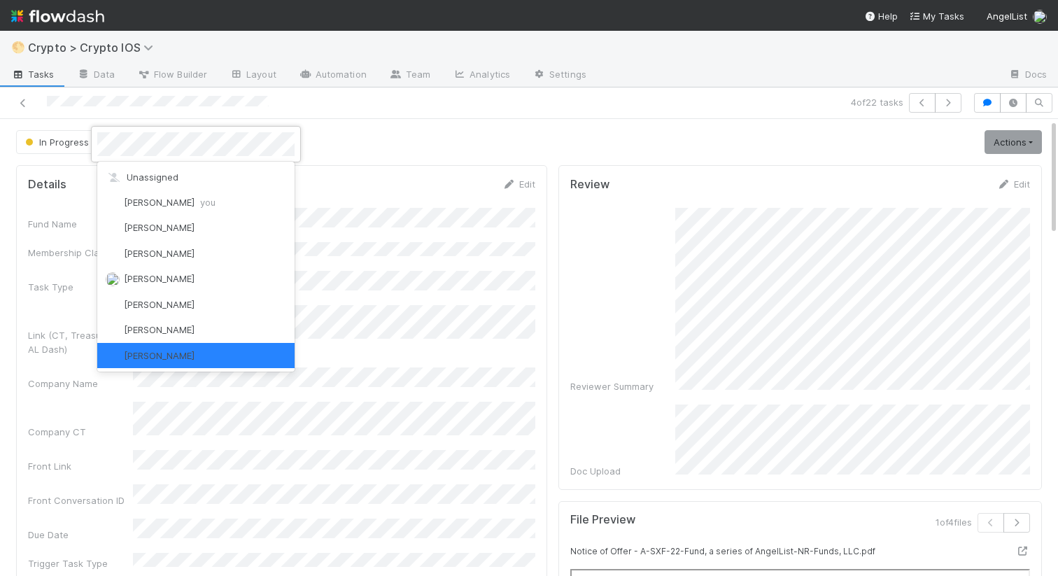
scroll to position [3, 0]
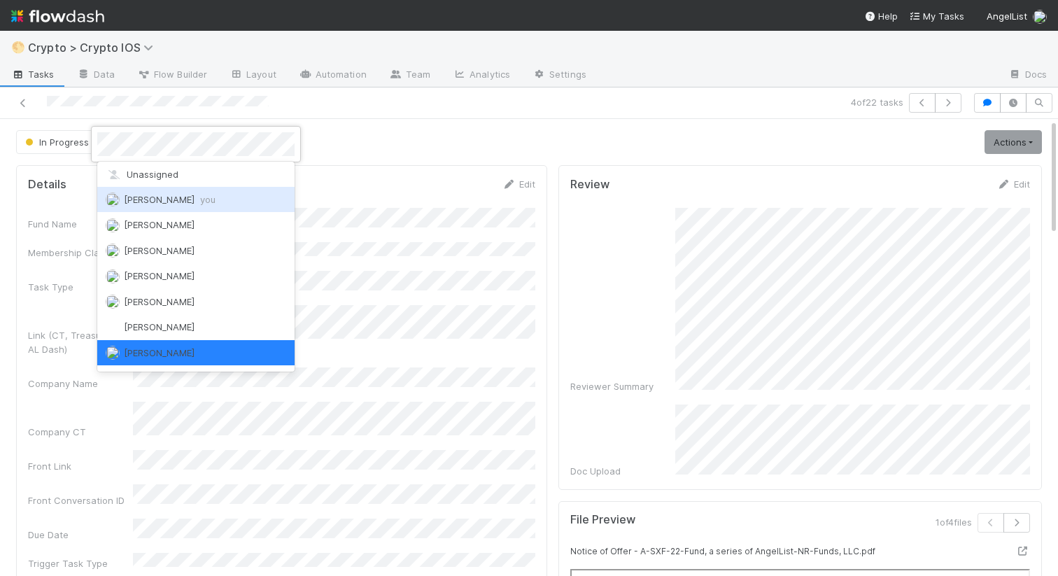
click at [158, 195] on span "Nathalie Gualito you" at bounding box center [170, 199] width 92 height 11
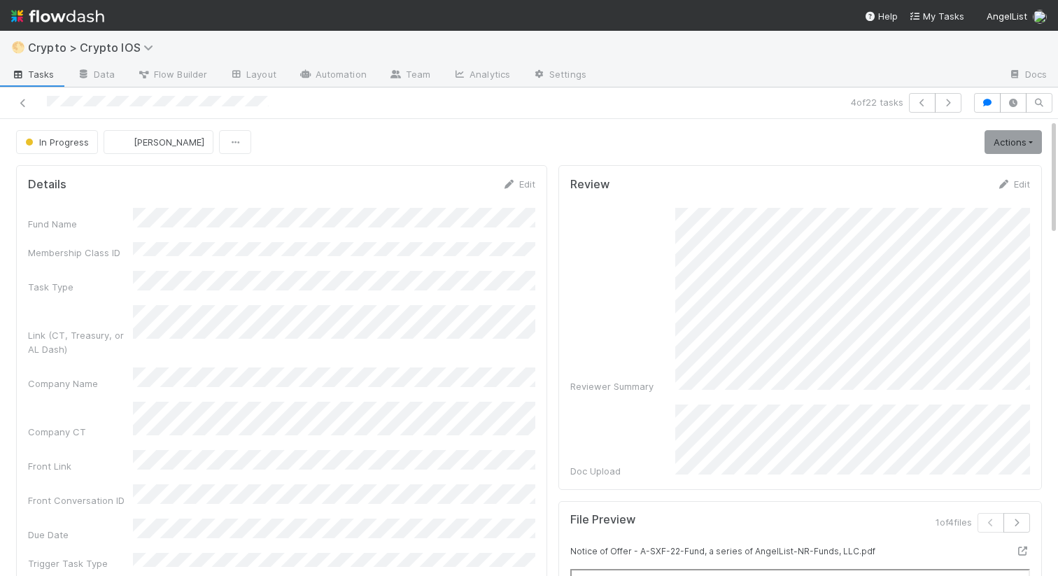
click at [24, 104] on icon at bounding box center [23, 103] width 14 height 9
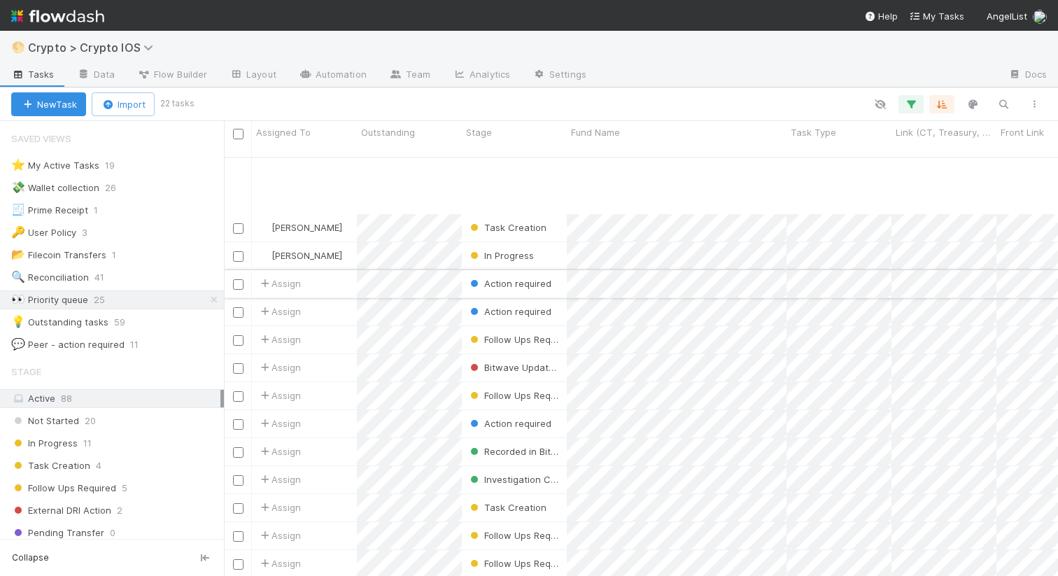
scroll to position [187, 0]
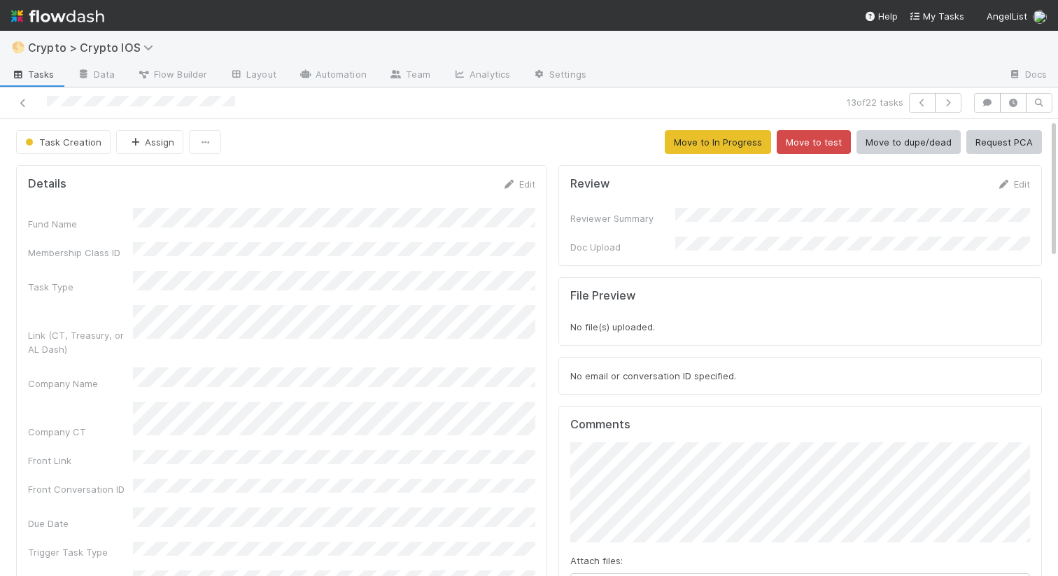
click at [55, 152] on button "Task Creation" at bounding box center [63, 142] width 94 height 24
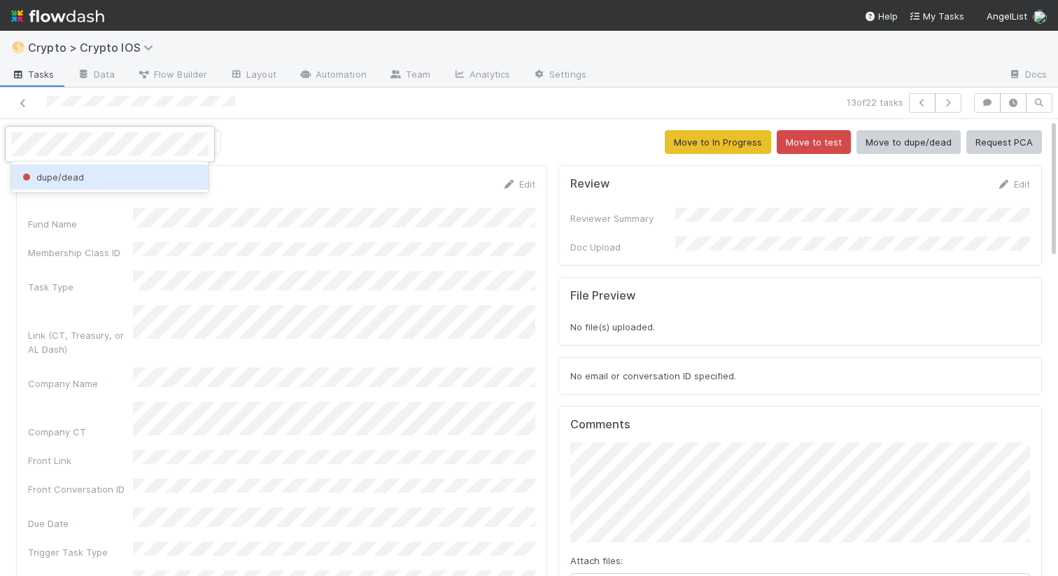
click at [43, 181] on span "dupe/dead" at bounding box center [52, 176] width 64 height 11
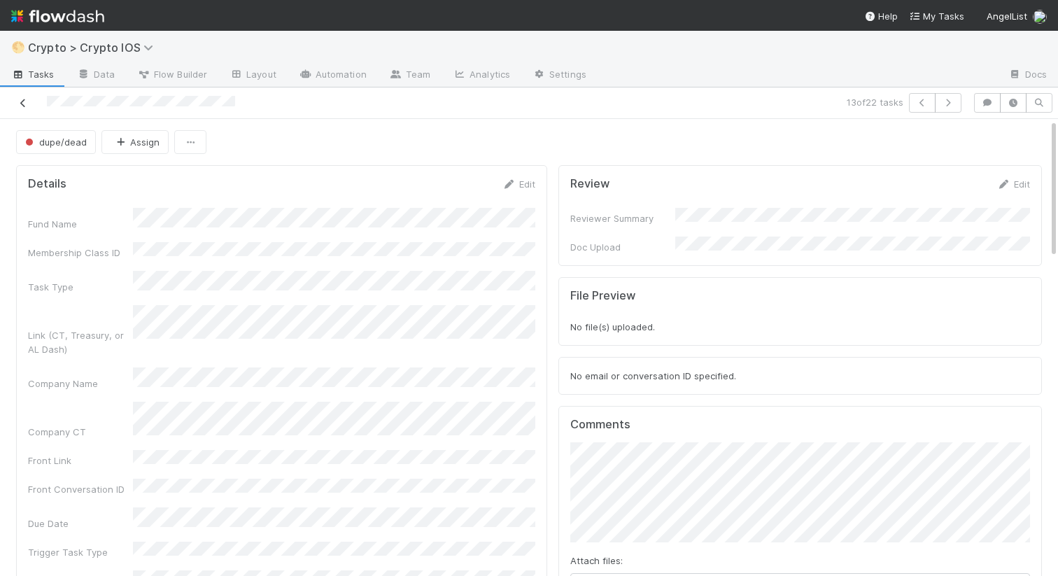
click at [24, 107] on icon at bounding box center [23, 103] width 14 height 9
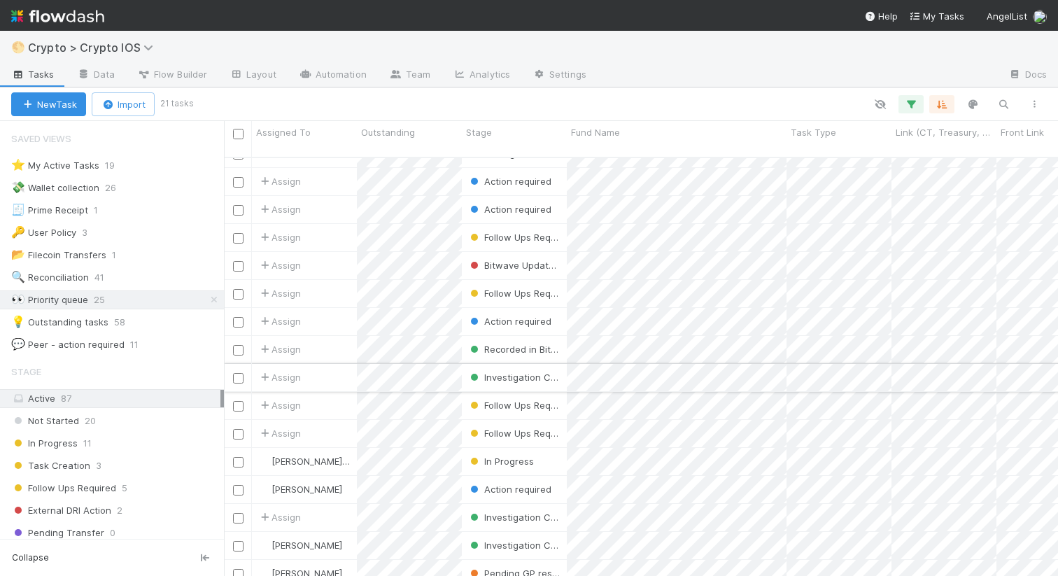
scroll to position [48, 0]
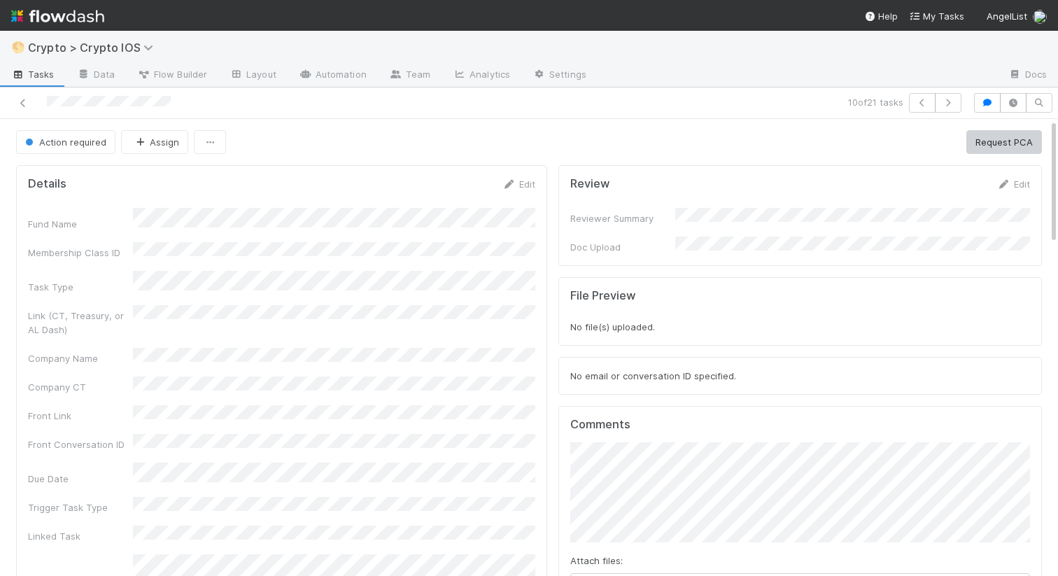
click at [168, 151] on button "Assign" at bounding box center [154, 142] width 67 height 24
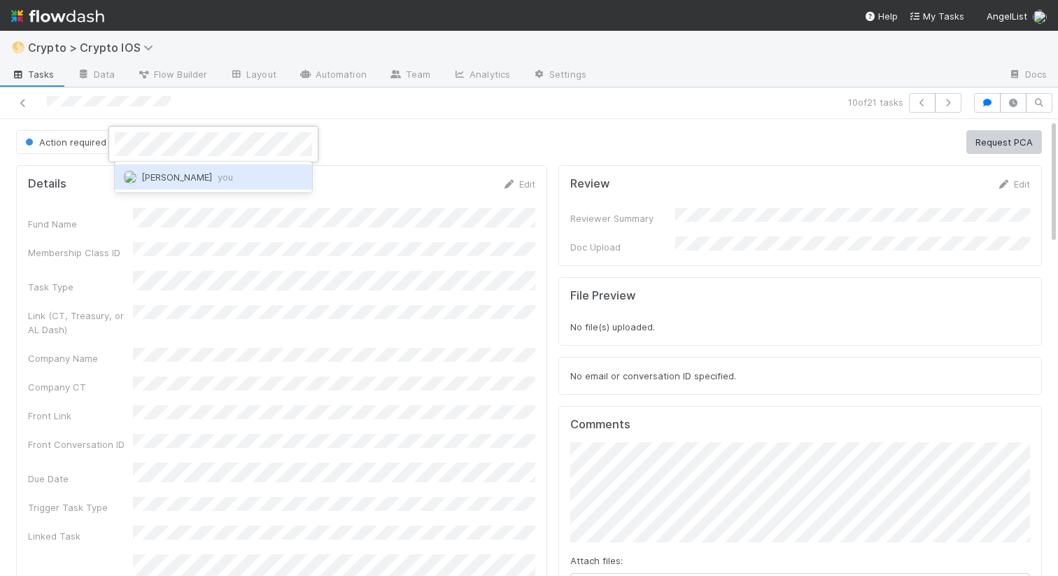
click at [157, 174] on span "Nathalie Gualito you" at bounding box center [187, 176] width 92 height 11
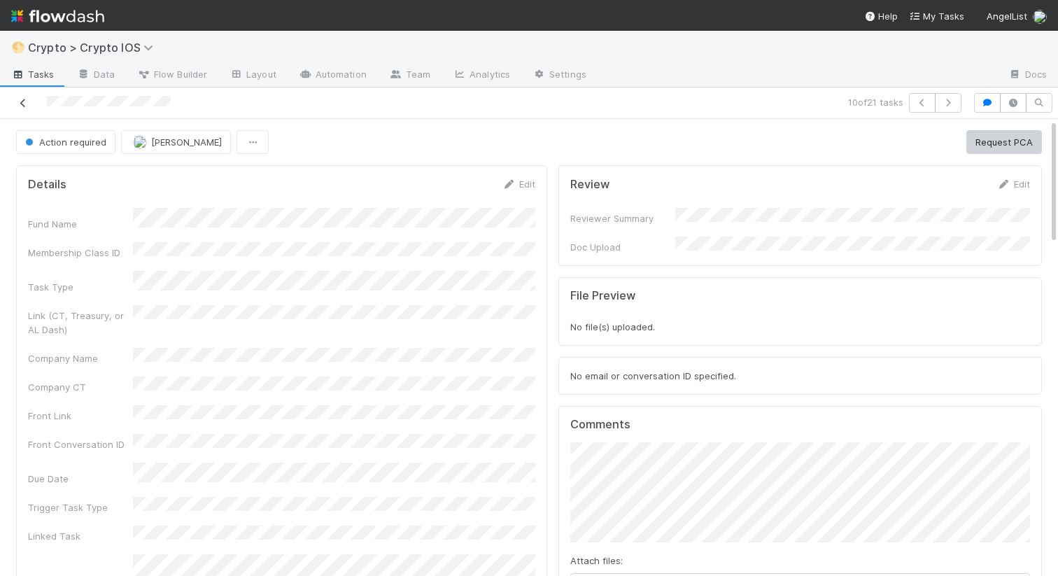
click at [24, 104] on icon at bounding box center [23, 103] width 14 height 9
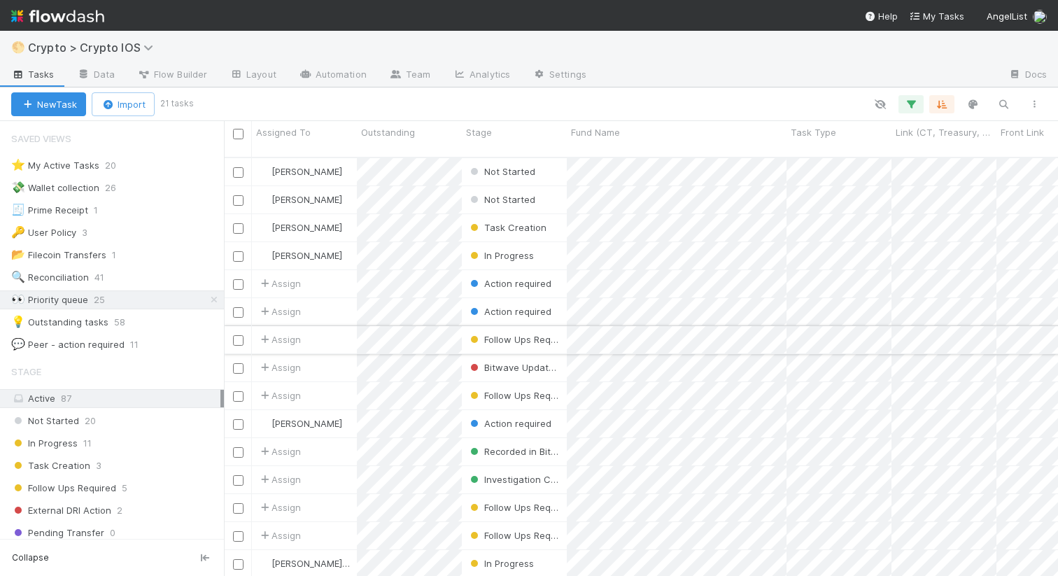
scroll to position [159, 0]
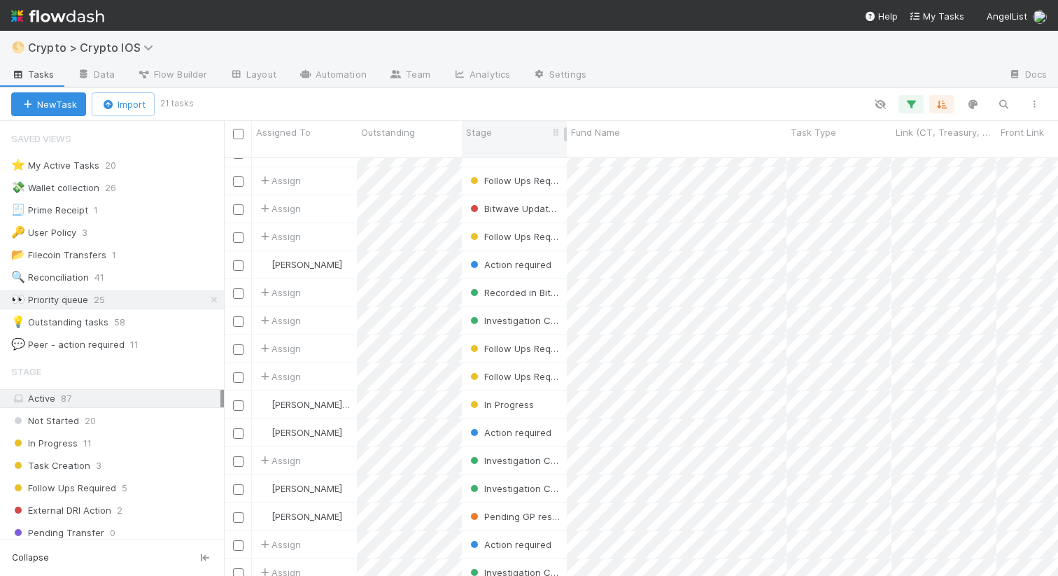
click at [511, 131] on div "Stage" at bounding box center [514, 132] width 97 height 14
click at [521, 152] on div "Sort First → Last" at bounding box center [546, 158] width 159 height 21
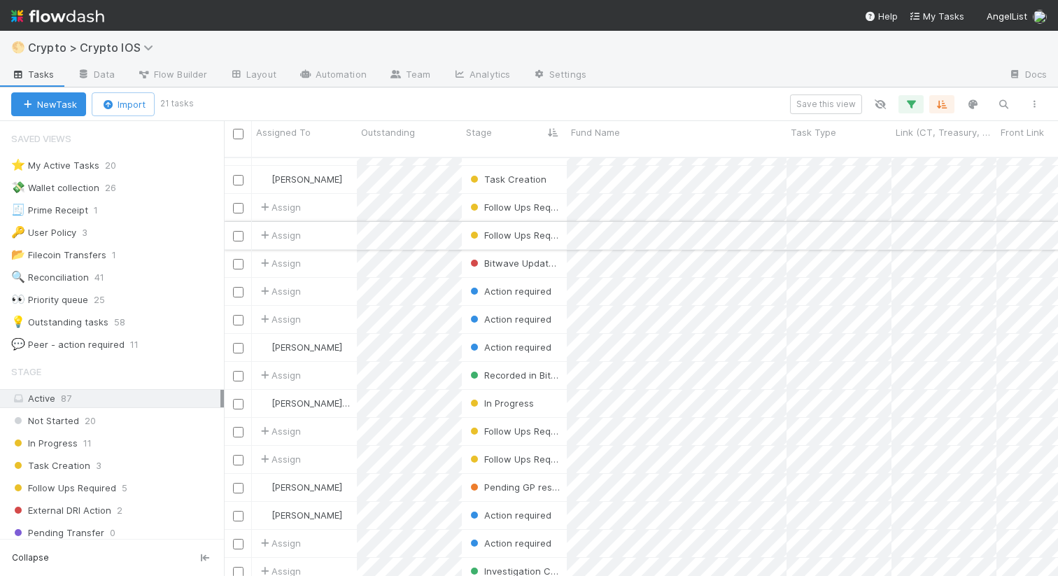
scroll to position [159, 0]
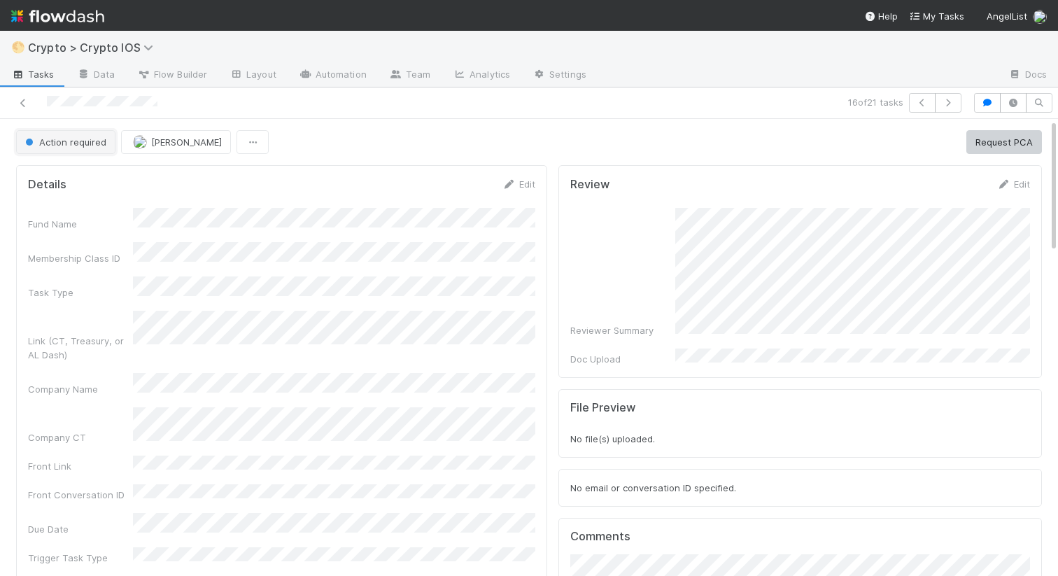
click at [98, 146] on span "Action required" at bounding box center [64, 141] width 84 height 11
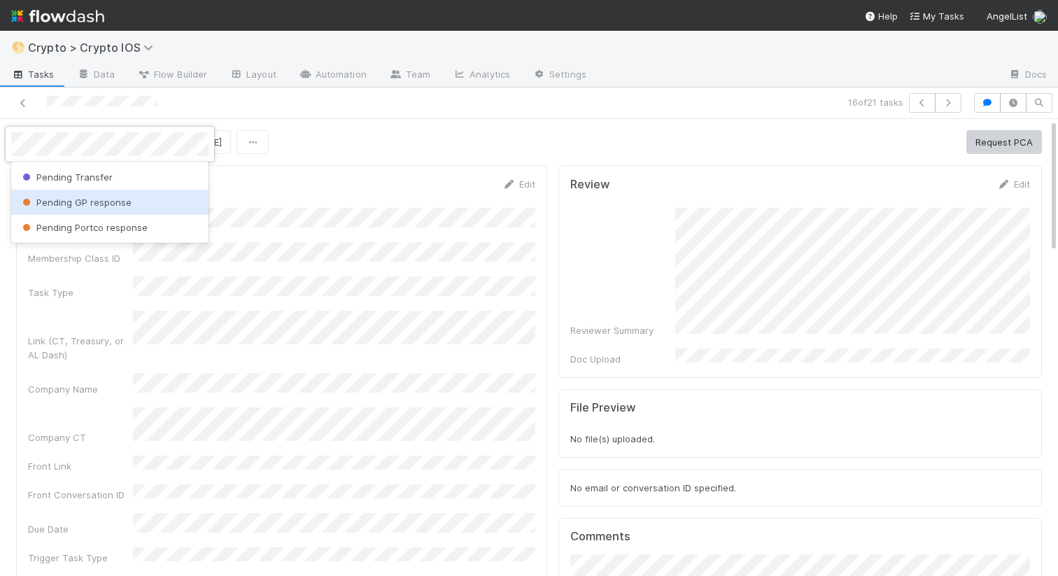
click at [88, 204] on span "Pending GP response" at bounding box center [76, 202] width 112 height 11
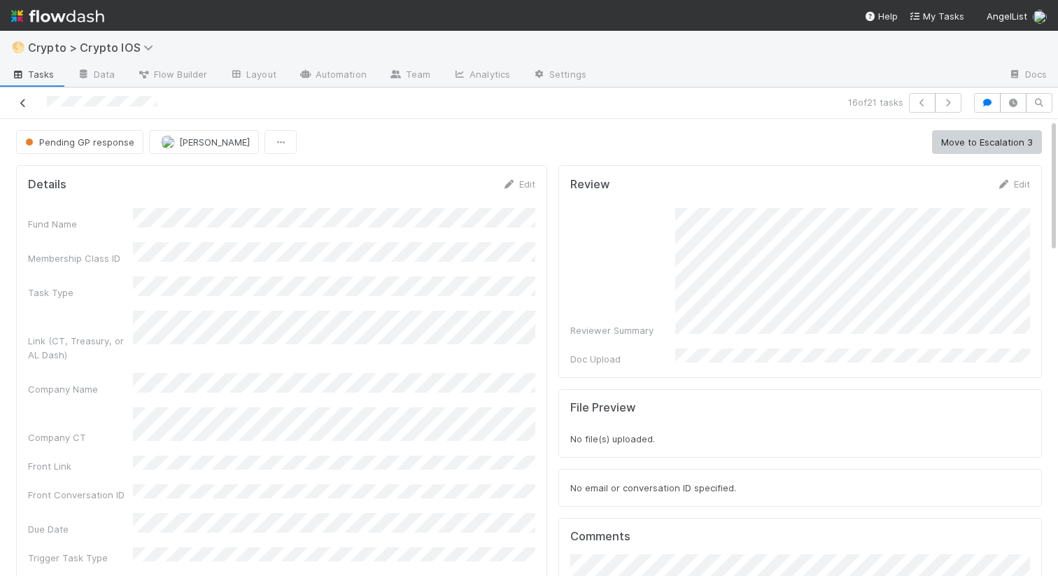
click at [25, 103] on icon at bounding box center [23, 103] width 14 height 9
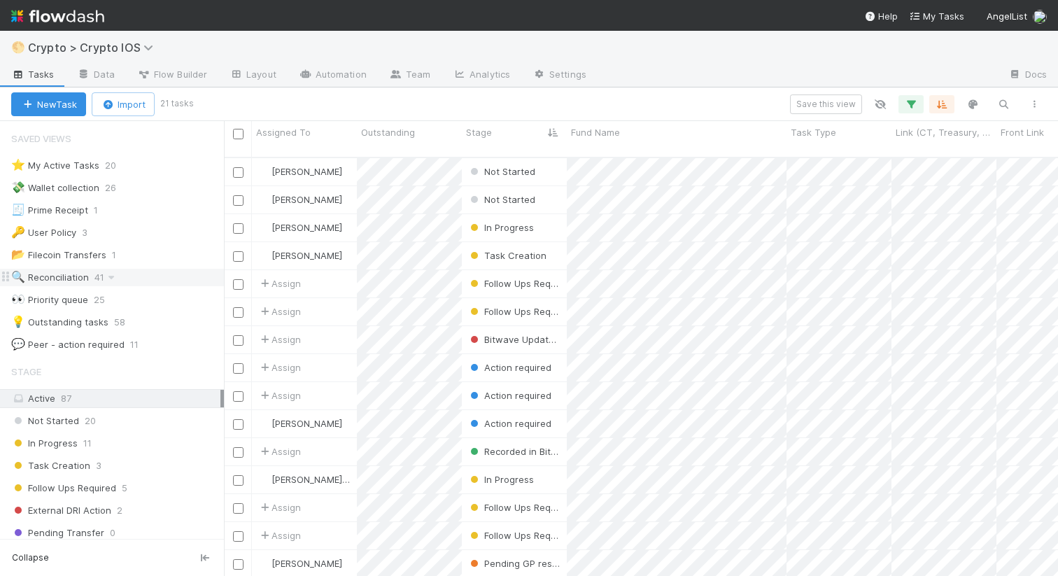
click at [131, 271] on div "🔍 Reconciliation 41" at bounding box center [117, 277] width 213 height 17
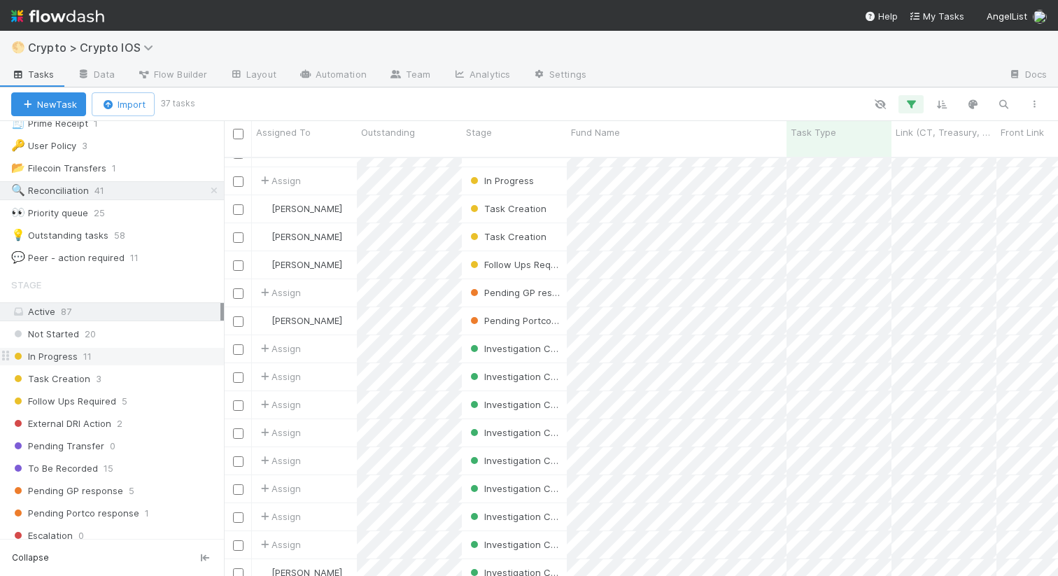
scroll to position [28, 0]
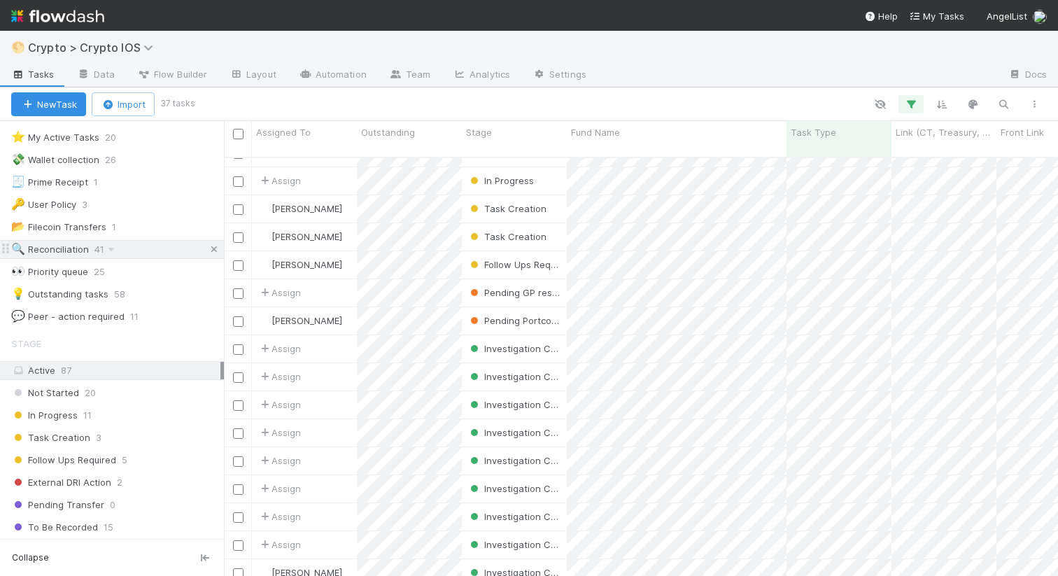
click at [216, 250] on icon at bounding box center [214, 249] width 14 height 9
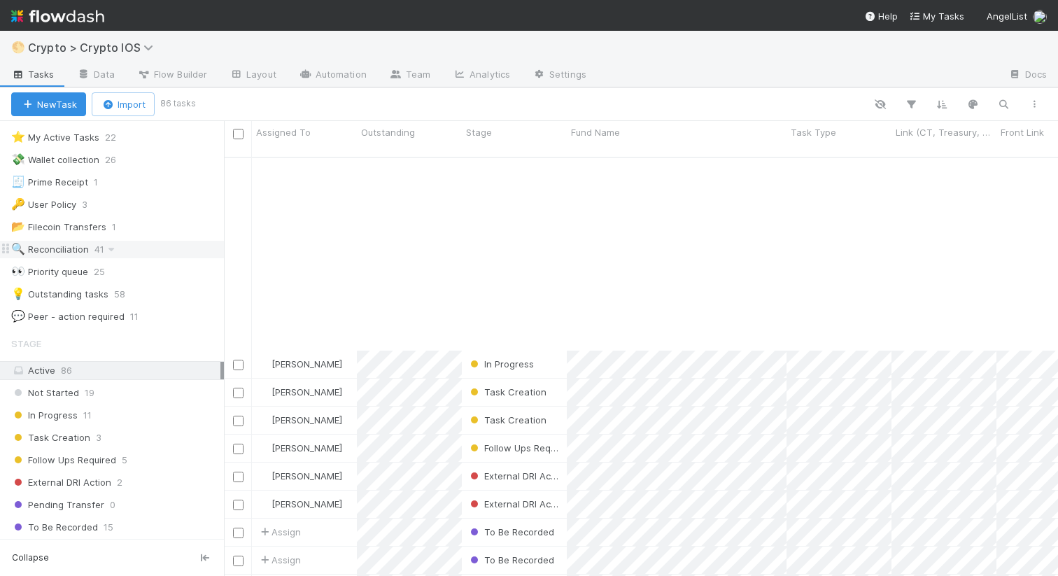
scroll to position [1335, 0]
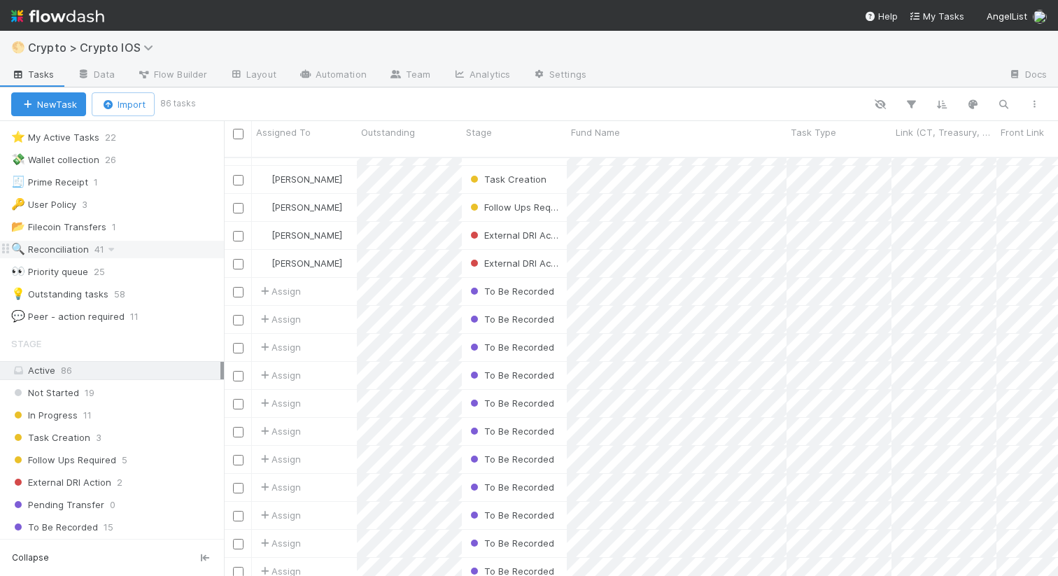
click at [121, 249] on div "🔍 Reconciliation 41" at bounding box center [117, 249] width 213 height 17
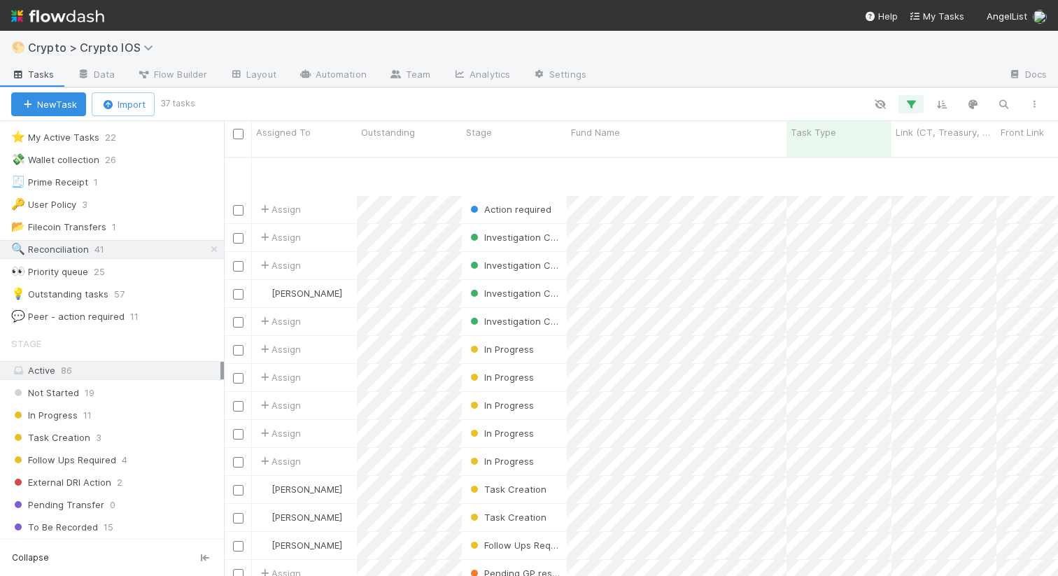
scroll to position [441, 0]
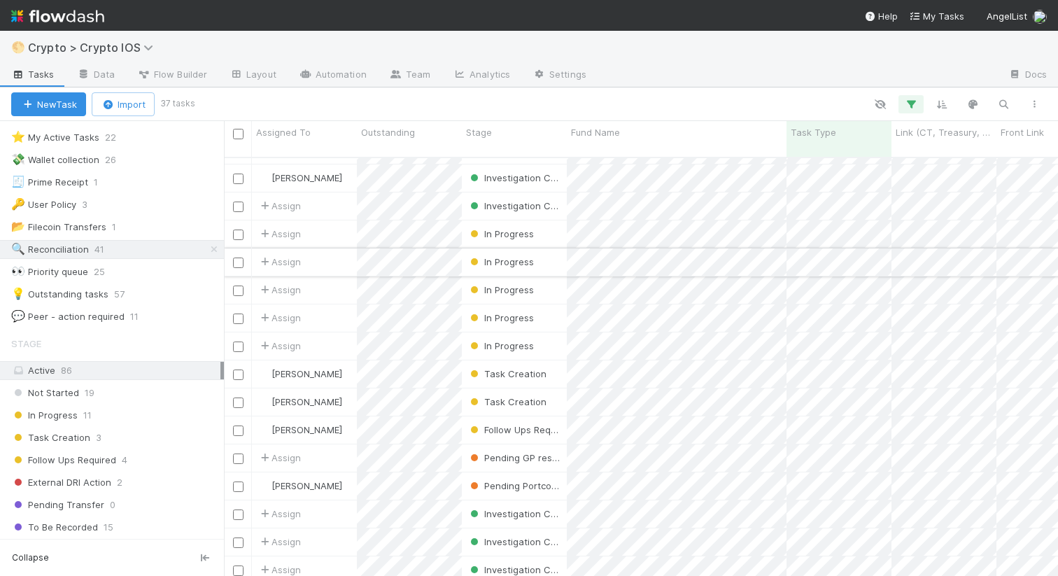
click at [553, 260] on div "In Progress" at bounding box center [514, 261] width 105 height 27
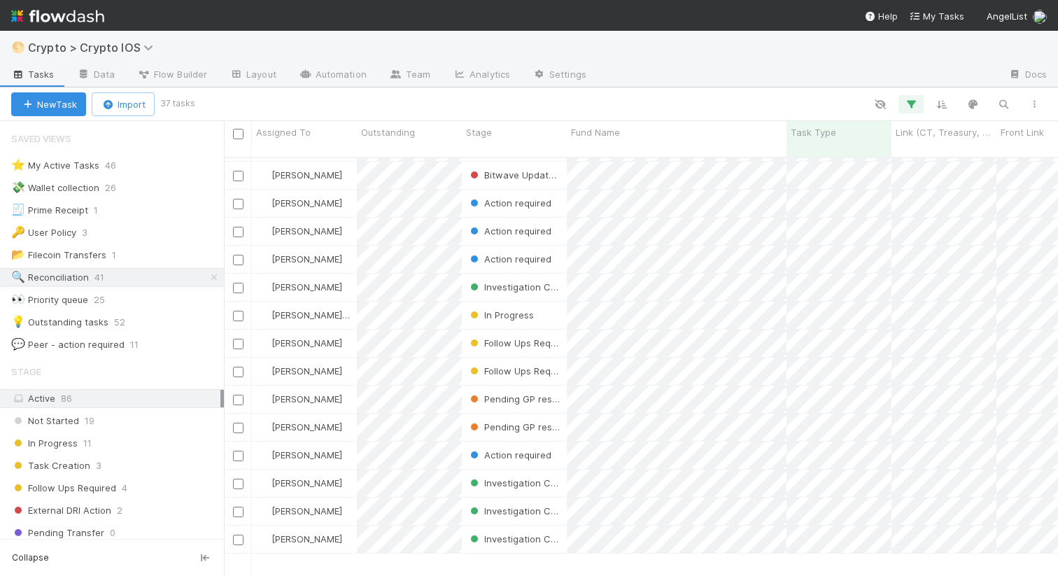
scroll to position [0, 0]
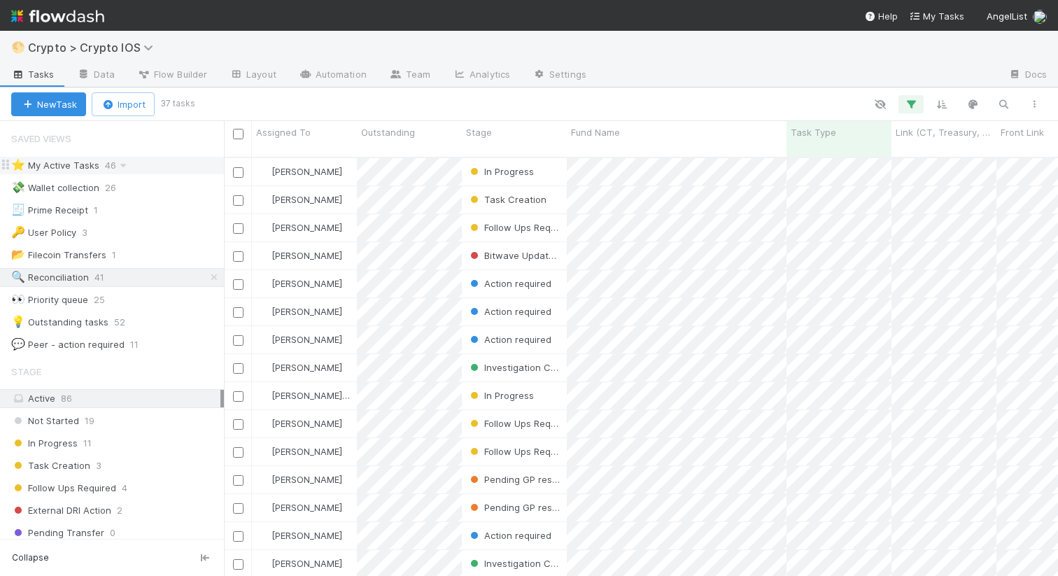
click at [87, 167] on div "⭐ My Active Tasks" at bounding box center [55, 165] width 88 height 17
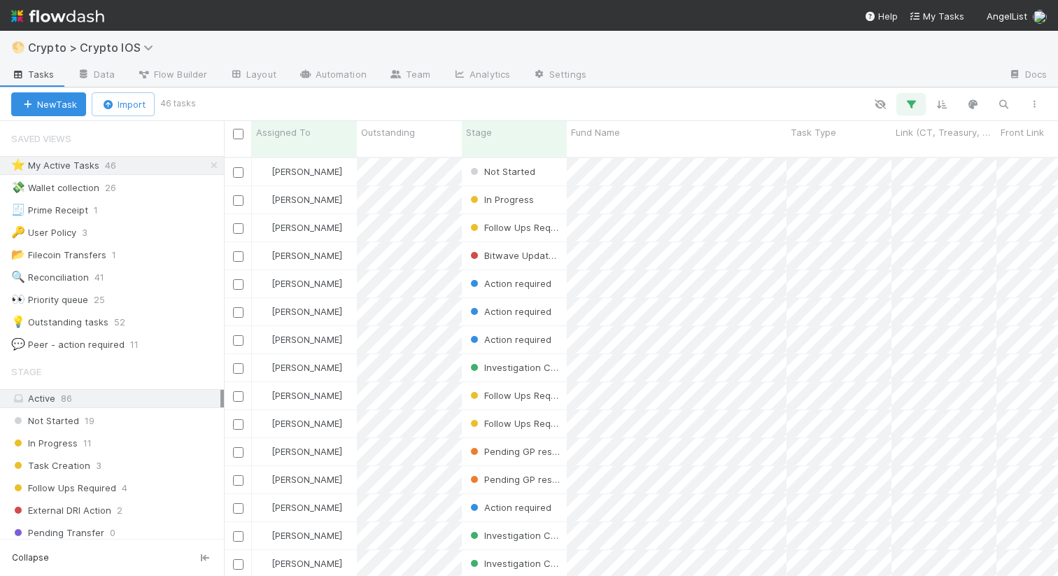
click at [918, 104] on button "button" at bounding box center [910, 104] width 25 height 18
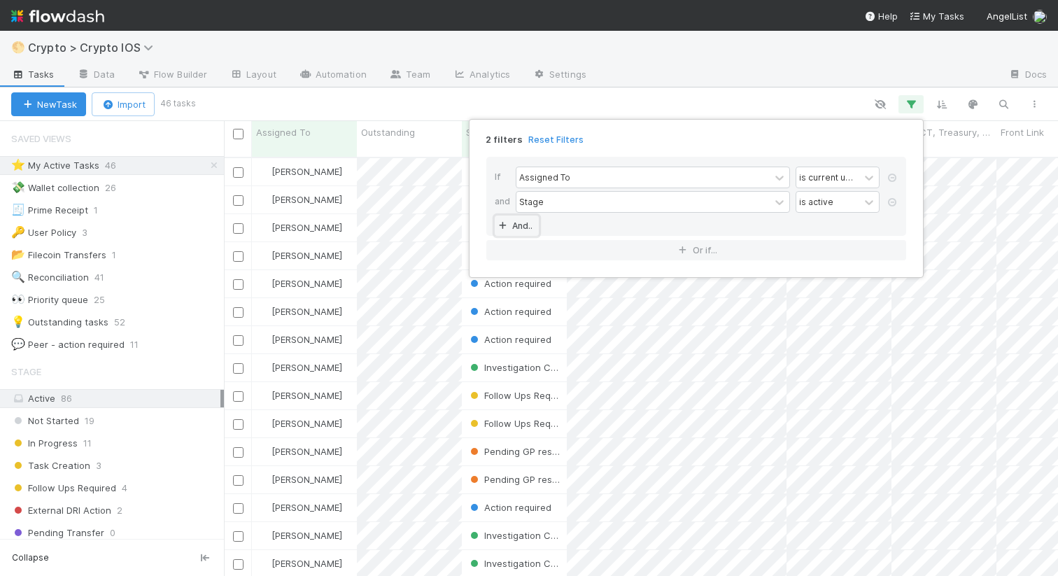
click at [520, 224] on link "And.." at bounding box center [517, 225] width 44 height 20
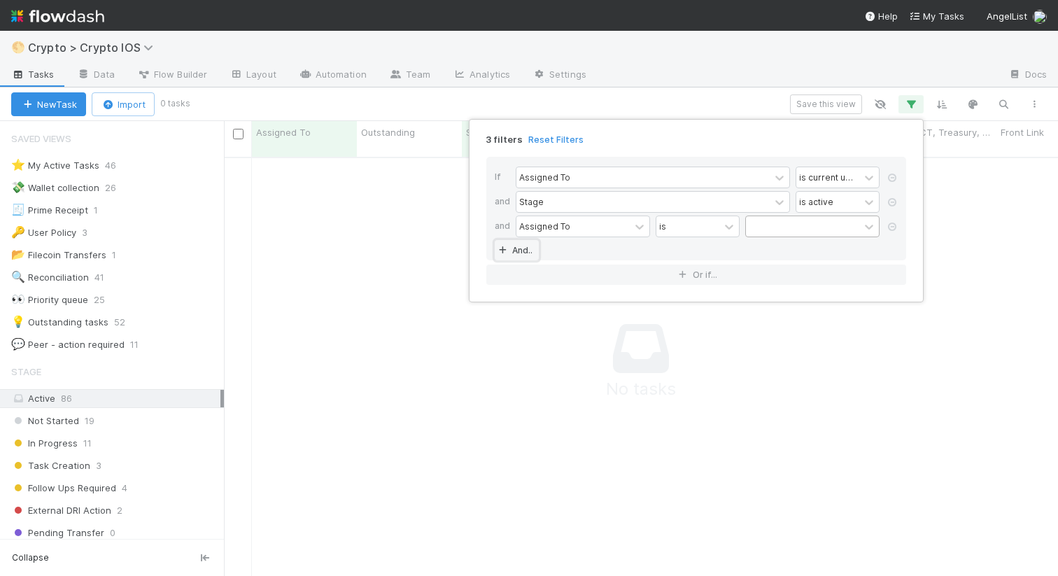
scroll to position [429, 834]
click at [897, 223] on icon at bounding box center [892, 226] width 14 height 8
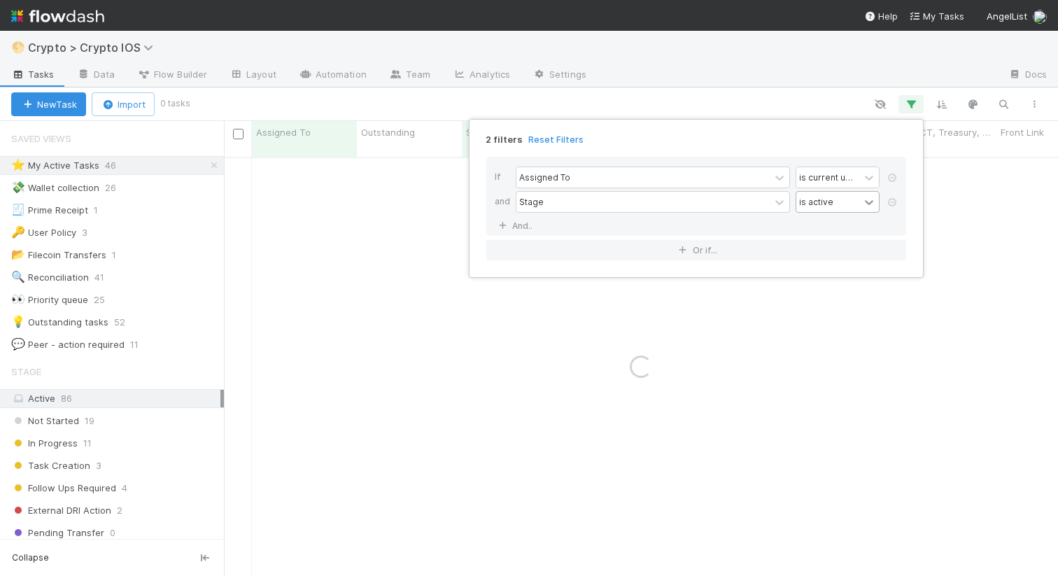
click at [867, 199] on icon at bounding box center [869, 202] width 14 height 14
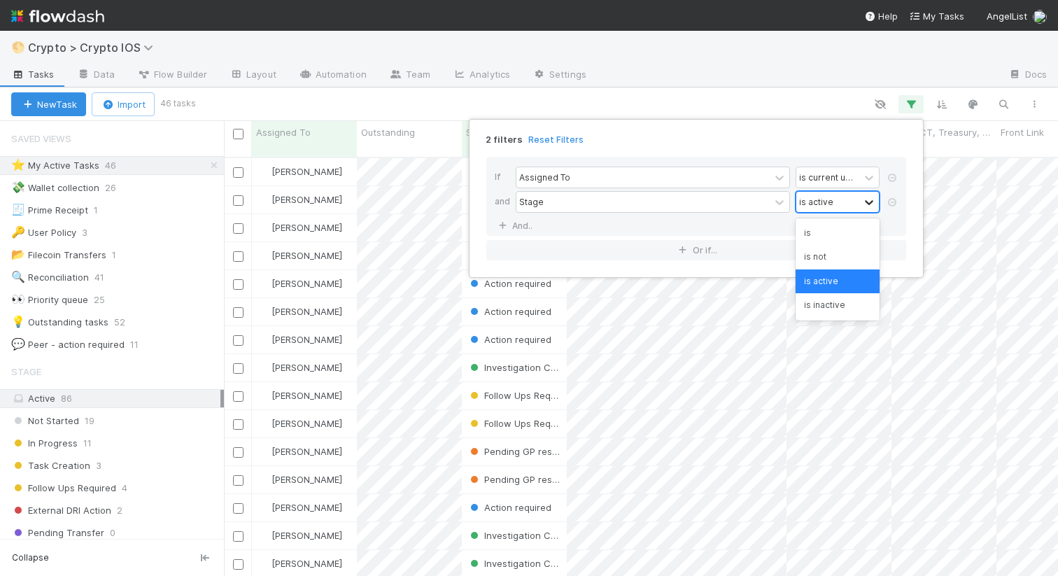
scroll to position [429, 834]
click at [525, 229] on link "And.." at bounding box center [517, 225] width 44 height 20
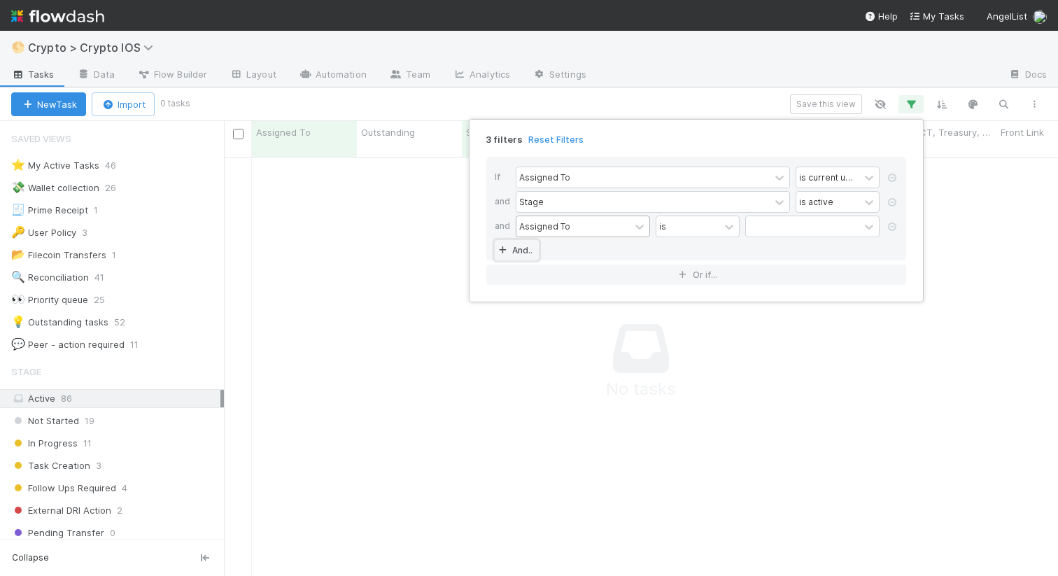
scroll to position [429, 834]
click at [627, 229] on div "Assigned To" at bounding box center [572, 226] width 113 height 20
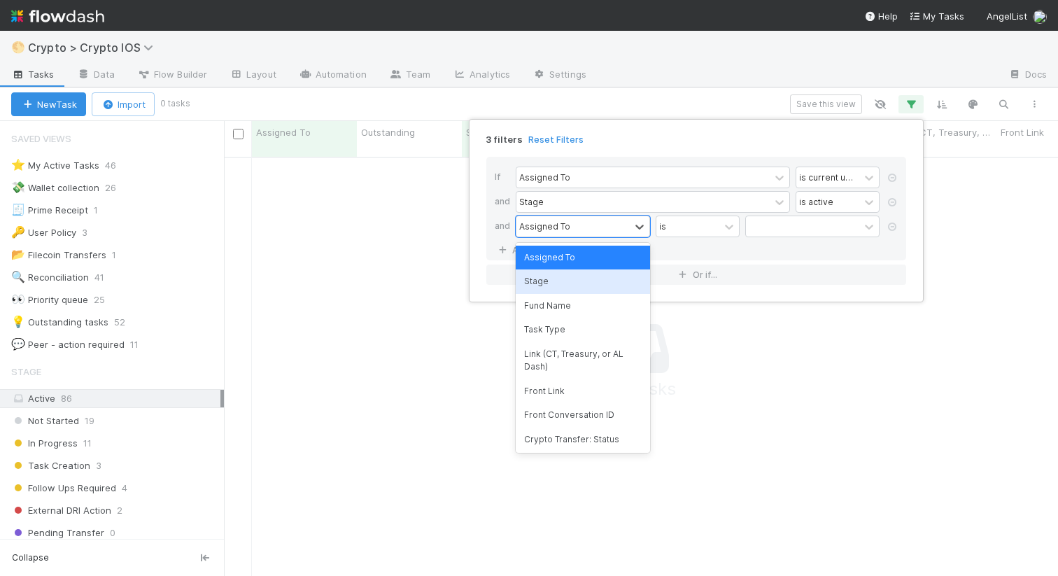
click at [590, 281] on div "Stage" at bounding box center [583, 281] width 134 height 24
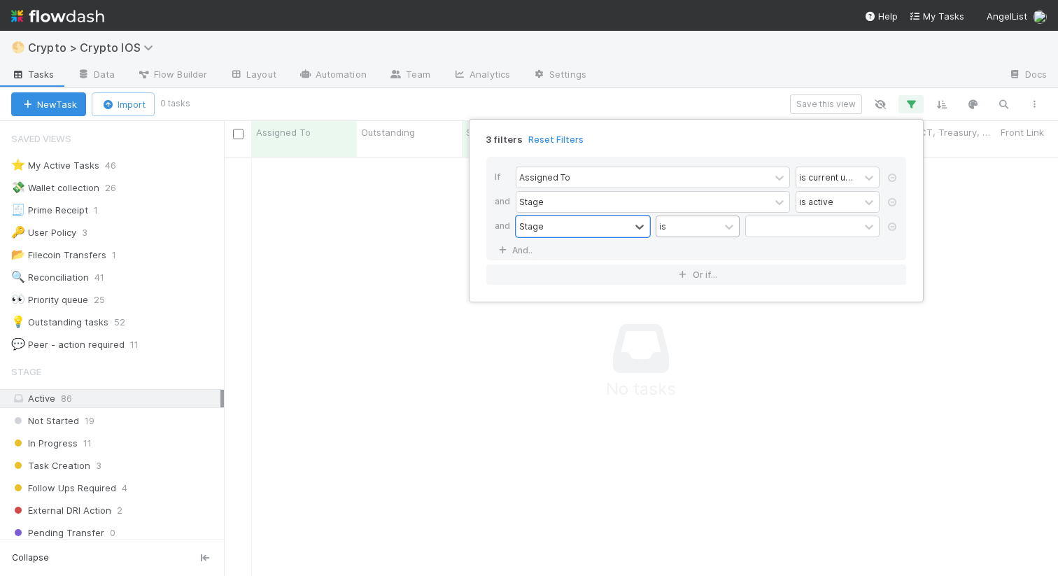
click at [693, 232] on div "is" at bounding box center [687, 226] width 63 height 20
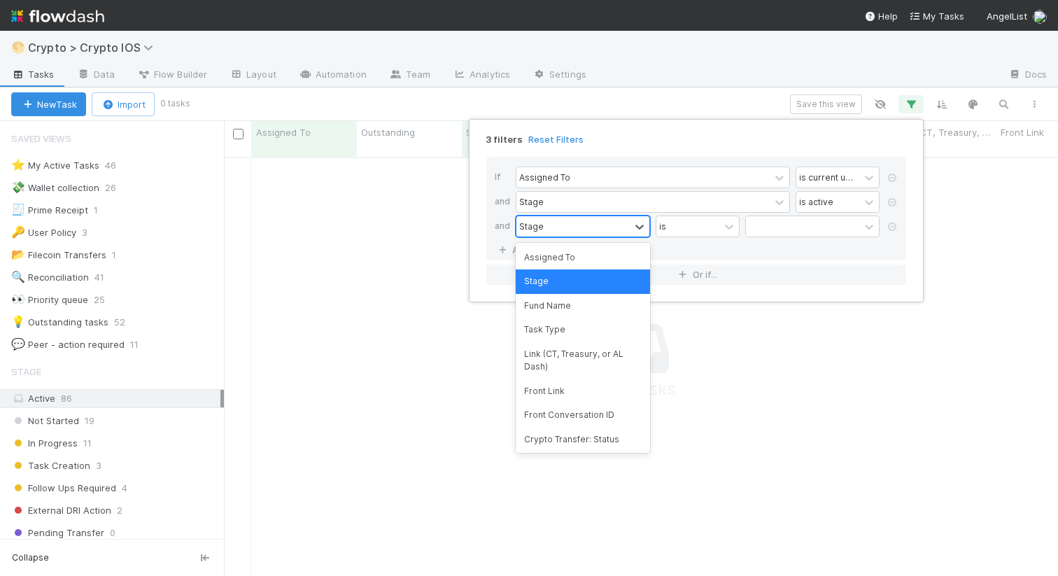
click at [625, 227] on div "Stage" at bounding box center [572, 226] width 113 height 20
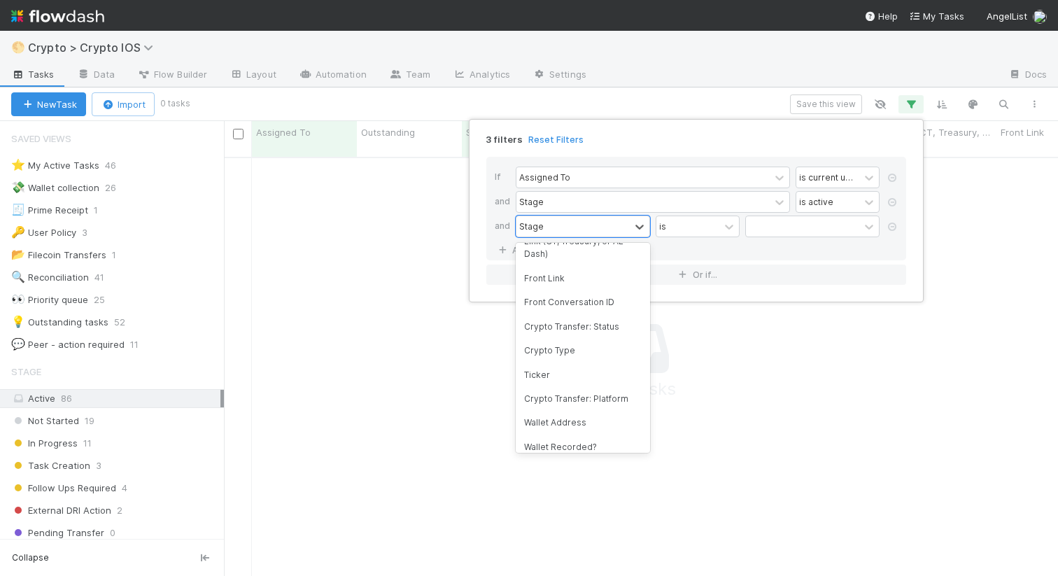
scroll to position [0, 0]
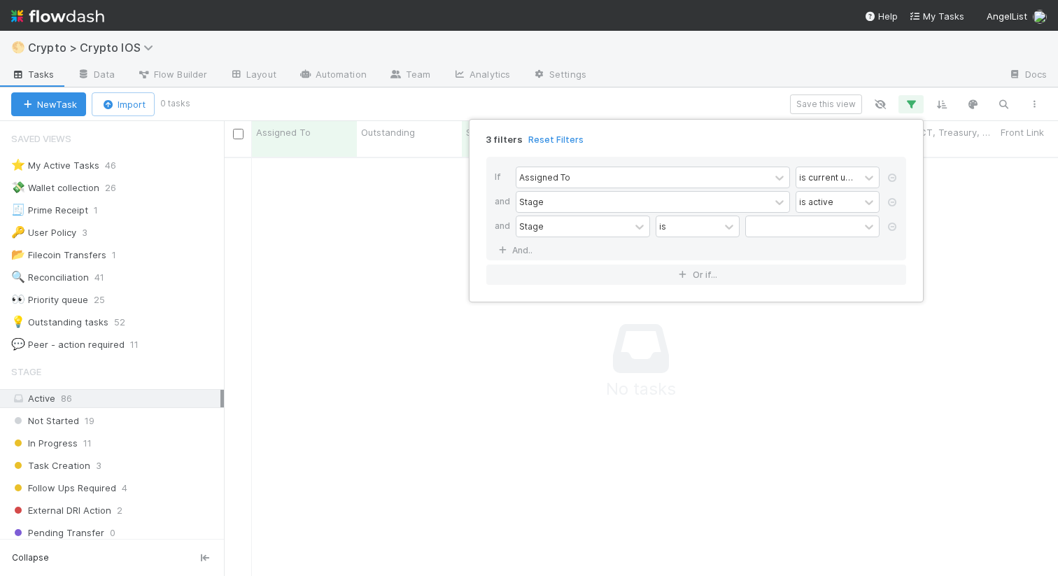
click at [733, 244] on div "If Assigned To is current user and Stage is active and Stage is And.." at bounding box center [696, 209] width 420 height 104
click at [720, 224] on div at bounding box center [728, 227] width 17 height 14
click at [706, 273] on div "is not" at bounding box center [697, 281] width 84 height 24
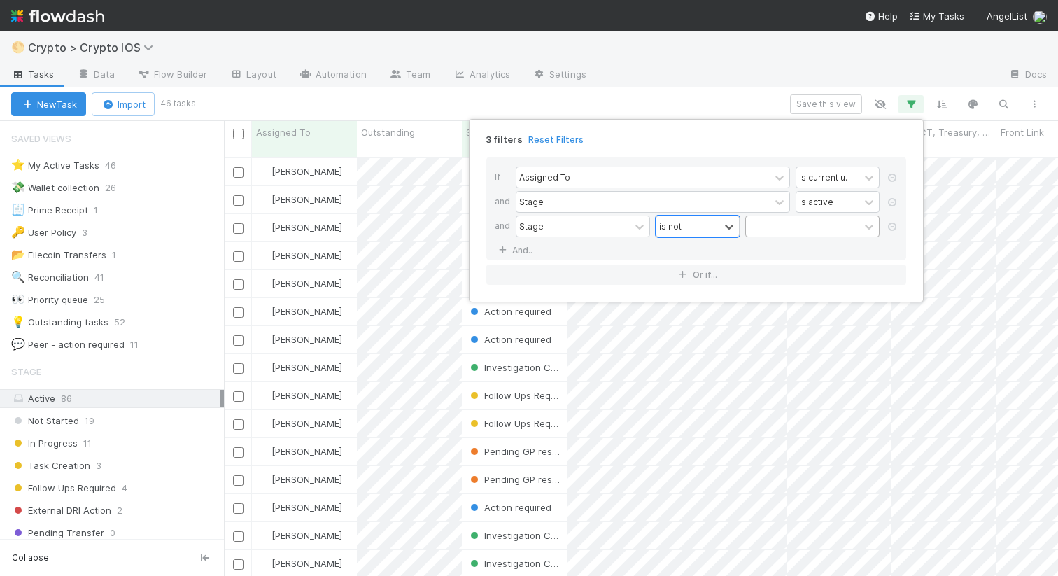
scroll to position [429, 834]
click at [781, 229] on div at bounding box center [802, 226] width 113 height 20
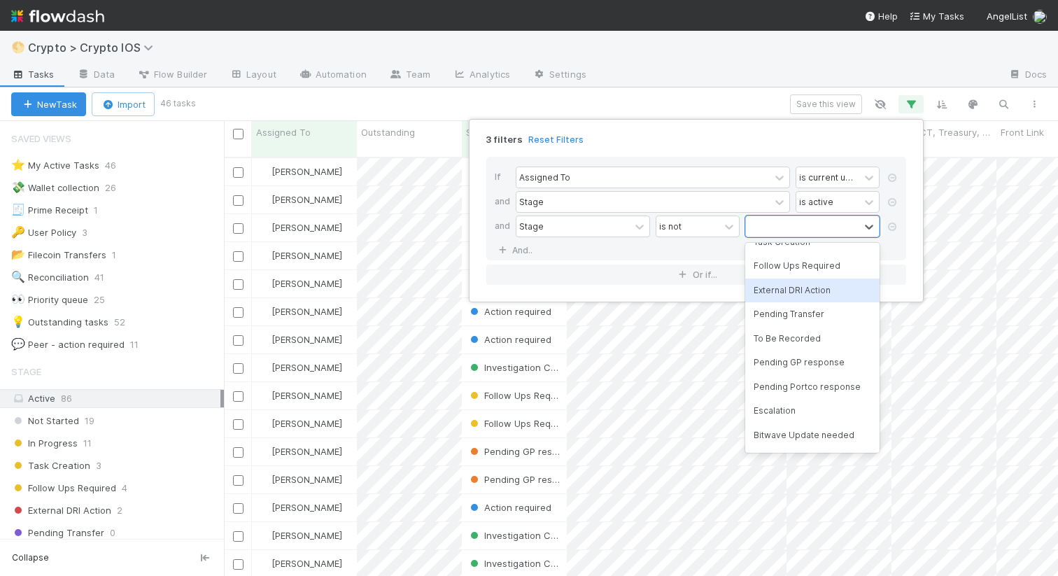
scroll to position [206, 0]
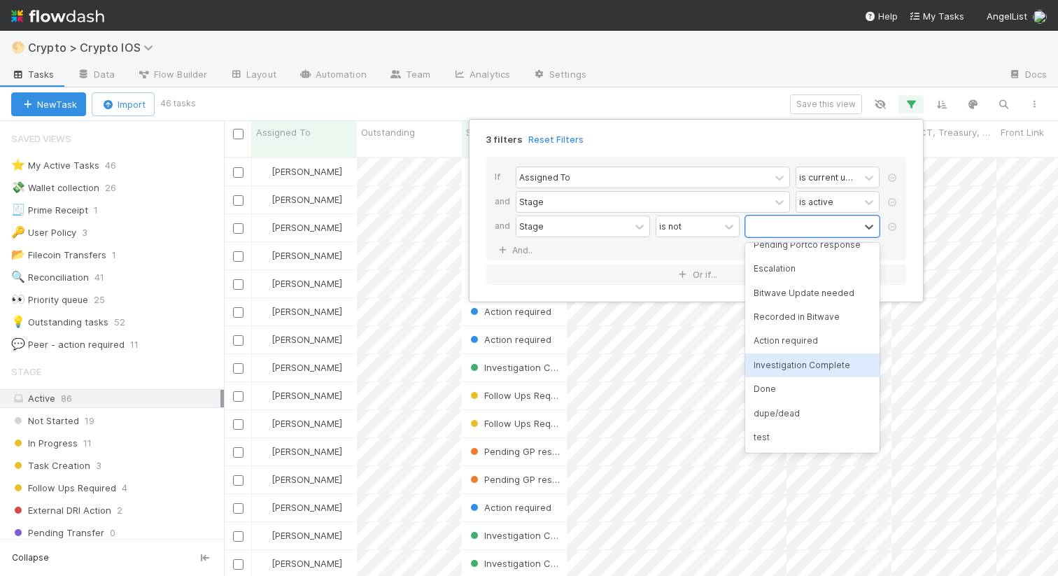
click at [775, 369] on div "Investigation Complete" at bounding box center [812, 365] width 134 height 24
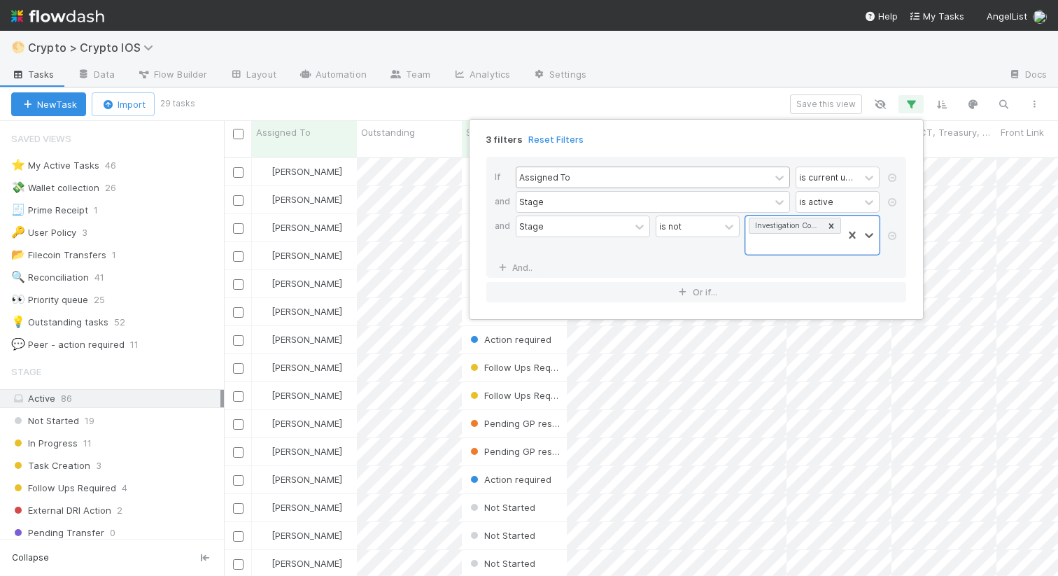
scroll to position [429, 834]
click at [769, 253] on div "Investigation Complete" at bounding box center [794, 235] width 97 height 38
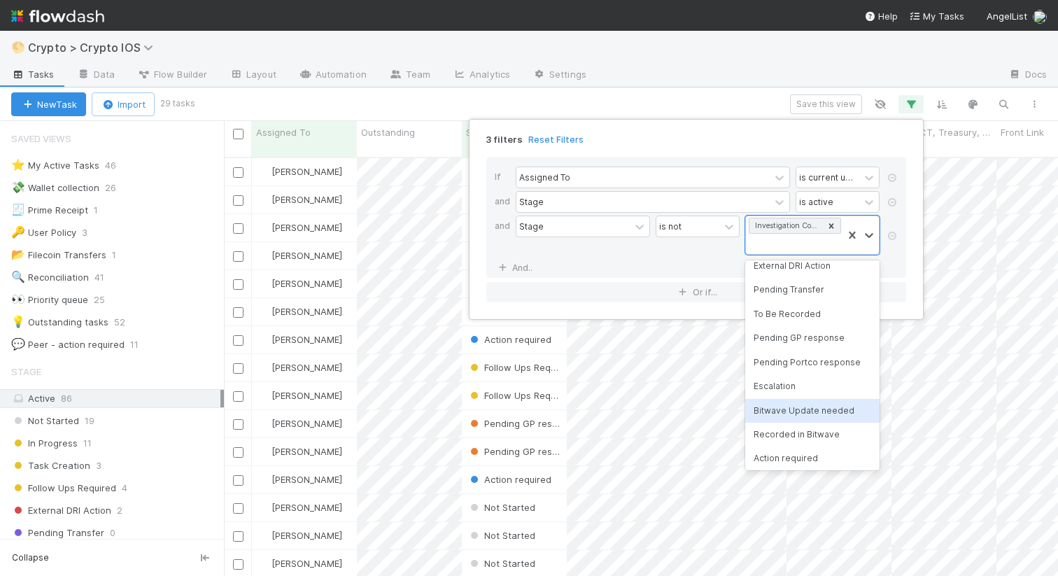
scroll to position [181, 0]
click at [767, 412] on div "Done" at bounding box center [812, 407] width 134 height 24
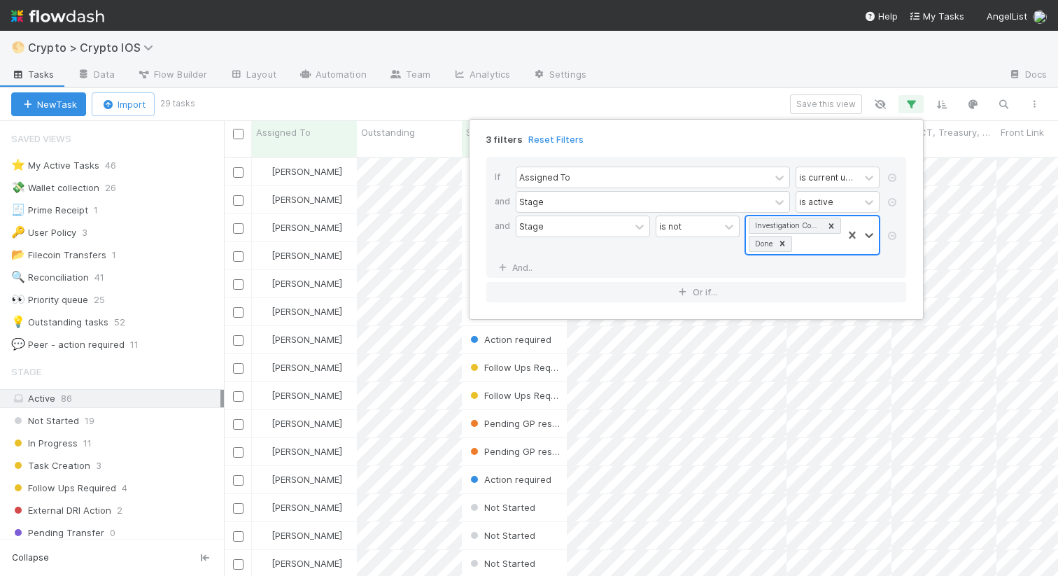
scroll to position [429, 834]
click at [811, 248] on div "Investigation Complete Done" at bounding box center [794, 235] width 97 height 38
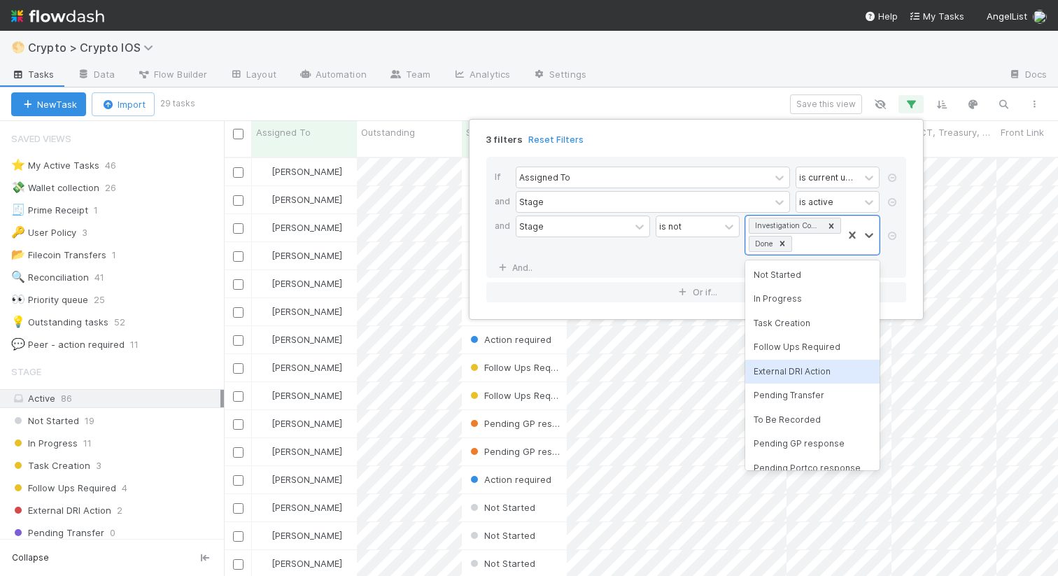
scroll to position [0, 0]
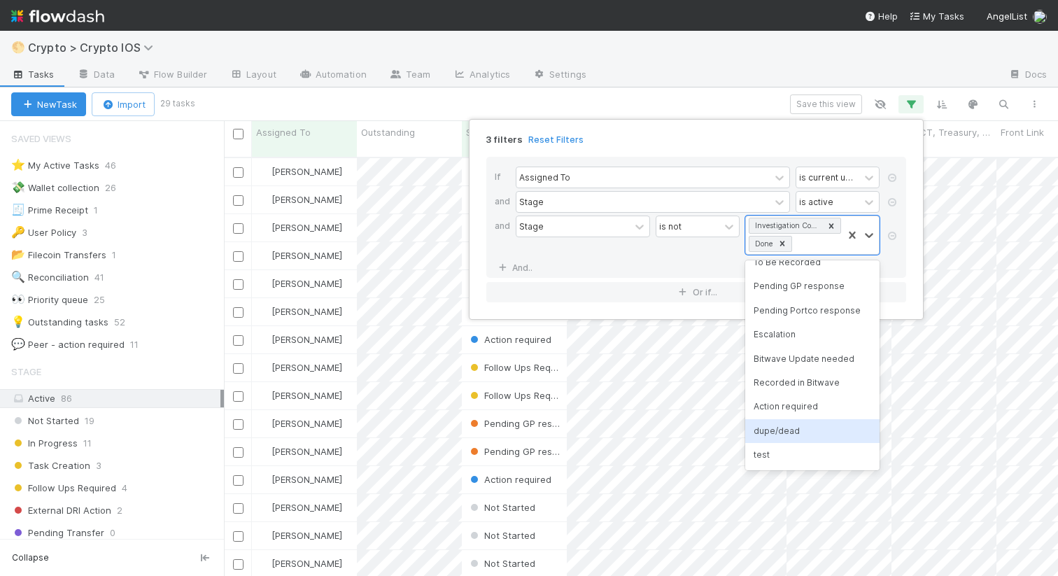
click at [777, 436] on div "dupe/dead" at bounding box center [812, 431] width 134 height 24
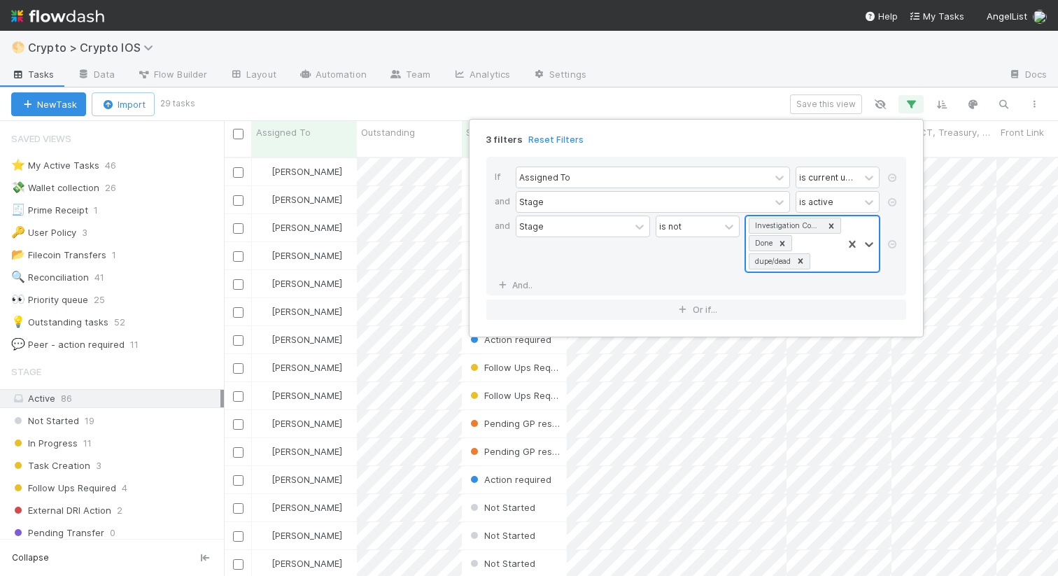
click at [826, 261] on div "Investigation Complete Done dupe/dead" at bounding box center [794, 243] width 97 height 55
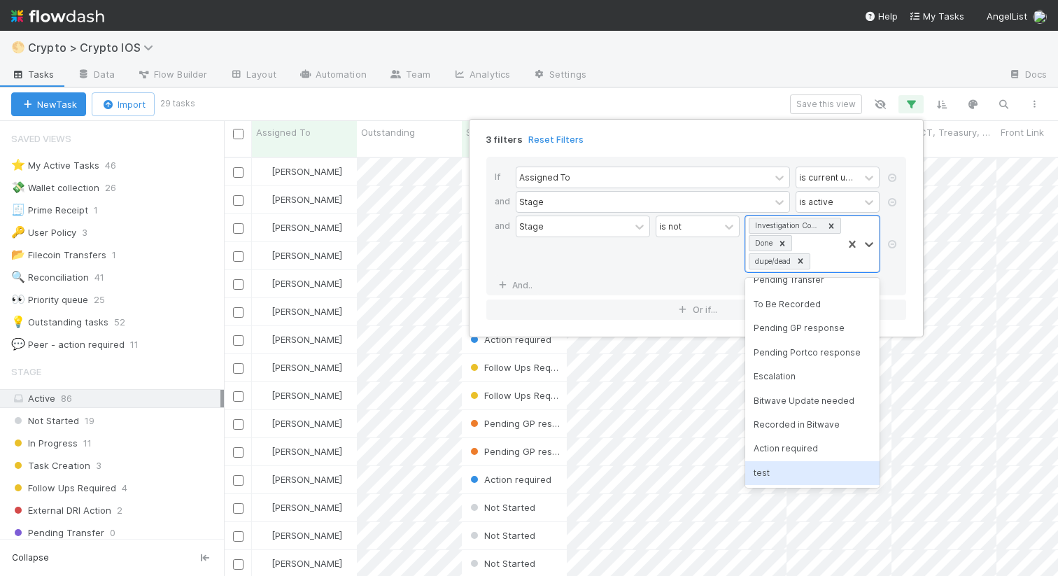
click at [769, 473] on div "test" at bounding box center [812, 473] width 134 height 24
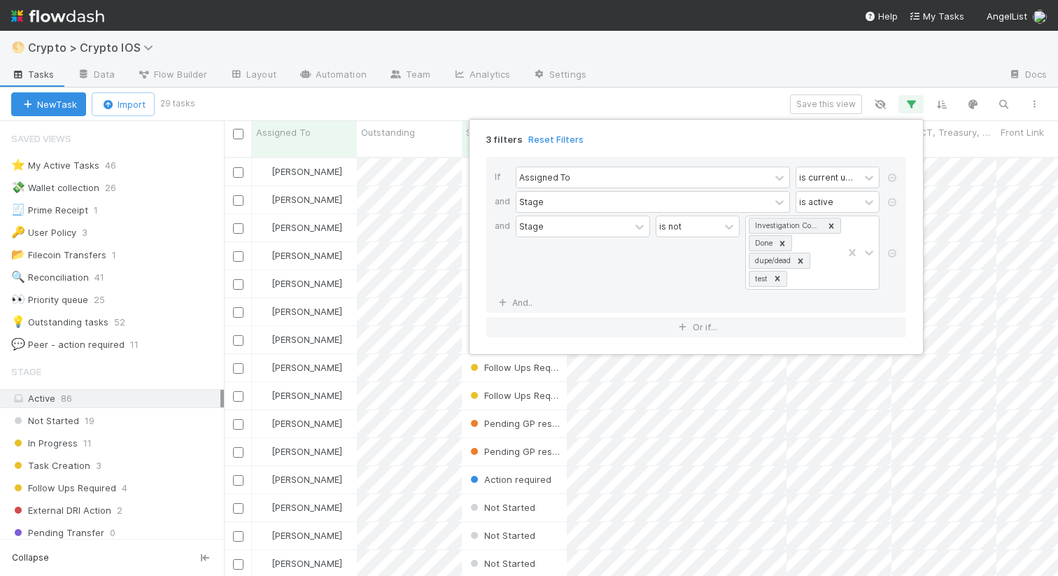
click at [667, 104] on div "3 filters Reset Filters If Assigned To is current user and Stage is active and …" at bounding box center [529, 288] width 1058 height 576
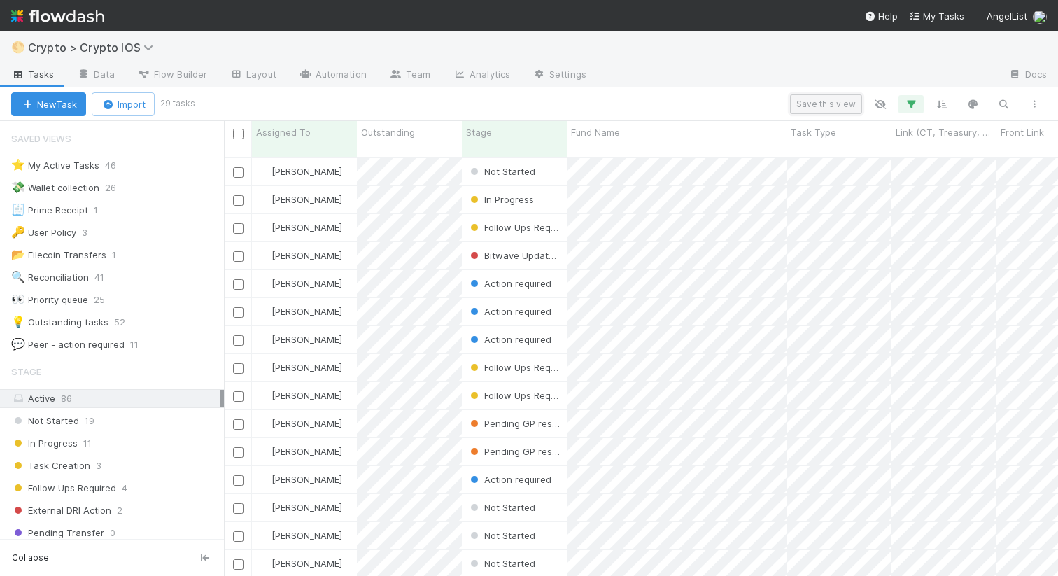
click at [811, 96] on button "Save this view" at bounding box center [826, 104] width 72 height 20
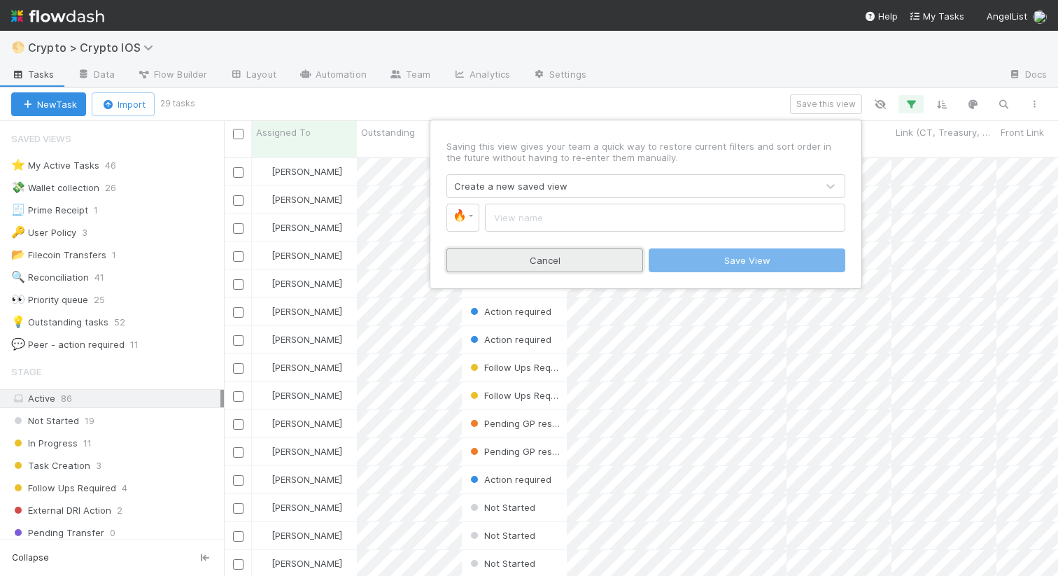
click at [606, 261] on button "Cancel" at bounding box center [544, 260] width 197 height 24
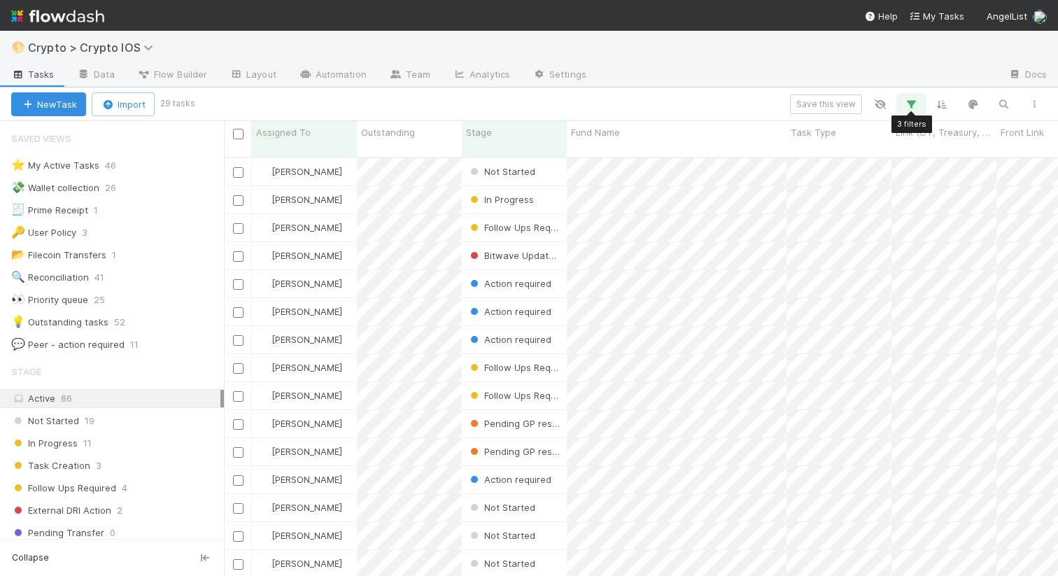
click at [915, 105] on icon "button" at bounding box center [911, 104] width 14 height 13
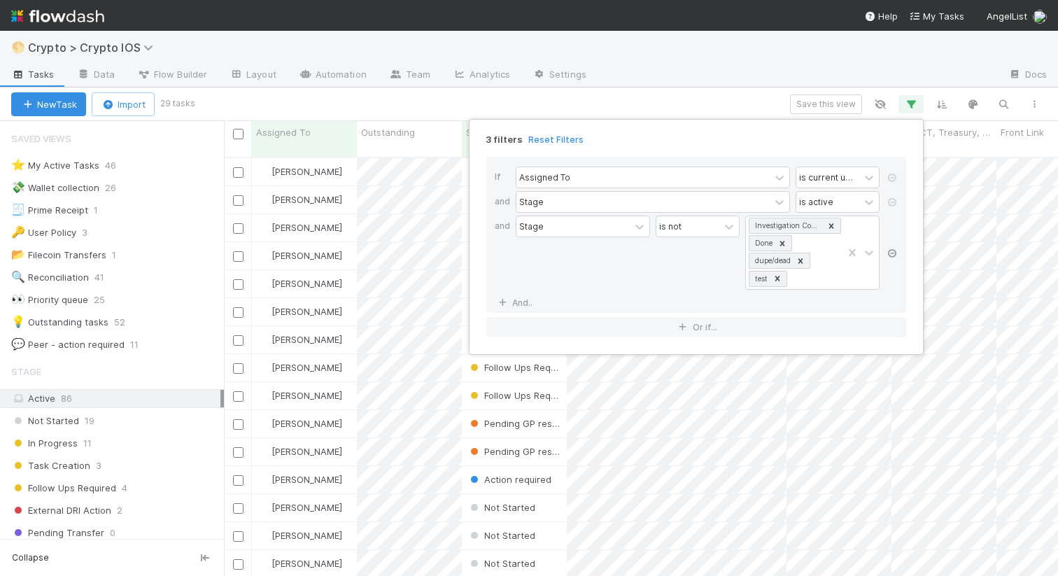
click at [895, 255] on icon at bounding box center [892, 253] width 14 height 8
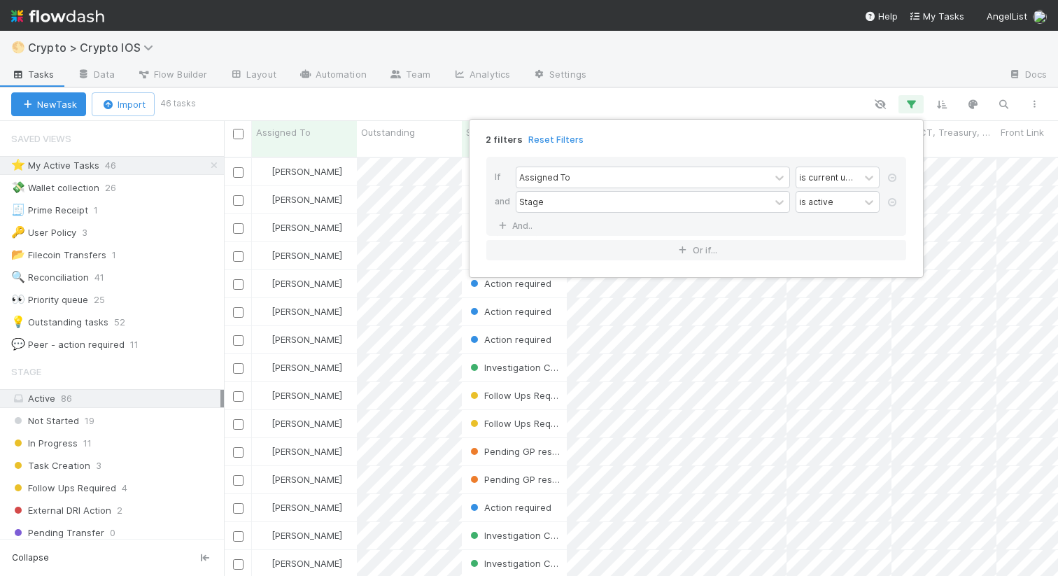
scroll to position [0, 1]
click at [668, 92] on div "2 filters Reset Filters If Assigned To is current user and Stage is active And.…" at bounding box center [529, 288] width 1058 height 576
click at [192, 190] on div "2 filters Reset Filters If Assigned To is current user and Stage is active And.…" at bounding box center [529, 288] width 1058 height 576
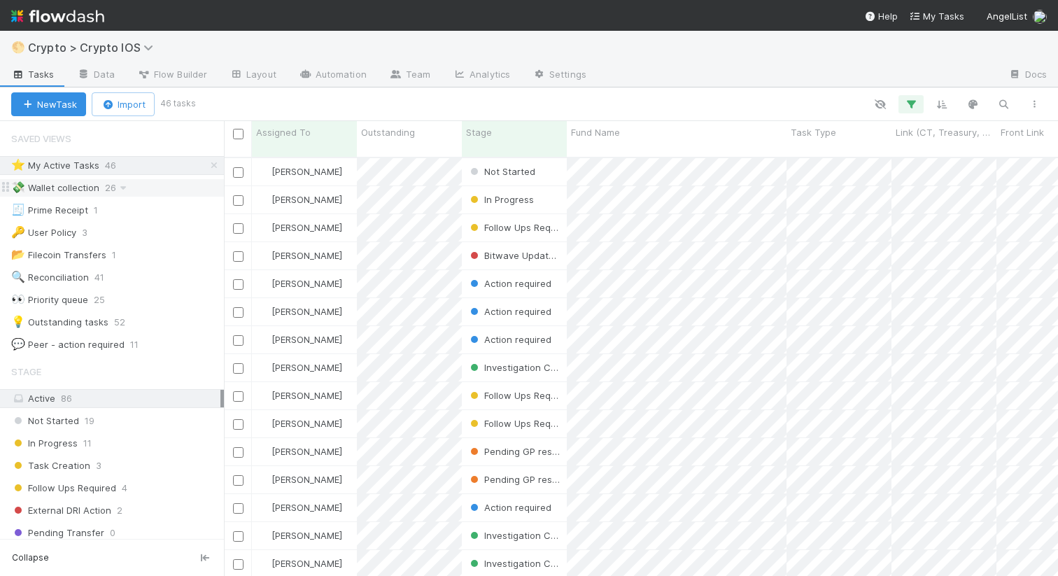
click at [130, 179] on div "💸 Wallet collection 26" at bounding box center [117, 187] width 213 height 17
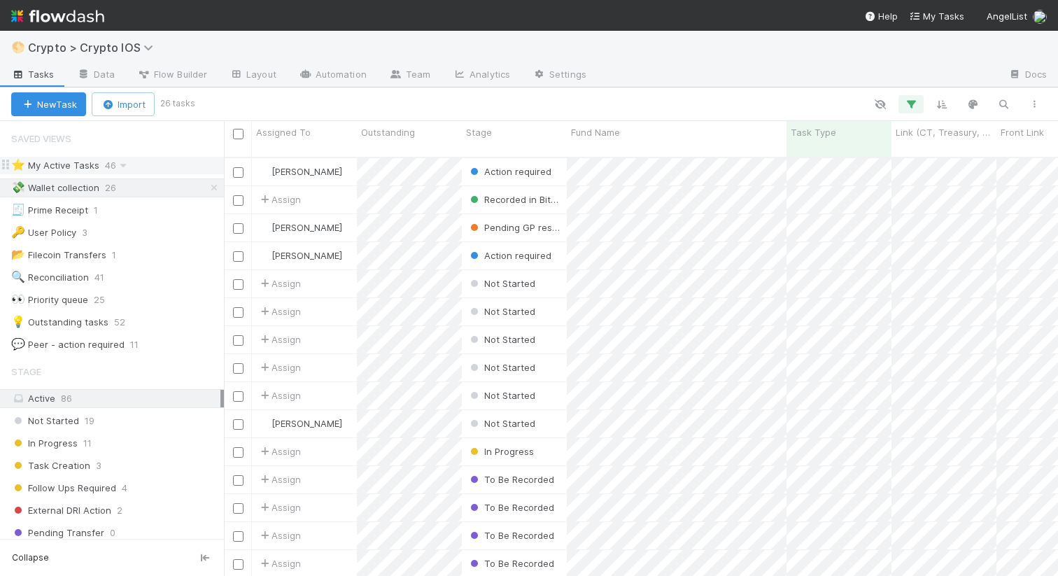
click at [143, 164] on div "⭐ My Active Tasks 46" at bounding box center [117, 165] width 213 height 17
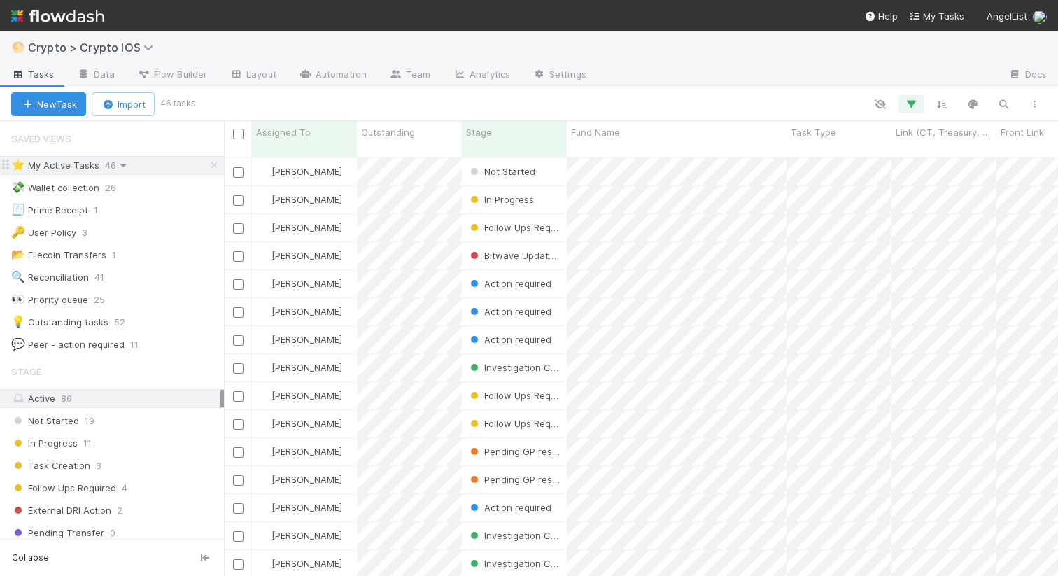
scroll to position [0, 1]
click at [122, 166] on icon at bounding box center [123, 165] width 14 height 9
click at [269, 96] on div "View Settings Default for everyone Rename this view Delete this view" at bounding box center [529, 288] width 1058 height 576
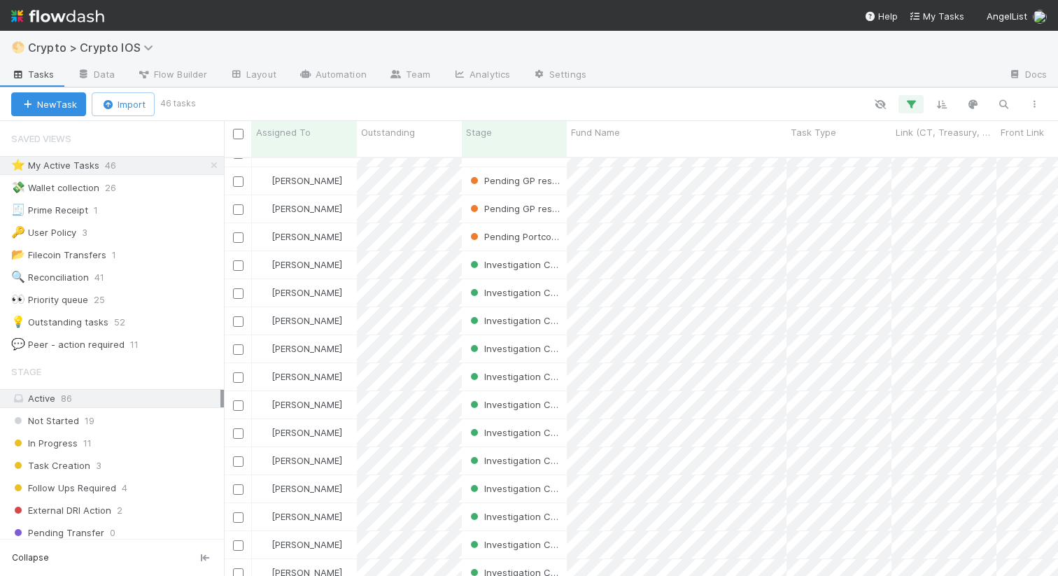
scroll to position [360, 0]
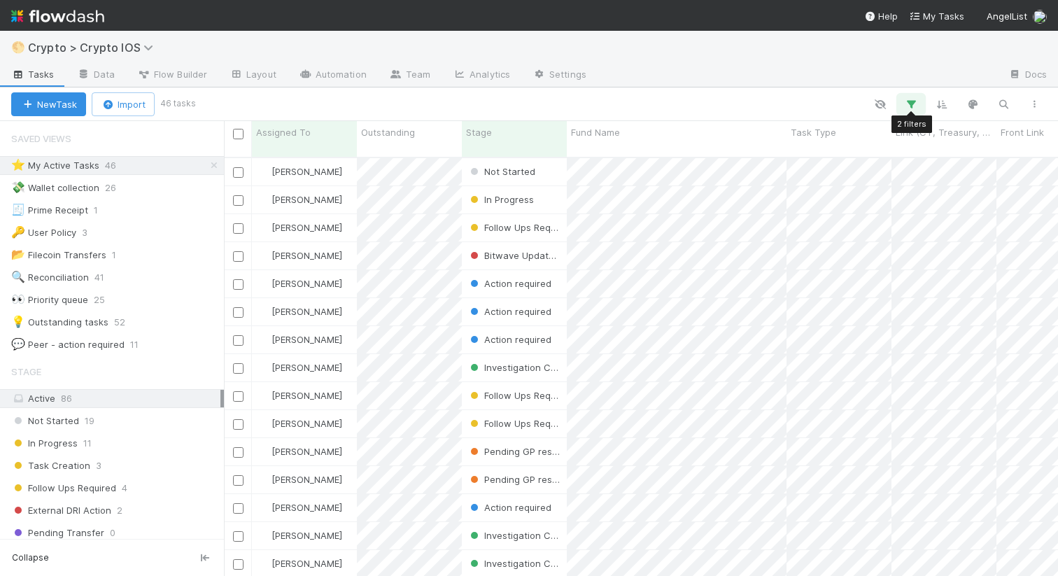
click at [915, 112] on button "button" at bounding box center [910, 104] width 25 height 18
click at [907, 104] on div "Loading..." at bounding box center [529, 288] width 1058 height 576
click at [906, 104] on icon "button" at bounding box center [911, 104] width 14 height 13
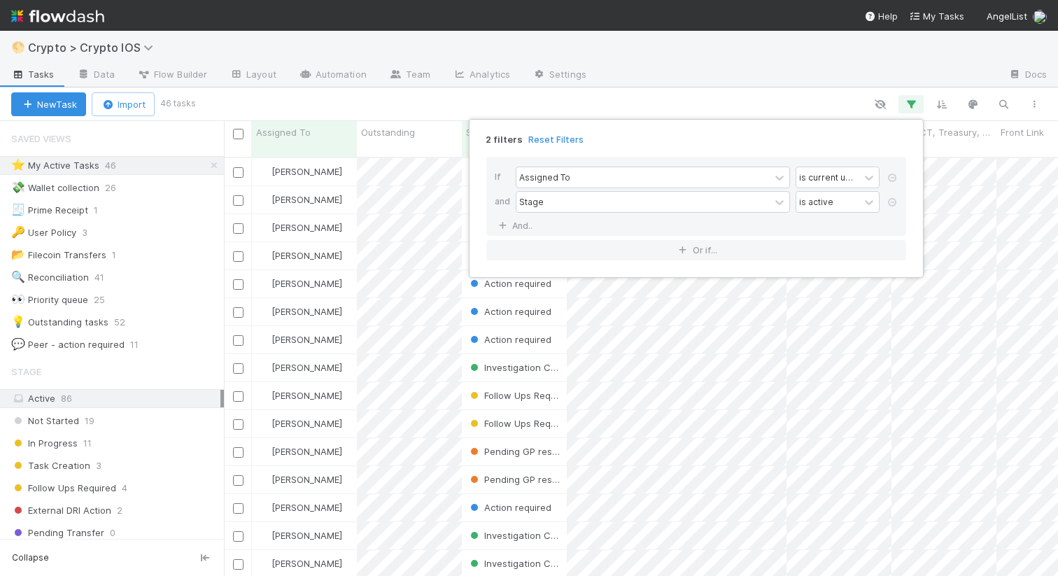
click at [734, 85] on div "2 filters Reset Filters If Assigned To is current user and Stage is active And.…" at bounding box center [529, 288] width 1058 height 576
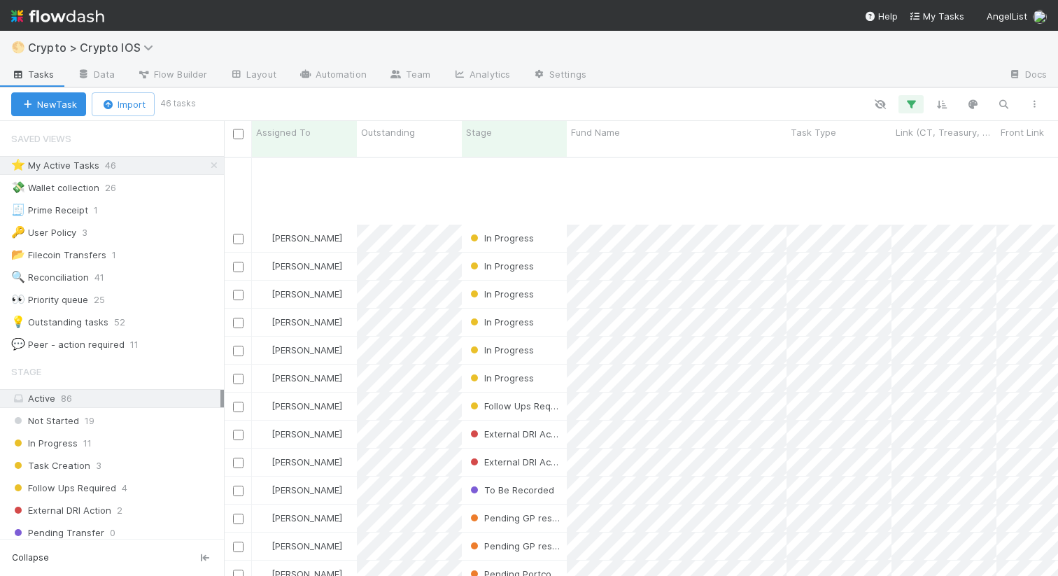
scroll to position [0, 0]
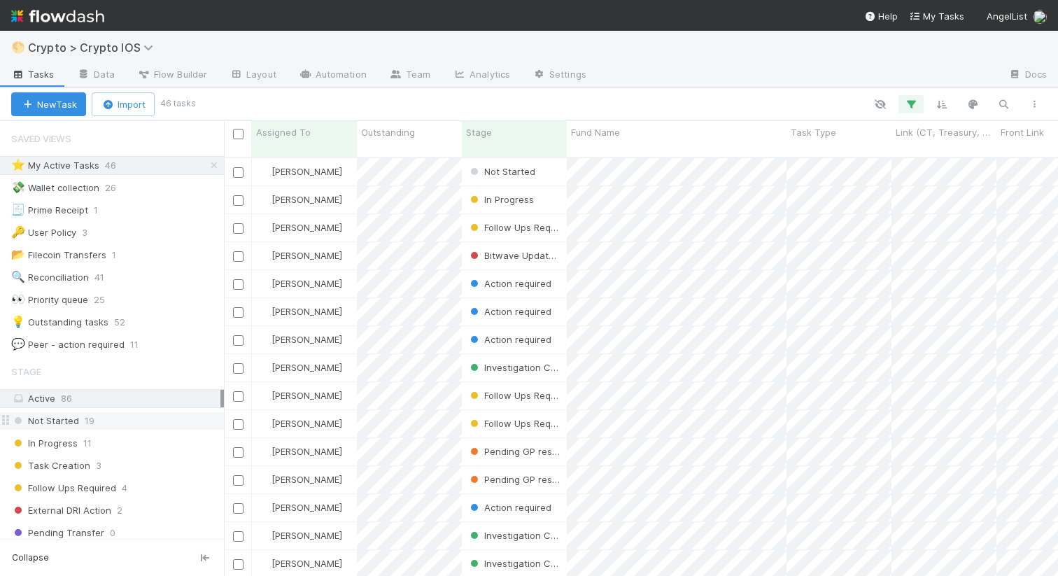
click at [116, 422] on div "Not Started 19" at bounding box center [117, 420] width 213 height 17
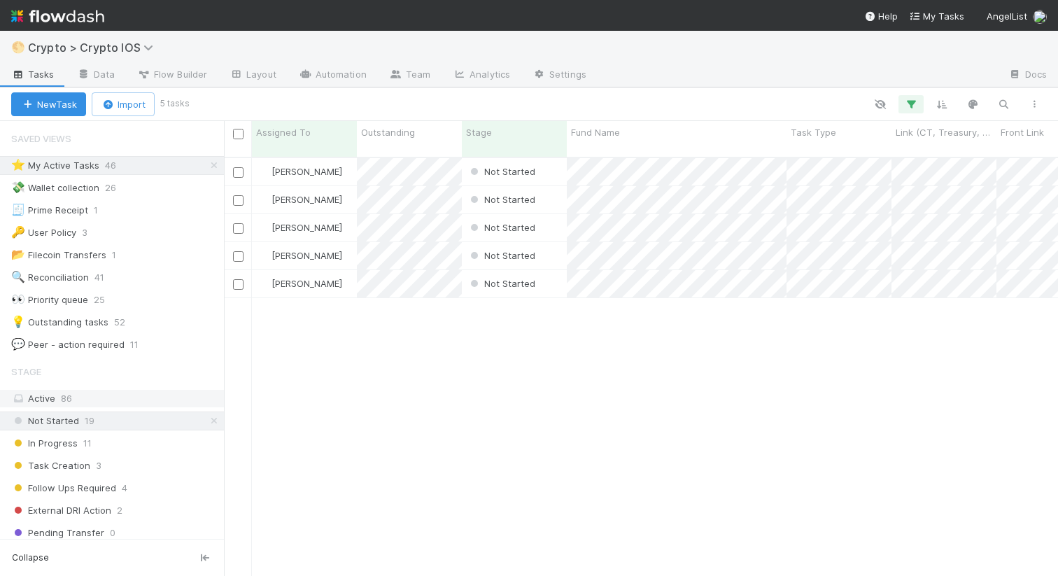
scroll to position [429, 834]
click at [121, 403] on div "Active 86" at bounding box center [115, 398] width 209 height 17
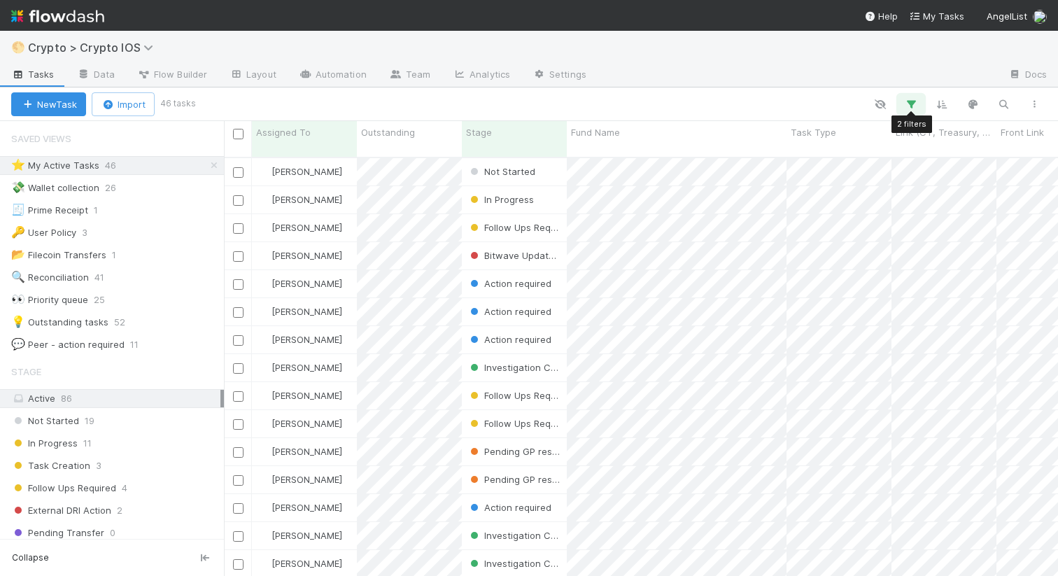
click at [910, 105] on icon "button" at bounding box center [911, 104] width 14 height 13
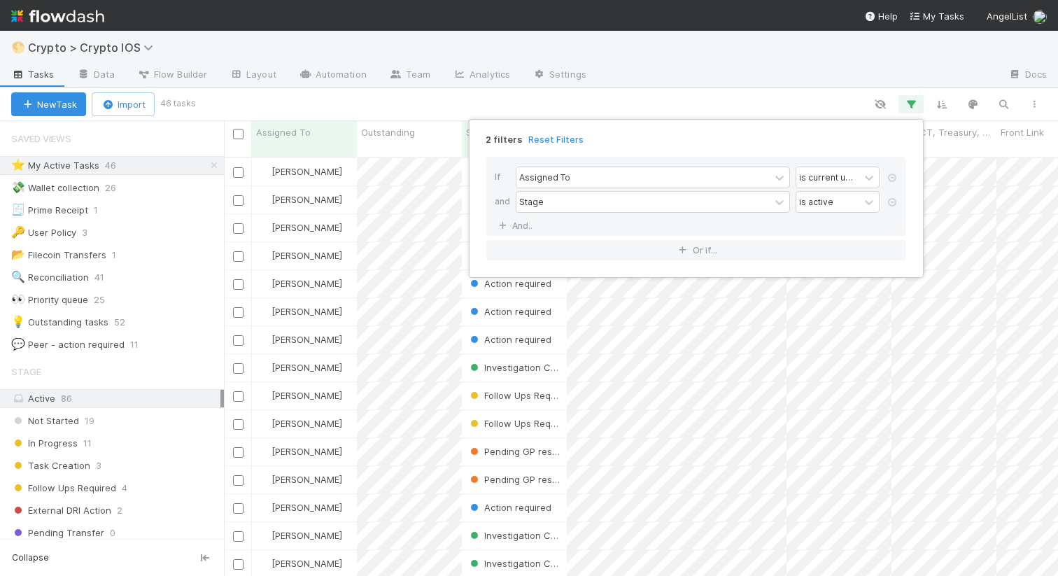
click at [748, 93] on div "2 filters Reset Filters If Assigned To is current user and Stage is active And.…" at bounding box center [529, 288] width 1058 height 576
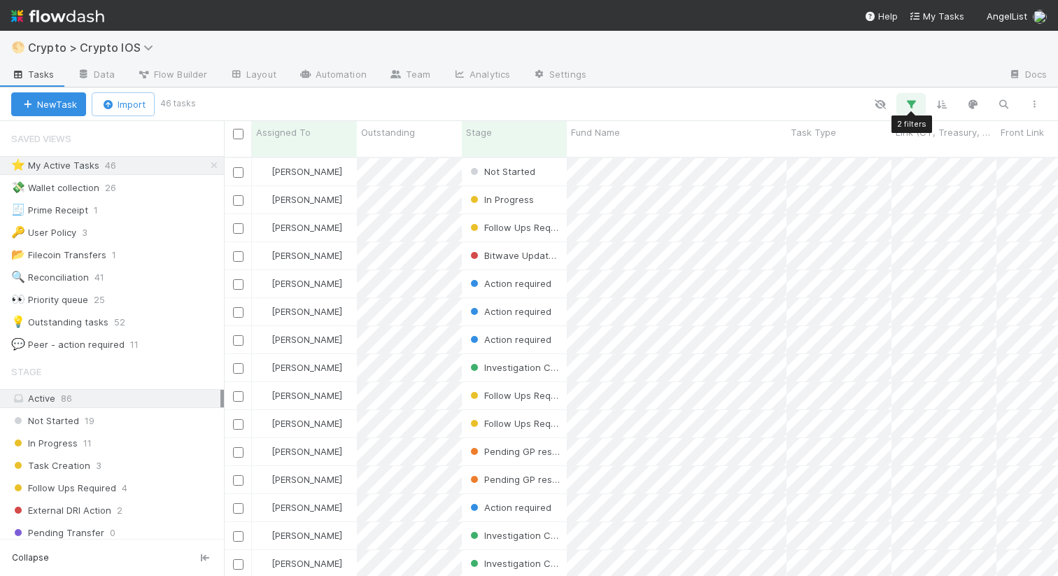
click at [907, 108] on icon "button" at bounding box center [911, 104] width 14 height 13
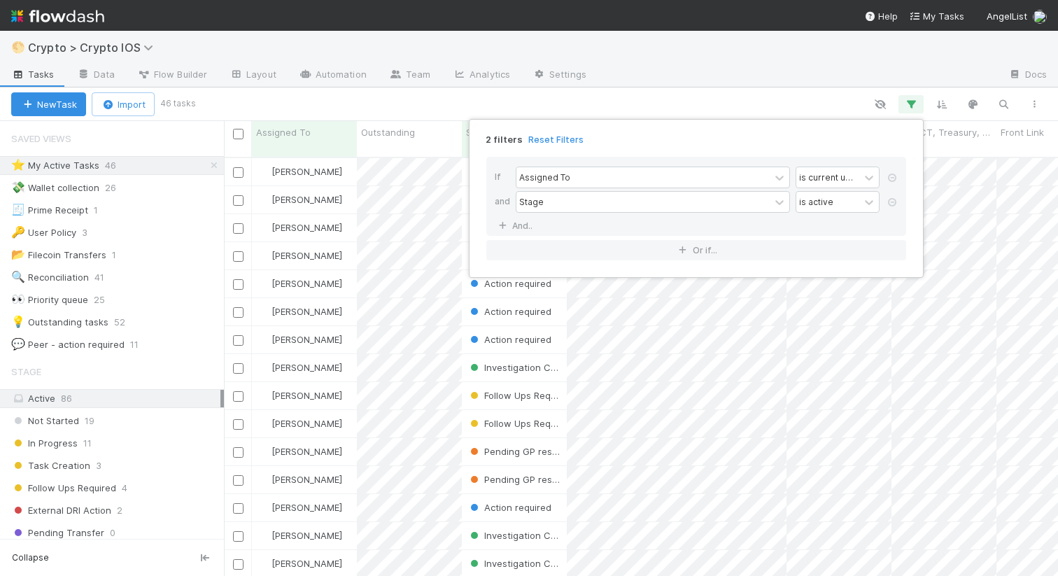
click at [750, 97] on div "2 filters Reset Filters If Assigned To is current user and Stage is active And.…" at bounding box center [529, 288] width 1058 height 576
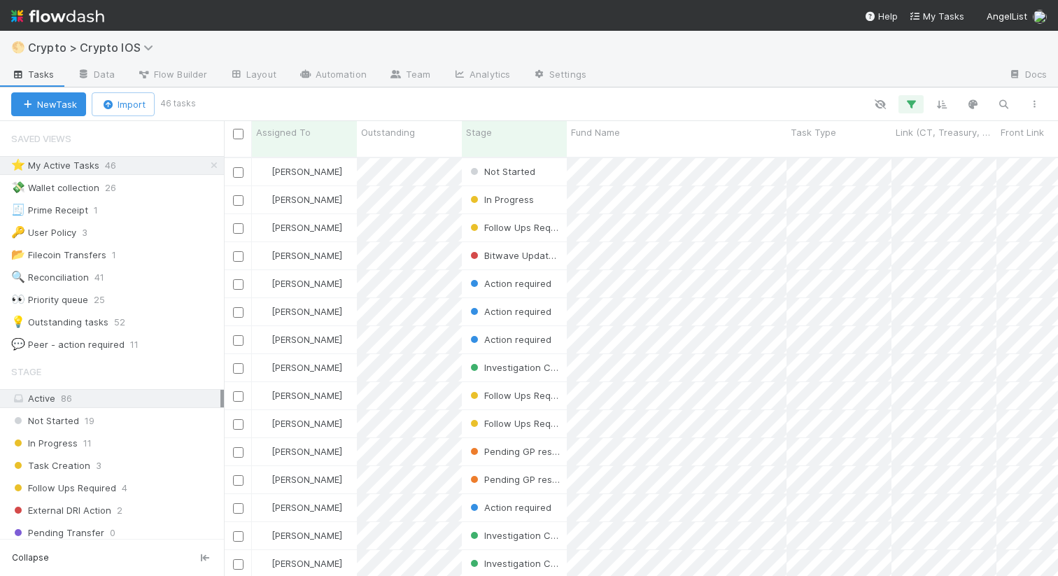
drag, startPoint x: 80, startPoint y: 147, endPoint x: 65, endPoint y: 146, distance: 14.7
click at [77, 147] on div "Saved Views" at bounding box center [112, 139] width 224 height 28
click at [65, 146] on span "Saved Views" at bounding box center [41, 139] width 60 height 28
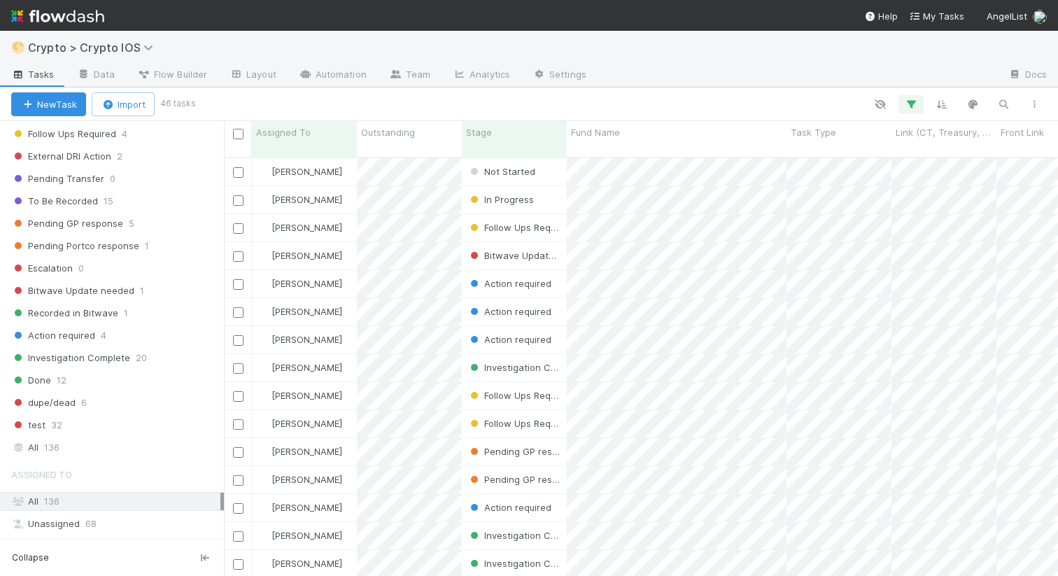
scroll to position [464, 0]
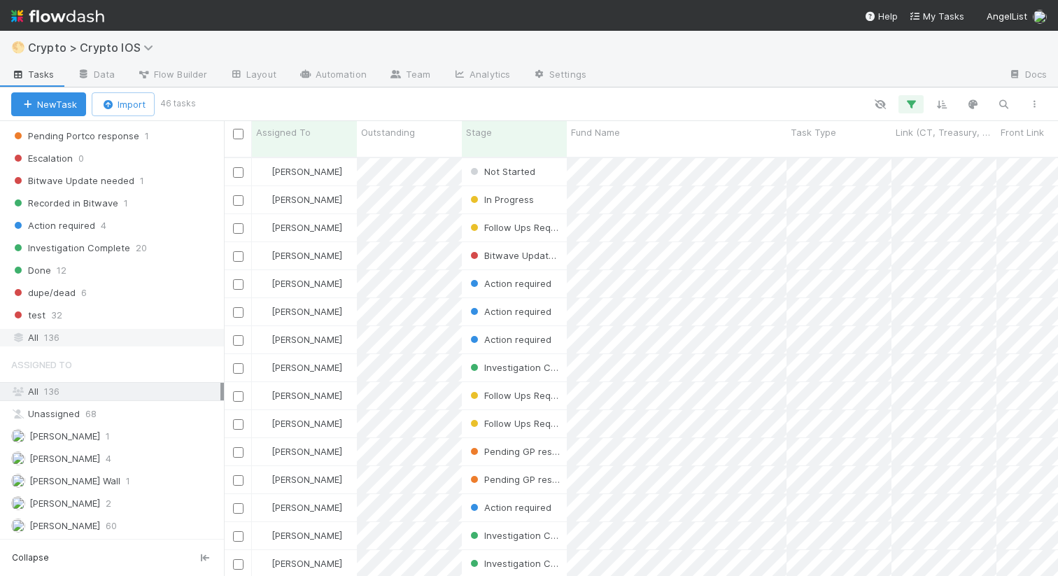
click at [66, 343] on div "All 136" at bounding box center [115, 337] width 209 height 17
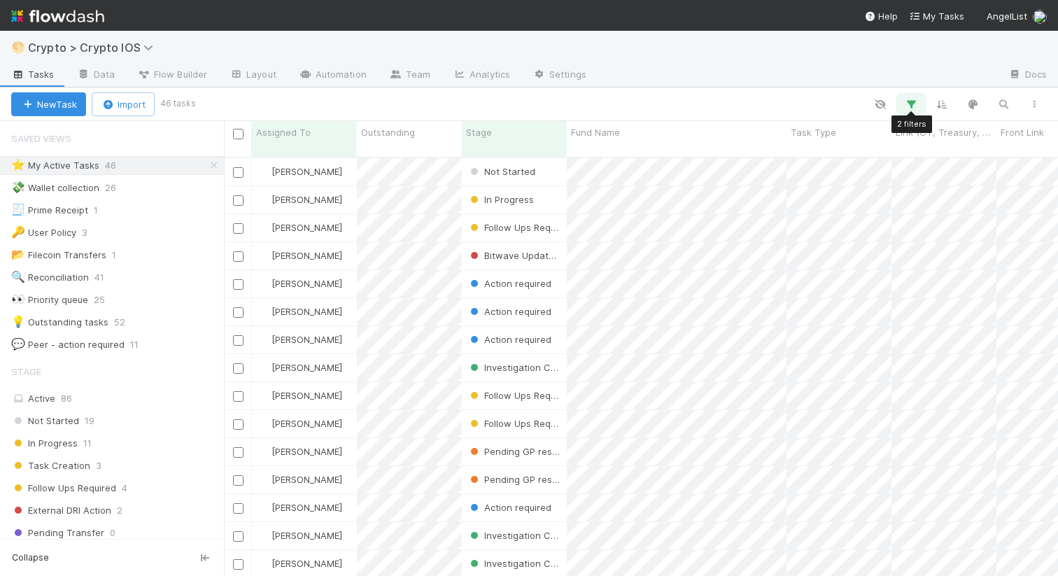
click at [908, 110] on icon "button" at bounding box center [911, 104] width 14 height 13
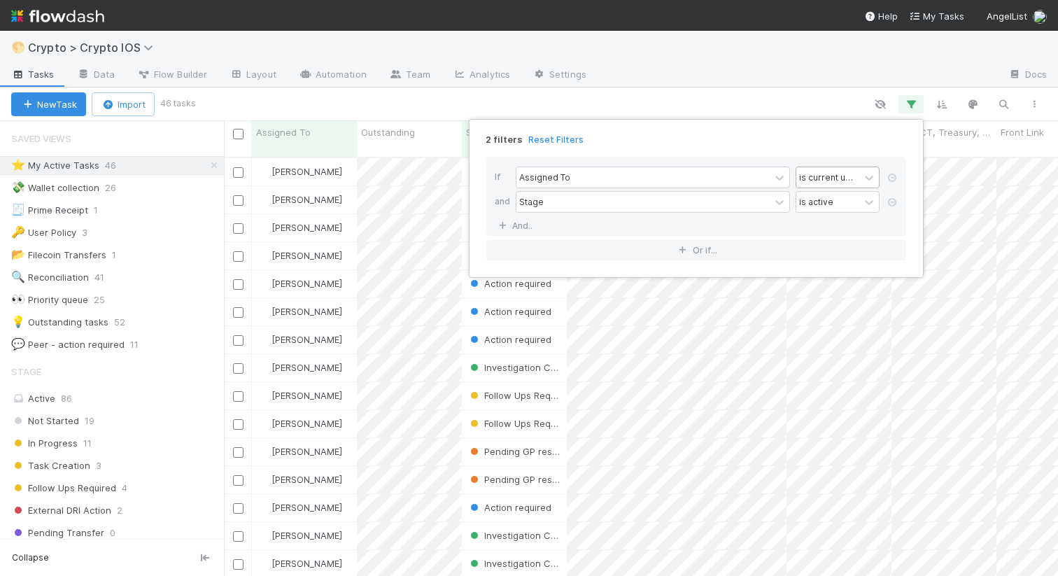
click at [858, 180] on div "is current user" at bounding box center [827, 177] width 63 height 20
type input "a"
type input "N"
click at [828, 214] on div "is" at bounding box center [837, 209] width 84 height 24
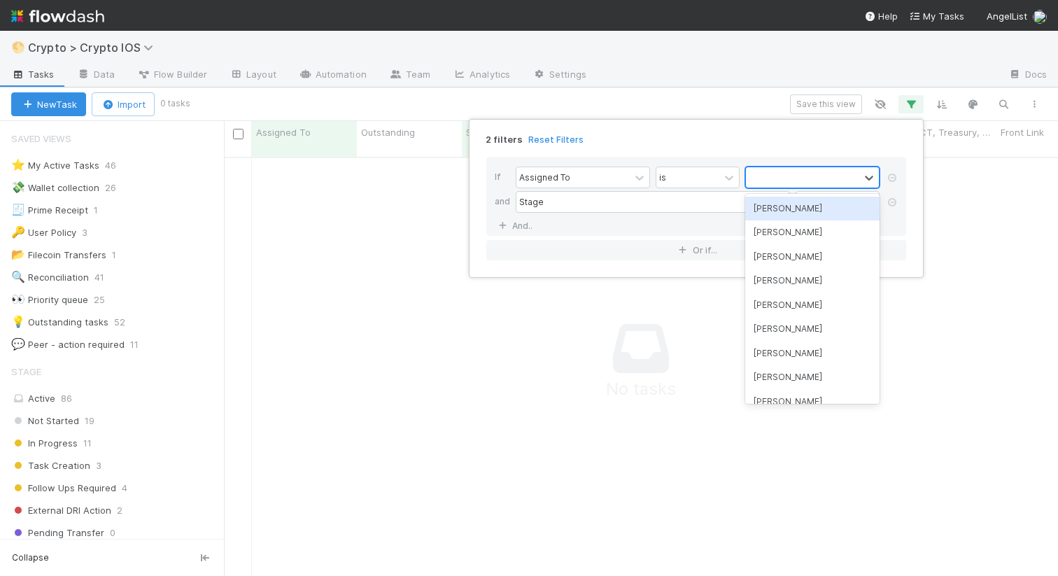
click at [806, 175] on div at bounding box center [802, 177] width 113 height 20
click at [779, 210] on div "[PERSON_NAME]" at bounding box center [812, 209] width 134 height 24
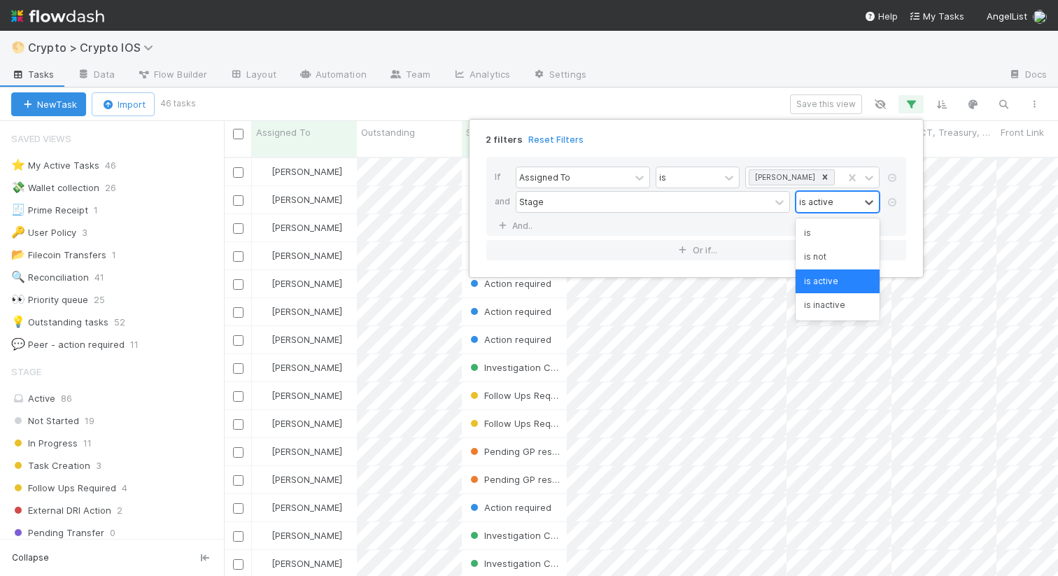
click at [833, 207] on div "is active" at bounding box center [827, 202] width 63 height 20
click at [815, 259] on div "is not" at bounding box center [837, 257] width 84 height 24
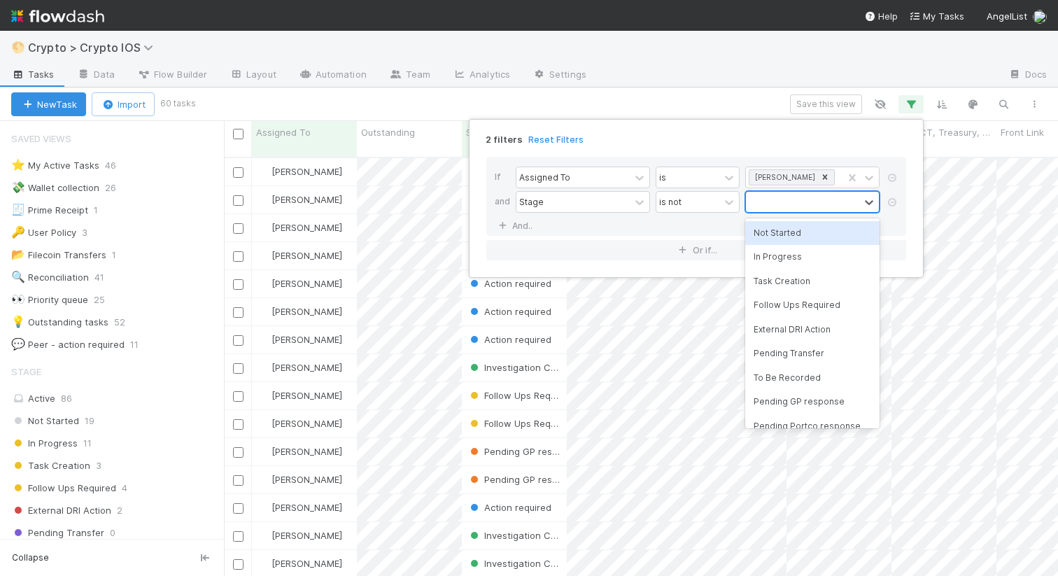
click at [796, 207] on div at bounding box center [802, 202] width 113 height 20
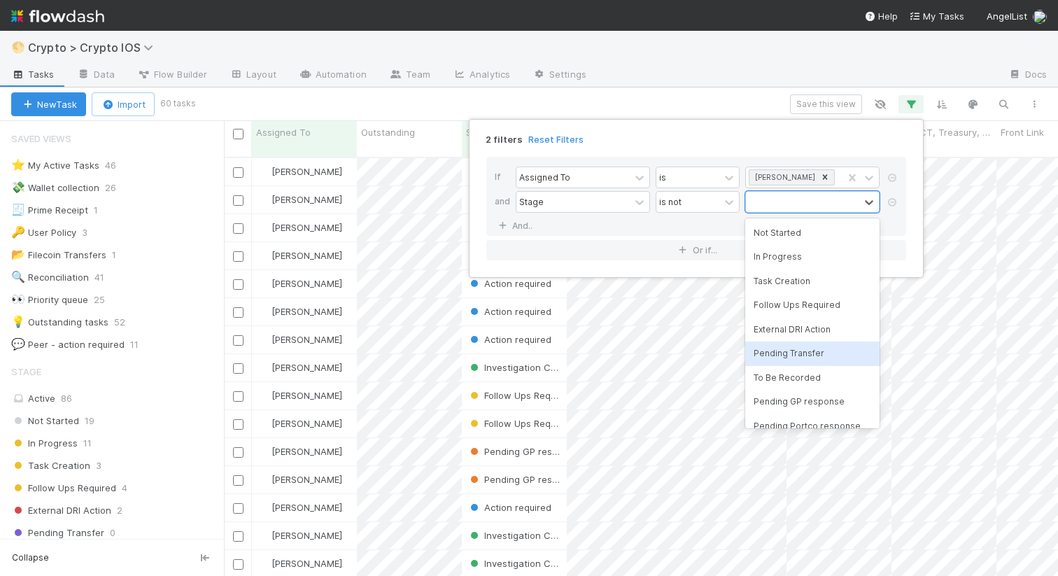
scroll to position [206, 0]
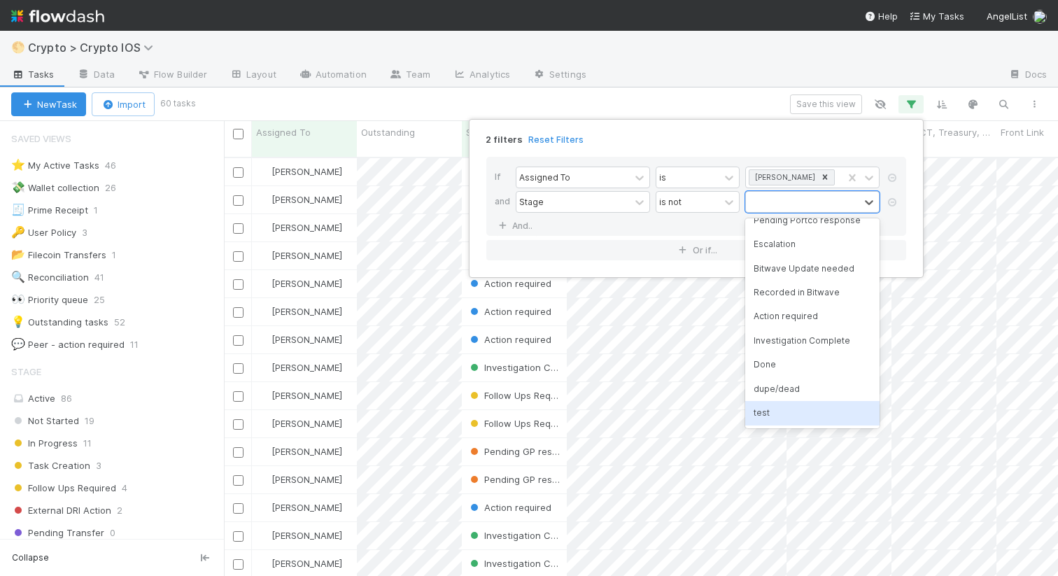
click at [783, 414] on div "test" at bounding box center [812, 413] width 134 height 24
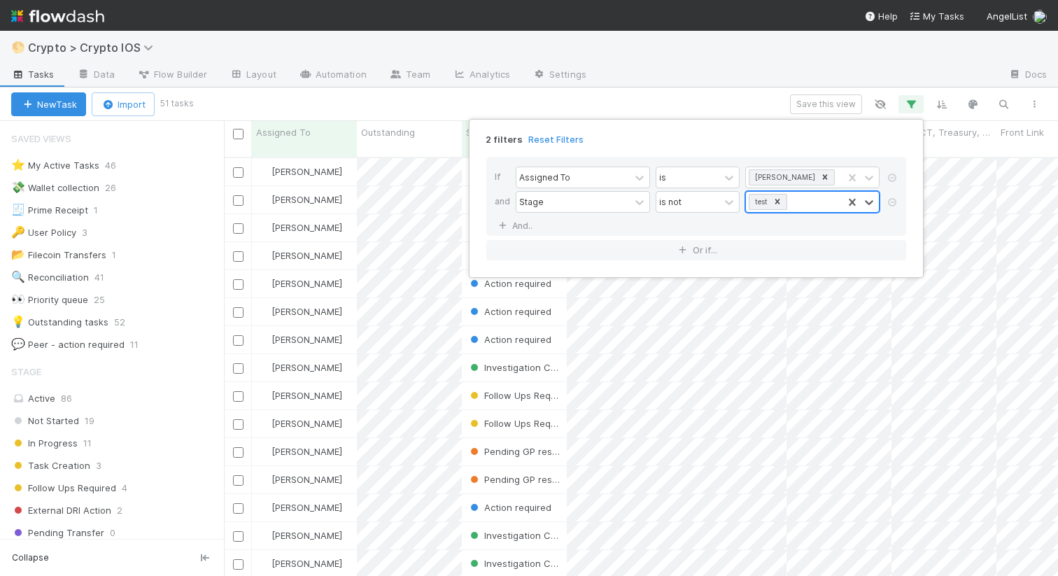
scroll to position [429, 834]
click at [816, 196] on div "test" at bounding box center [794, 202] width 97 height 20
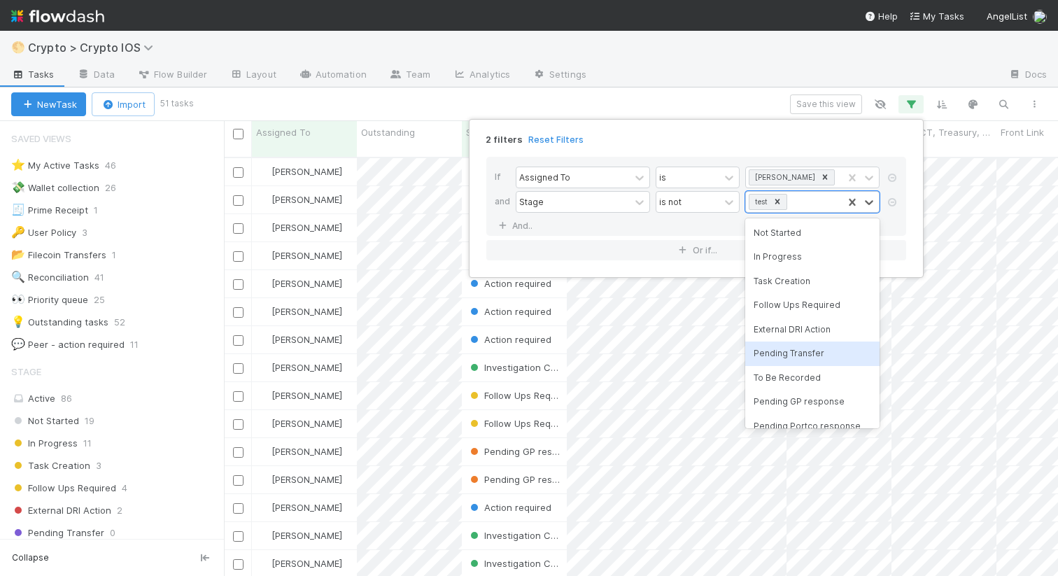
scroll to position [181, 0]
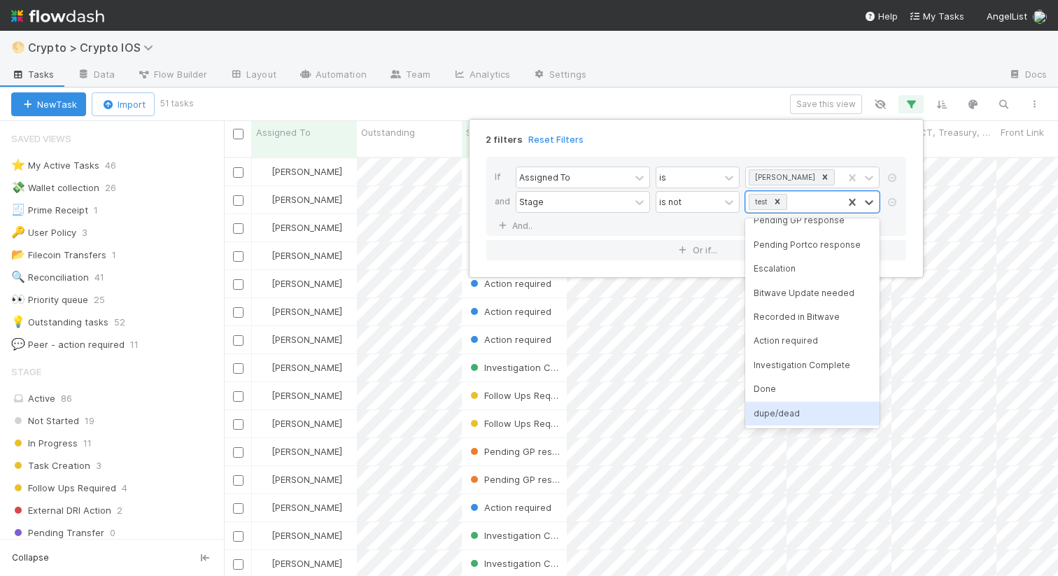
click at [779, 419] on div "dupe/dead" at bounding box center [812, 414] width 134 height 24
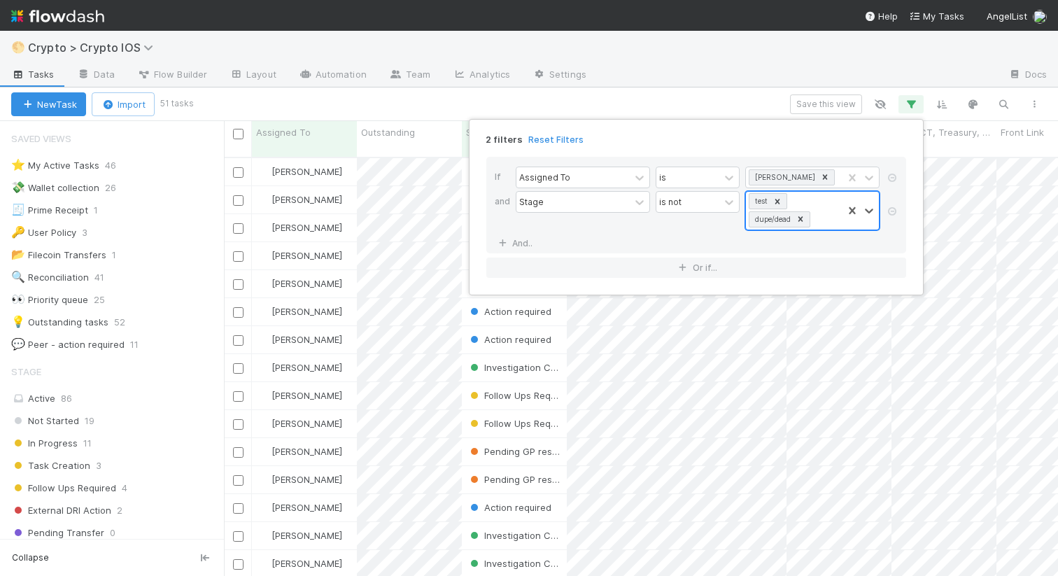
scroll to position [429, 834]
click at [827, 211] on div "test dupe/dead" at bounding box center [794, 211] width 97 height 38
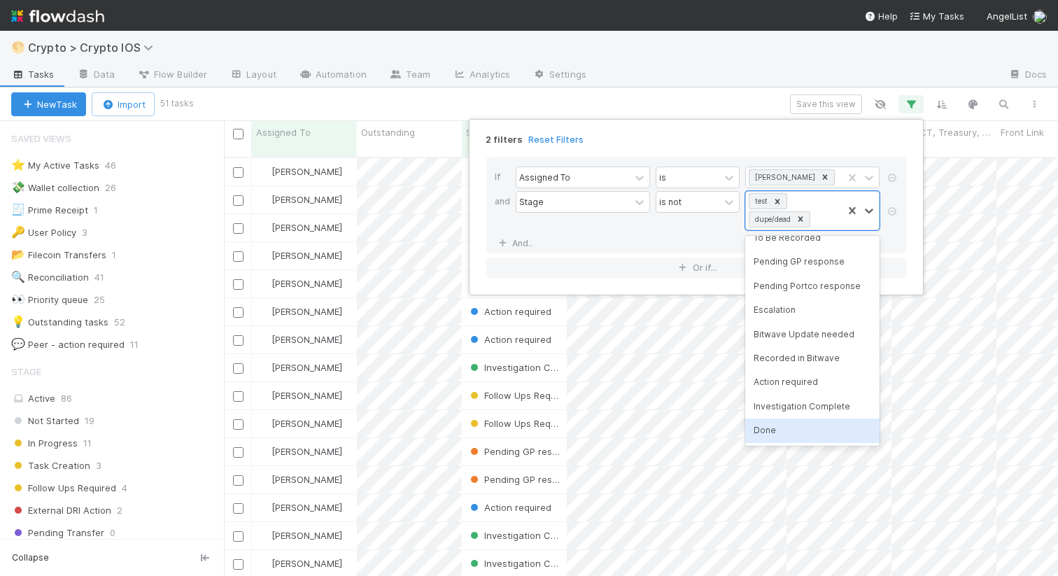
click at [783, 425] on div "Done" at bounding box center [812, 430] width 134 height 24
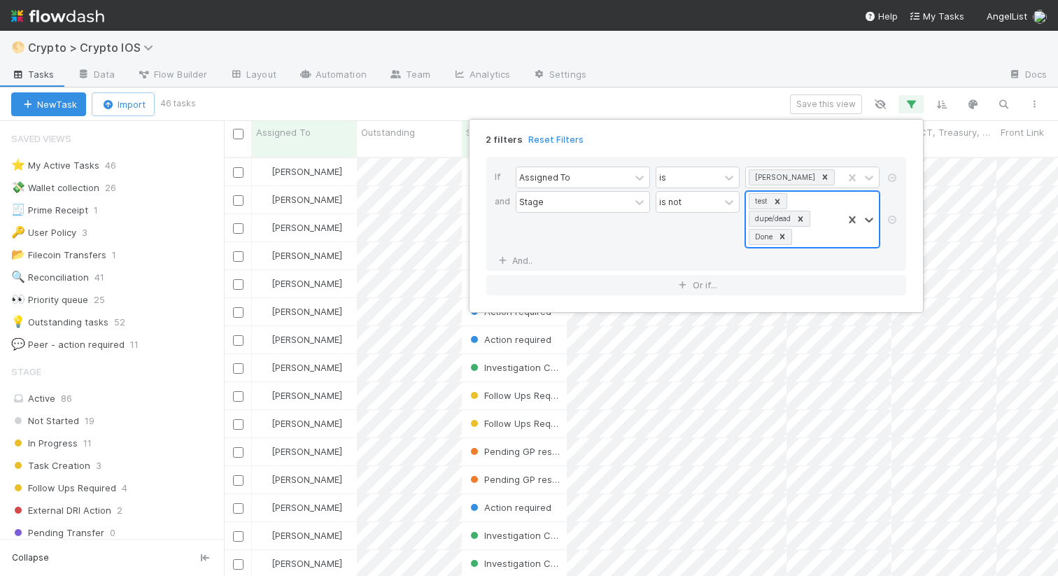
click at [822, 241] on div "test dupe/dead Done" at bounding box center [794, 219] width 97 height 55
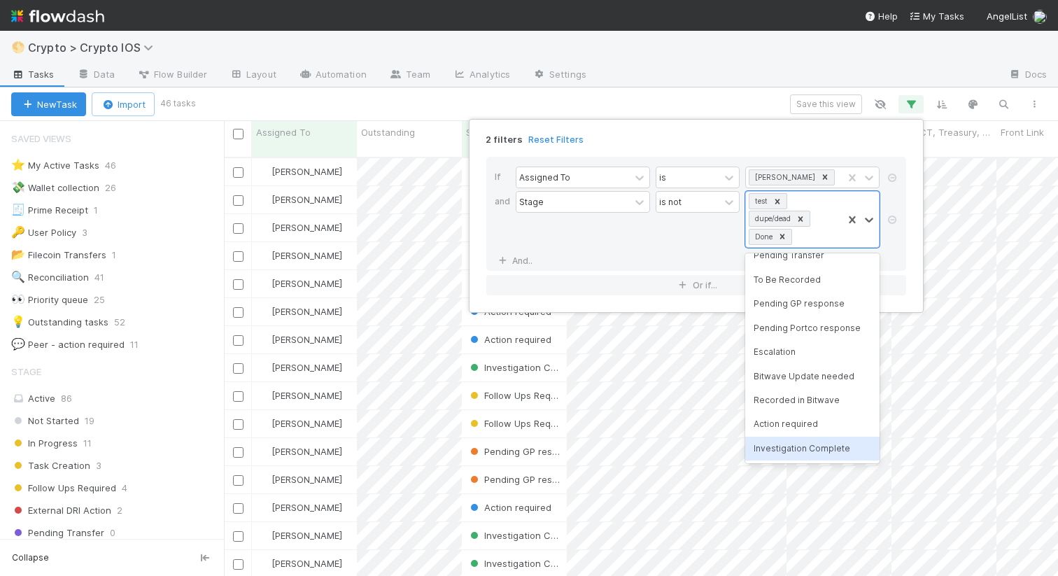
click at [794, 450] on div "Investigation Complete" at bounding box center [812, 448] width 134 height 24
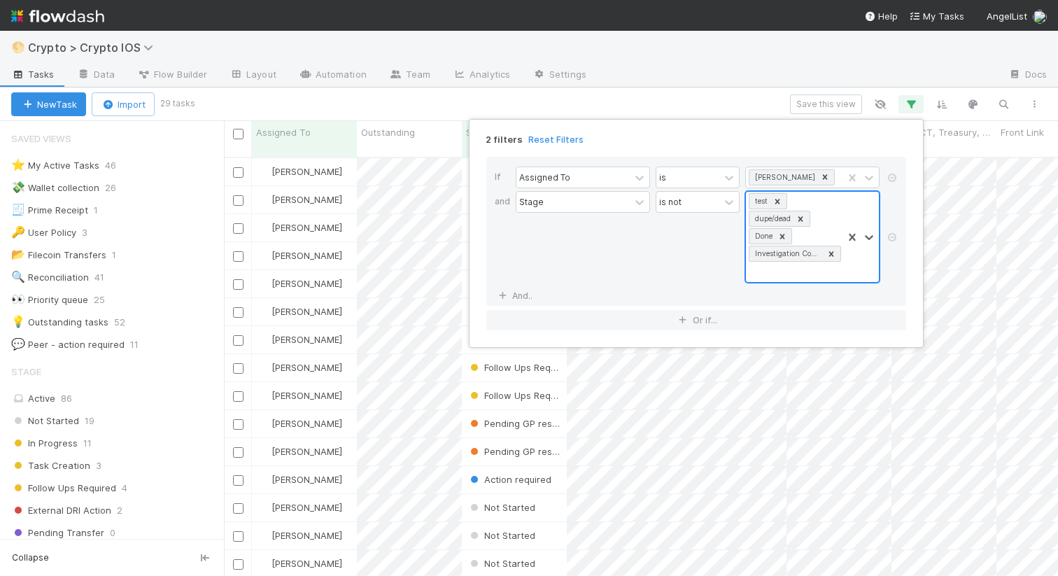
click at [777, 273] on div "test dupe/dead Done Investigation Complete" at bounding box center [794, 237] width 97 height 90
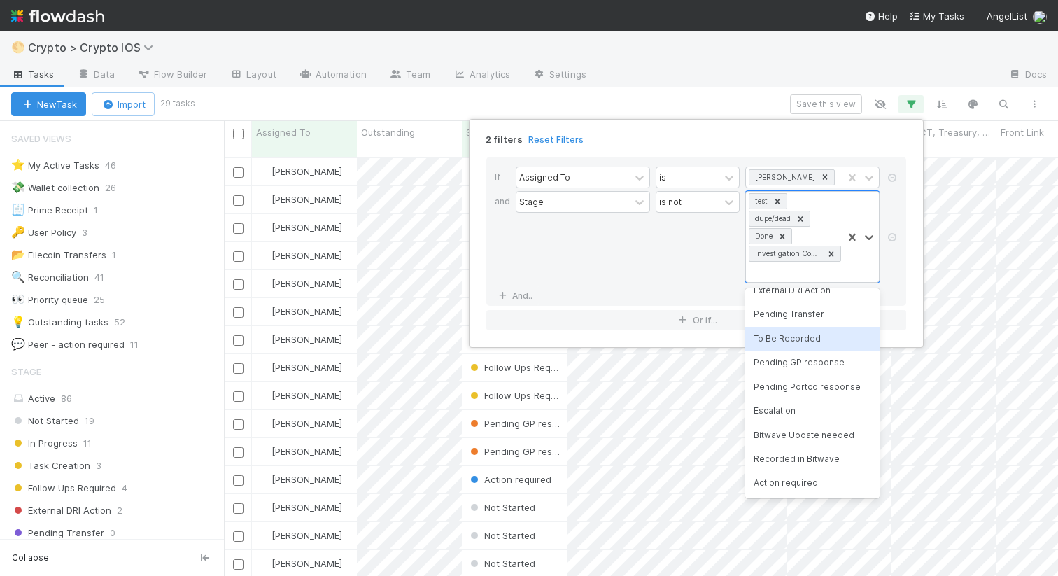
click at [674, 266] on div "is not" at bounding box center [697, 237] width 84 height 92
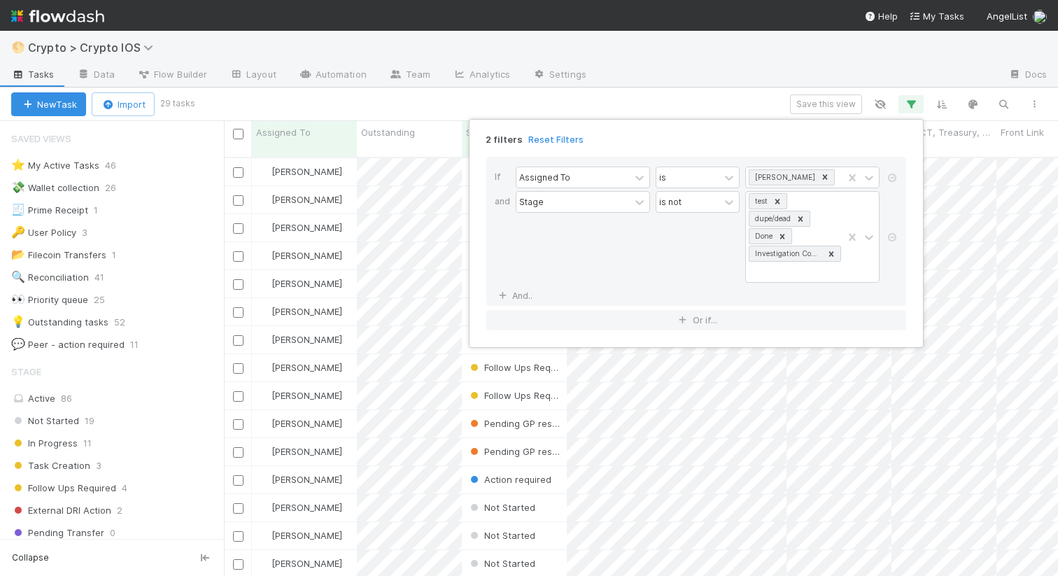
click at [825, 106] on div "2 filters Reset Filters If Assigned To is Nathalie Gualito and Stage is not tes…" at bounding box center [529, 288] width 1058 height 576
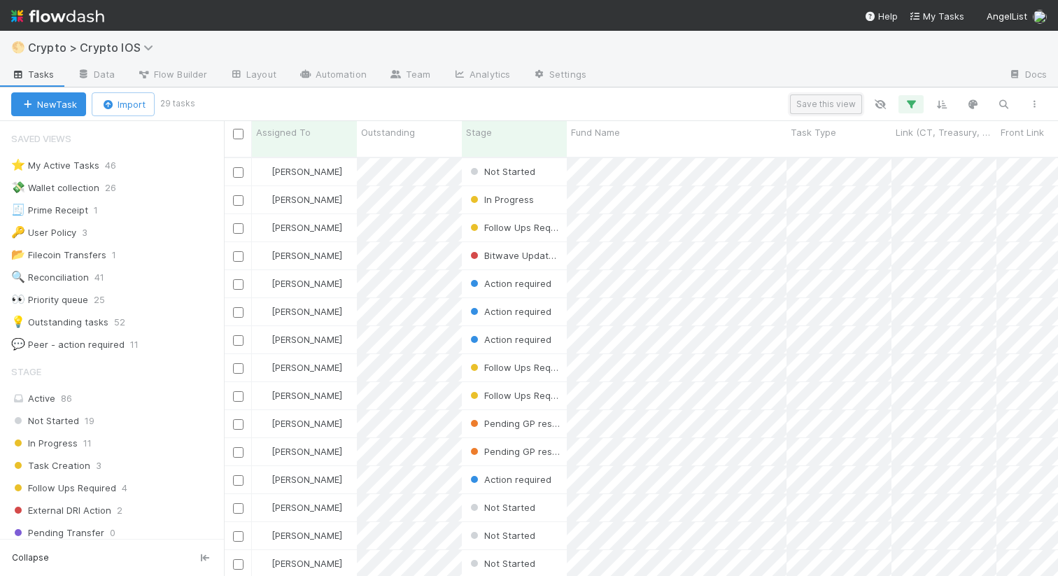
click at [813, 108] on button "Save this view" at bounding box center [826, 104] width 72 height 20
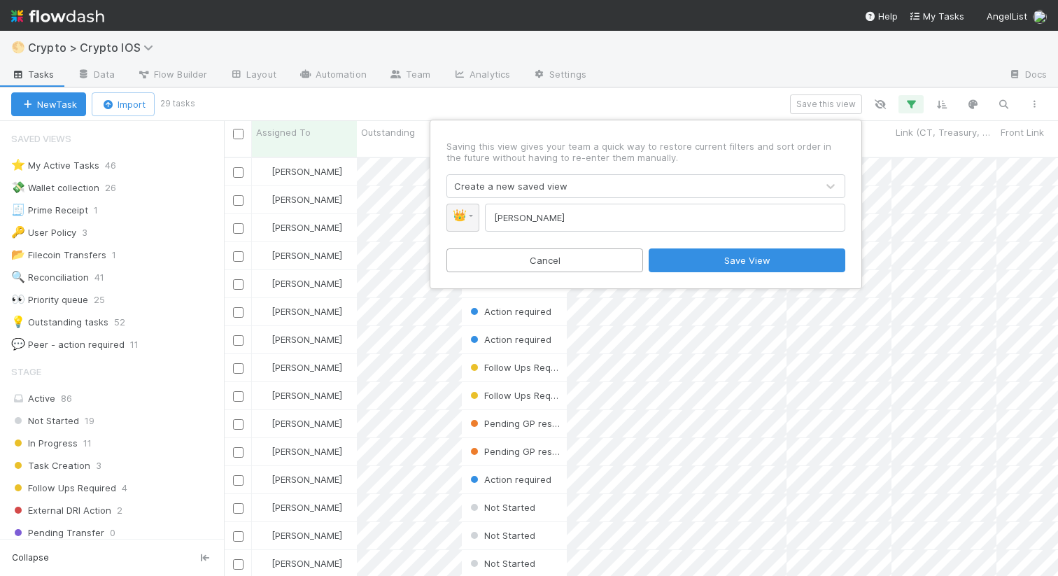
type input "Nathalie AIs"
click at [460, 218] on span "👑" at bounding box center [460, 215] width 14 height 12
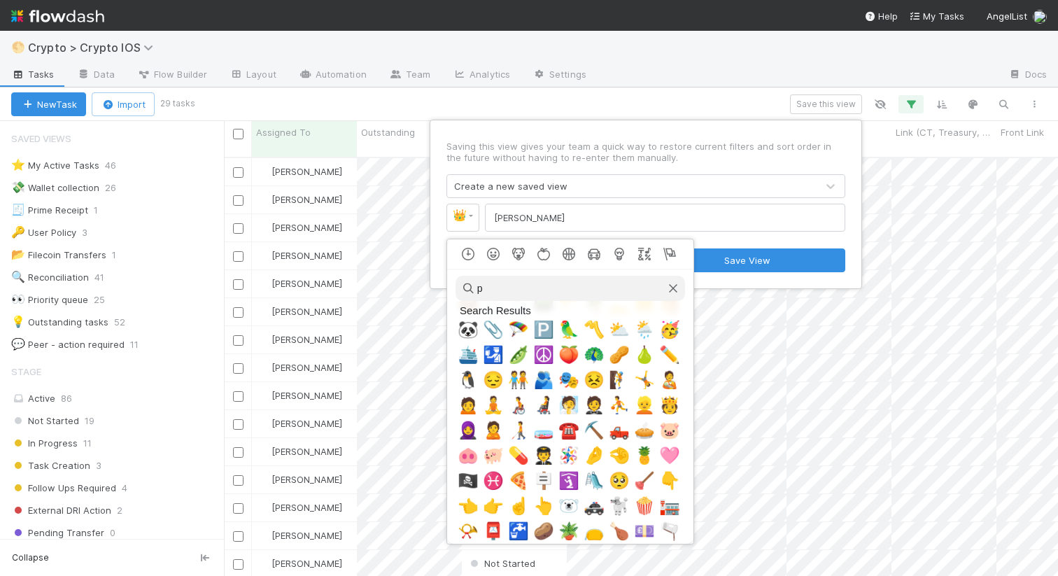
scroll to position [0, 0]
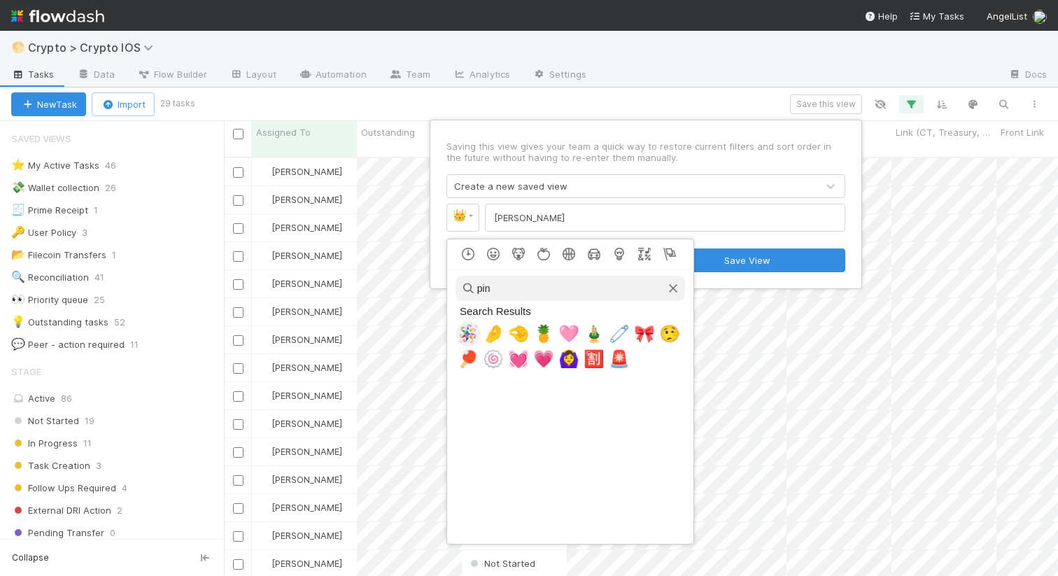
type input "pink"
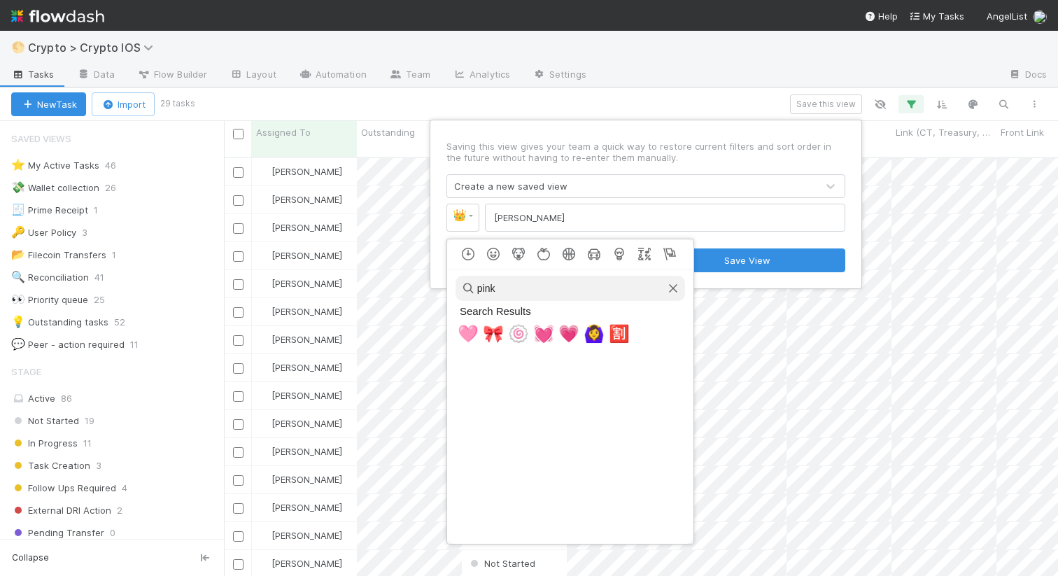
drag, startPoint x: 504, startPoint y: 290, endPoint x: 472, endPoint y: 290, distance: 32.2
click at [472, 290] on input "pink" at bounding box center [569, 288] width 229 height 25
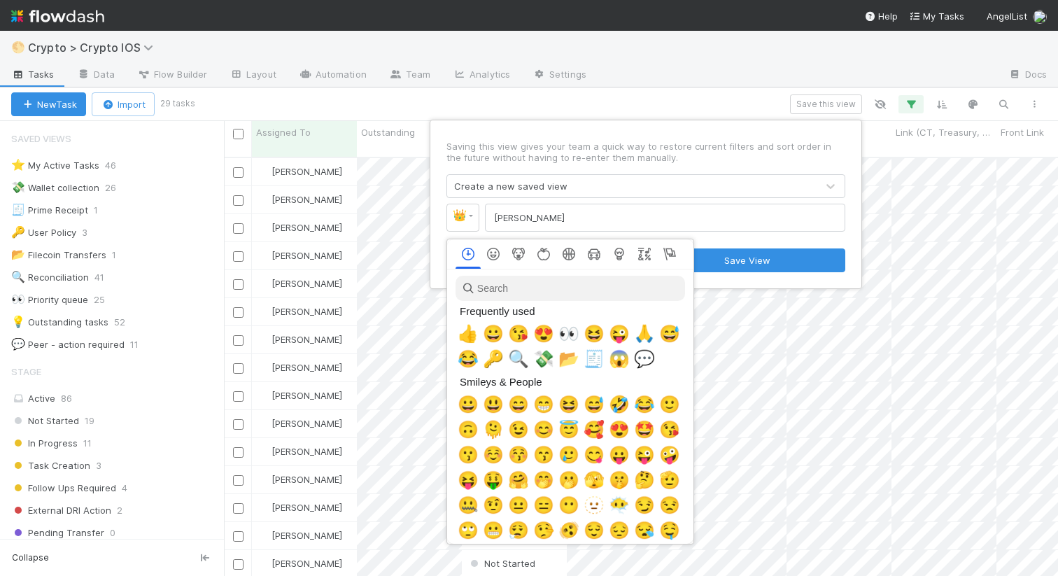
click at [685, 240] on nav at bounding box center [570, 253] width 246 height 29
click at [667, 255] on icon "Flags" at bounding box center [669, 254] width 13 height 13
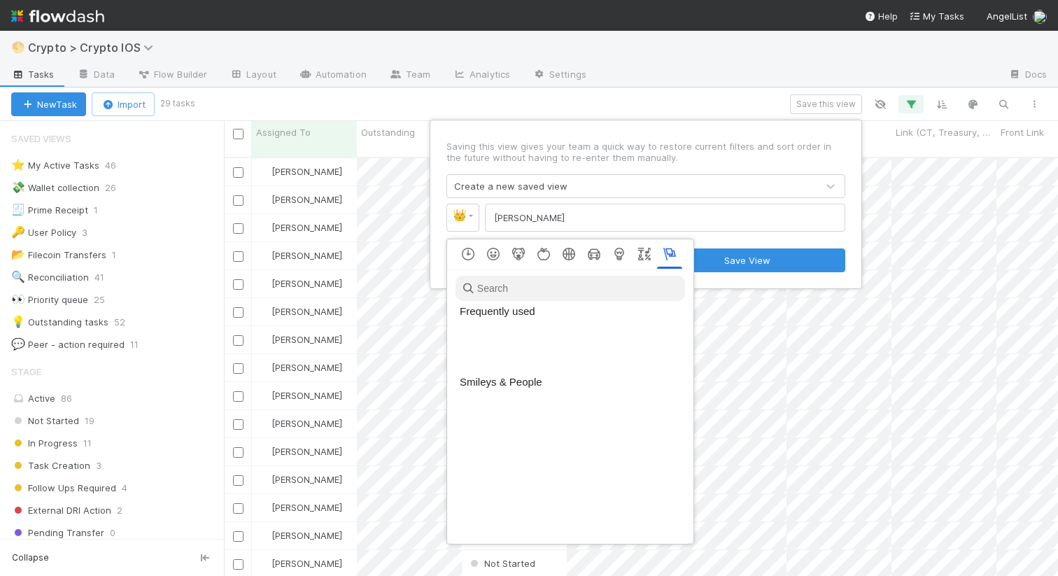
scroll to position [4749, 0]
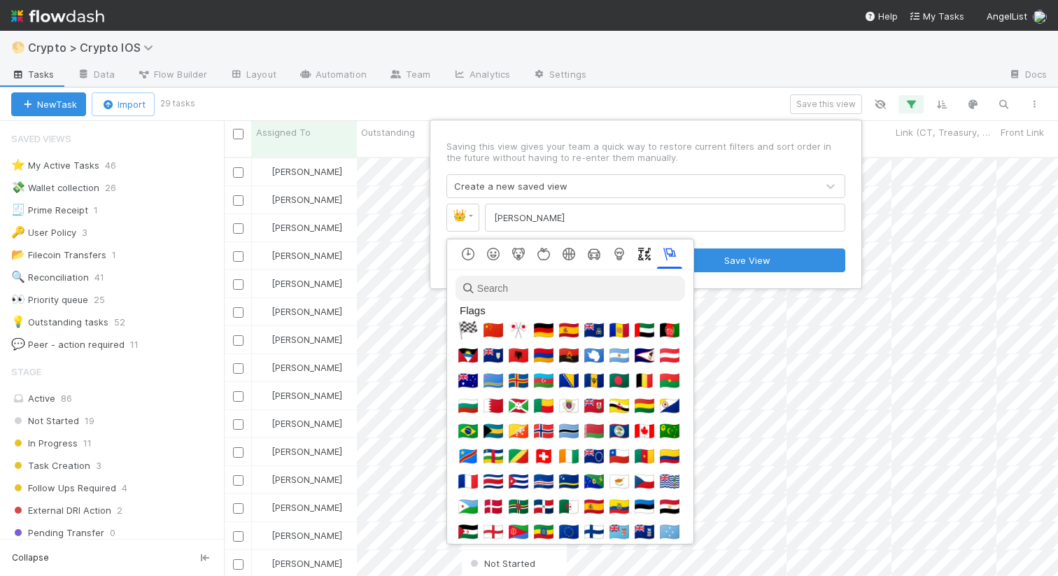
click at [646, 260] on icon "Symbols" at bounding box center [644, 254] width 13 height 13
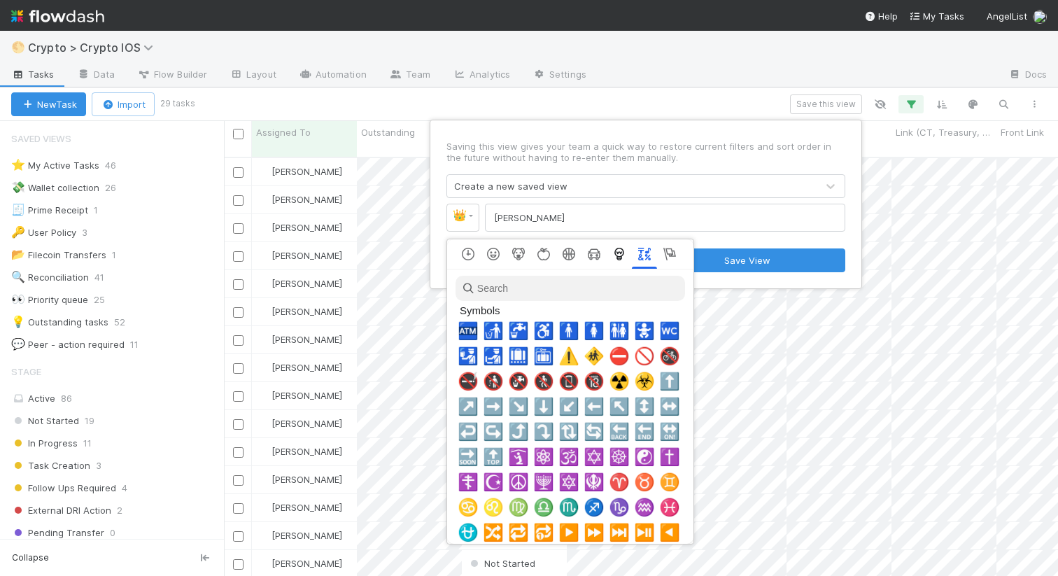
click at [617, 257] on icon "Objects" at bounding box center [618, 254] width 9 height 13
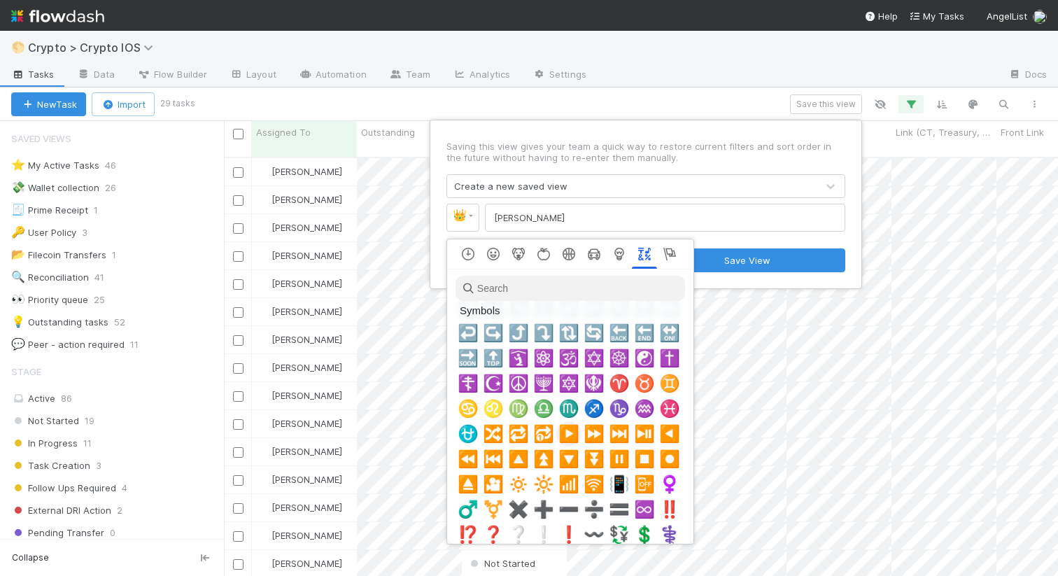
scroll to position [4192, 0]
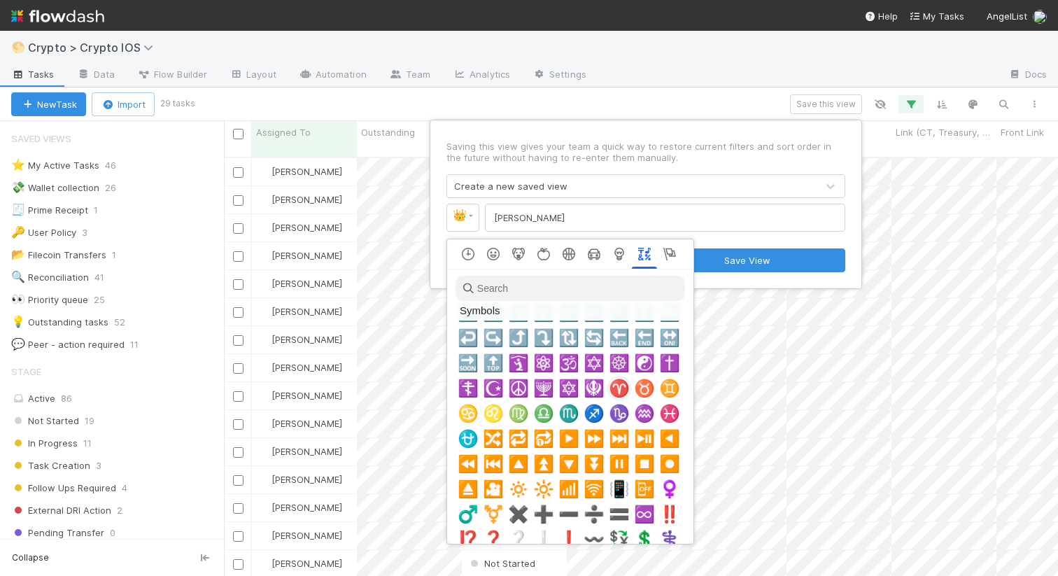
click at [618, 397] on span "♈" at bounding box center [619, 388] width 21 height 20
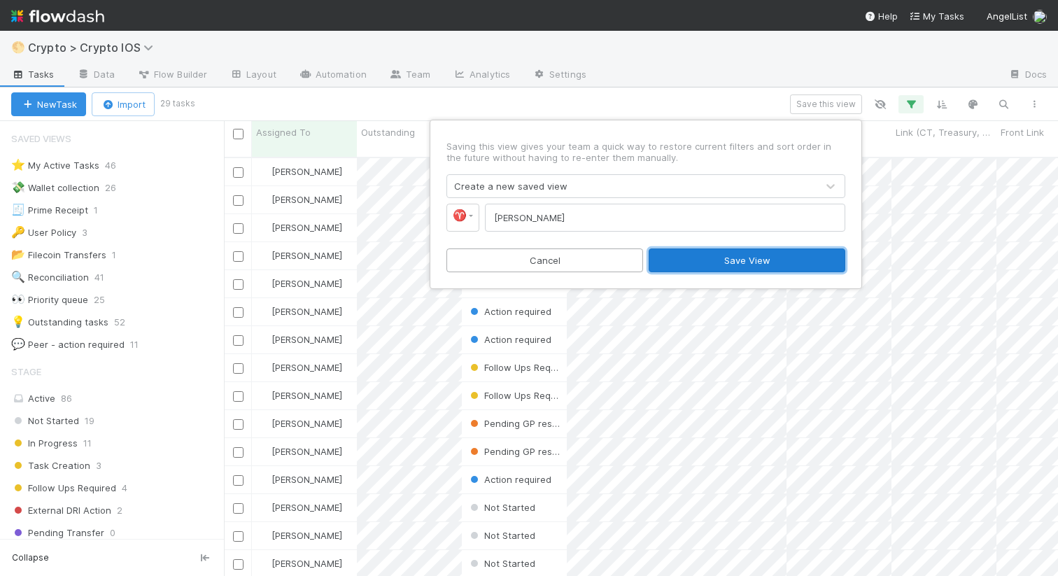
click at [726, 267] on button "Save View" at bounding box center [746, 260] width 197 height 24
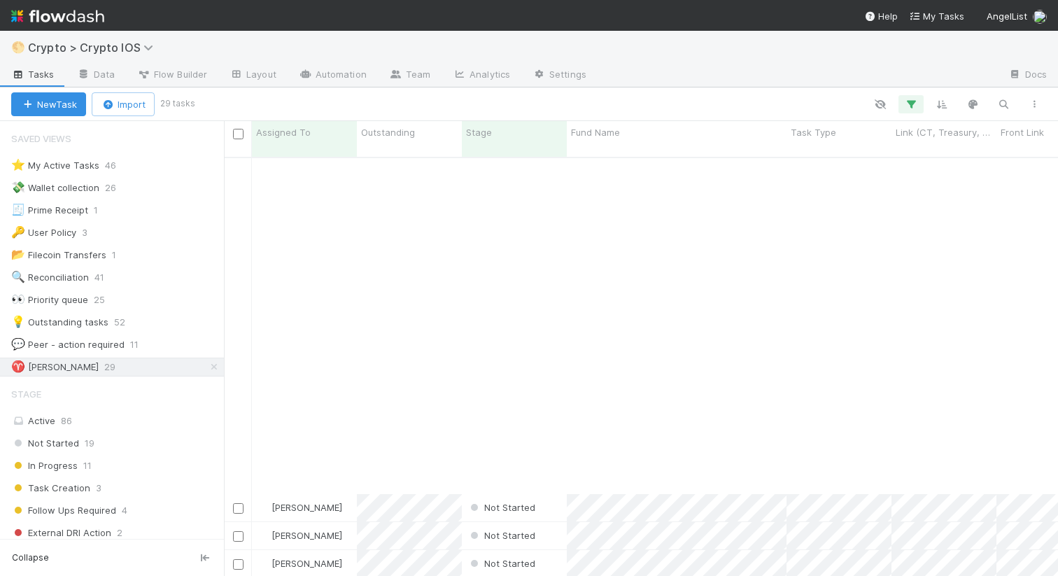
scroll to position [383, 0]
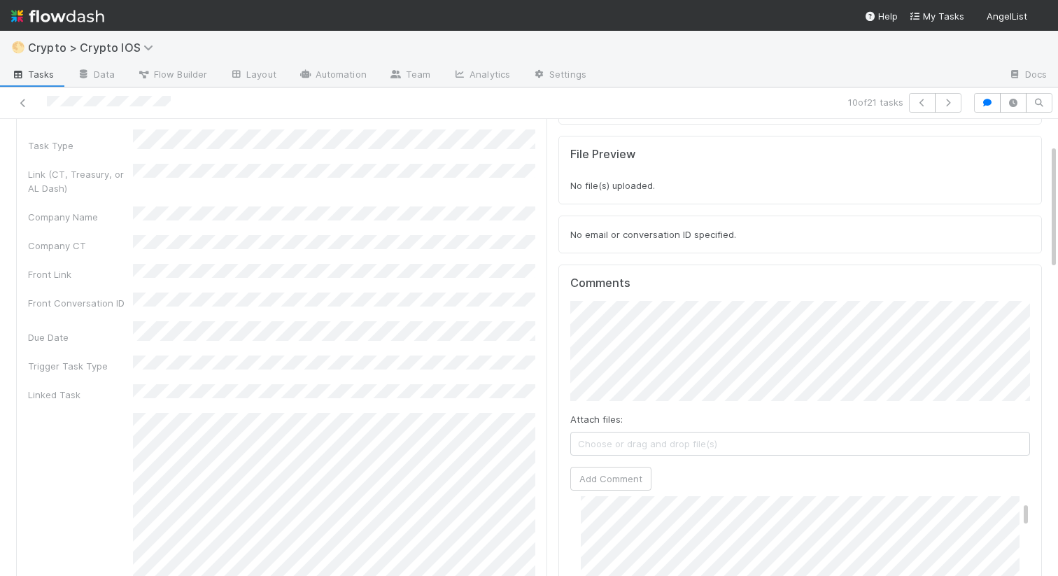
scroll to position [21, 0]
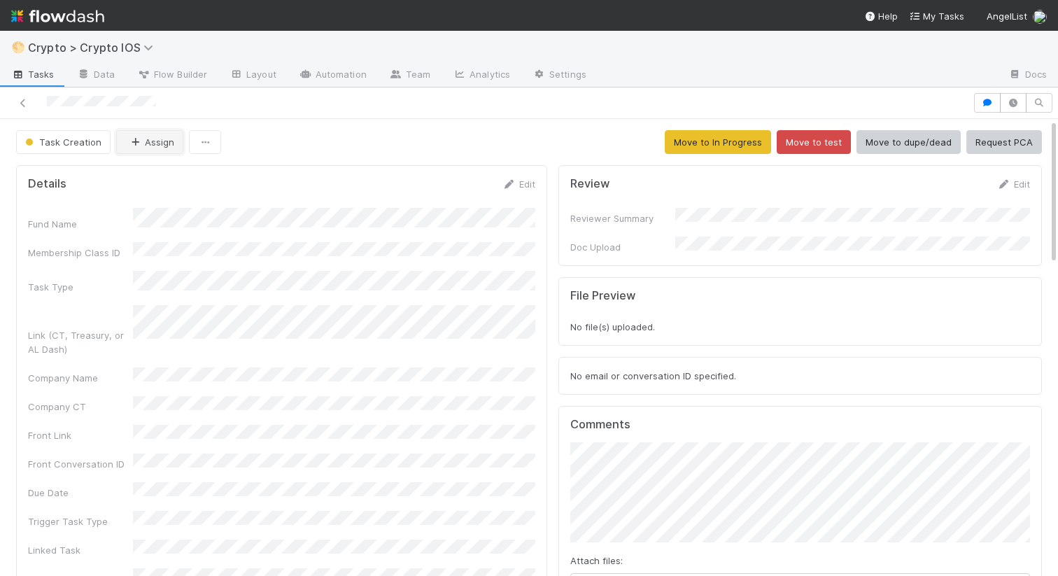
click at [134, 141] on icon "button" at bounding box center [135, 142] width 14 height 9
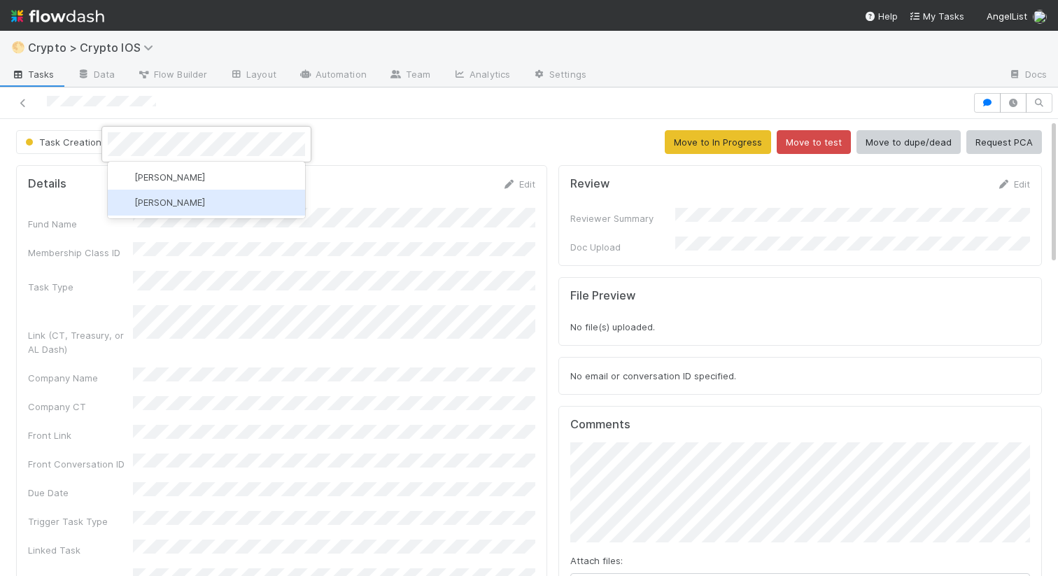
click at [140, 204] on span "[PERSON_NAME]" at bounding box center [169, 202] width 71 height 11
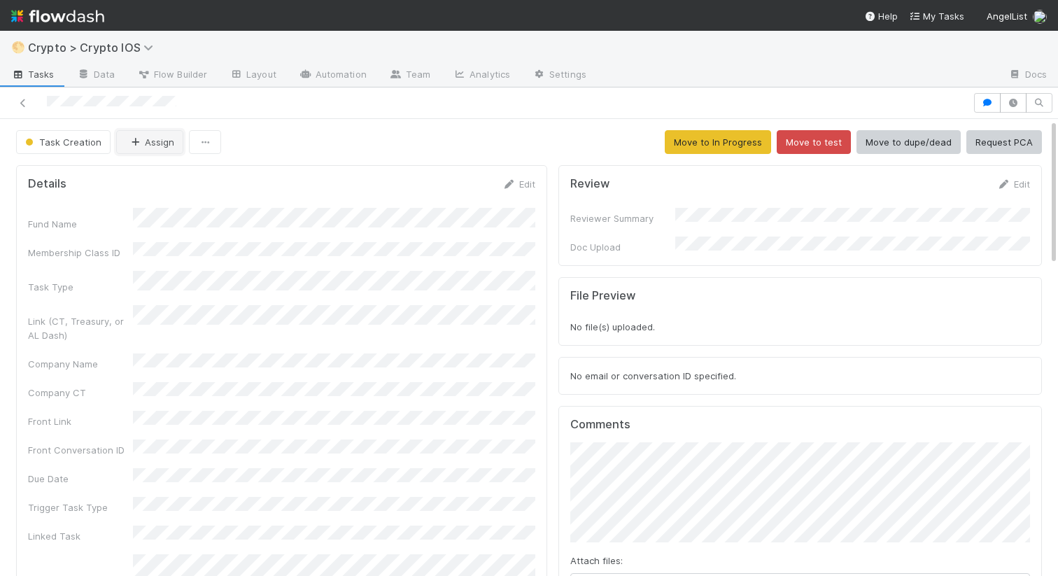
click at [145, 147] on button "Assign" at bounding box center [149, 142] width 67 height 24
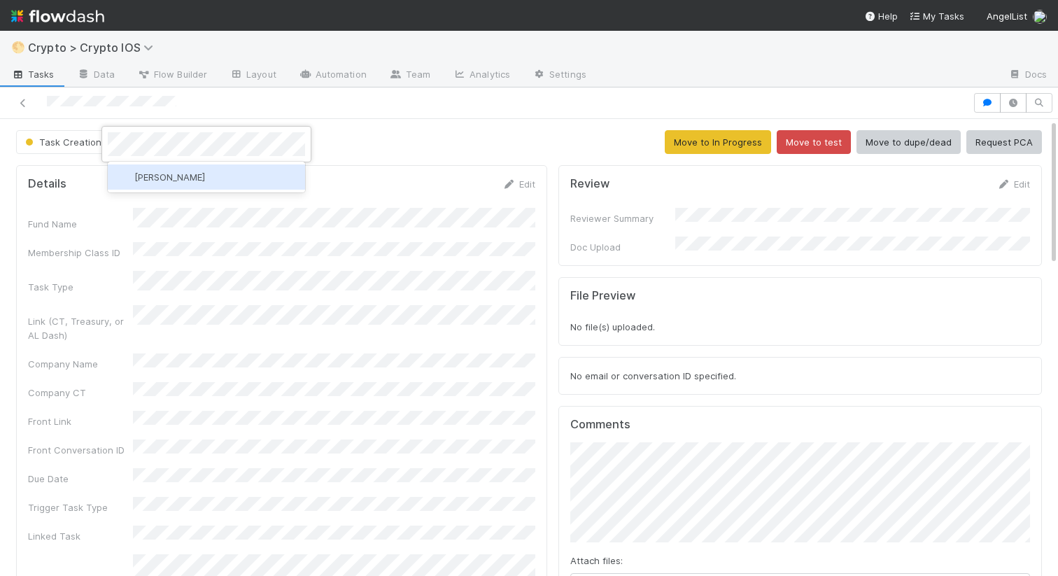
click at [142, 178] on span "[PERSON_NAME]" at bounding box center [169, 176] width 71 height 11
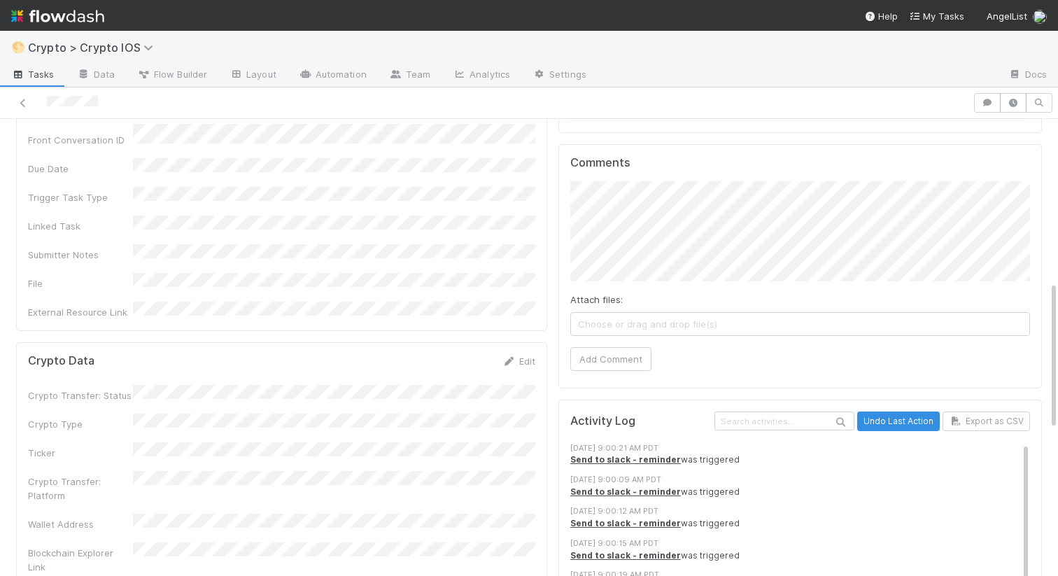
scroll to position [150, 0]
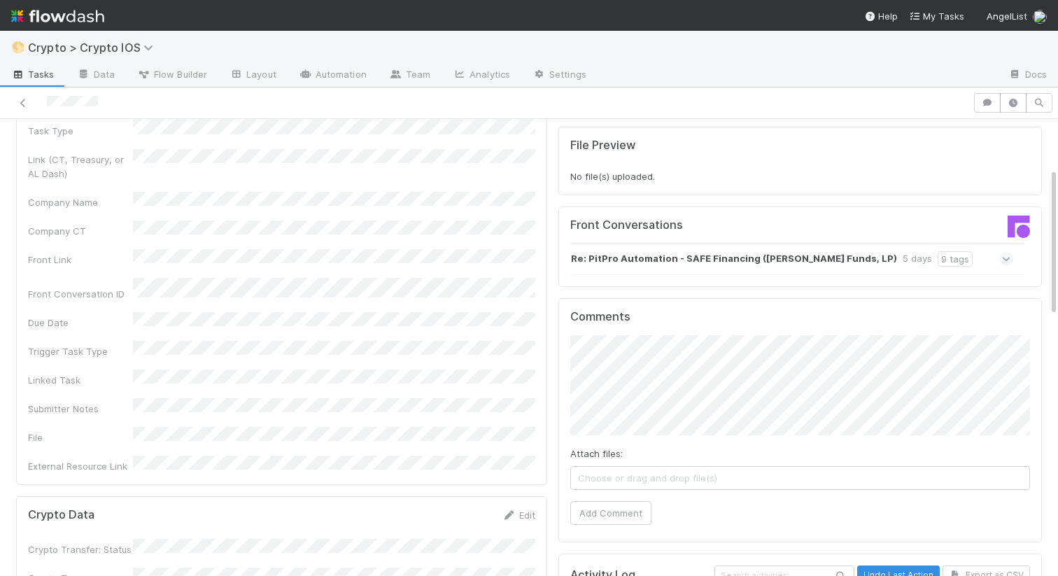
click at [643, 262] on div "Re: PitPro Automation - SAFE Financing (Vinayak Ranade Funds, LP) 5 days 9 tags" at bounding box center [791, 259] width 443 height 32
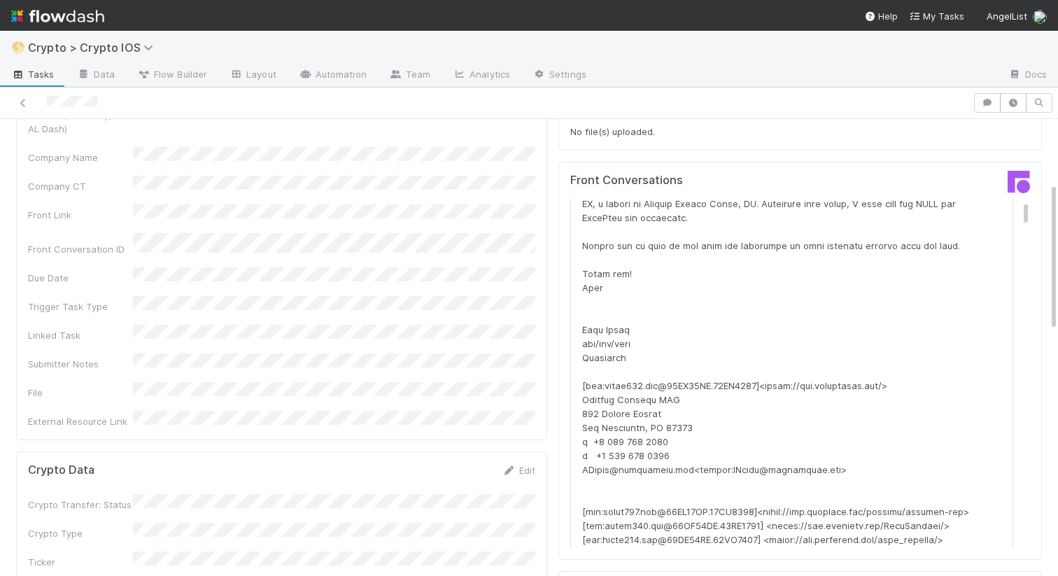
scroll to position [0, 0]
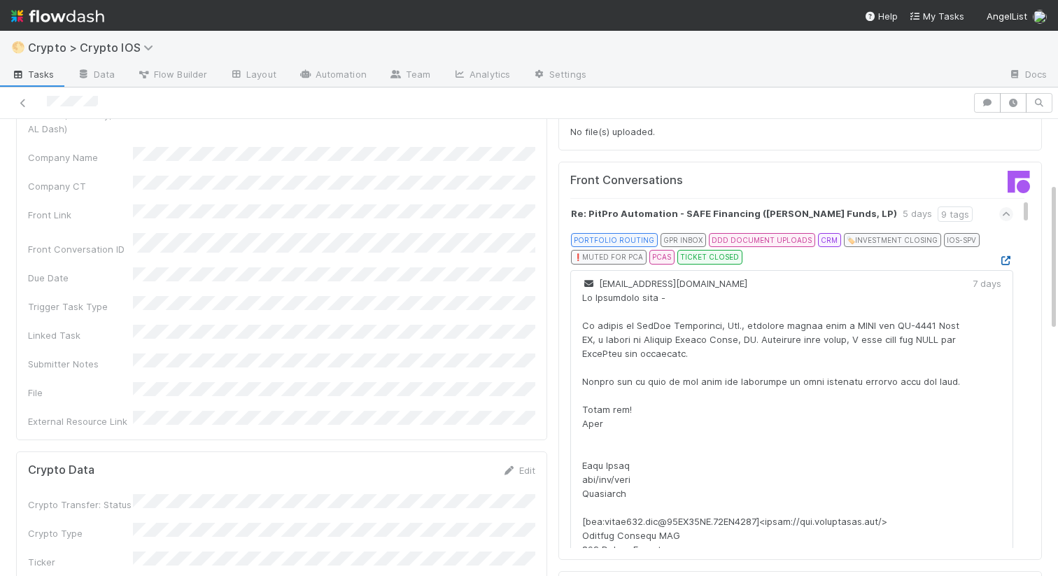
click at [1003, 256] on icon at bounding box center [1006, 260] width 14 height 9
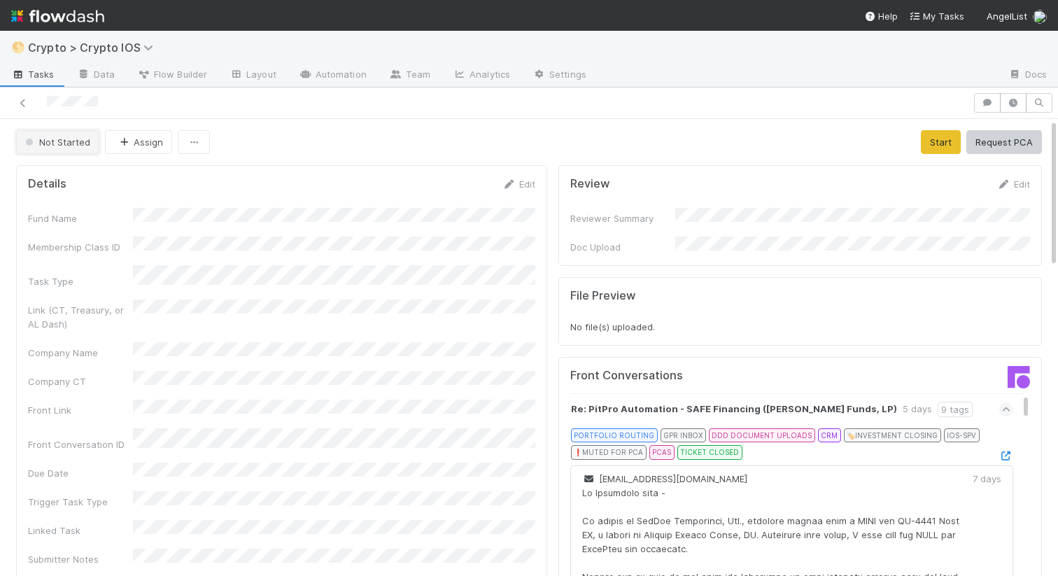
click at [76, 145] on span "Not Started" at bounding box center [56, 141] width 68 height 11
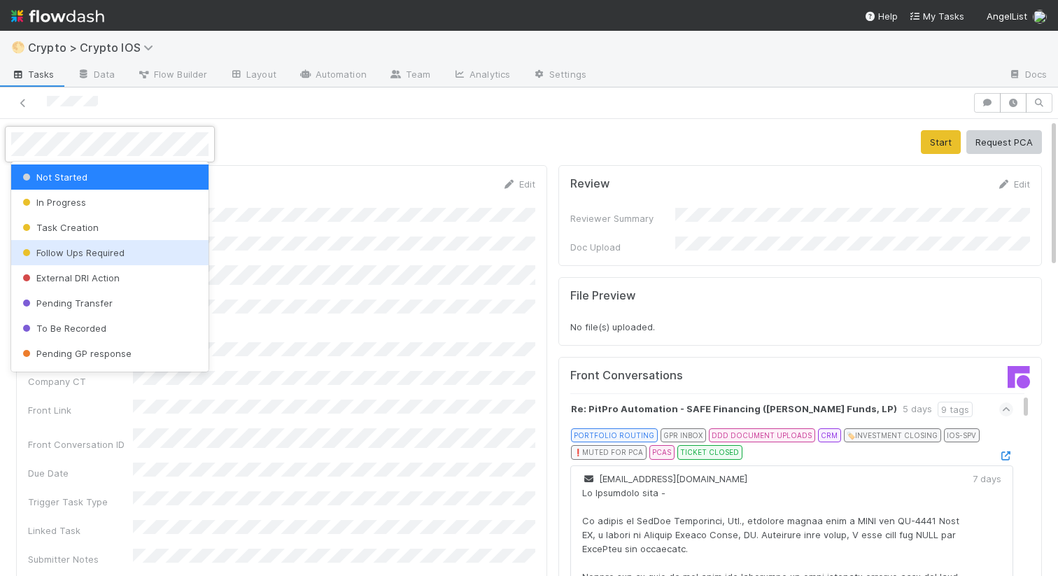
scroll to position [224, 0]
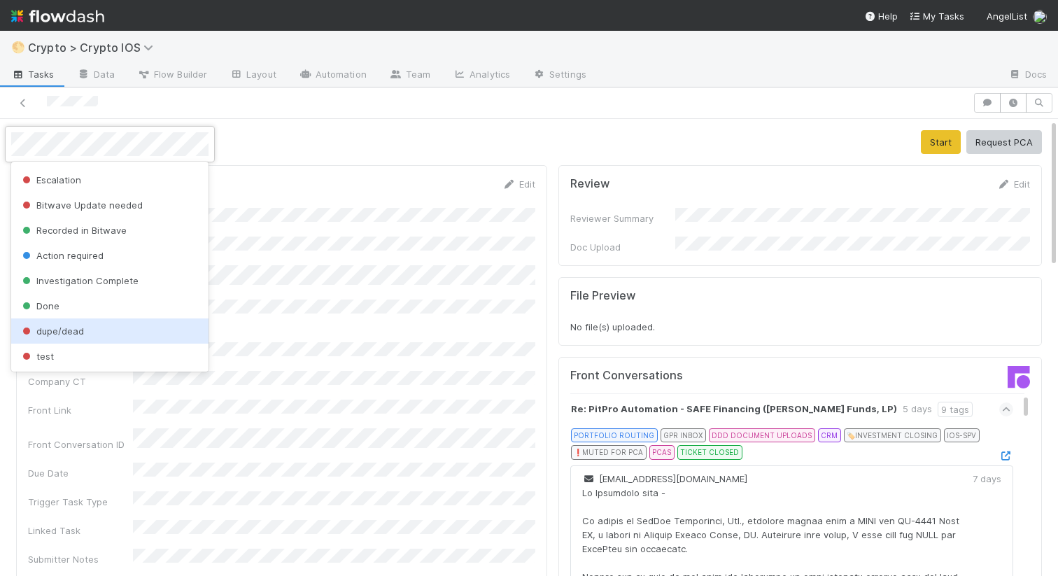
click at [51, 334] on span "dupe/dead" at bounding box center [52, 330] width 64 height 11
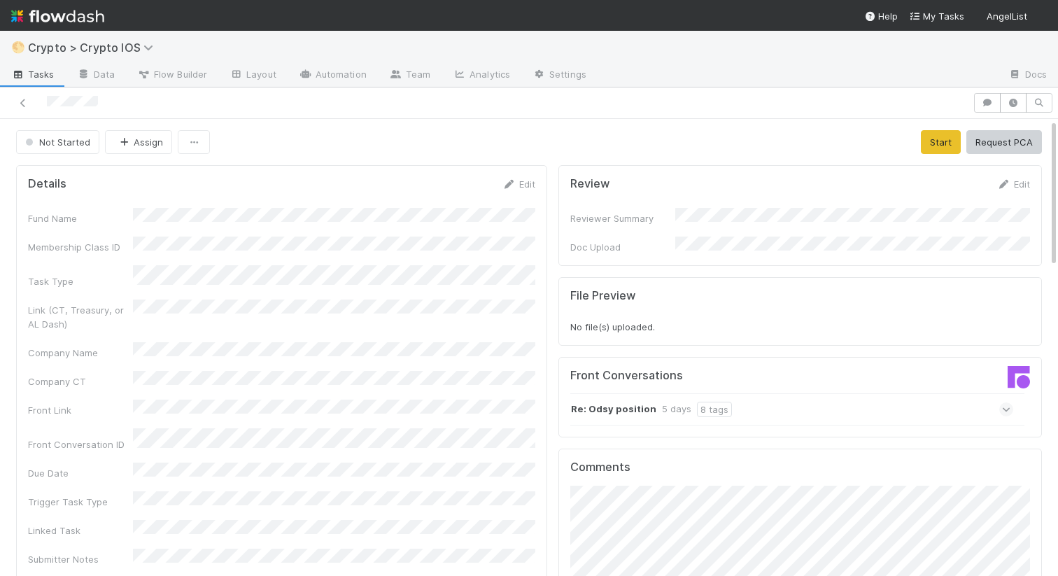
scroll to position [151, 0]
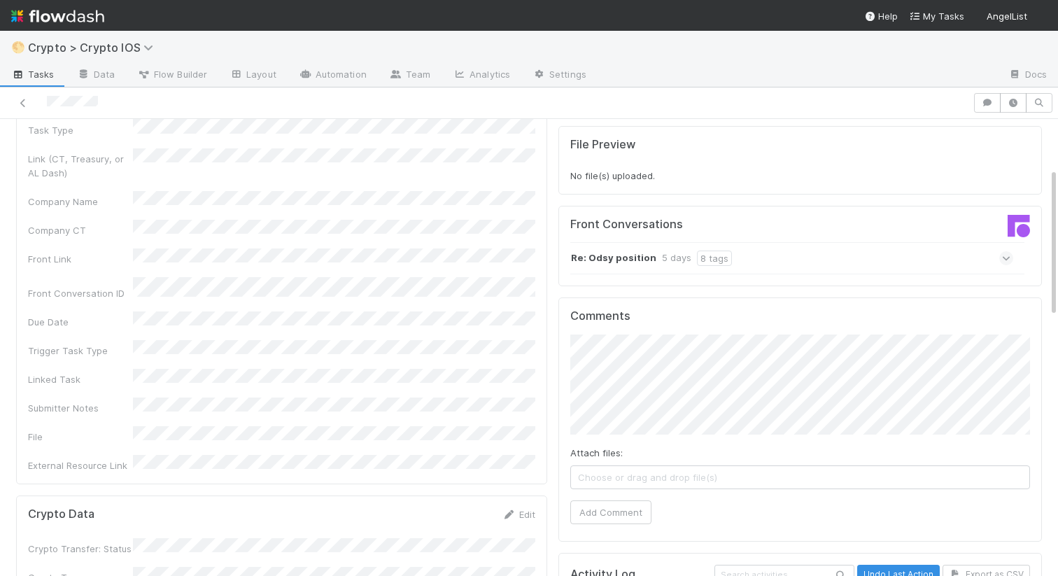
click at [630, 253] on strong "Re: Odsy position" at bounding box center [613, 257] width 85 height 15
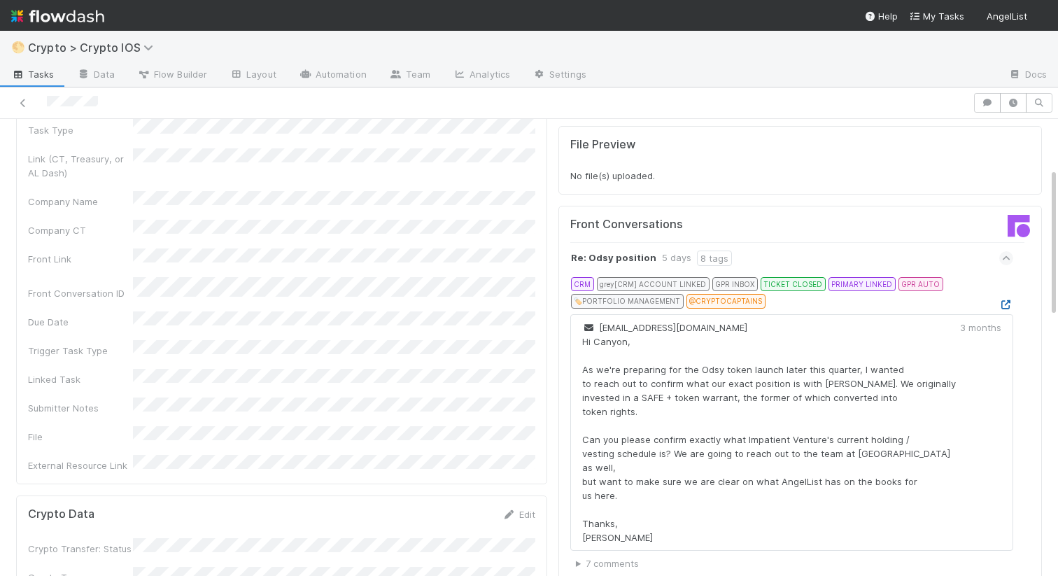
click at [1007, 300] on icon at bounding box center [1006, 304] width 14 height 9
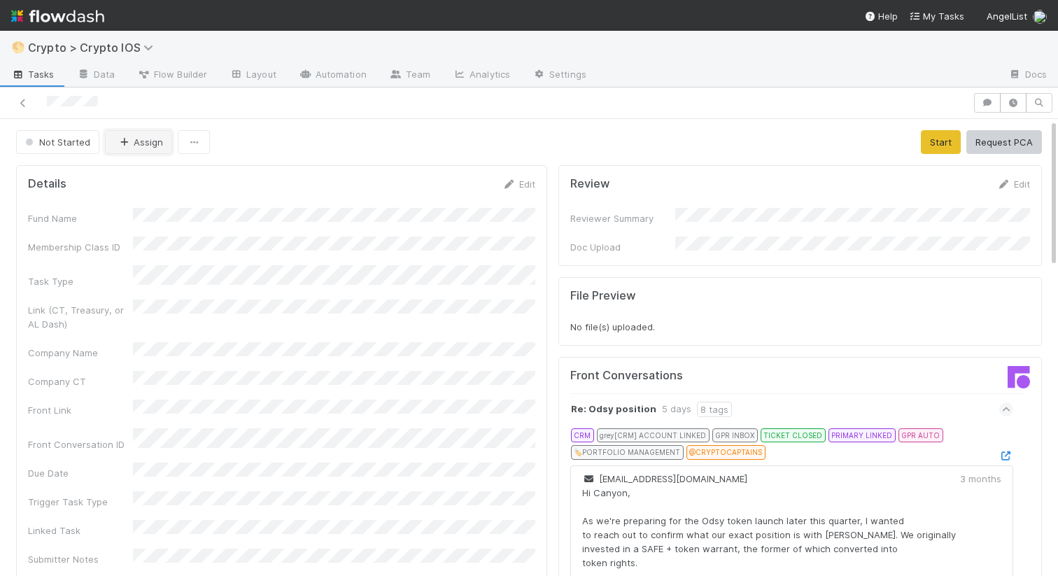
click at [157, 147] on button "Assign" at bounding box center [138, 142] width 67 height 24
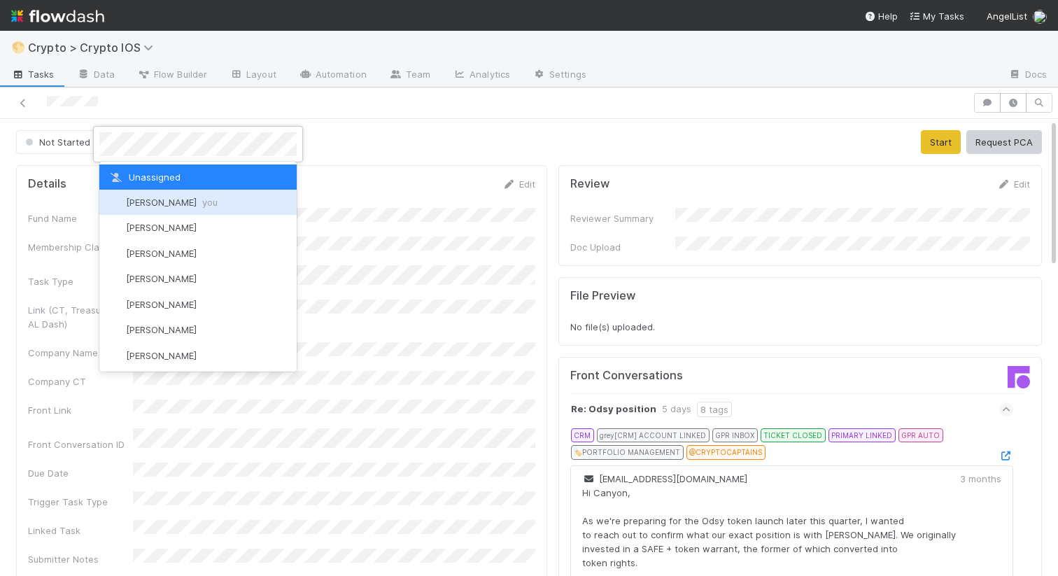
click at [144, 205] on span "Nathalie Gualito you" at bounding box center [172, 202] width 92 height 11
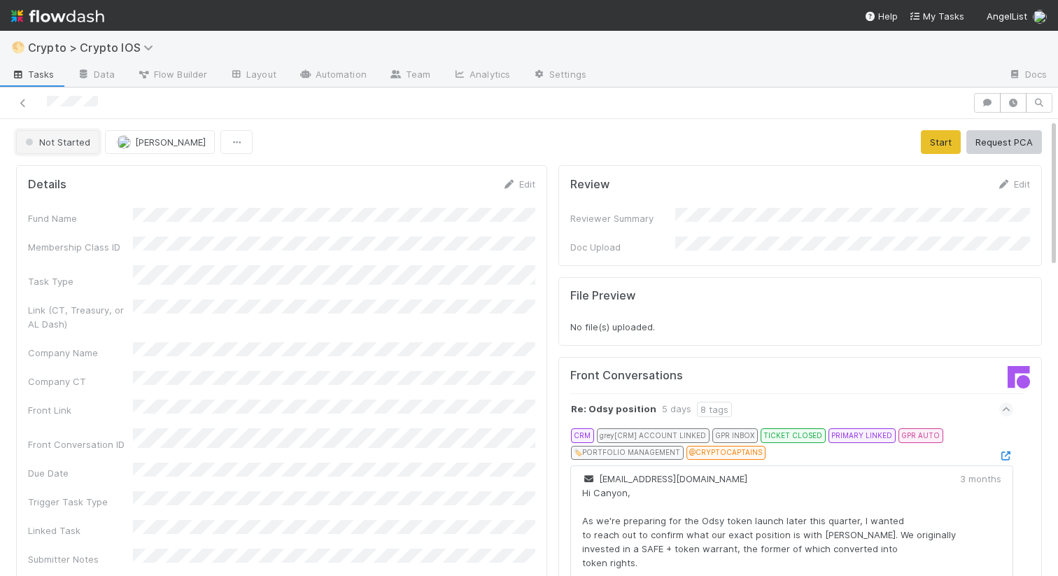
click at [71, 138] on span "Not Started" at bounding box center [56, 141] width 68 height 11
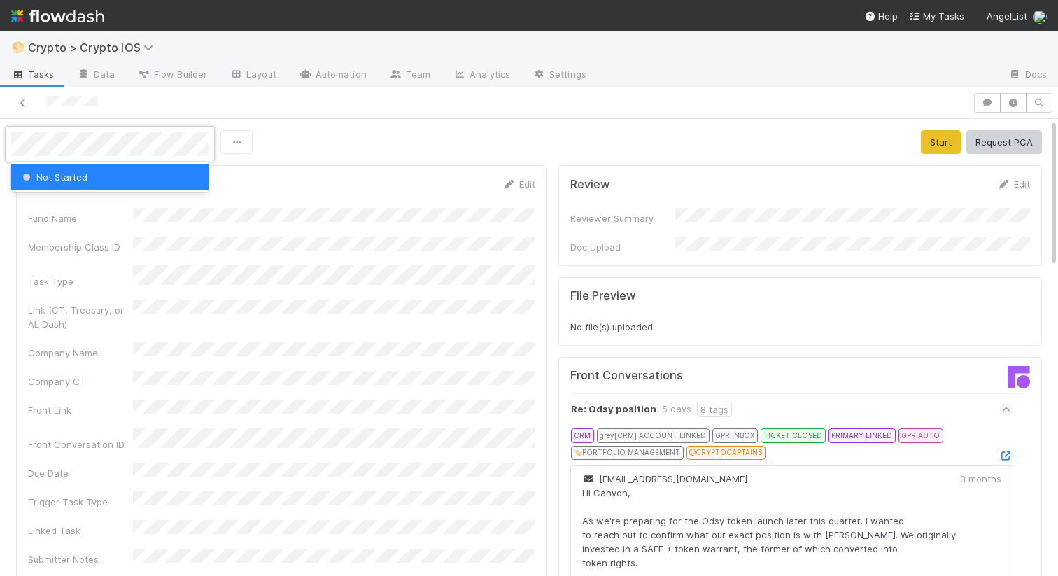
click at [73, 173] on span "Not Started" at bounding box center [54, 176] width 68 height 11
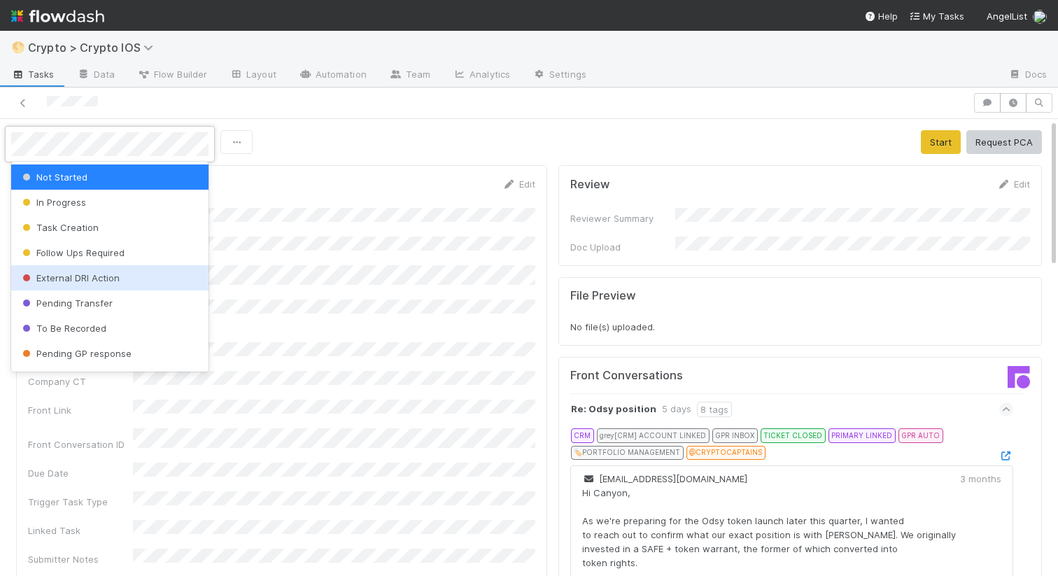
scroll to position [224, 0]
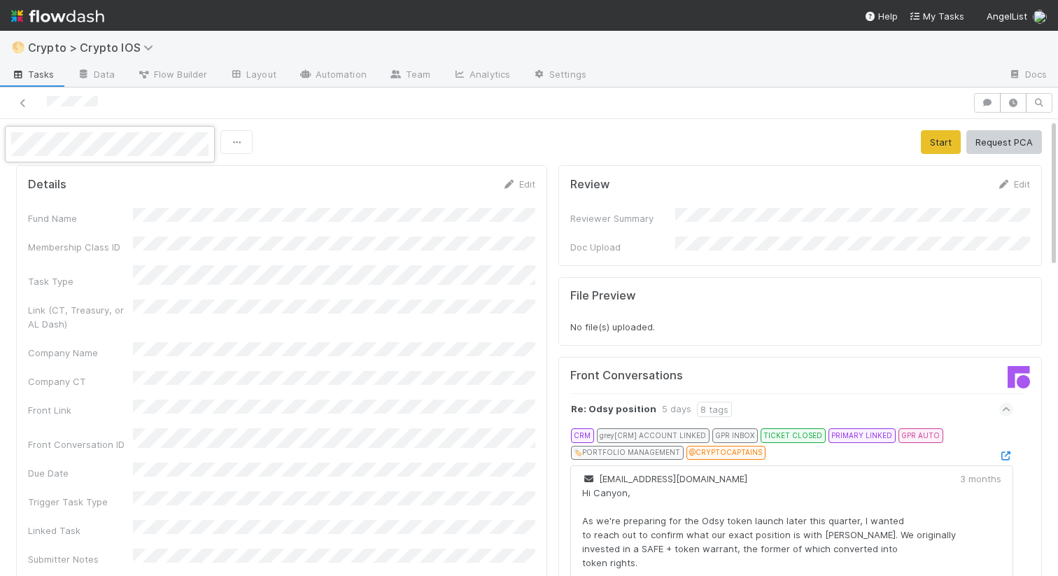
click at [347, 161] on div at bounding box center [529, 288] width 1058 height 576
click at [522, 187] on link "Edit" at bounding box center [518, 183] width 33 height 11
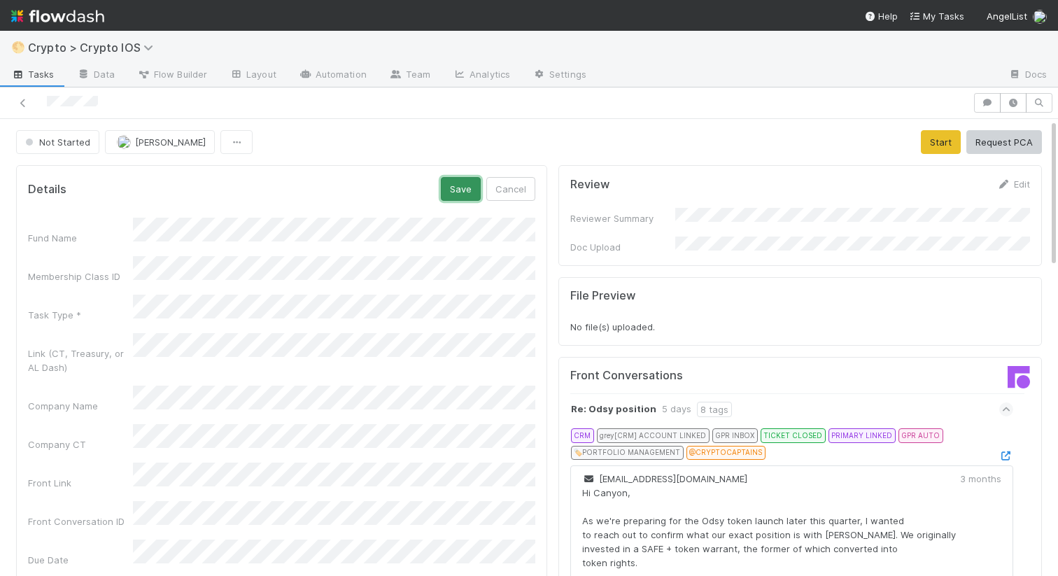
click at [461, 188] on button "Save" at bounding box center [461, 189] width 40 height 24
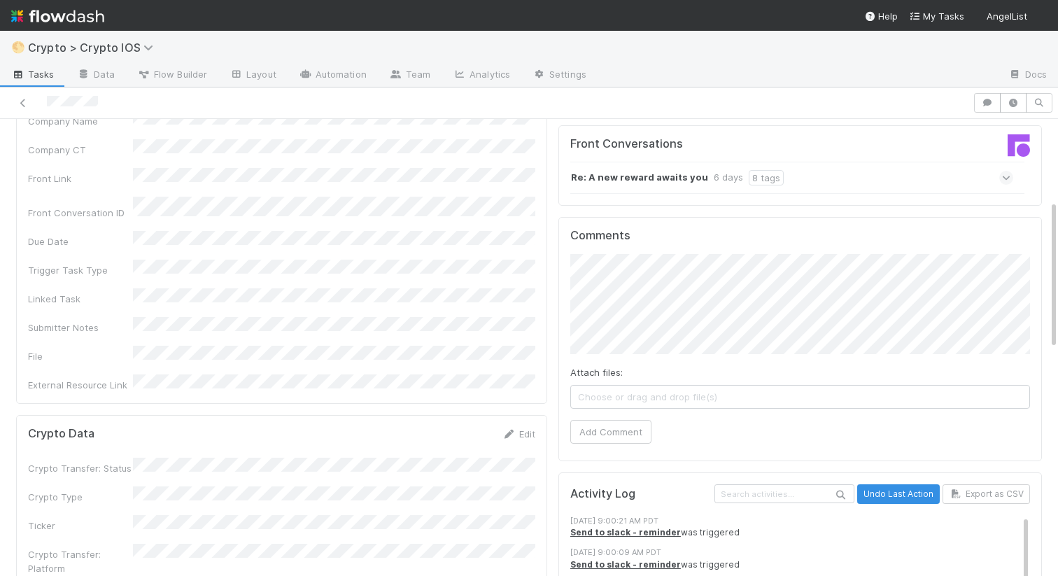
scroll to position [205, 0]
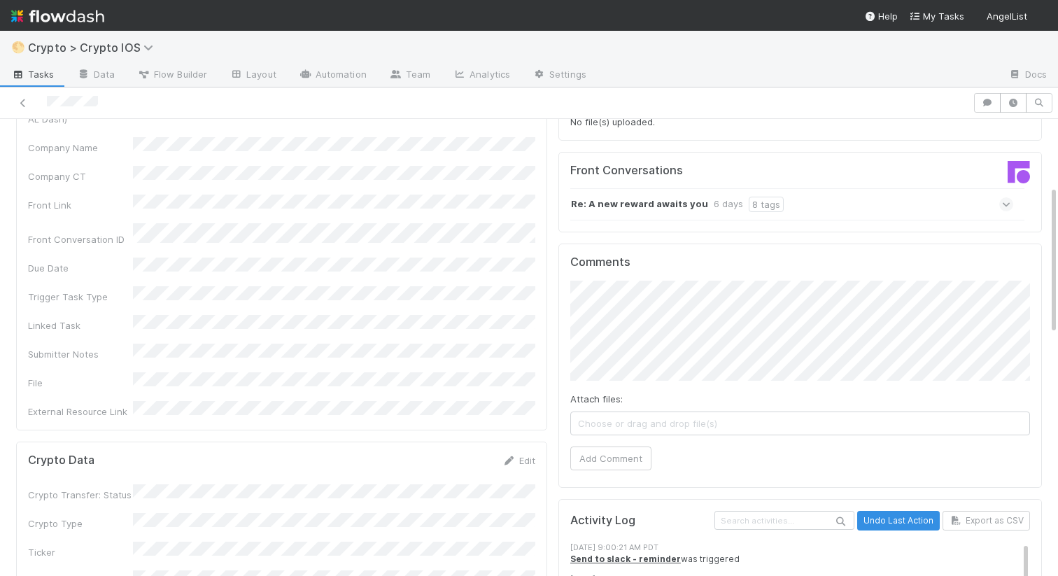
click at [639, 188] on div "Re: A new reward awaits you 6 days 8 tags" at bounding box center [791, 204] width 443 height 32
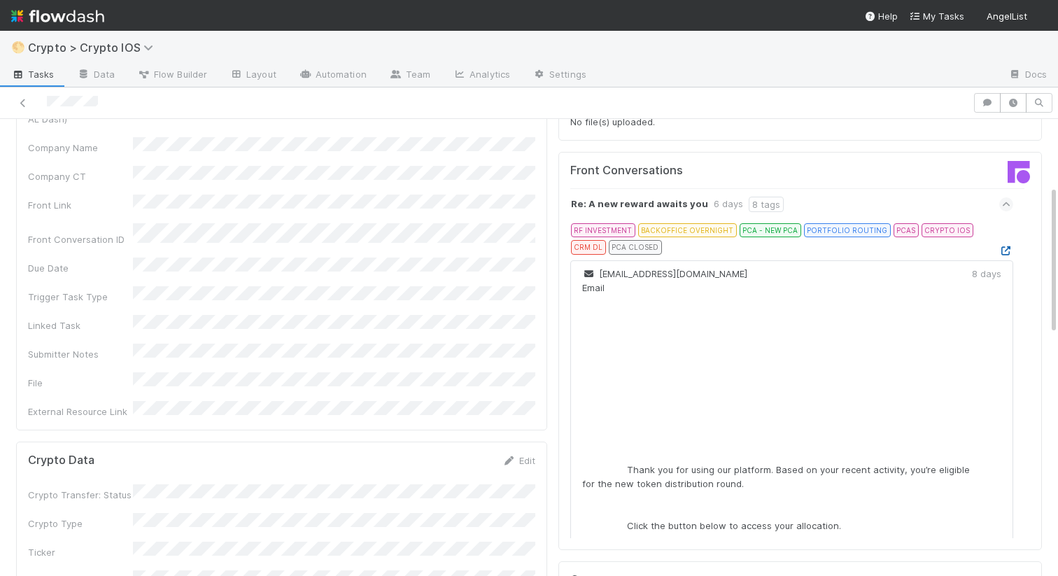
click at [1008, 246] on icon at bounding box center [1006, 250] width 14 height 9
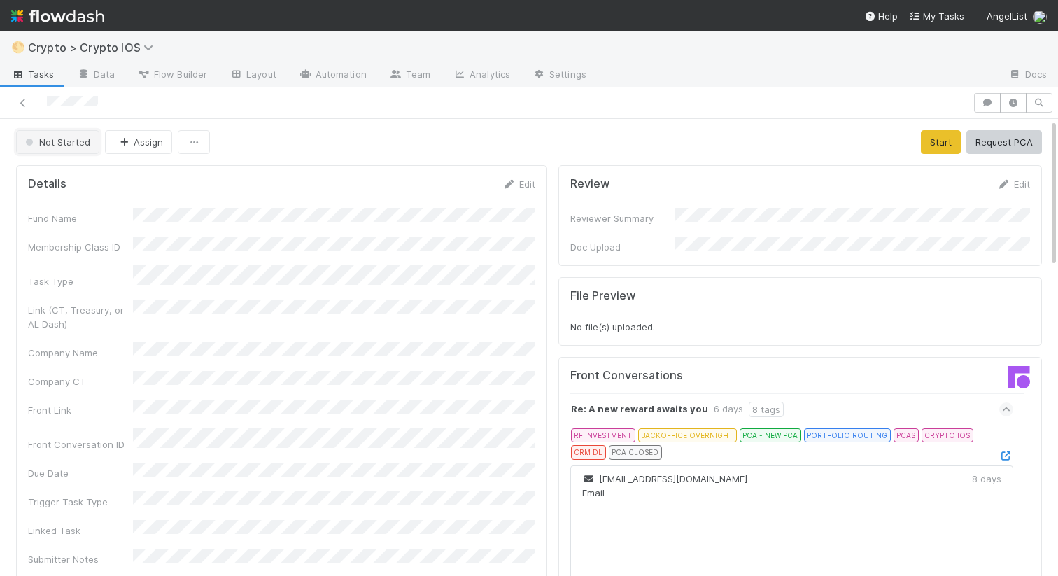
click at [64, 148] on button "Not Started" at bounding box center [57, 142] width 83 height 24
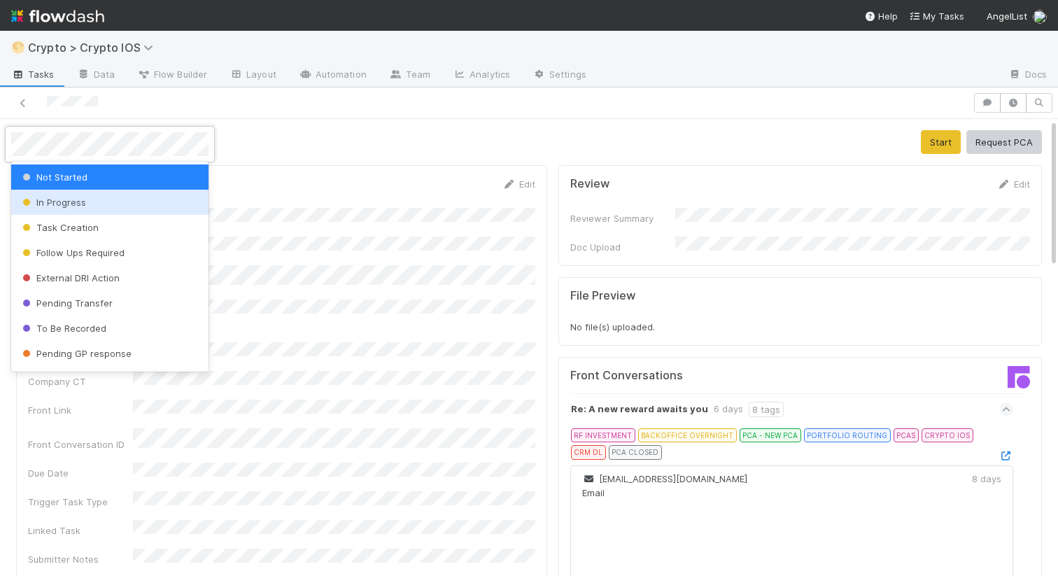
click at [374, 127] on div at bounding box center [529, 288] width 1058 height 576
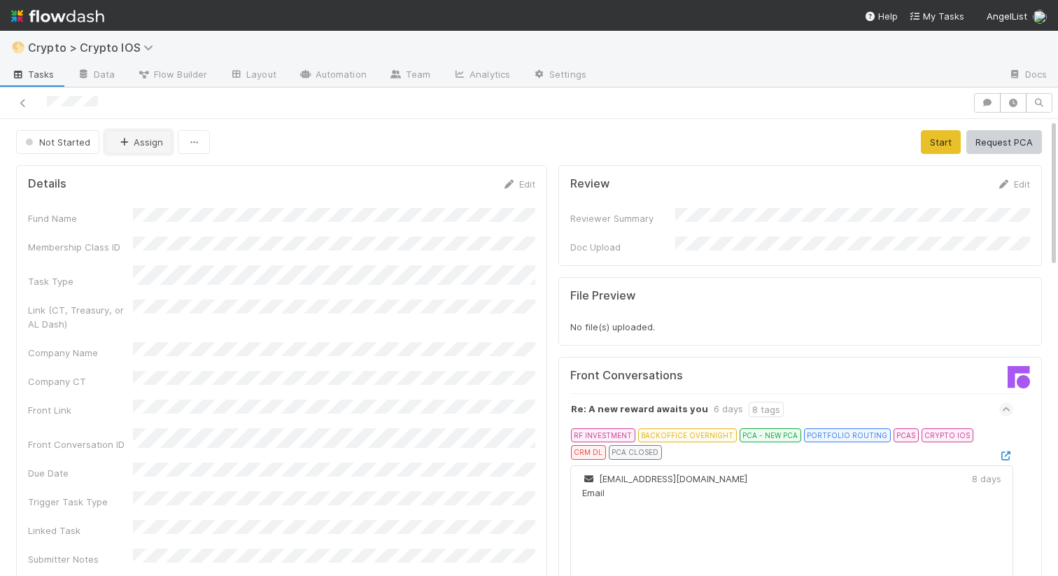
click at [138, 138] on button "Assign" at bounding box center [138, 142] width 67 height 24
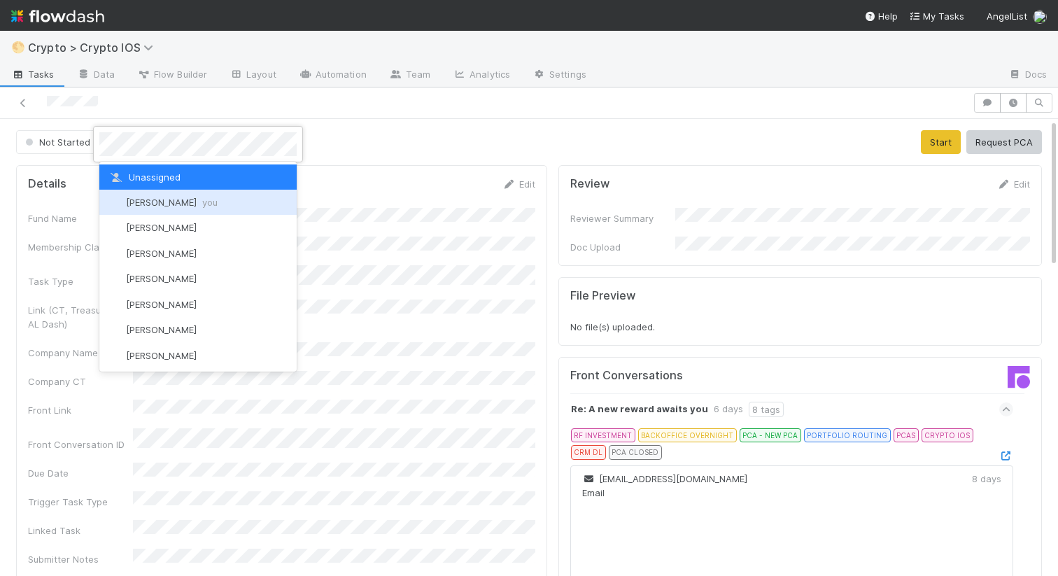
click at [153, 201] on span "[PERSON_NAME] you" at bounding box center [172, 202] width 92 height 11
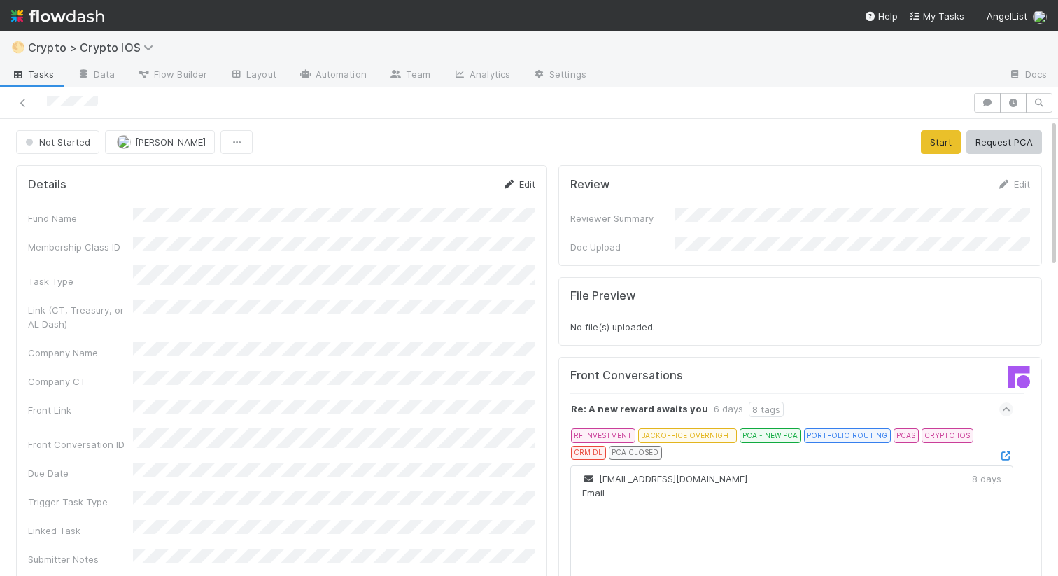
click at [515, 185] on icon at bounding box center [509, 184] width 14 height 9
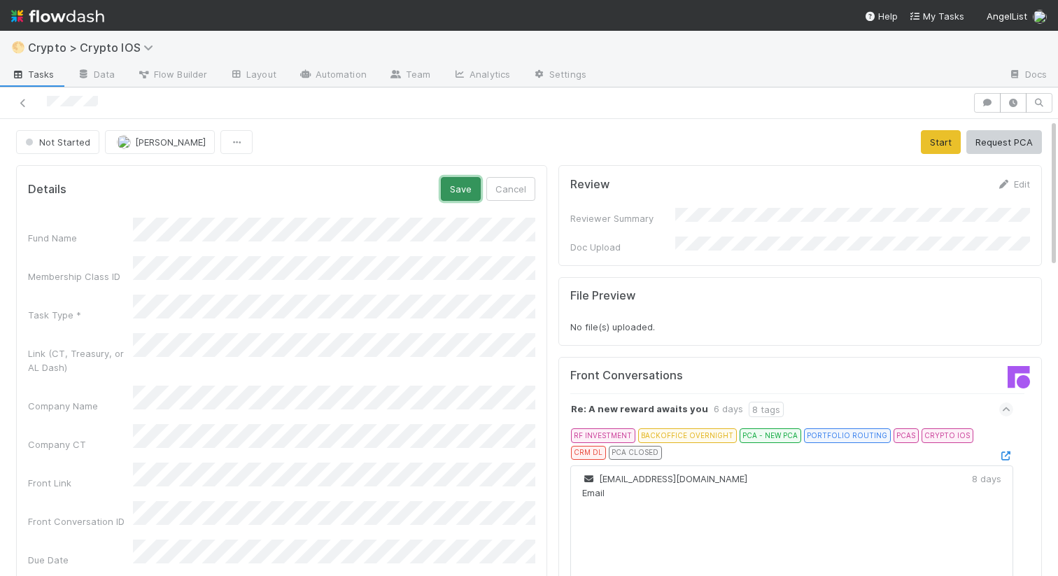
click at [456, 182] on button "Save" at bounding box center [461, 189] width 40 height 24
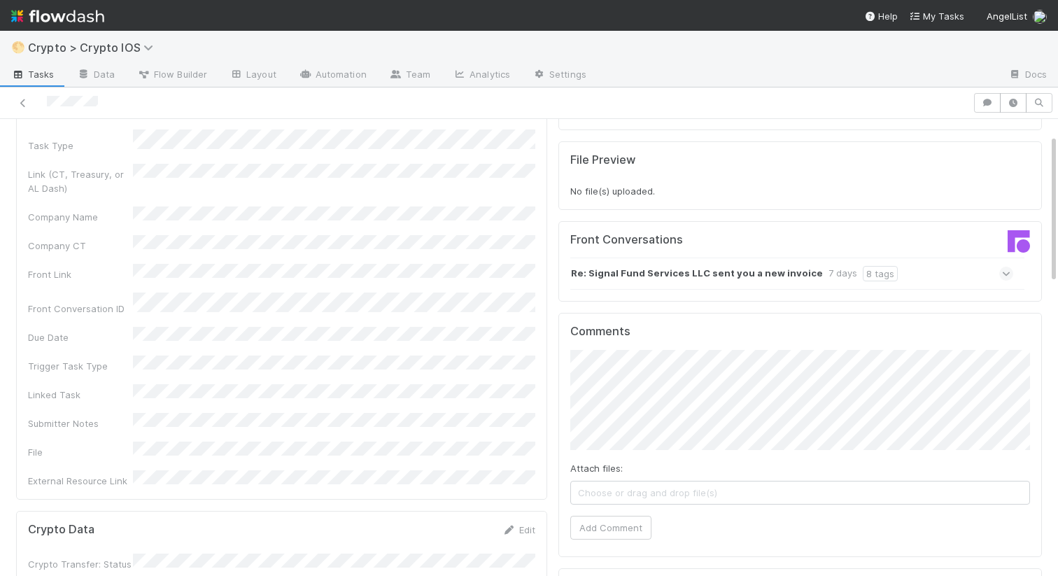
scroll to position [162, 0]
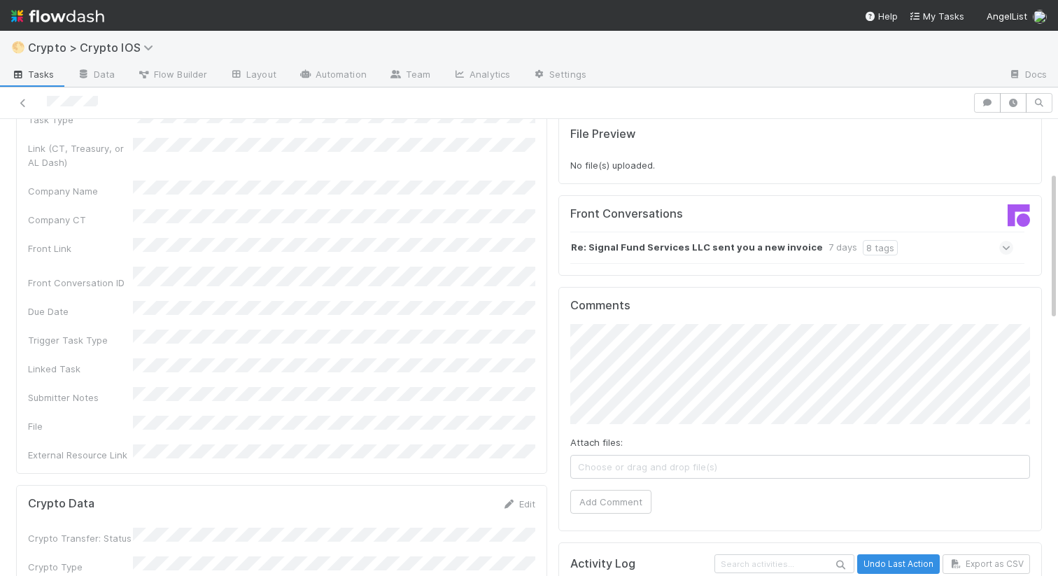
click at [624, 246] on strong "Re: Signal Fund Services LLC sent you a new invoice" at bounding box center [697, 247] width 252 height 15
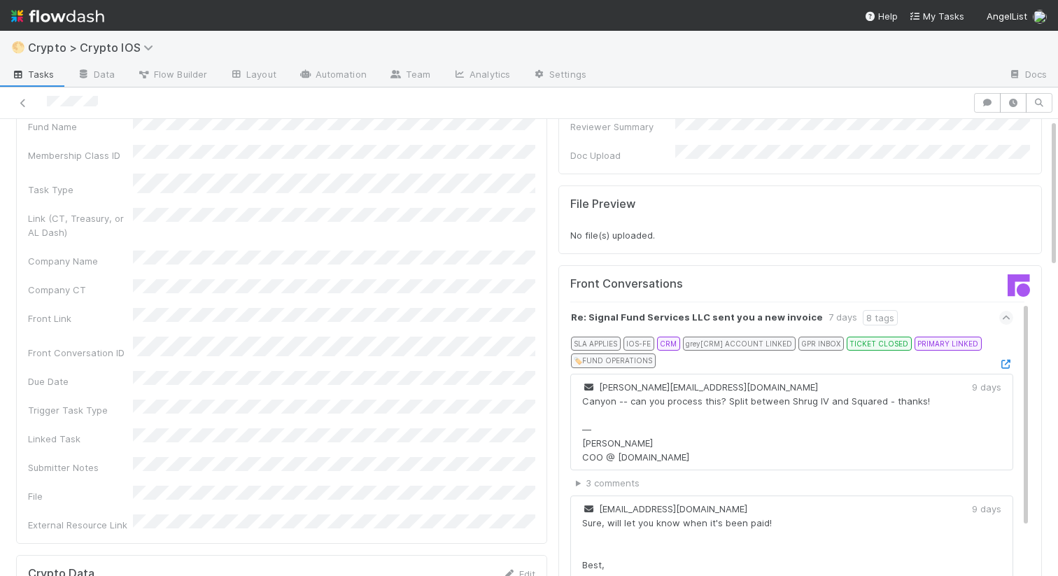
scroll to position [0, 0]
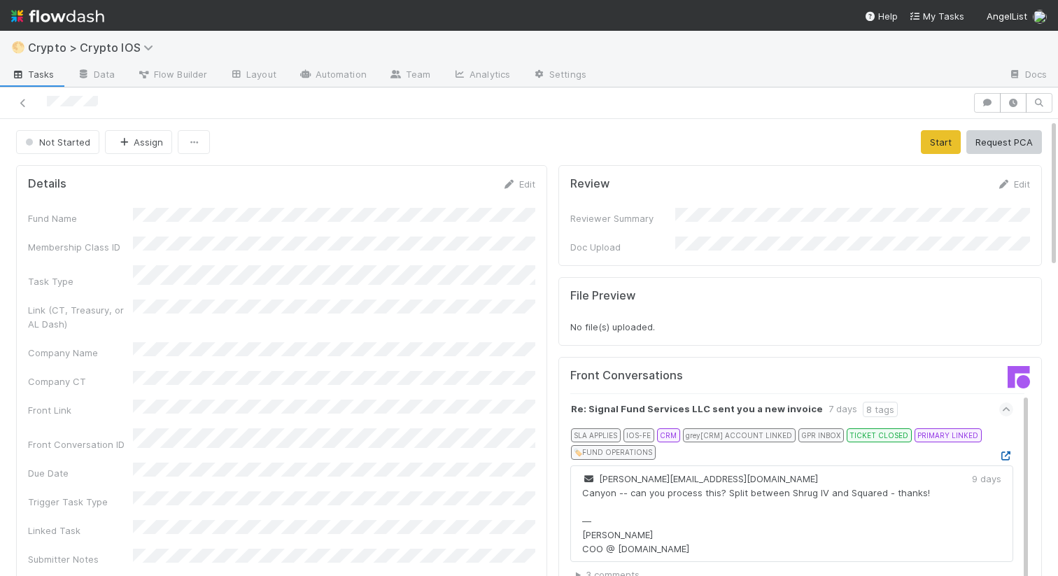
click at [1009, 451] on icon at bounding box center [1006, 455] width 14 height 9
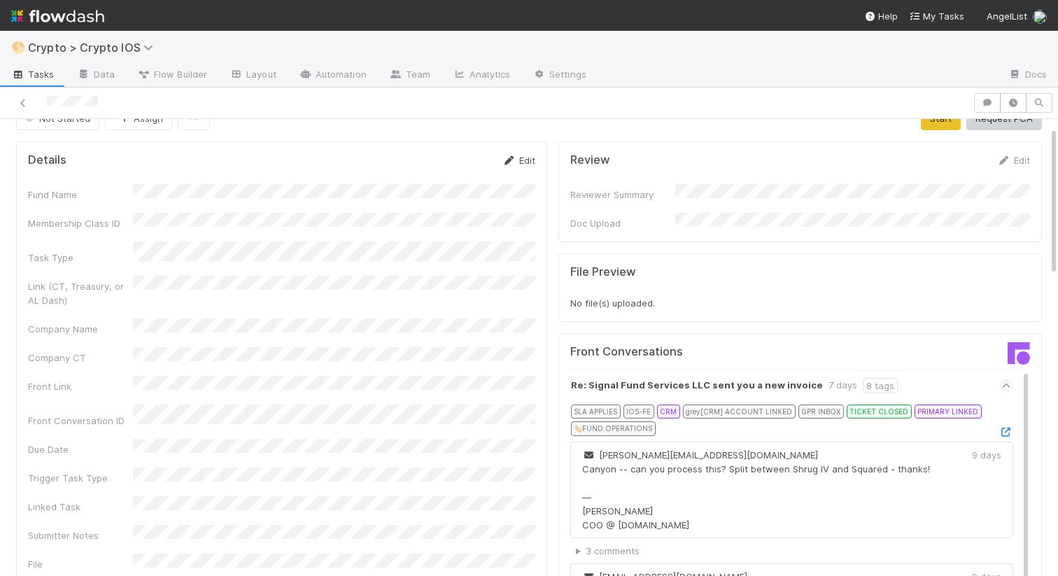
click at [518, 156] on link "Edit" at bounding box center [518, 160] width 33 height 11
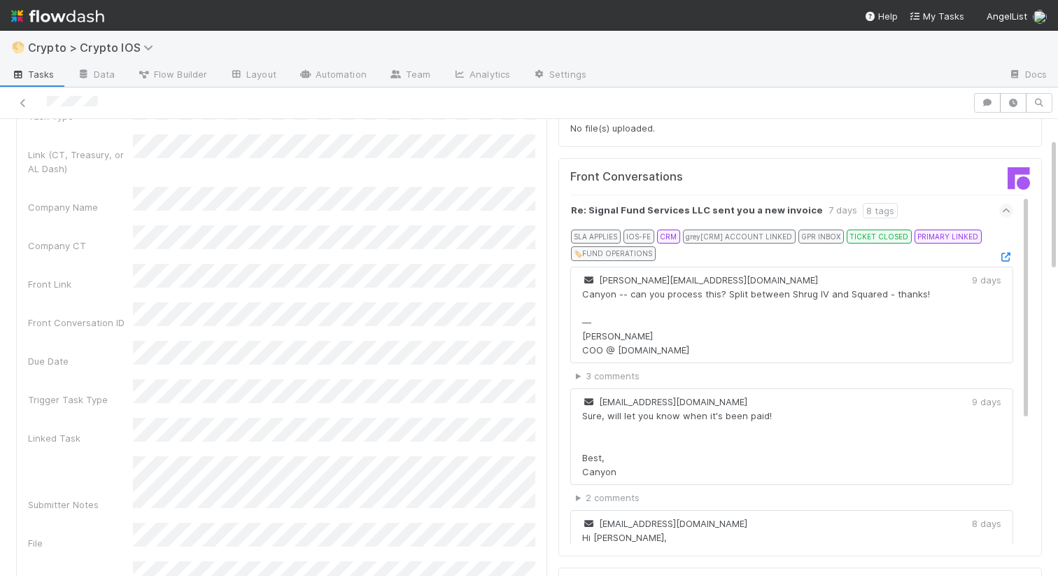
scroll to position [234, 0]
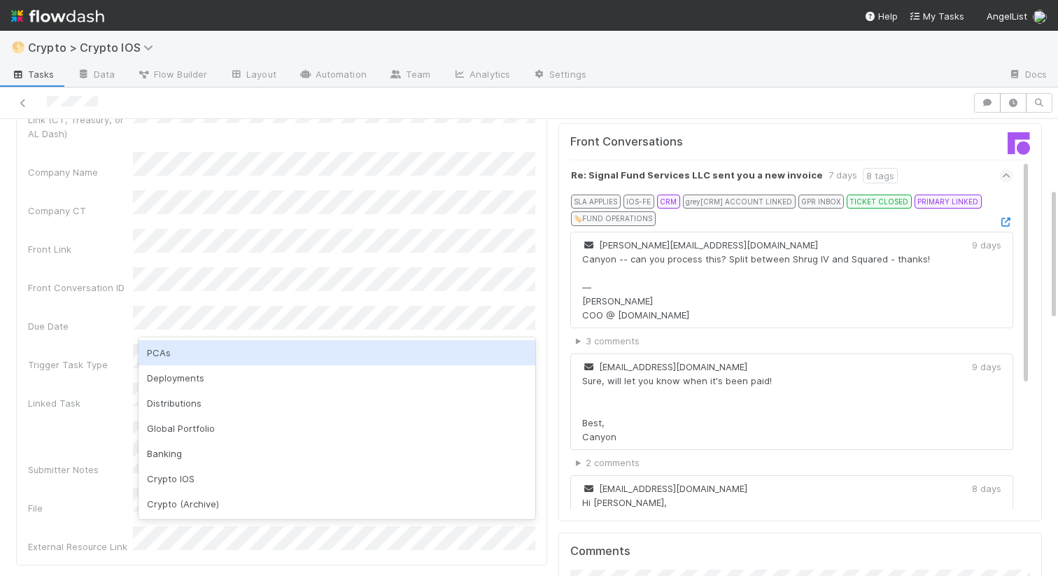
click at [118, 357] on div "Trigger Task Type" at bounding box center [80, 364] width 105 height 14
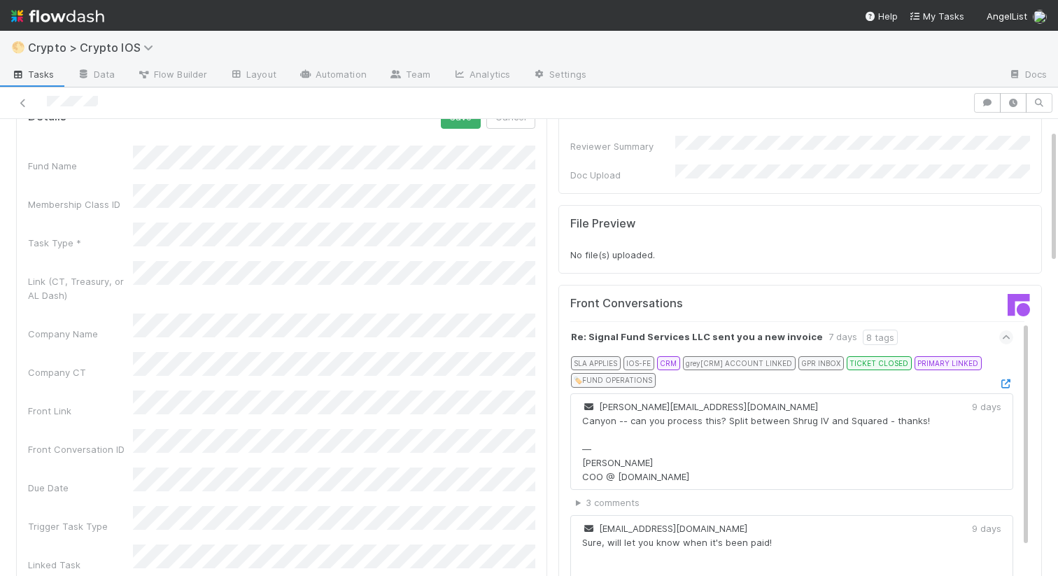
scroll to position [24, 0]
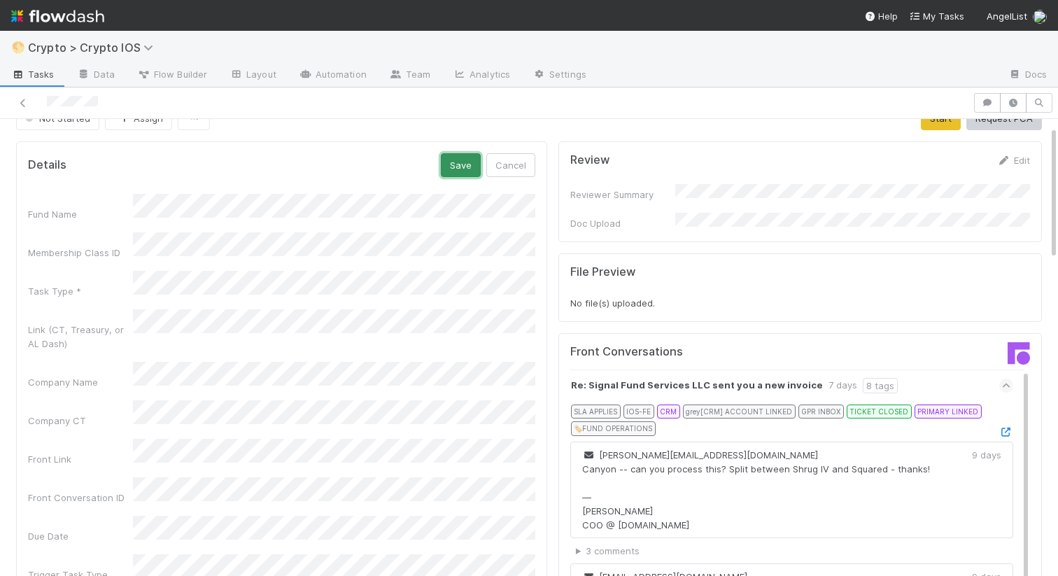
click at [471, 169] on button "Save" at bounding box center [461, 165] width 40 height 24
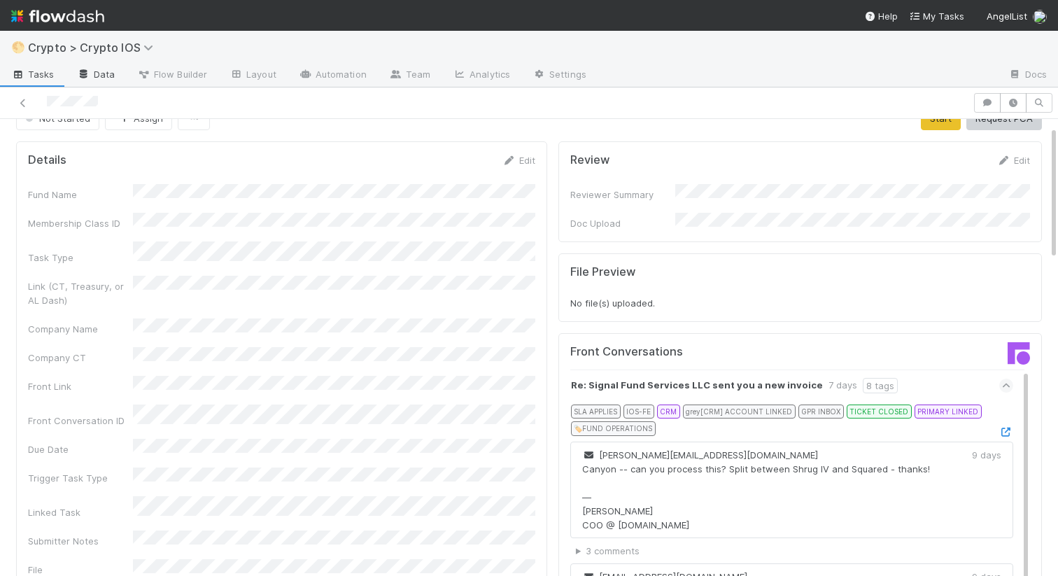
click at [90, 75] on link "Data" at bounding box center [96, 75] width 60 height 22
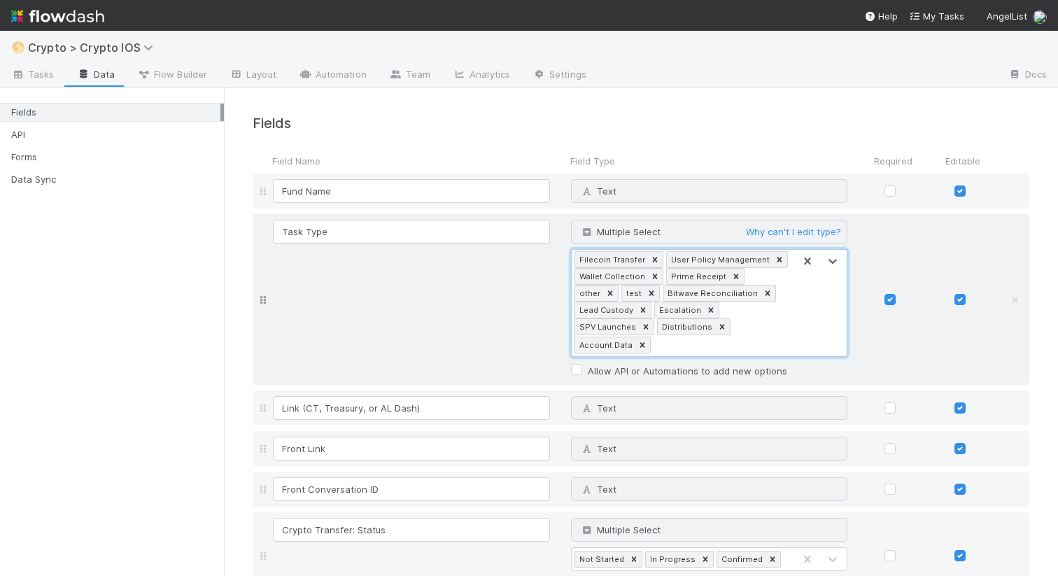
click at [665, 348] on div "Filecoin Transfer User Policy Management Wallet Collection Prime Receipt other …" at bounding box center [682, 303] width 222 height 106
type input "fund expenses"
click at [41, 80] on span "Tasks" at bounding box center [32, 74] width 43 height 14
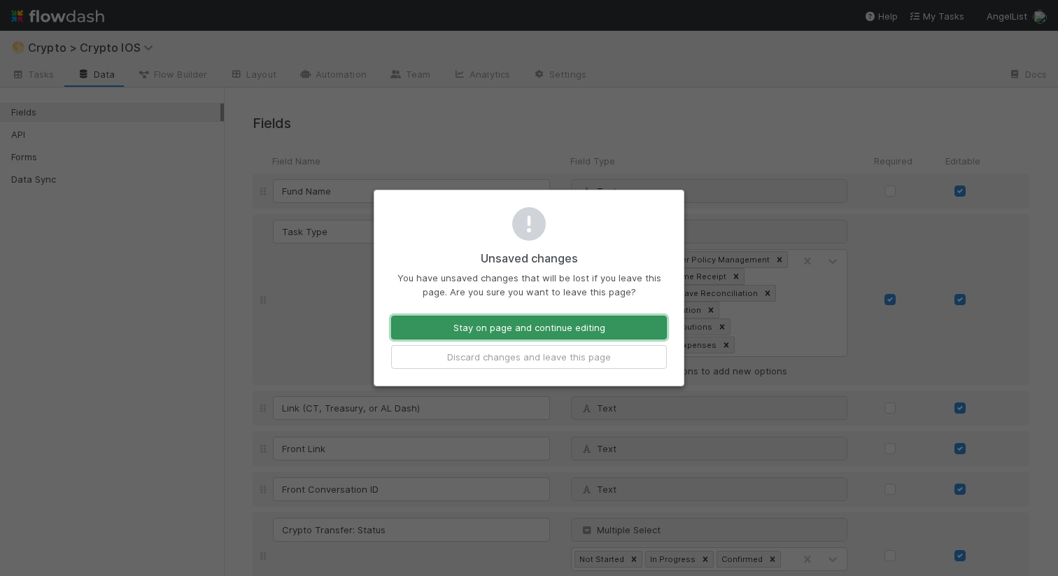
click at [476, 329] on button "Stay on page and continue editing" at bounding box center [529, 327] width 276 height 24
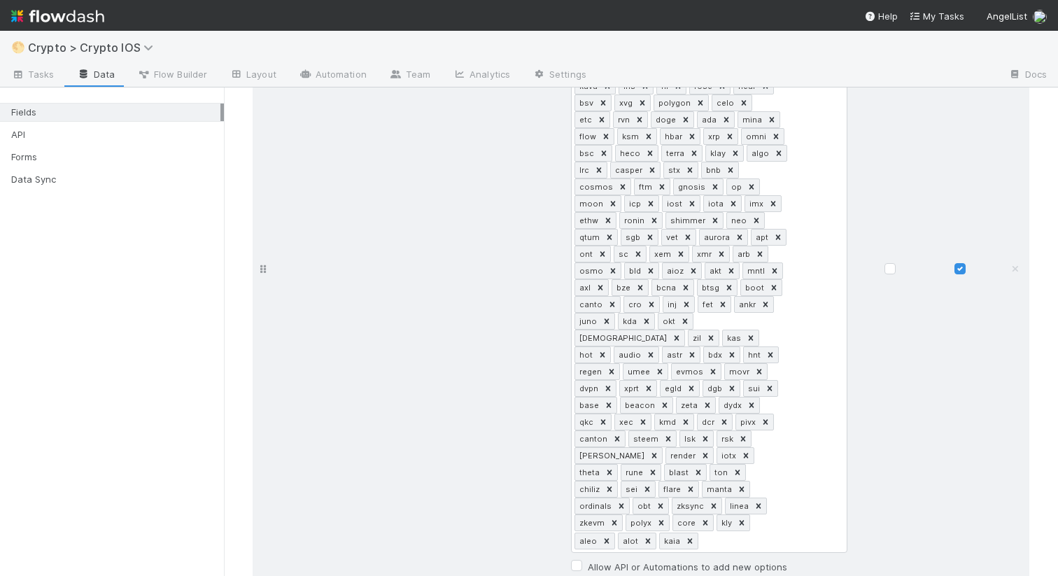
scroll to position [1820, 0]
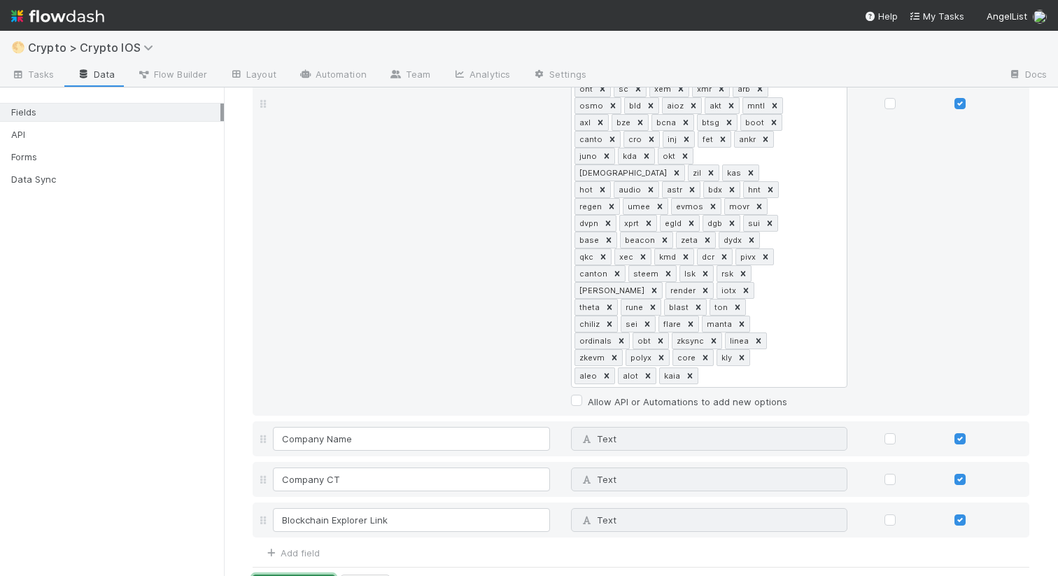
click at [304, 574] on button "Save Changes" at bounding box center [294, 586] width 83 height 24
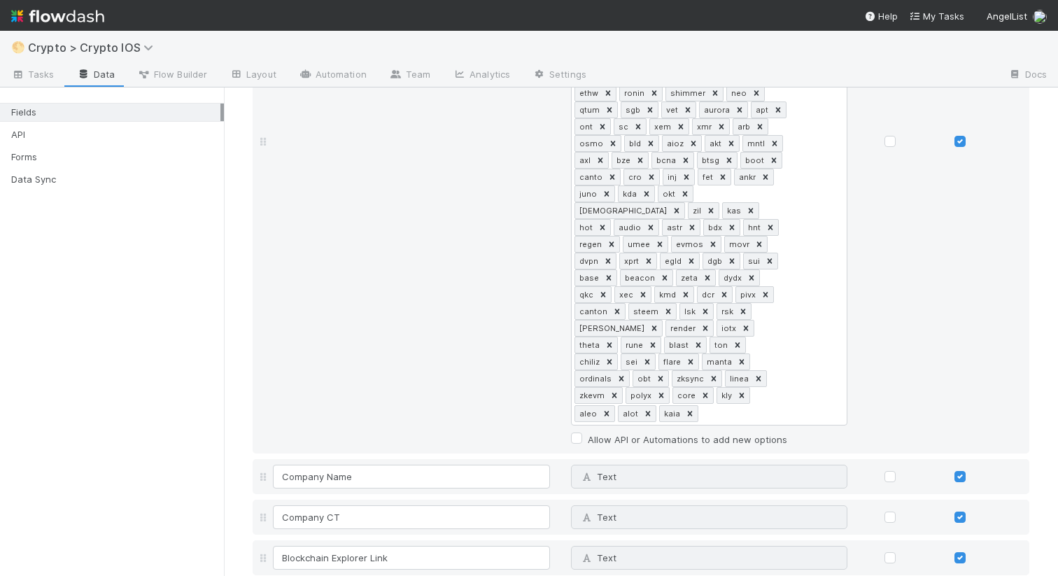
scroll to position [1858, 0]
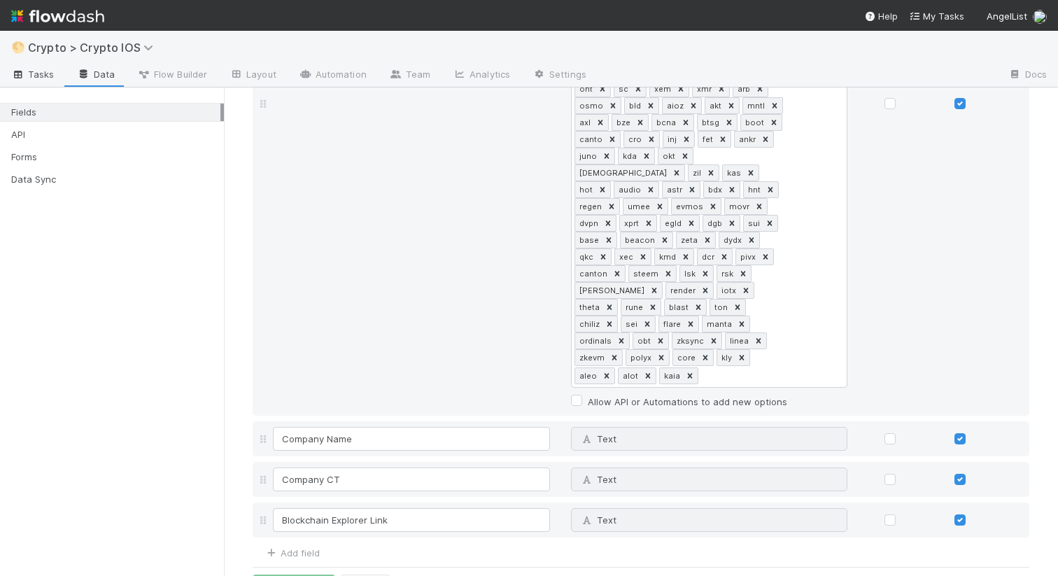
click at [45, 76] on span "Tasks" at bounding box center [32, 74] width 43 height 14
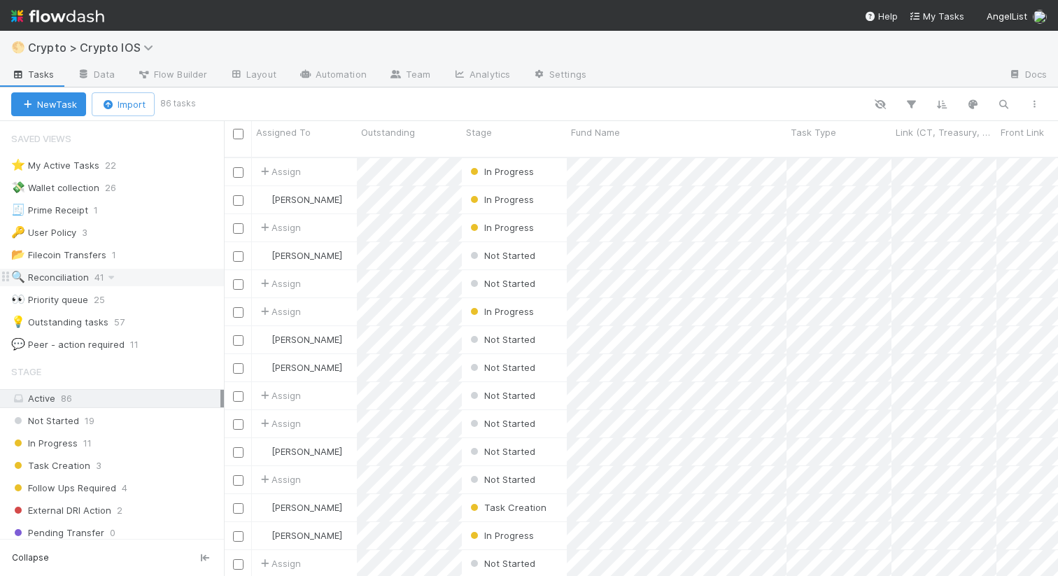
click at [74, 278] on div "🔍 Reconciliation" at bounding box center [50, 277] width 78 height 17
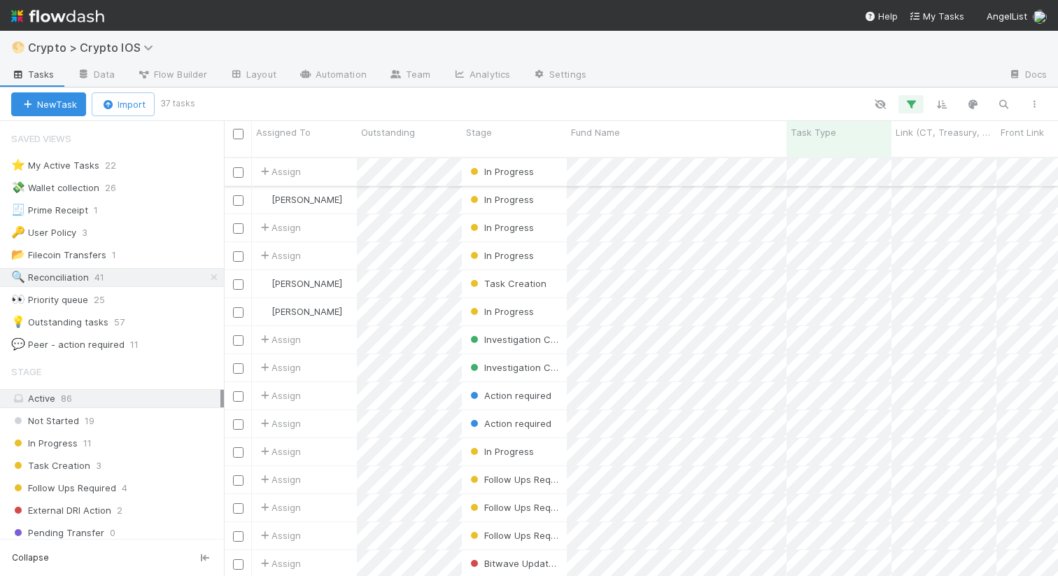
click at [239, 167] on input "checkbox" at bounding box center [238, 172] width 10 height 10
click at [236, 214] on div at bounding box center [238, 227] width 28 height 27
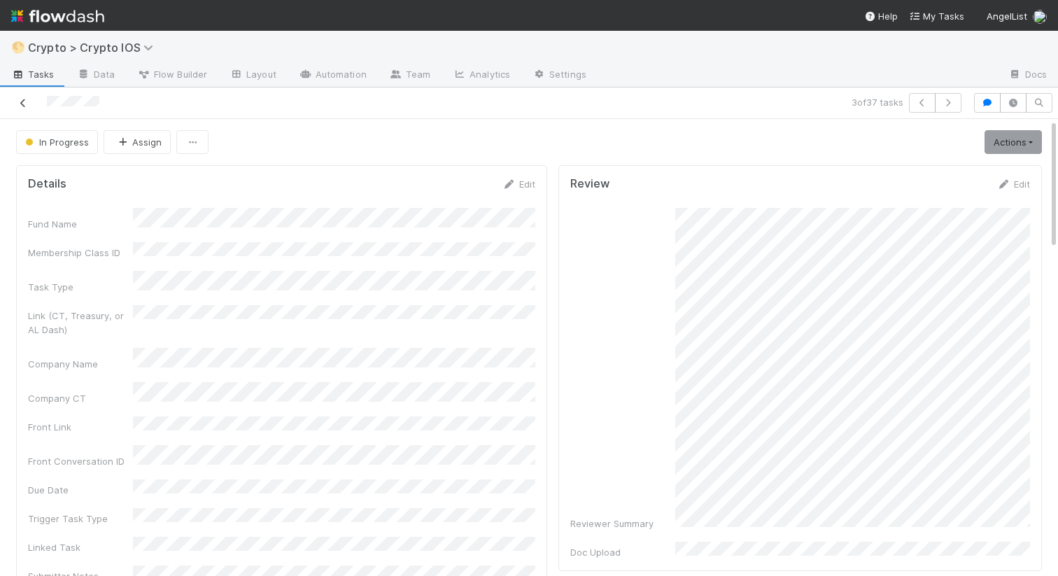
click at [18, 105] on icon at bounding box center [23, 103] width 14 height 9
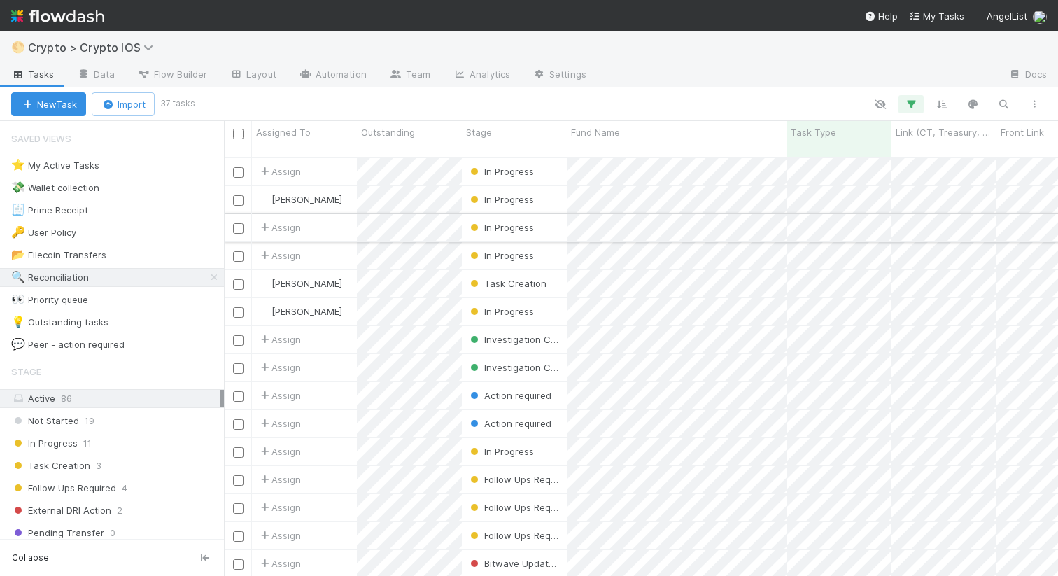
scroll to position [429, 834]
click at [238, 136] on input "checkbox" at bounding box center [238, 134] width 10 height 10
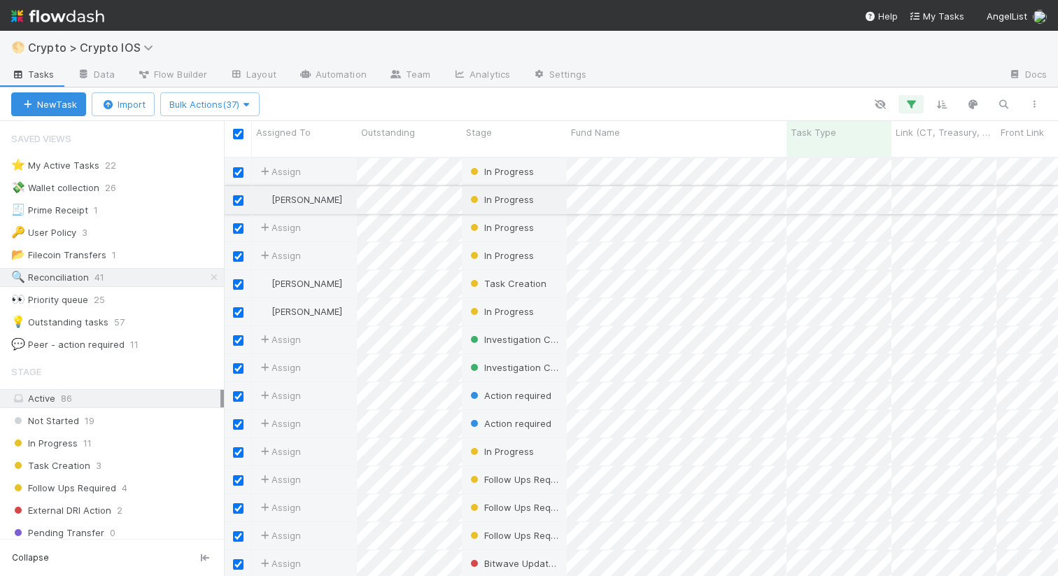
click at [234, 195] on input "checkbox" at bounding box center [238, 200] width 10 height 10
checkbox input "false"
click at [235, 279] on input "checkbox" at bounding box center [238, 284] width 10 height 10
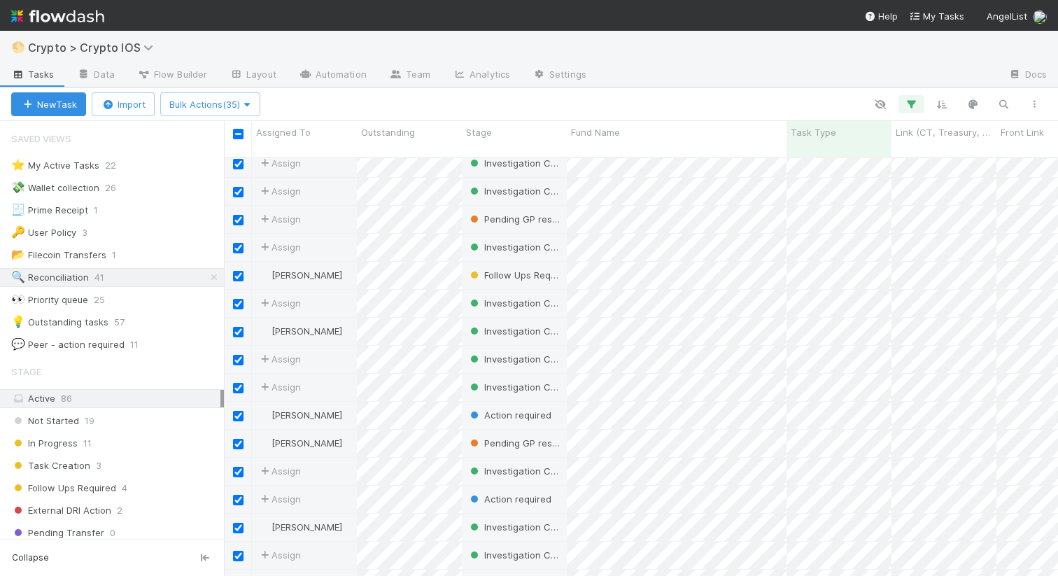
scroll to position [606, 0]
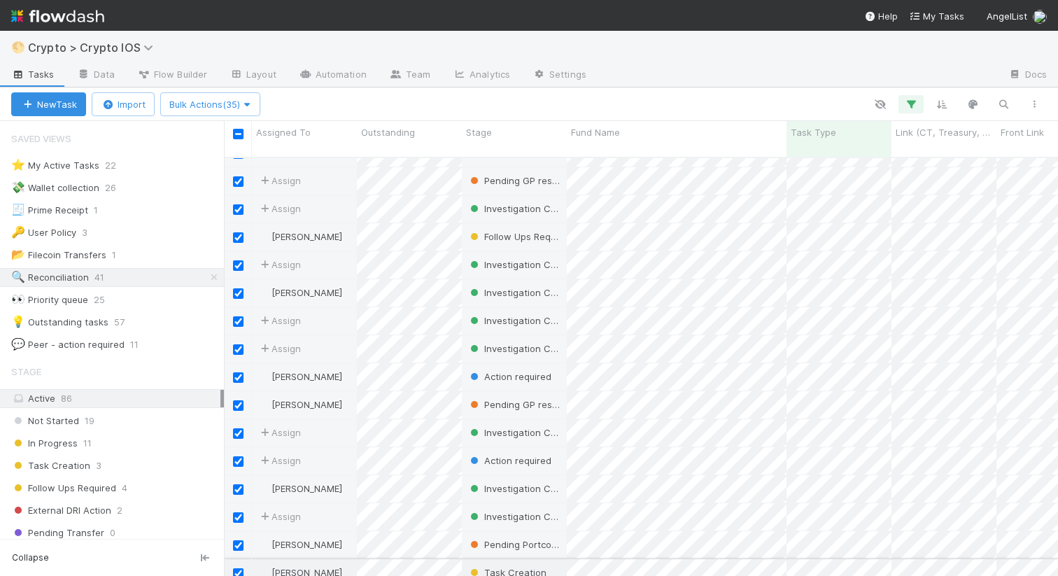
click at [236, 568] on input "checkbox" at bounding box center [238, 573] width 10 height 10
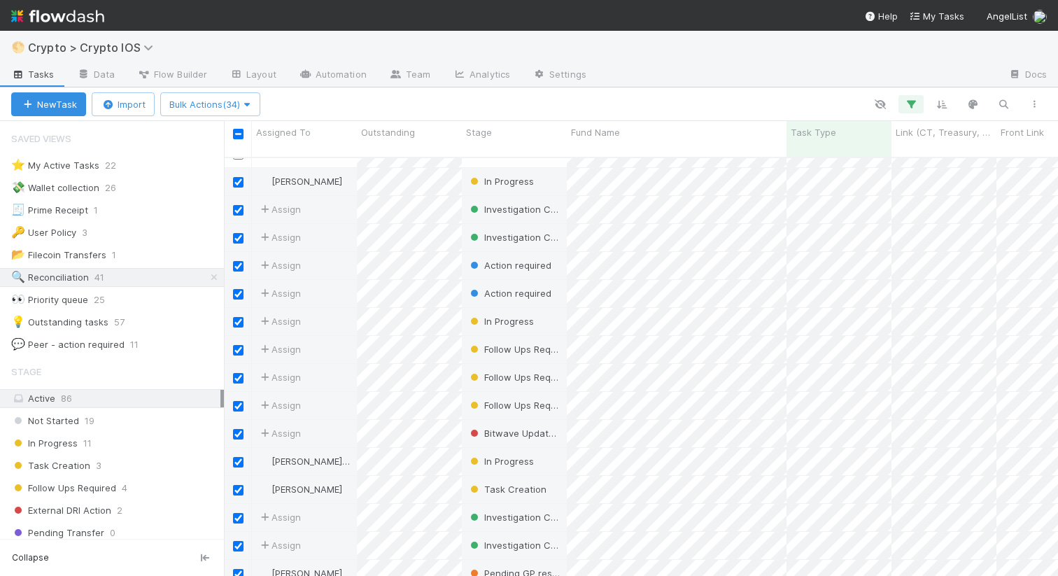
scroll to position [124, 0]
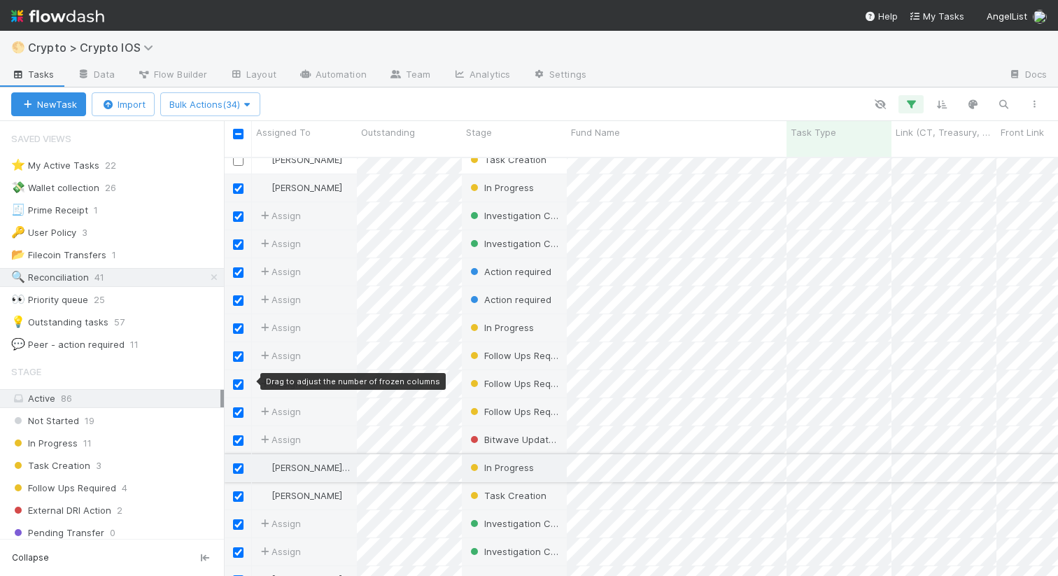
click at [237, 463] on input "checkbox" at bounding box center [238, 468] width 10 height 10
click at [237, 491] on input "checkbox" at bounding box center [238, 496] width 10 height 10
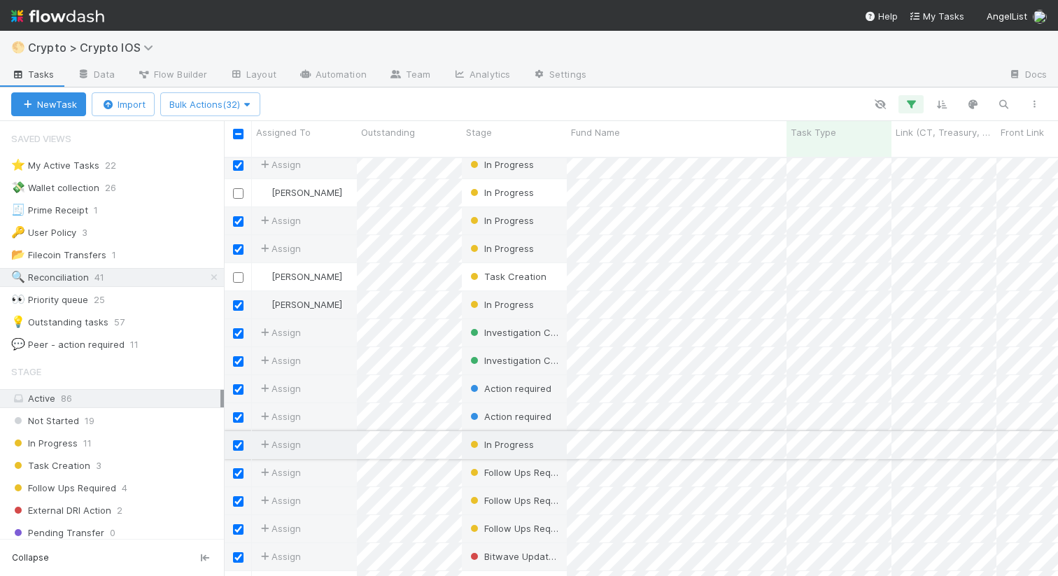
scroll to position [0, 0]
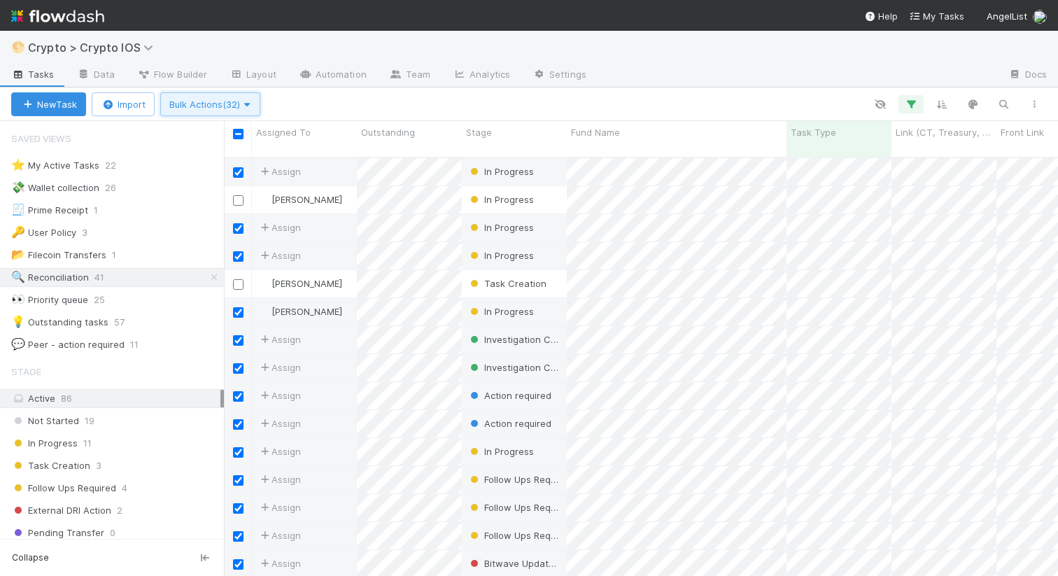
click at [221, 108] on span "Bulk Actions (32)" at bounding box center [210, 104] width 82 height 11
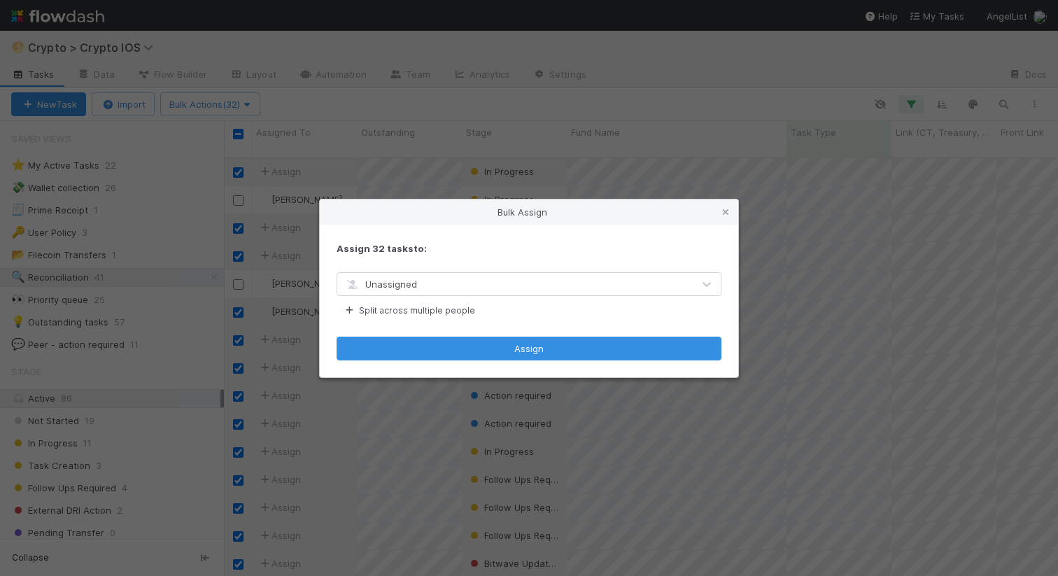
click at [413, 286] on span "Unassigned" at bounding box center [380, 283] width 73 height 11
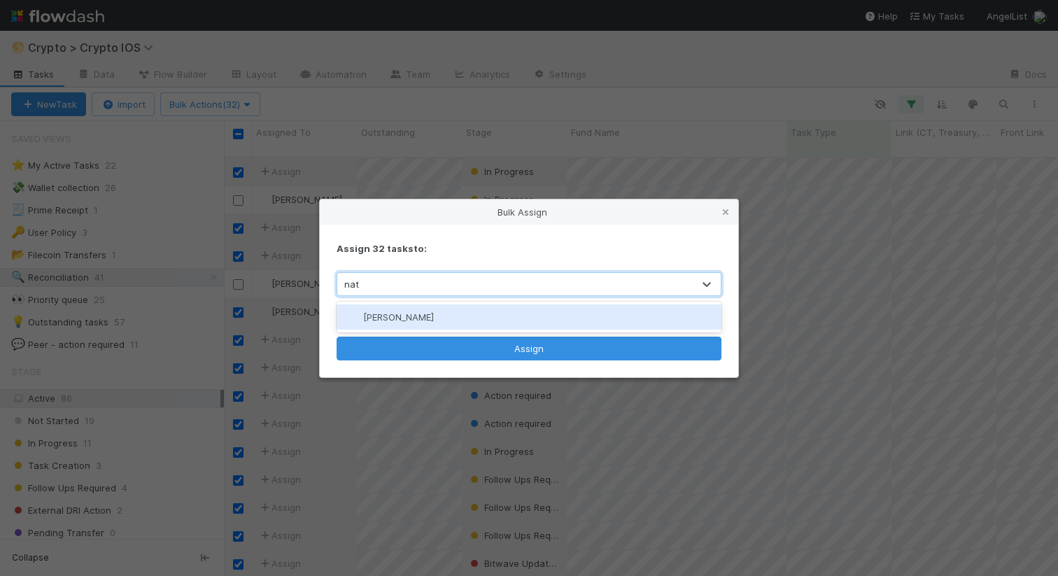
type input "nath"
click at [457, 305] on div "[PERSON_NAME]" at bounding box center [528, 316] width 385 height 25
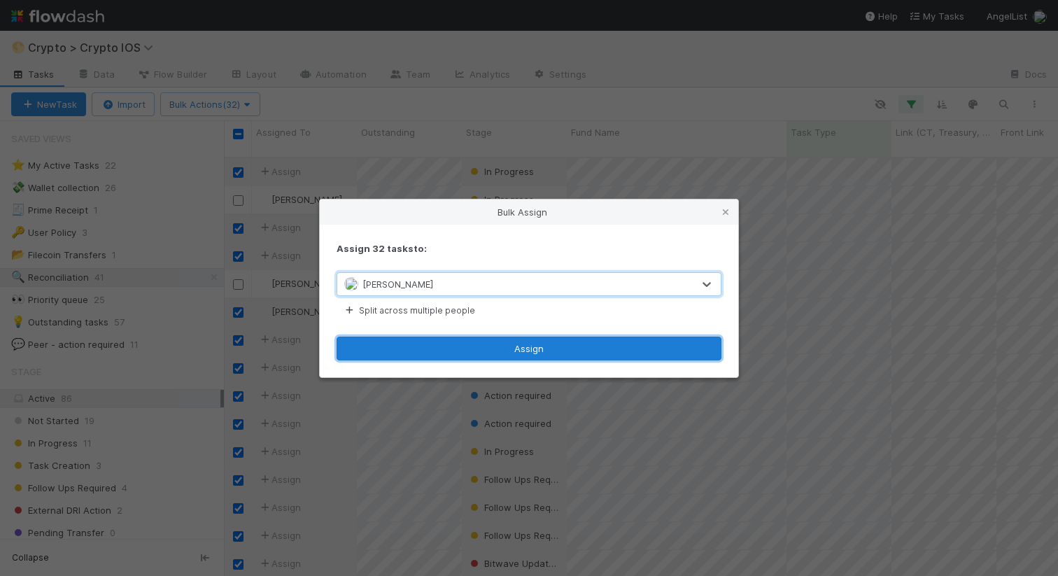
click at [457, 355] on button "Assign" at bounding box center [528, 348] width 385 height 24
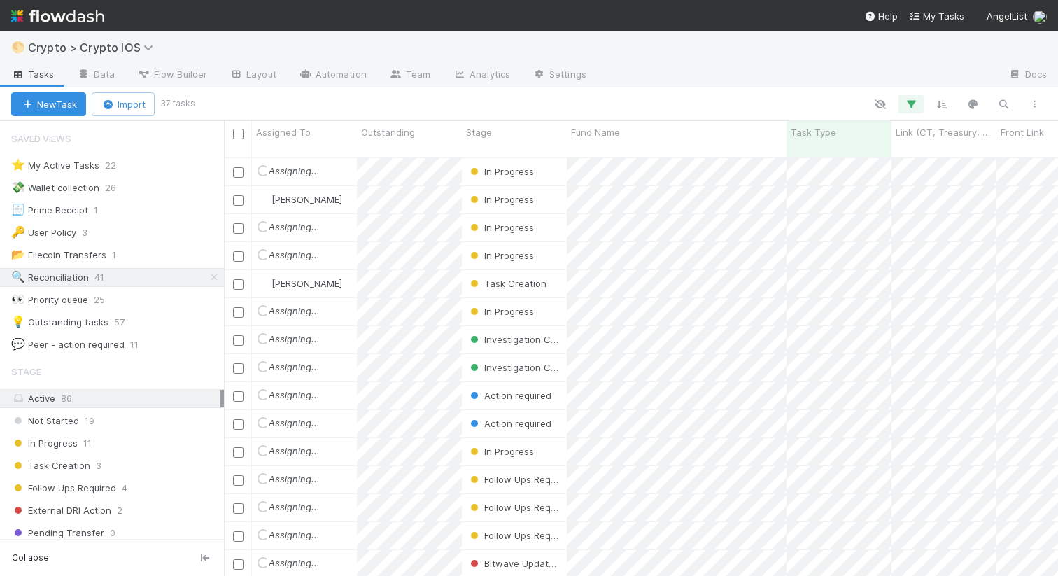
click at [372, 101] on div at bounding box center [620, 104] width 857 height 18
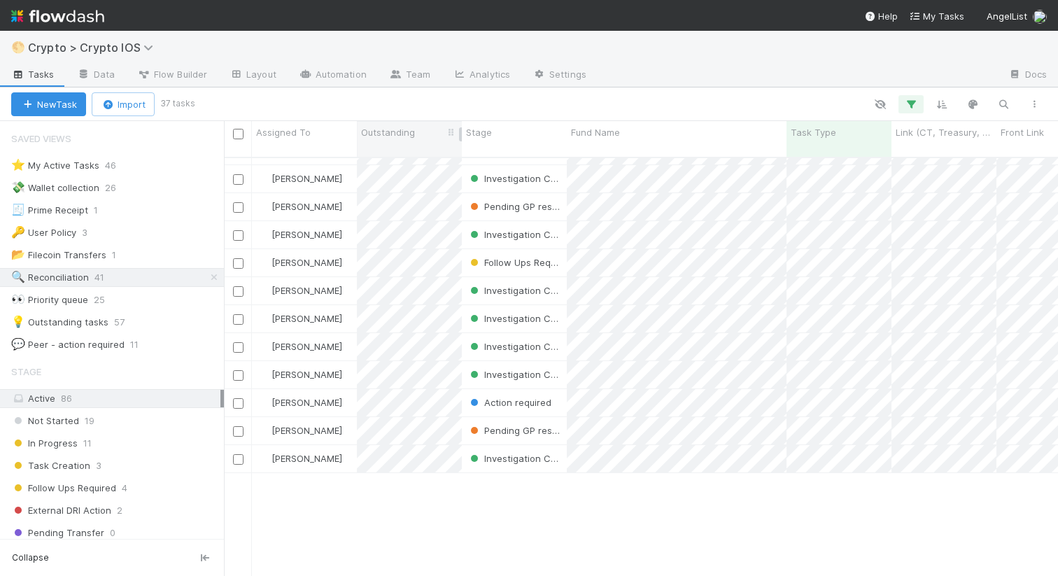
scroll to position [606, 0]
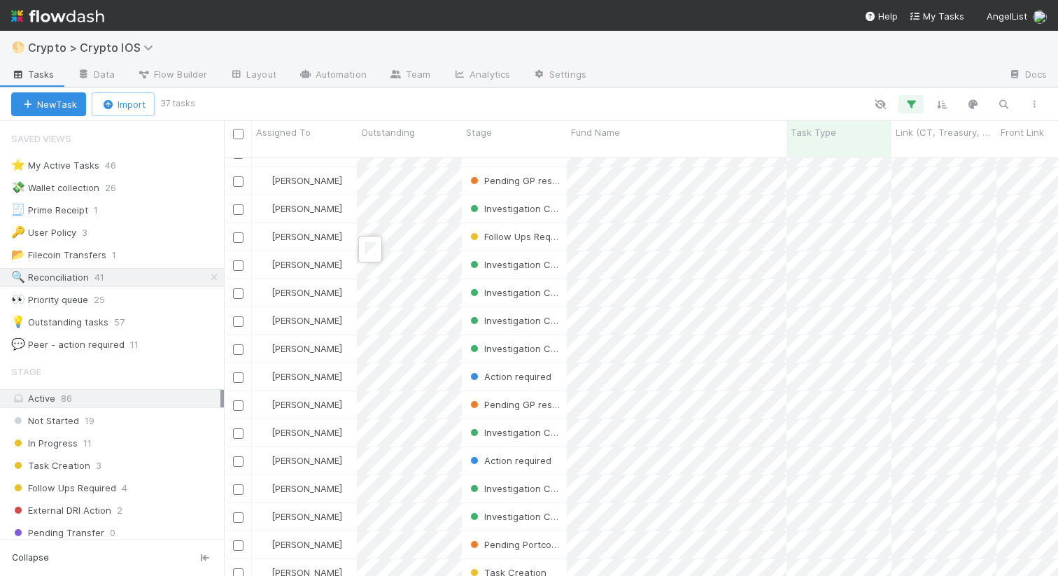
click at [369, 343] on div at bounding box center [529, 288] width 1058 height 576
click at [417, 332] on div at bounding box center [529, 288] width 1058 height 576
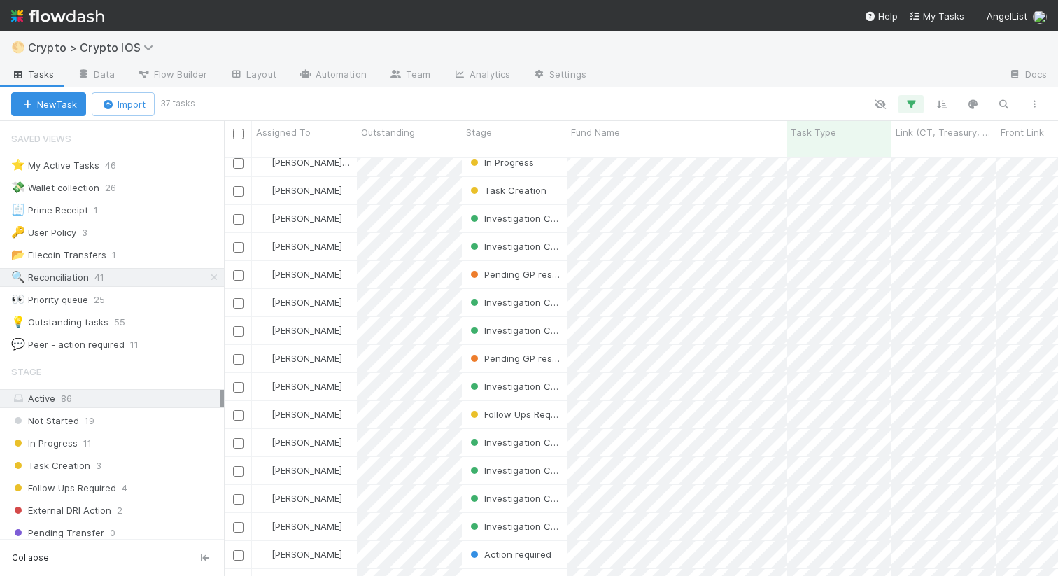
scroll to position [407, 0]
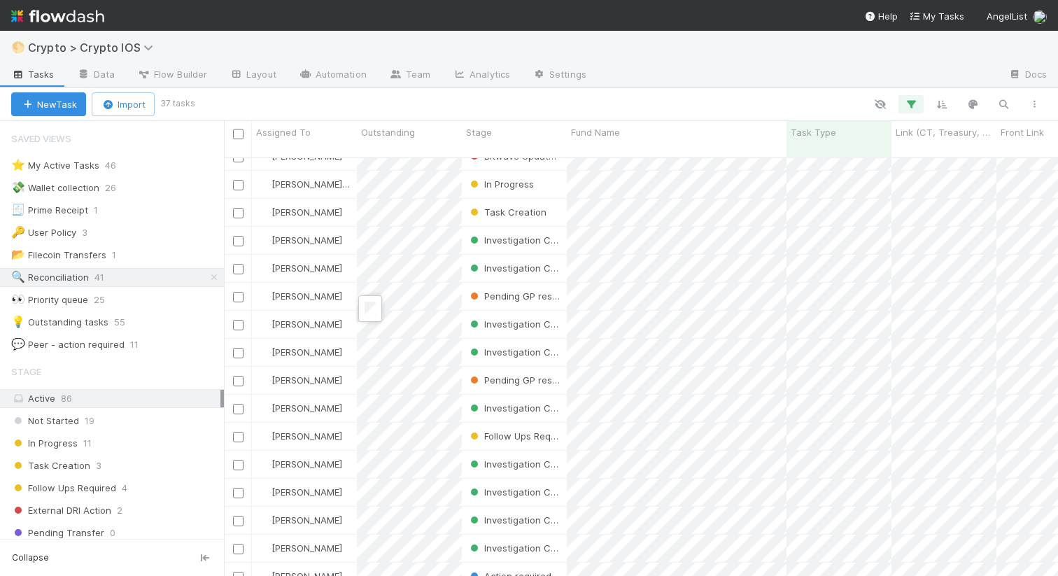
click at [371, 286] on div at bounding box center [529, 288] width 1058 height 576
click at [420, 280] on div at bounding box center [529, 288] width 1058 height 576
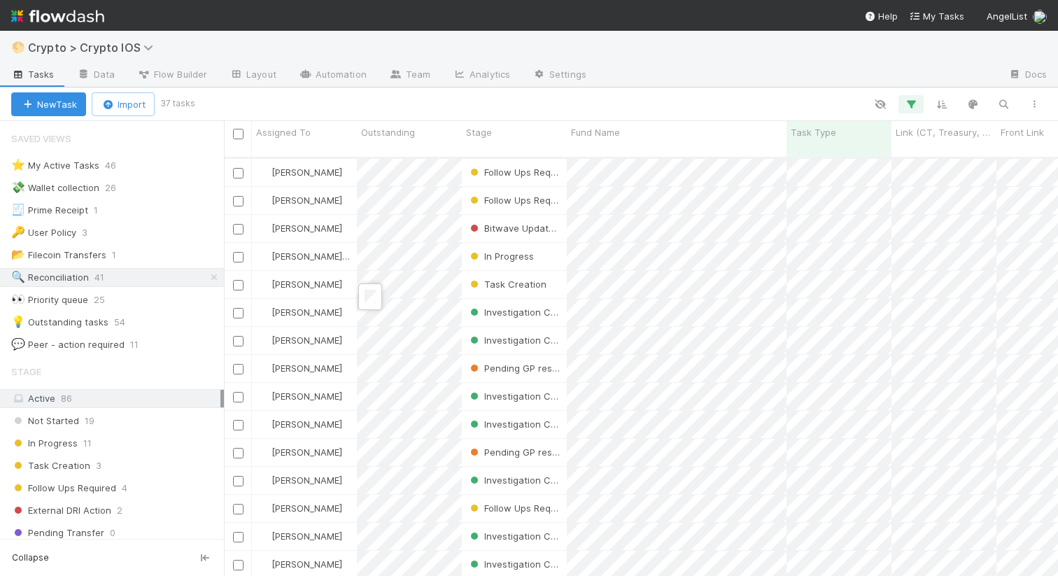
click at [408, 295] on div at bounding box center [529, 288] width 1058 height 576
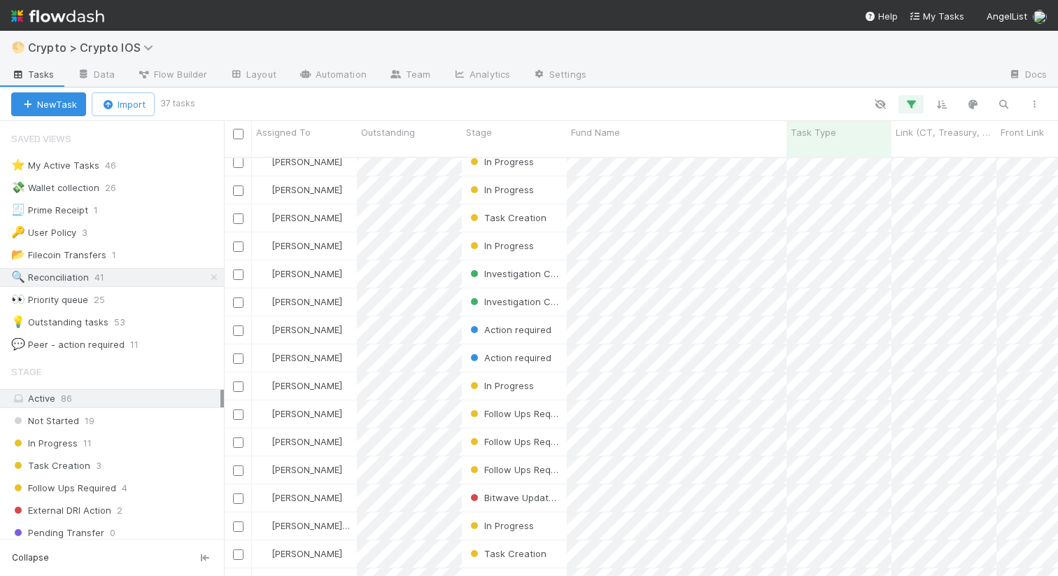
scroll to position [65, 0]
click at [432, 261] on div at bounding box center [529, 288] width 1058 height 576
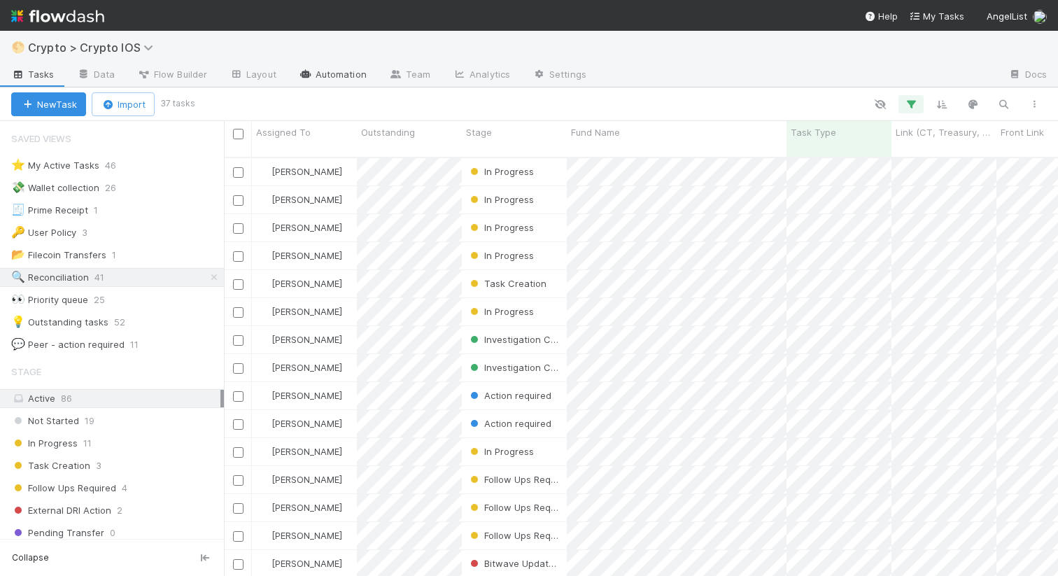
click at [332, 80] on link "Automation" at bounding box center [332, 75] width 90 height 22
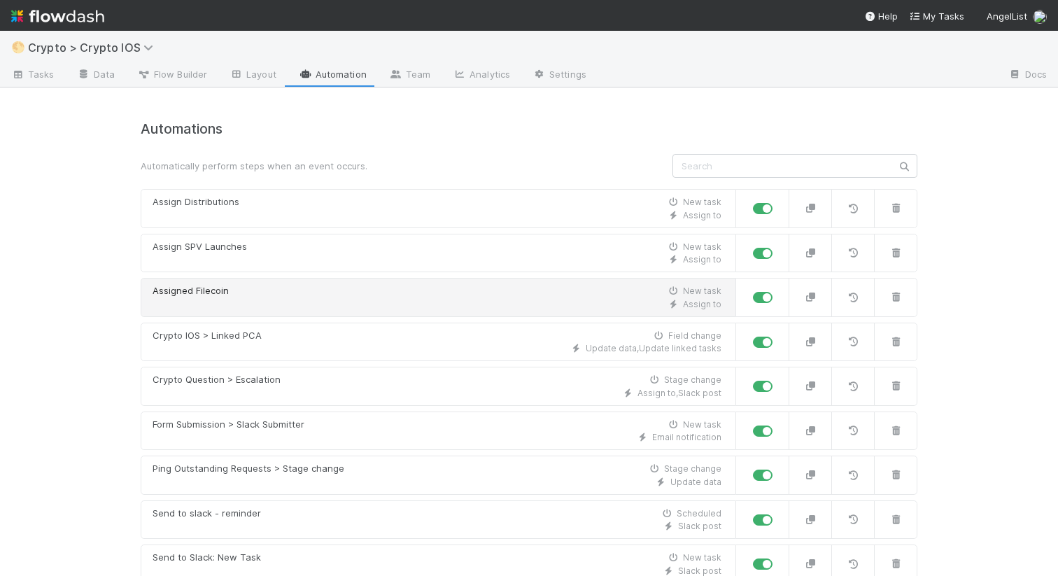
scroll to position [204, 0]
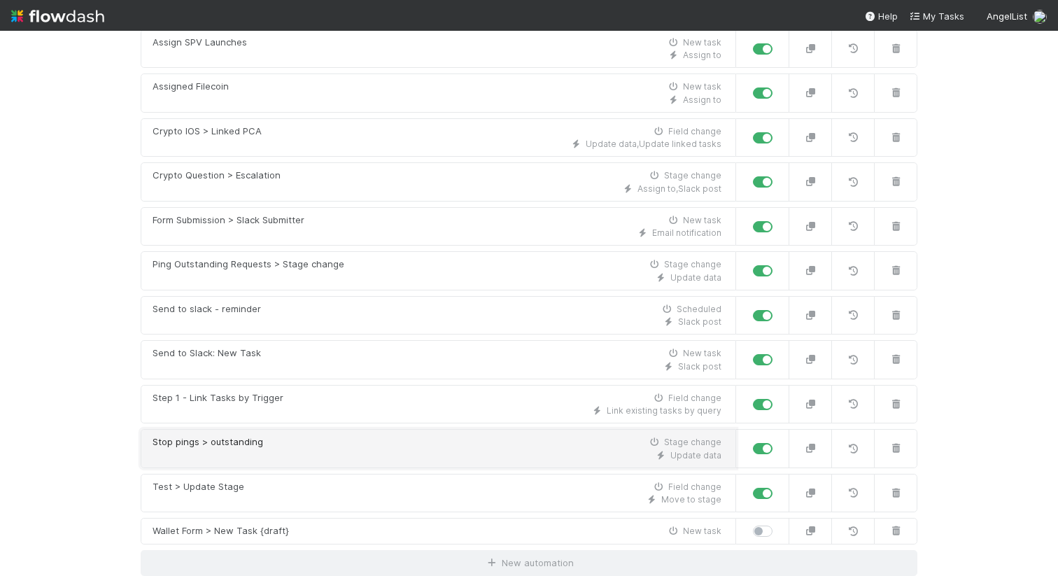
click at [322, 457] on div "Update data" at bounding box center [436, 455] width 569 height 13
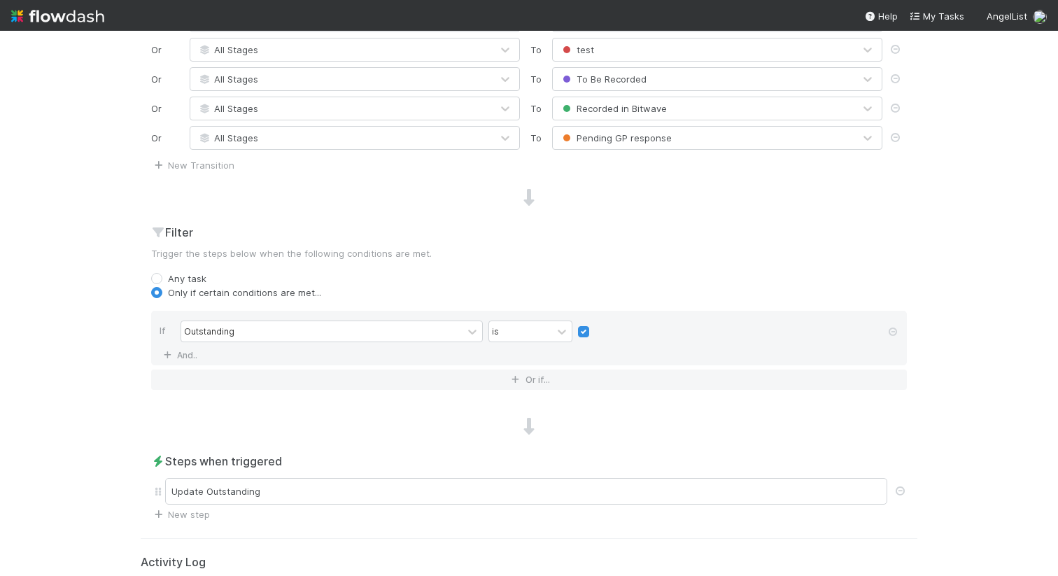
scroll to position [511, 0]
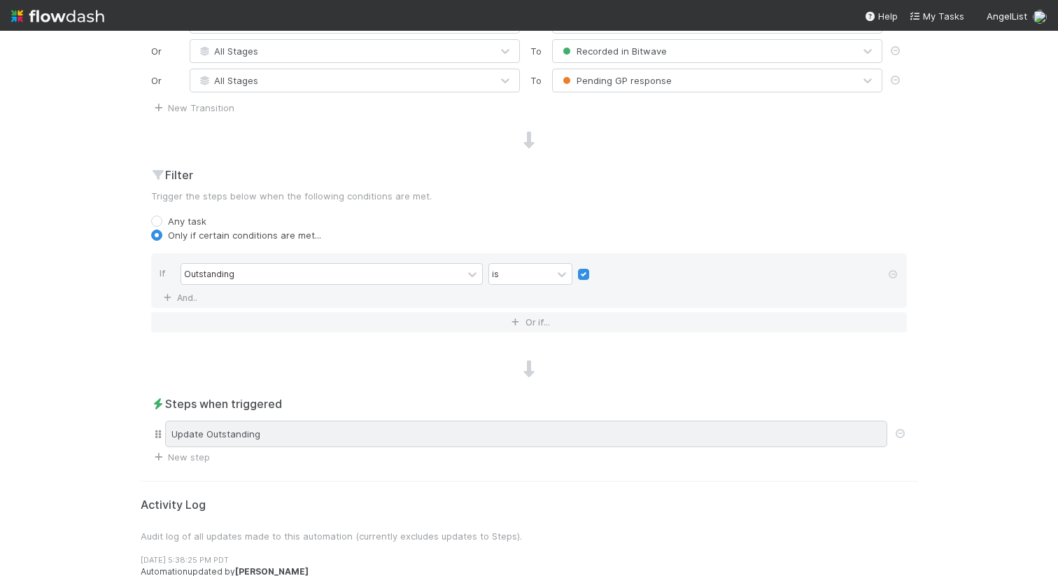
click at [309, 431] on div "Update Outstanding" at bounding box center [526, 433] width 722 height 27
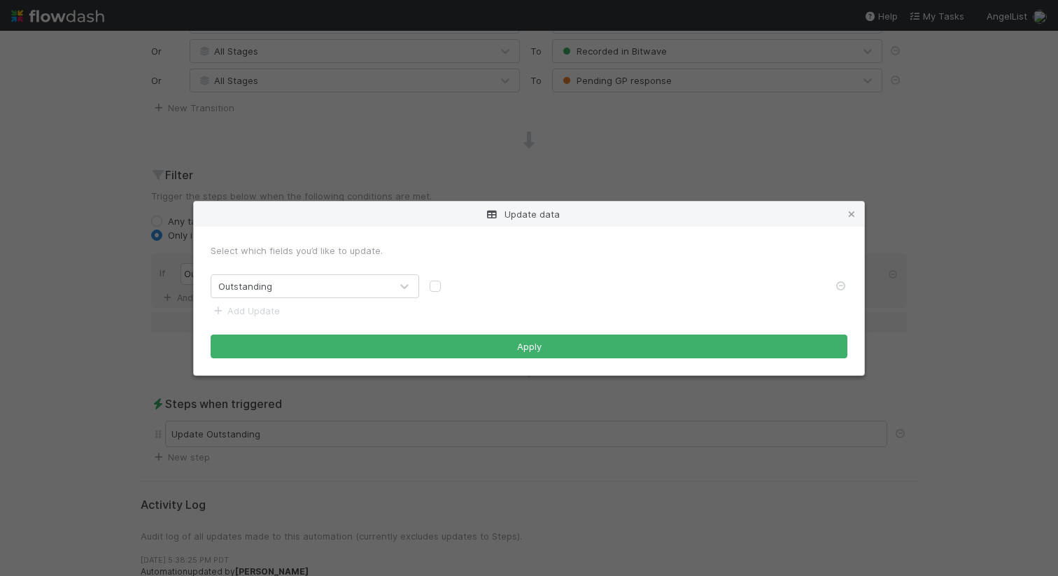
click at [446, 279] on label at bounding box center [446, 279] width 0 height 0
click at [430, 286] on input "checkbox" at bounding box center [434, 285] width 11 height 13
click at [446, 279] on label at bounding box center [446, 279] width 0 height 0
click at [435, 287] on input "checkbox" at bounding box center [434, 285] width 11 height 13
checkbox input "false"
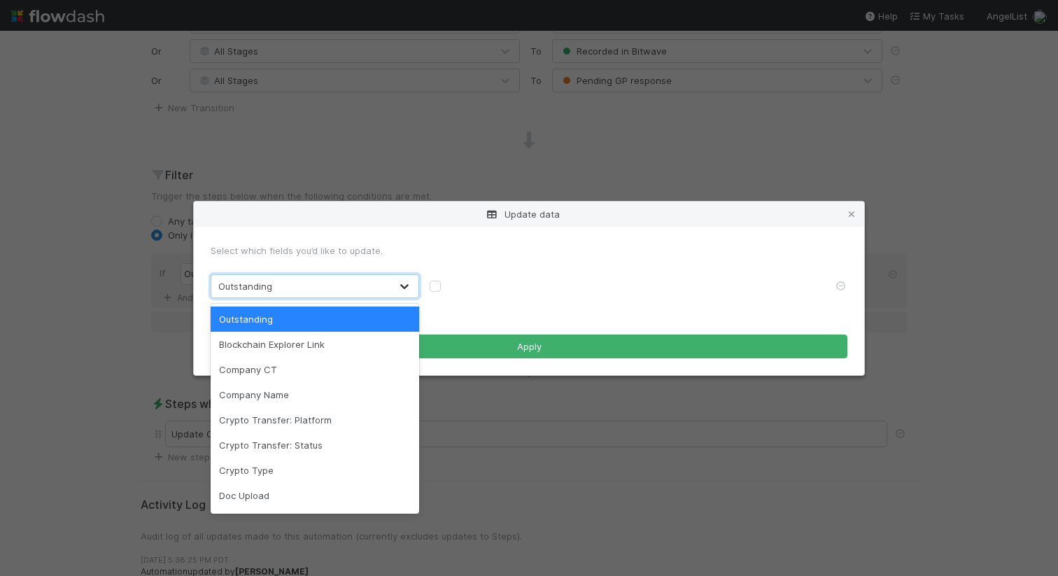
click at [407, 287] on icon at bounding box center [404, 286] width 14 height 14
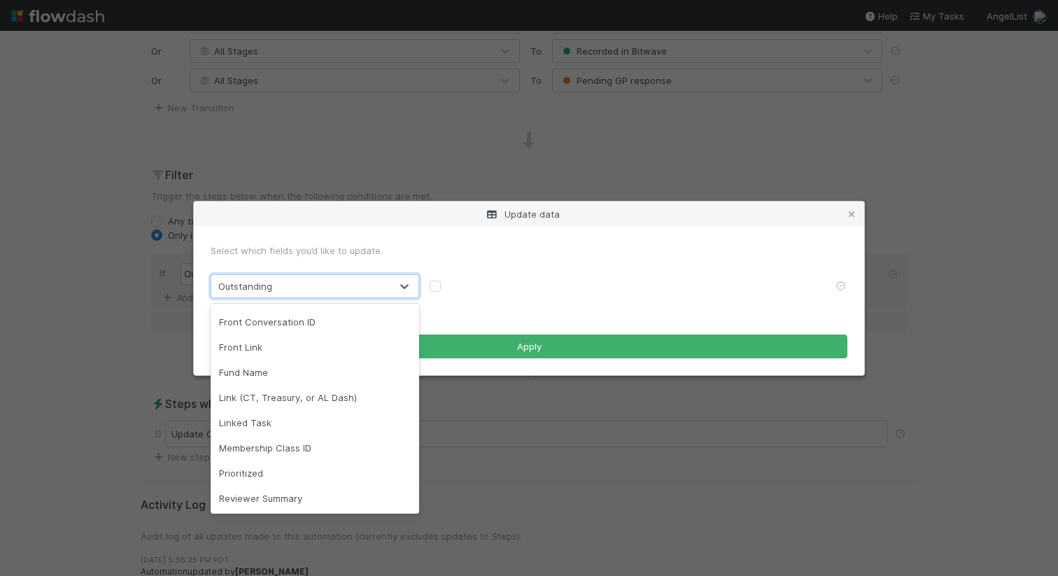
scroll to position [551, 0]
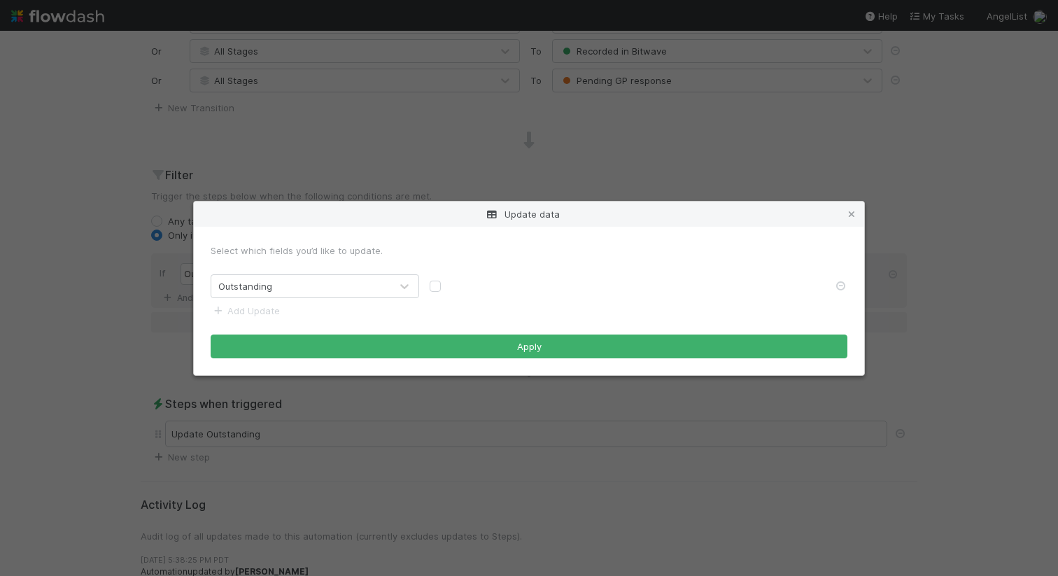
click at [514, 285] on div at bounding box center [625, 286] width 393 height 14
click at [853, 215] on icon at bounding box center [851, 214] width 14 height 9
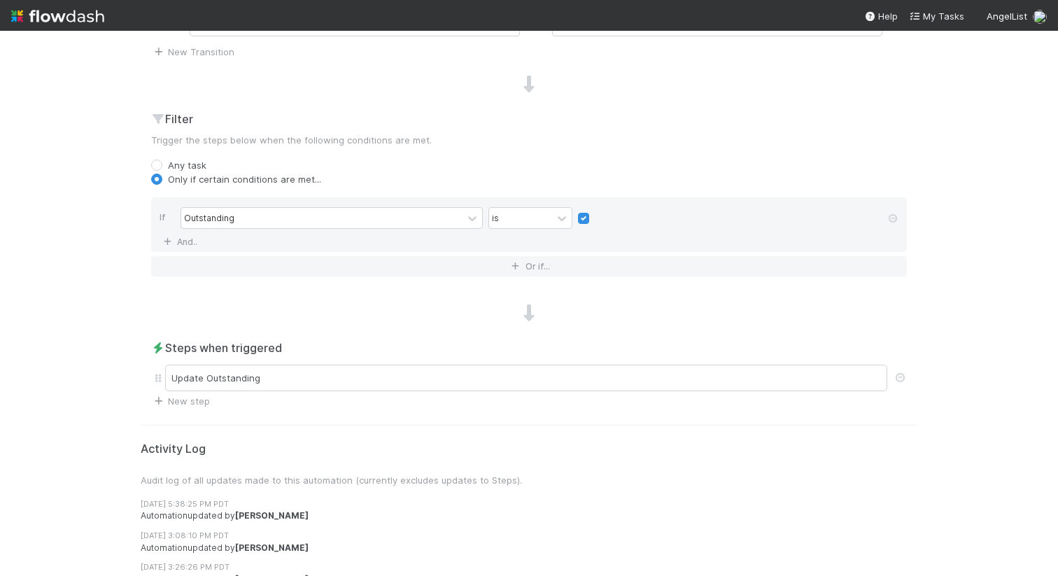
scroll to position [585, 0]
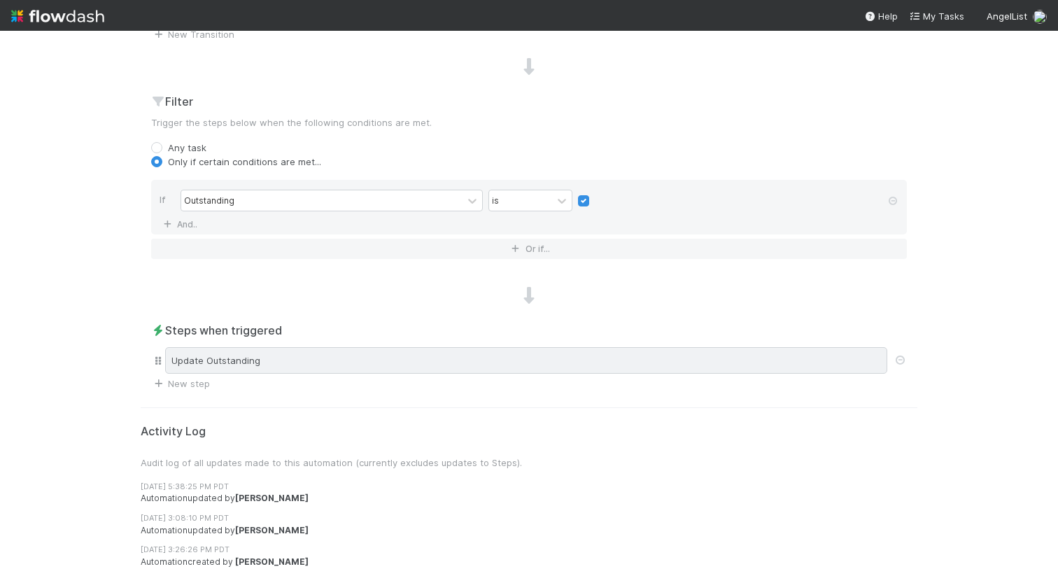
click at [336, 359] on div "Update Outstanding" at bounding box center [526, 360] width 722 height 27
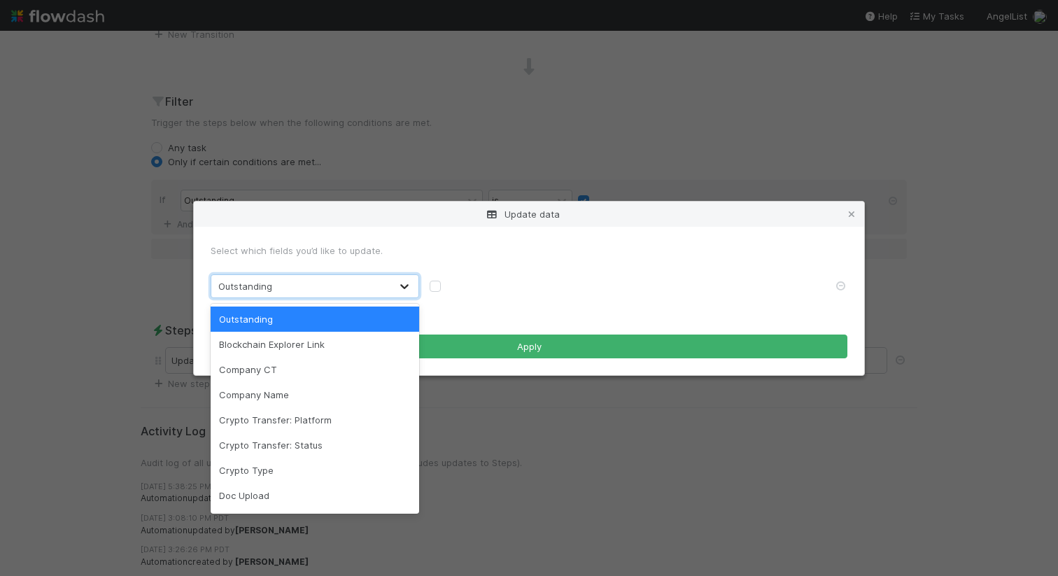
click at [397, 286] on div at bounding box center [404, 286] width 25 height 14
click at [362, 341] on div "Blockchain Explorer Link" at bounding box center [315, 344] width 208 height 25
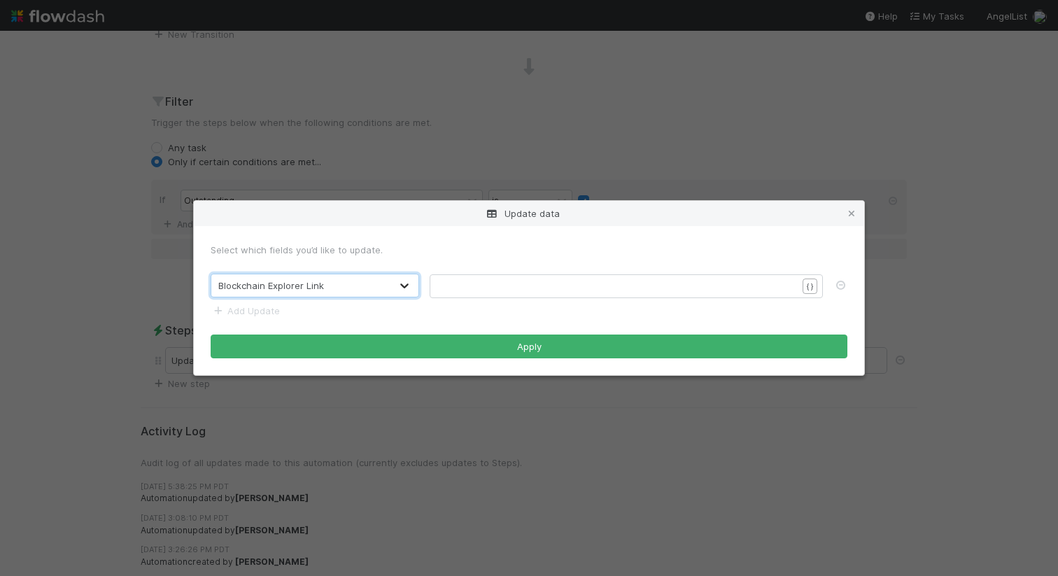
click at [406, 289] on icon at bounding box center [404, 285] width 14 height 14
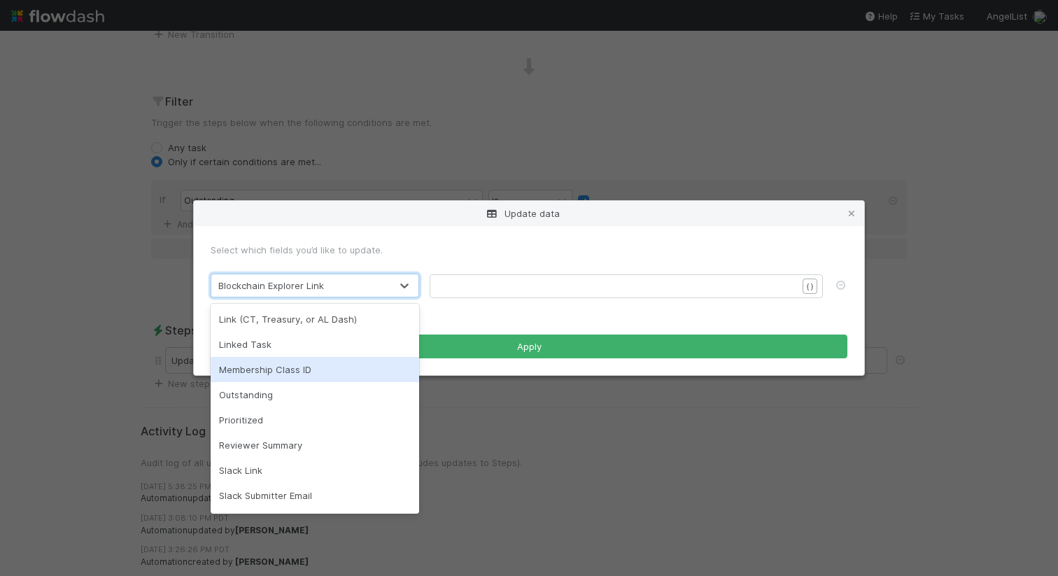
scroll to position [346, 0]
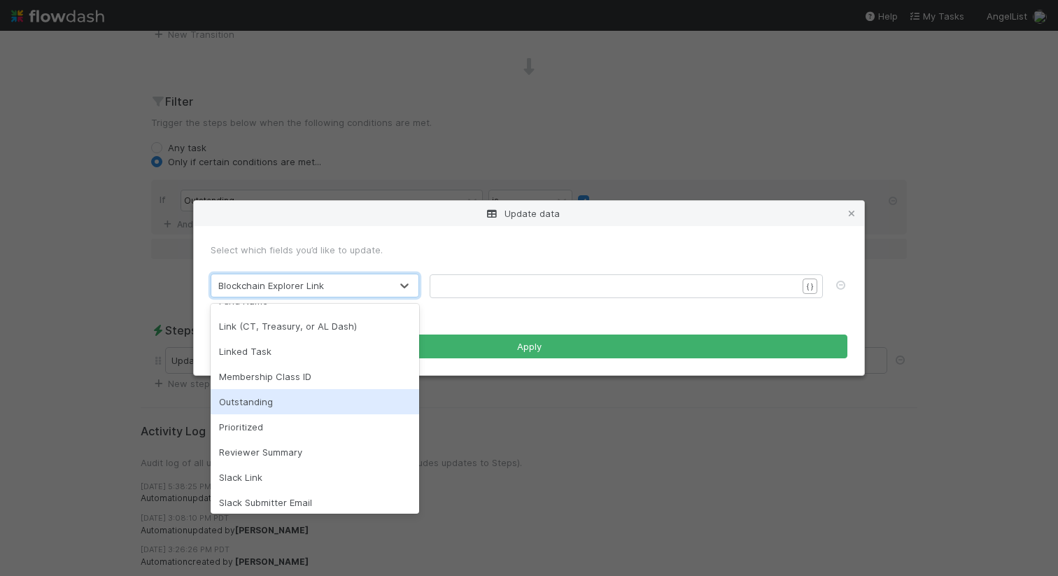
click at [241, 406] on div "Outstanding" at bounding box center [315, 401] width 208 height 25
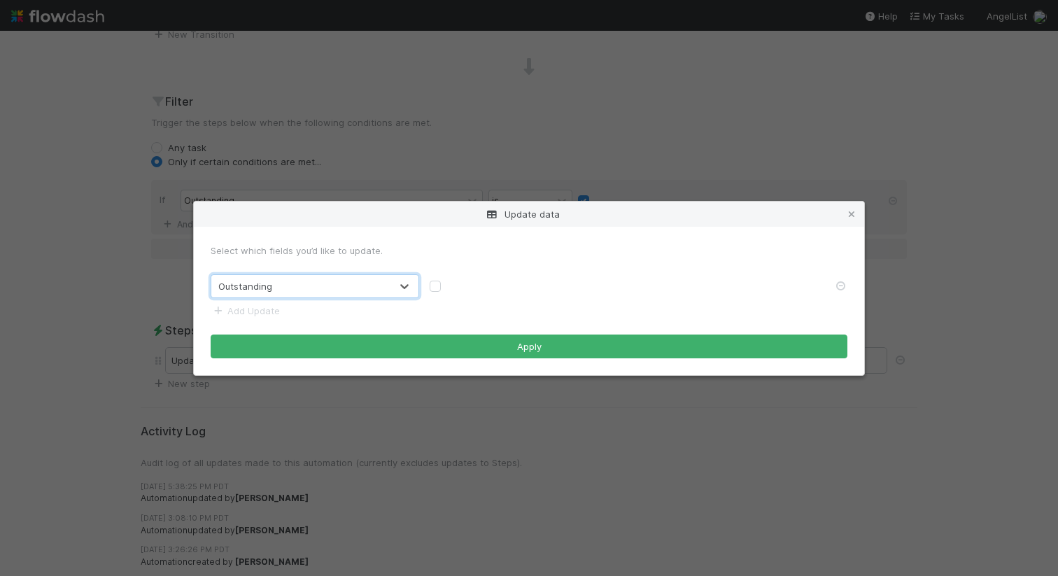
click at [458, 274] on div "option Outstanding, selected. 0 results available. Select is focused ,type to r…" at bounding box center [529, 286] width 658 height 24
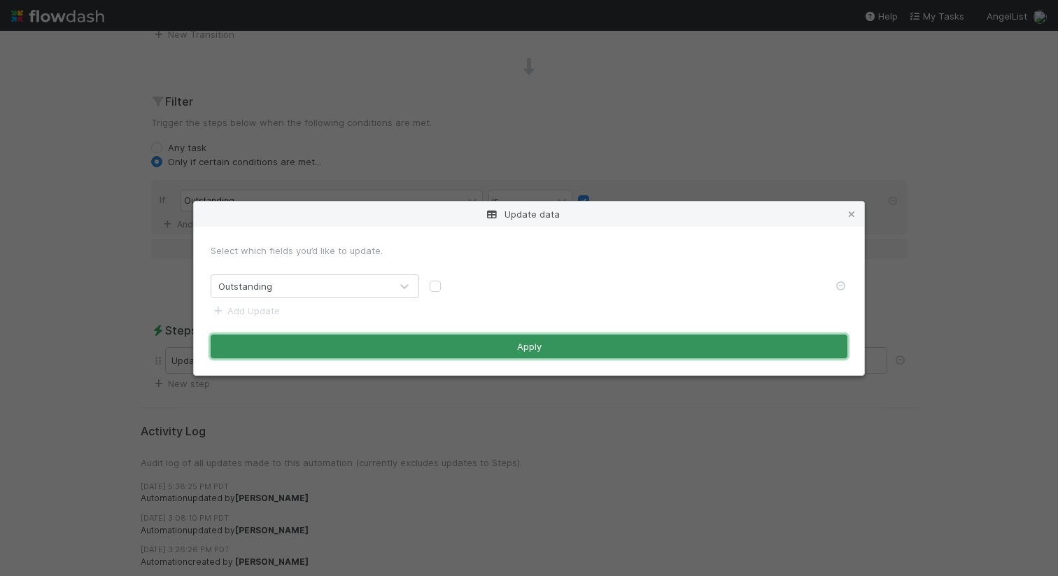
click at [453, 336] on button "Apply" at bounding box center [529, 346] width 637 height 24
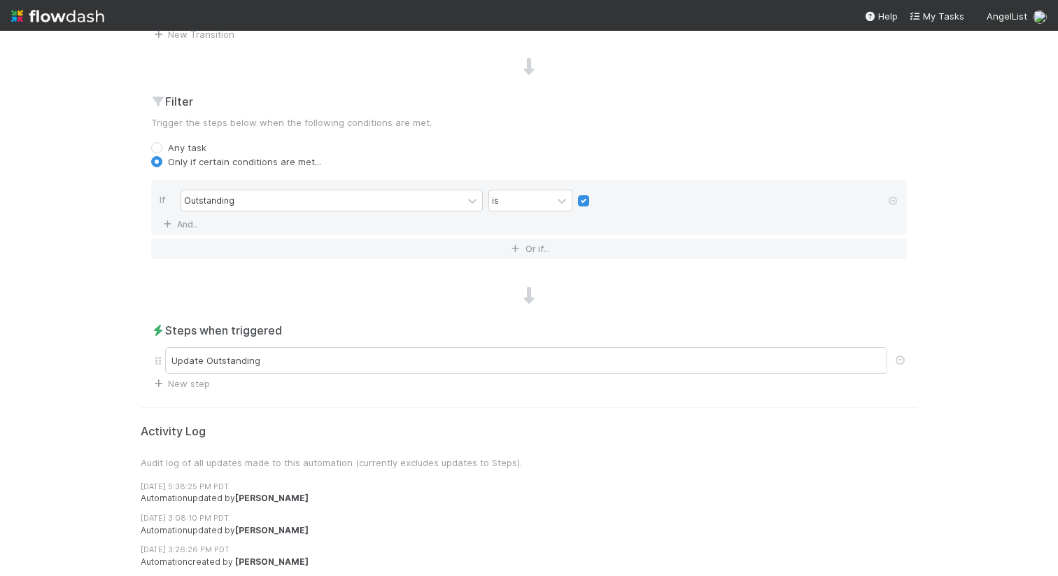
scroll to position [0, 0]
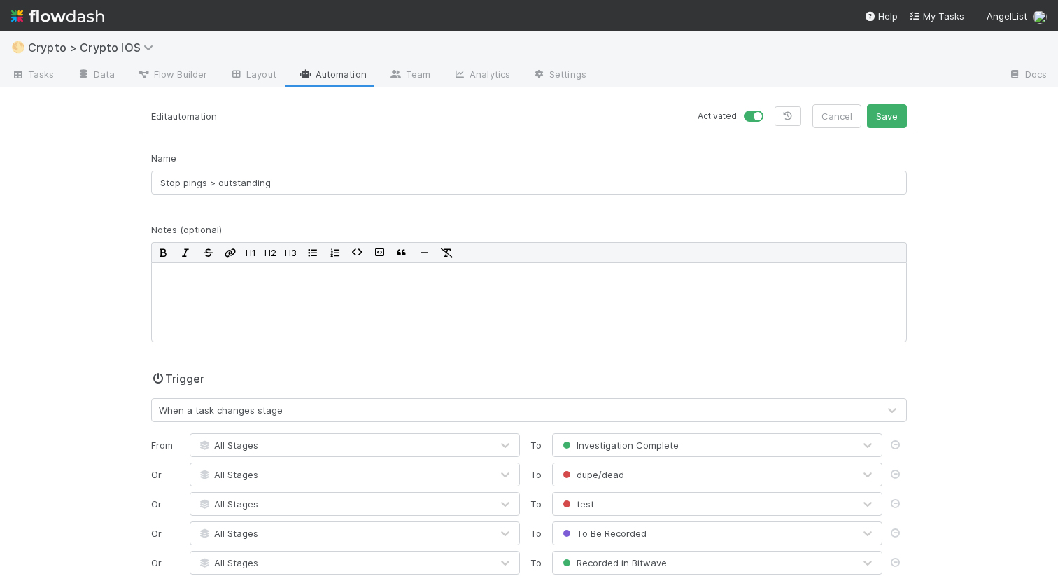
click at [894, 132] on div "Edit automation Activated Cancel Save" at bounding box center [529, 119] width 776 height 30
click at [893, 123] on button "Save" at bounding box center [887, 116] width 40 height 24
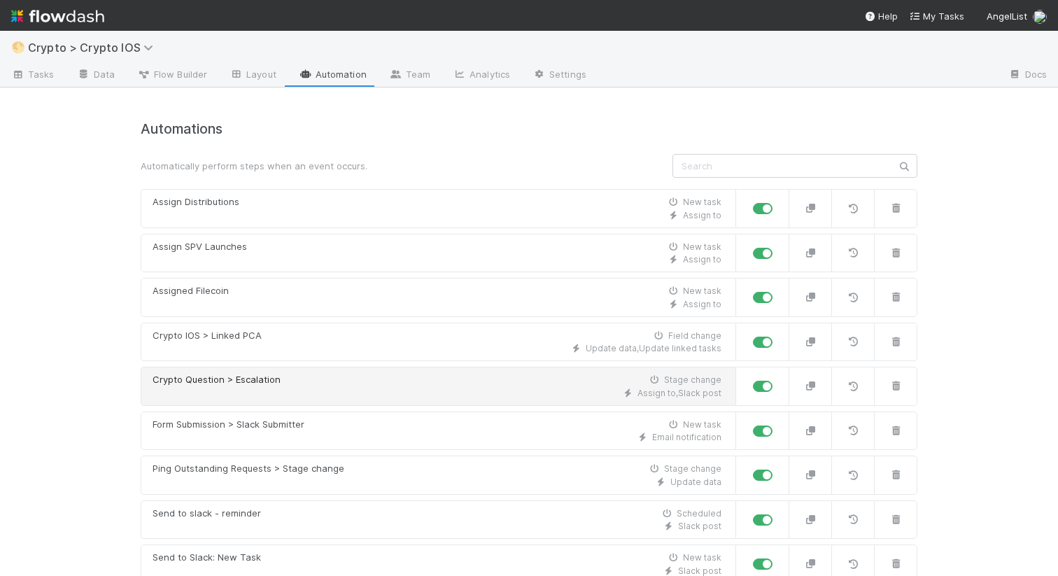
scroll to position [204, 0]
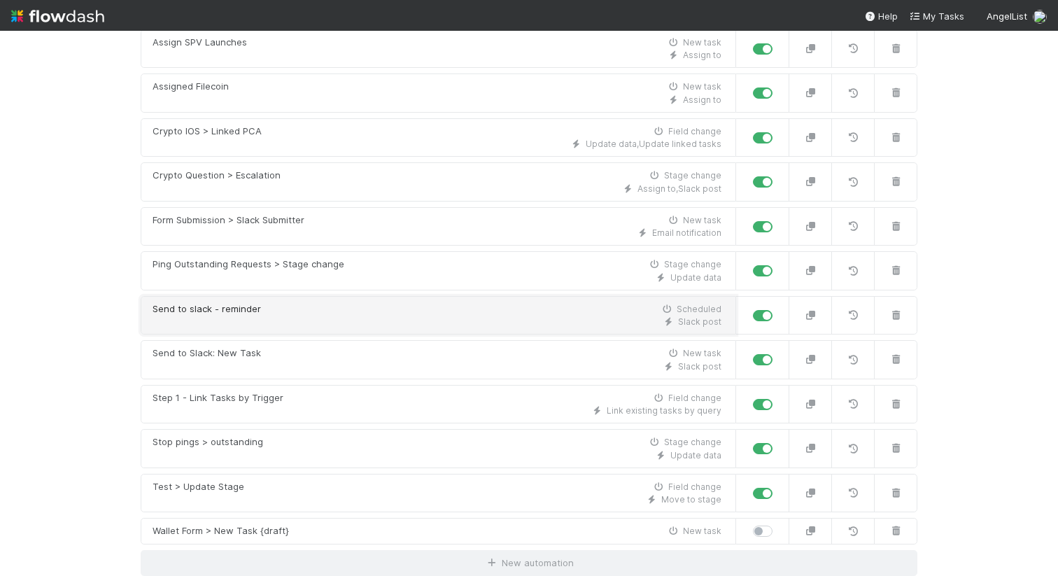
click at [267, 309] on div "Send to slack - reminder Scheduled" at bounding box center [436, 309] width 569 height 14
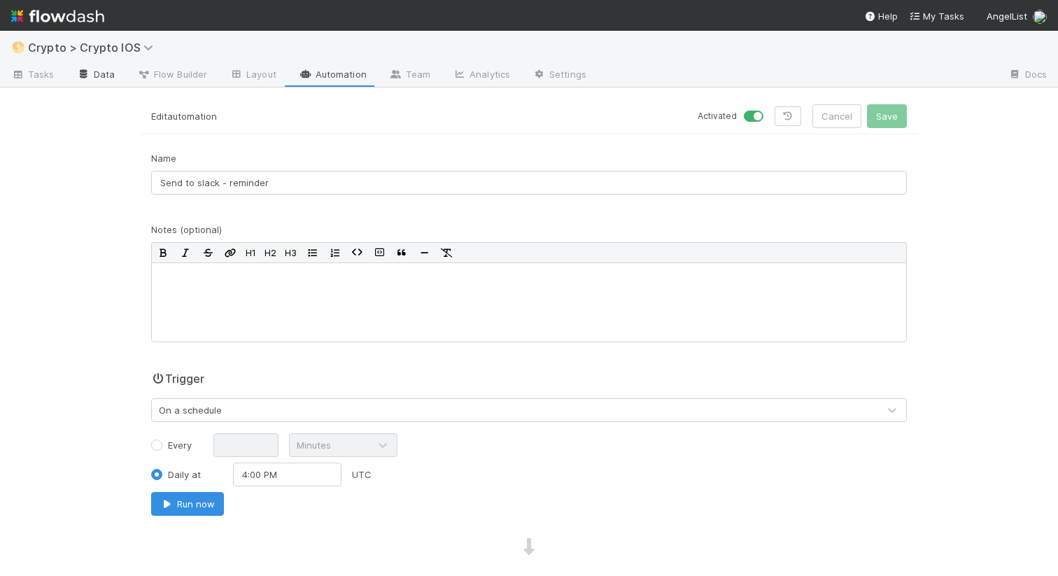
click at [99, 76] on link "Data" at bounding box center [96, 75] width 60 height 22
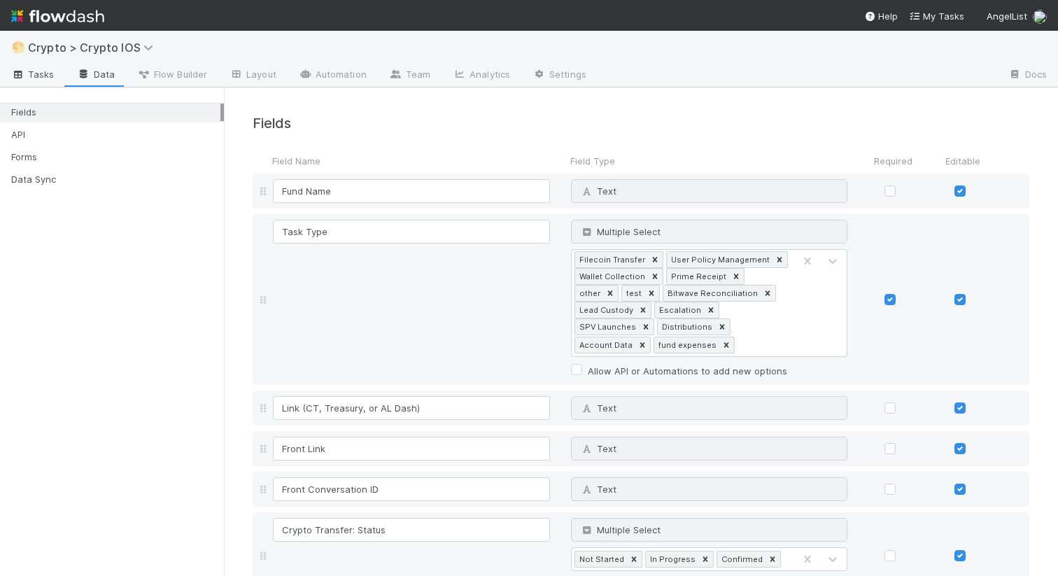
click at [24, 72] on icon at bounding box center [18, 75] width 14 height 8
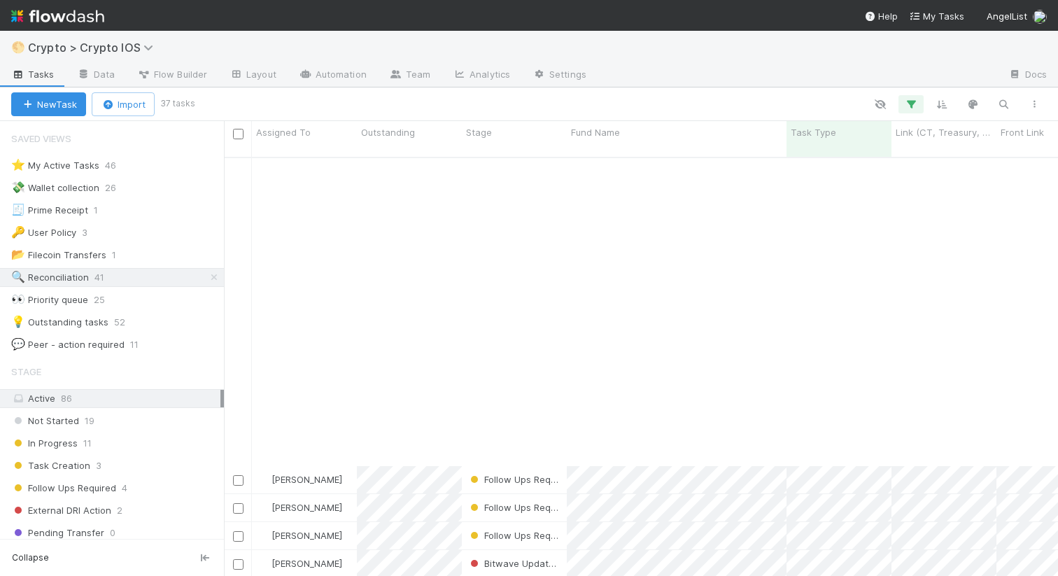
scroll to position [606, 0]
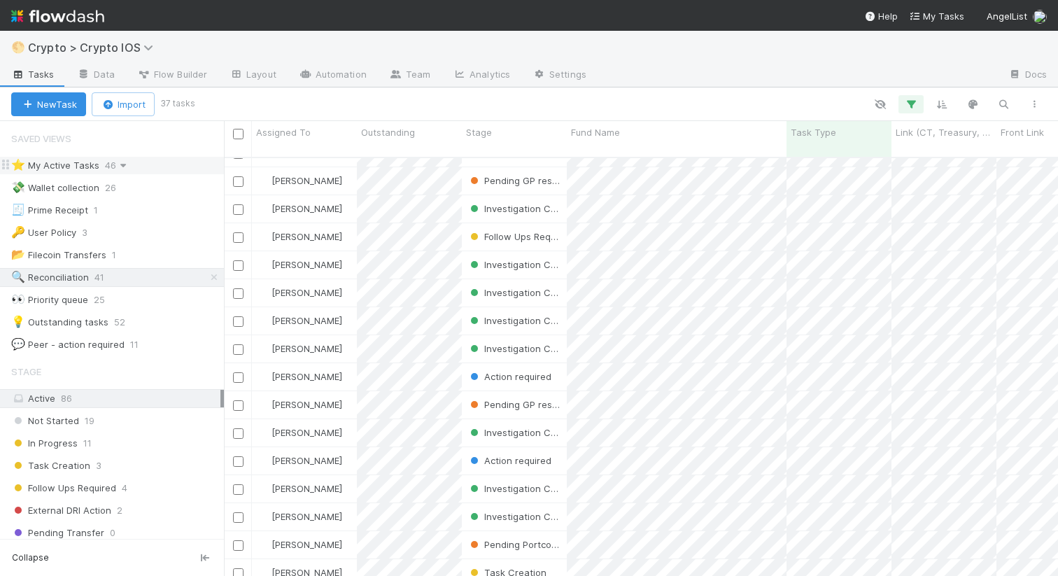
click at [117, 169] on icon at bounding box center [123, 165] width 14 height 9
click at [138, 159] on div "View Settings Default for everyone Rename this view Delete this view" at bounding box center [529, 288] width 1058 height 576
click at [60, 162] on div "⭐ My Active Tasks" at bounding box center [55, 165] width 88 height 17
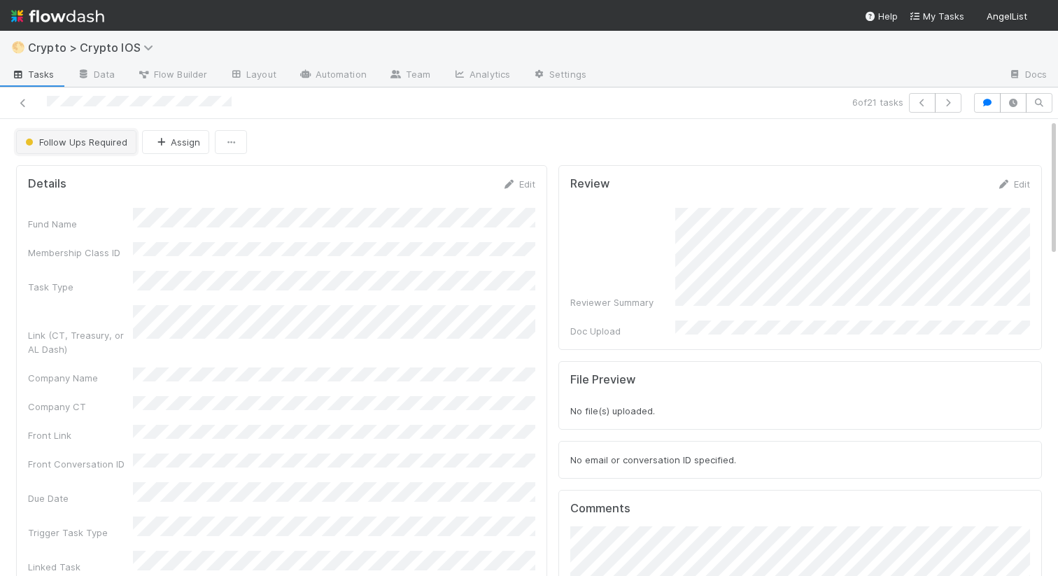
click at [109, 142] on span "Follow Ups Required" at bounding box center [74, 141] width 105 height 11
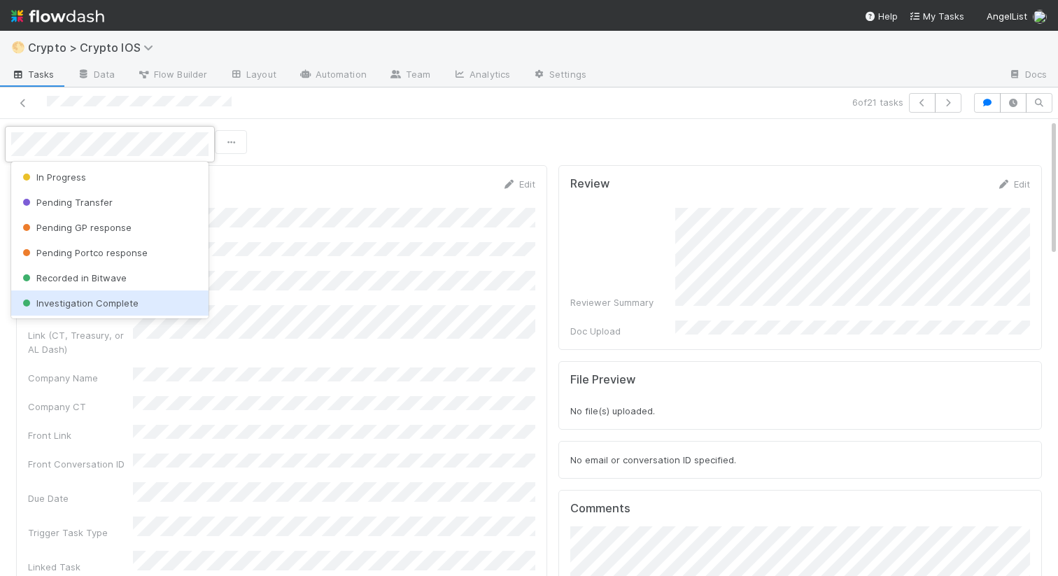
click at [78, 303] on span "Investigation Complete" at bounding box center [79, 302] width 119 height 11
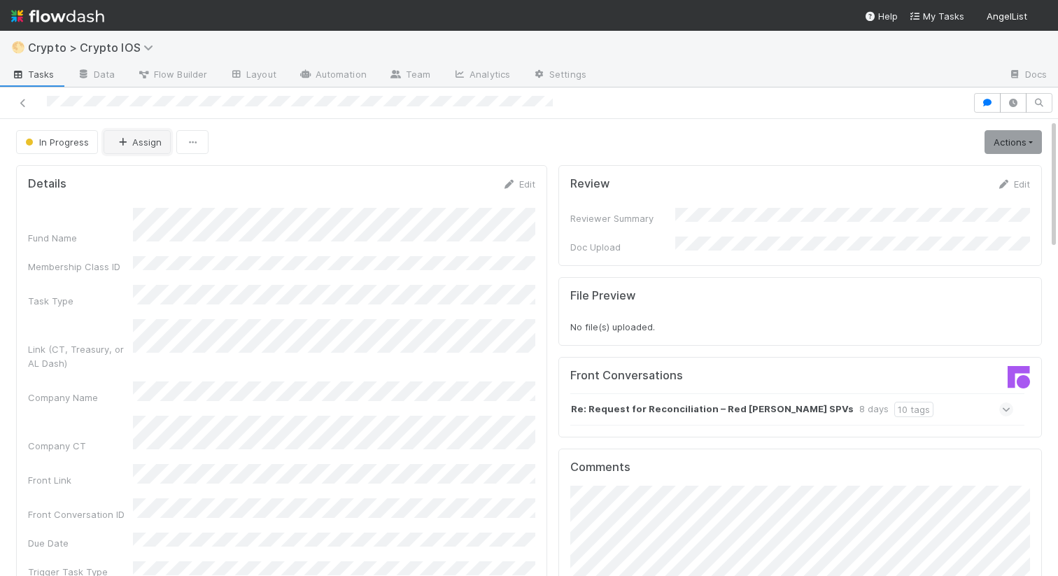
click at [125, 148] on button "Assign" at bounding box center [137, 142] width 67 height 24
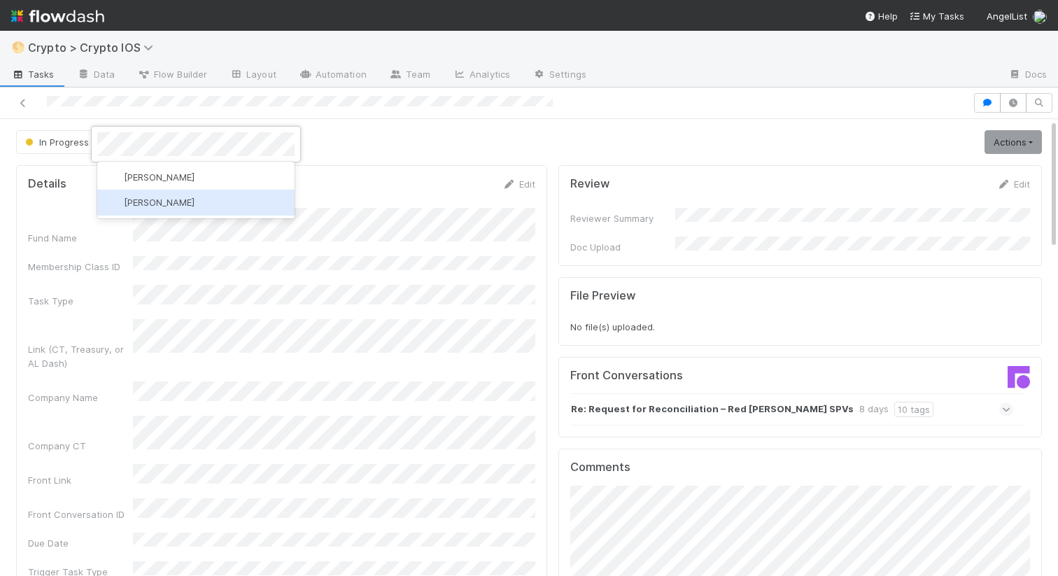
click at [130, 209] on div "[PERSON_NAME]" at bounding box center [195, 202] width 197 height 25
